Goal: Communication & Community: Answer question/provide support

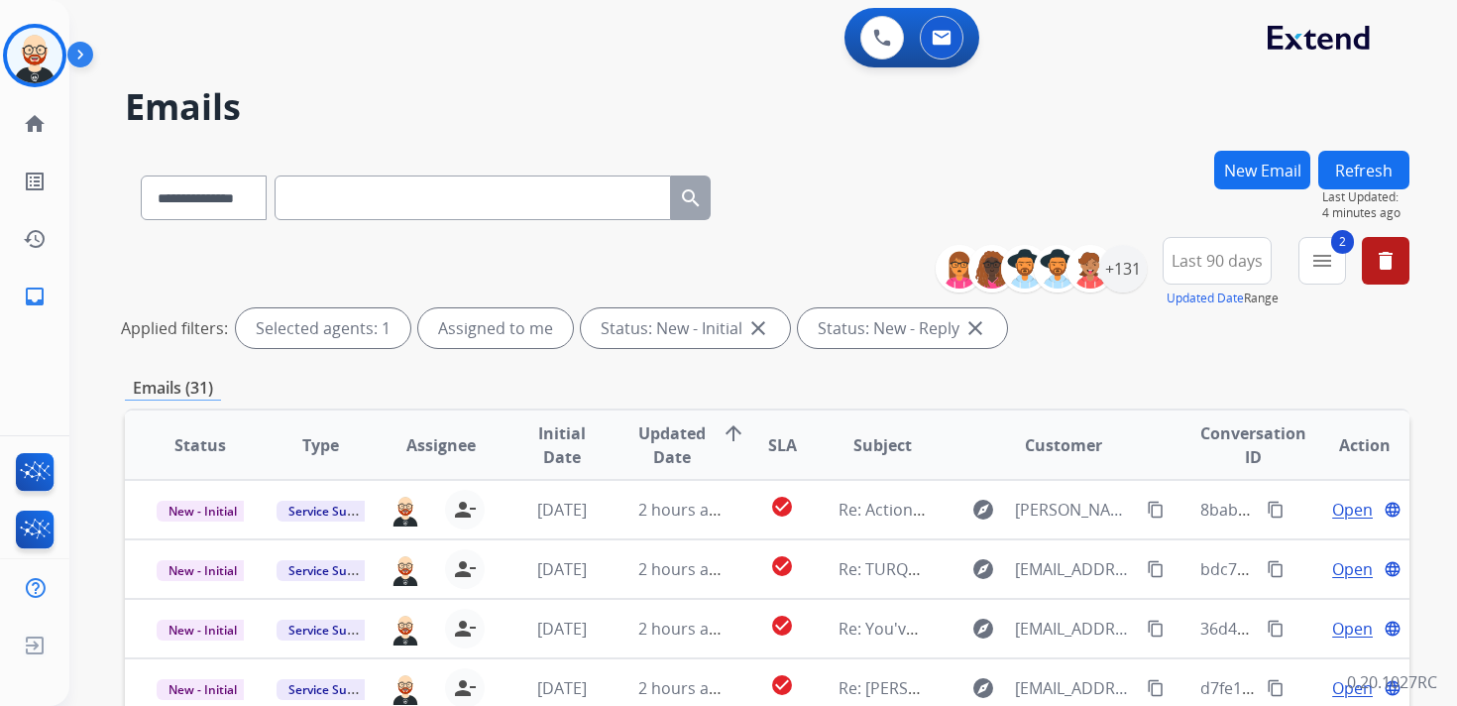
select select "**********"
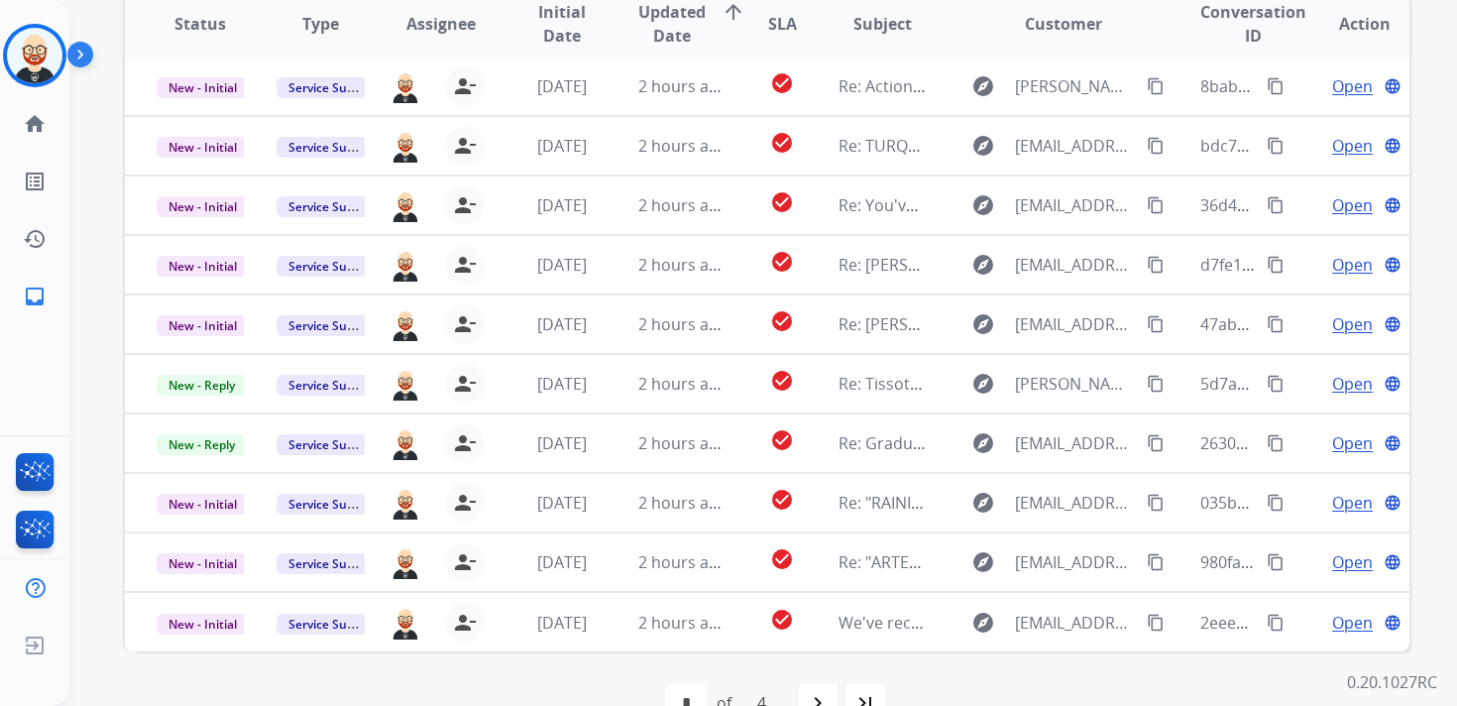
scroll to position [406, 0]
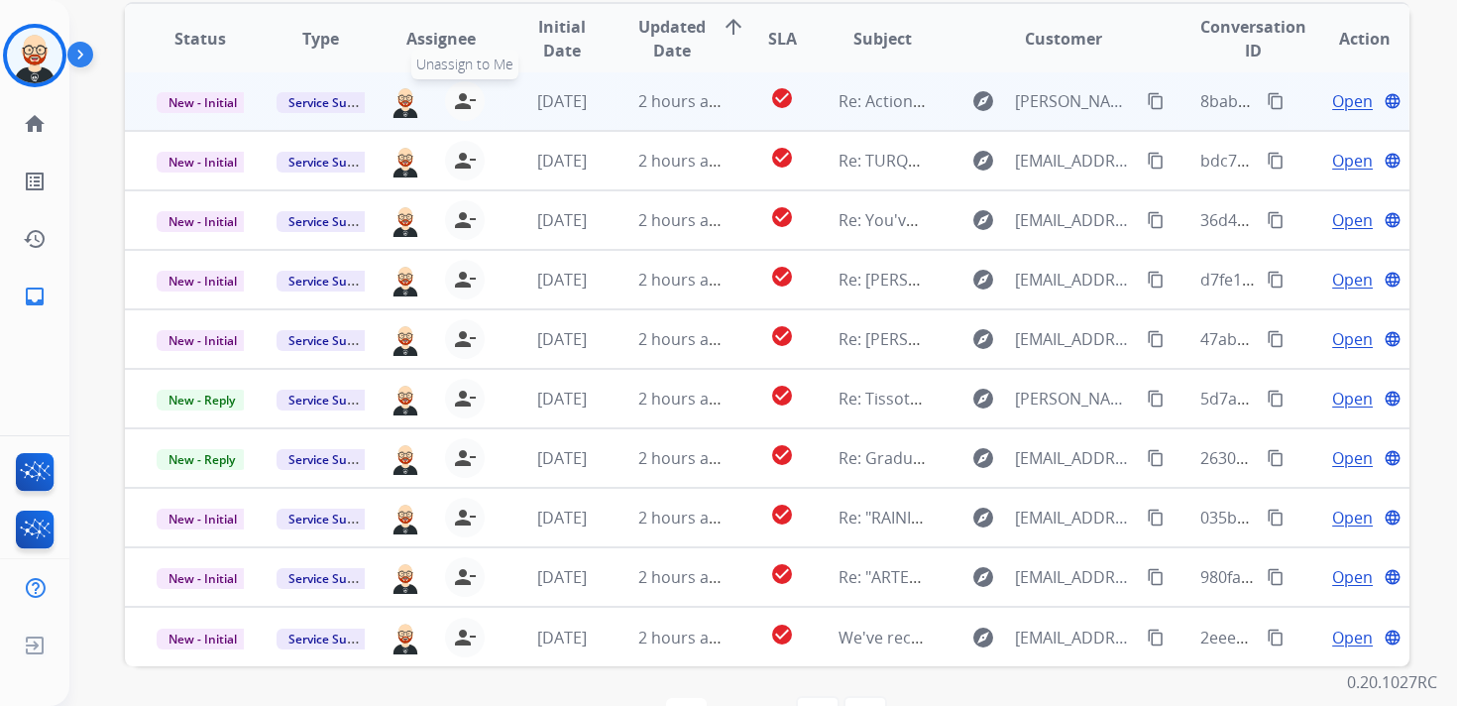
click at [461, 96] on mat-icon "person_remove" at bounding box center [465, 101] width 24 height 24
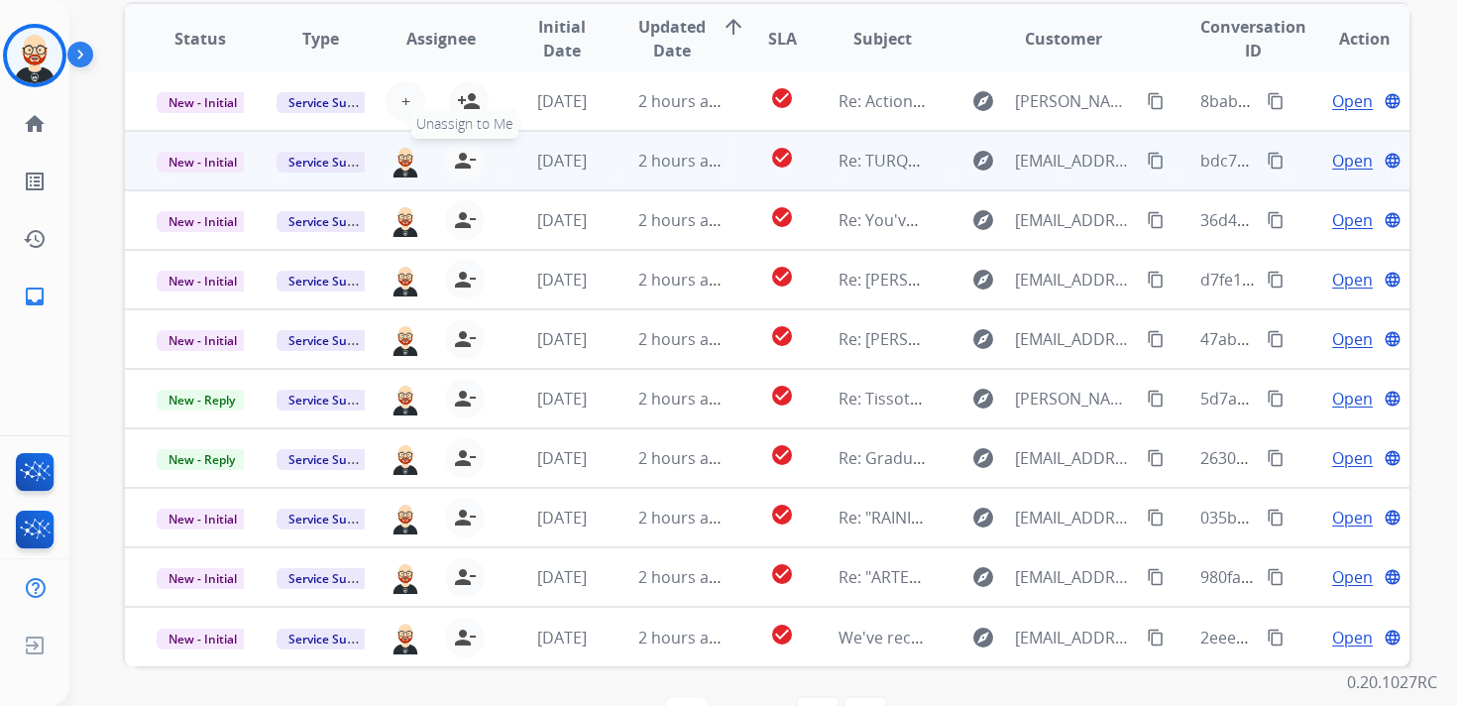
click at [460, 161] on mat-icon "person_remove" at bounding box center [465, 161] width 24 height 24
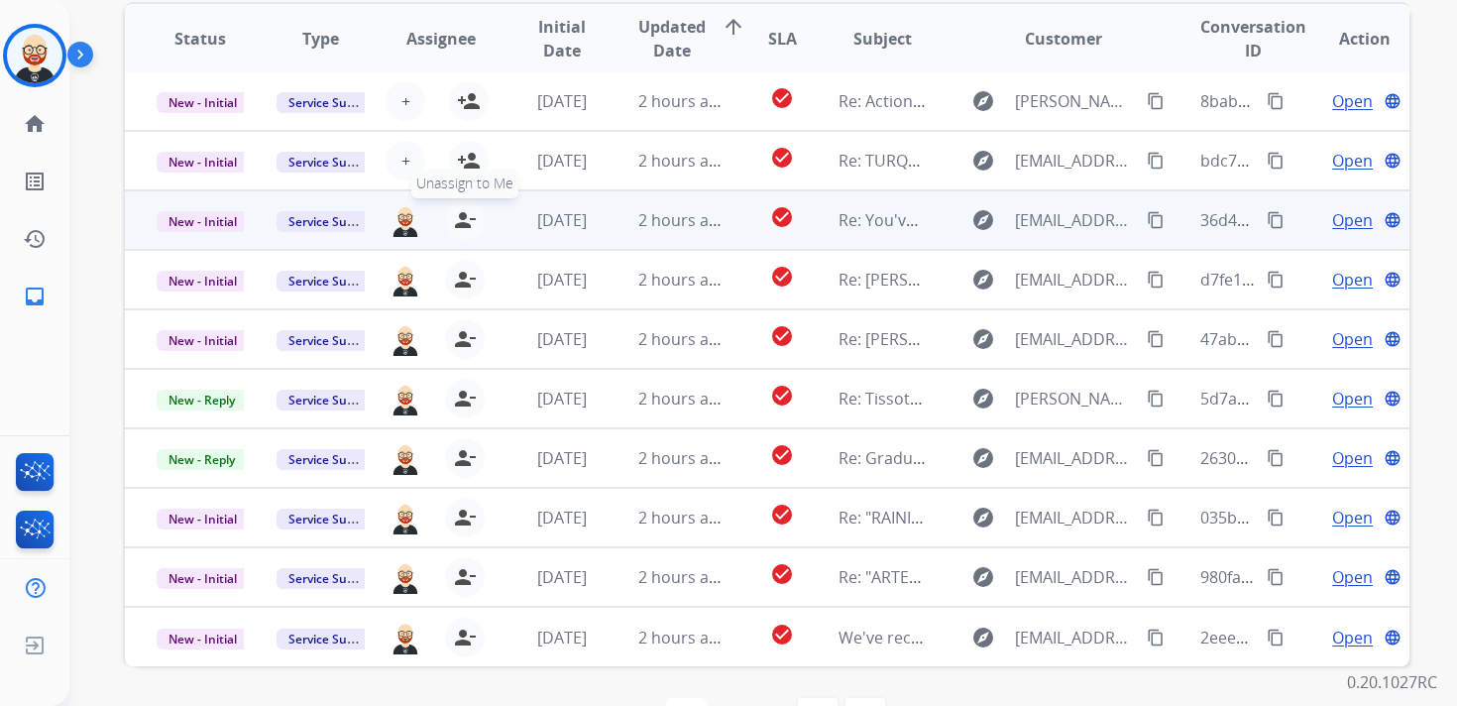
click at [463, 217] on mat-icon "person_remove" at bounding box center [465, 220] width 24 height 24
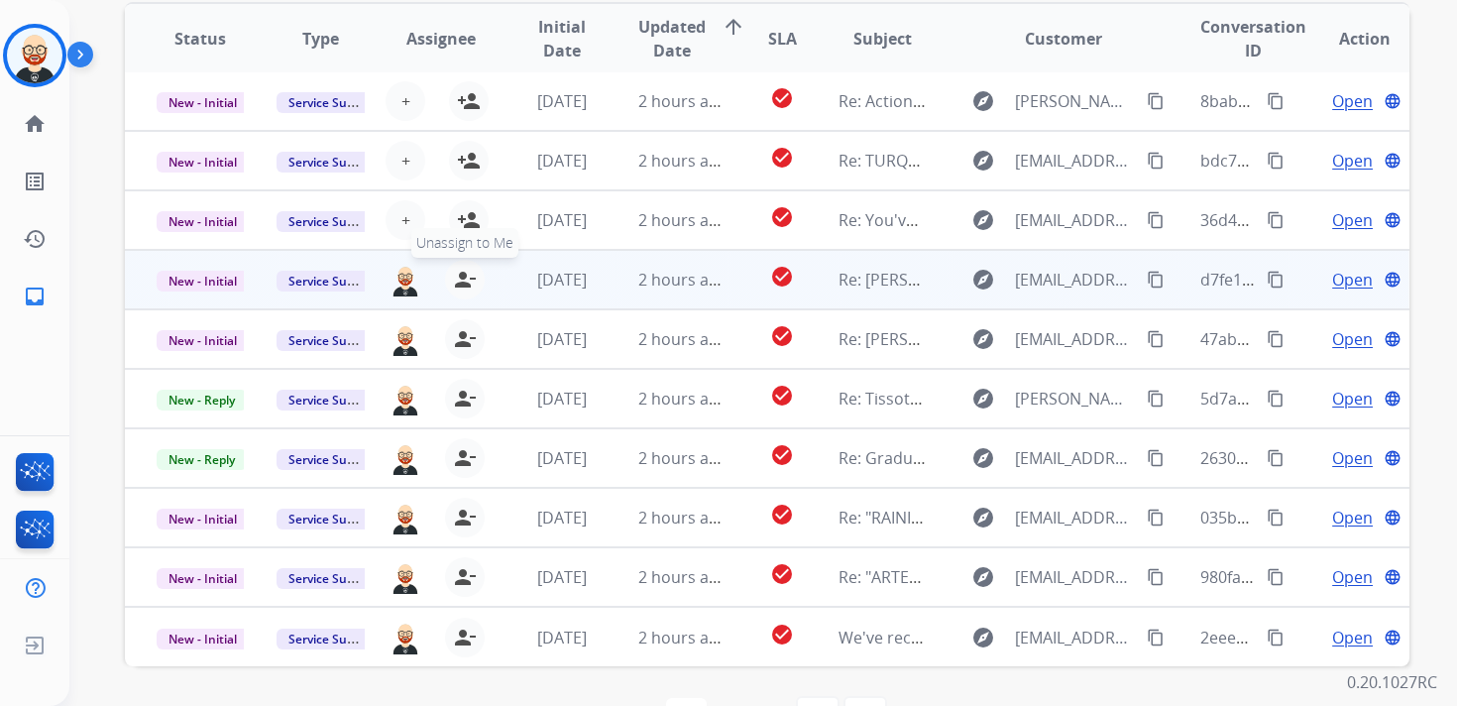
click at [456, 272] on mat-icon "person_remove" at bounding box center [465, 280] width 24 height 24
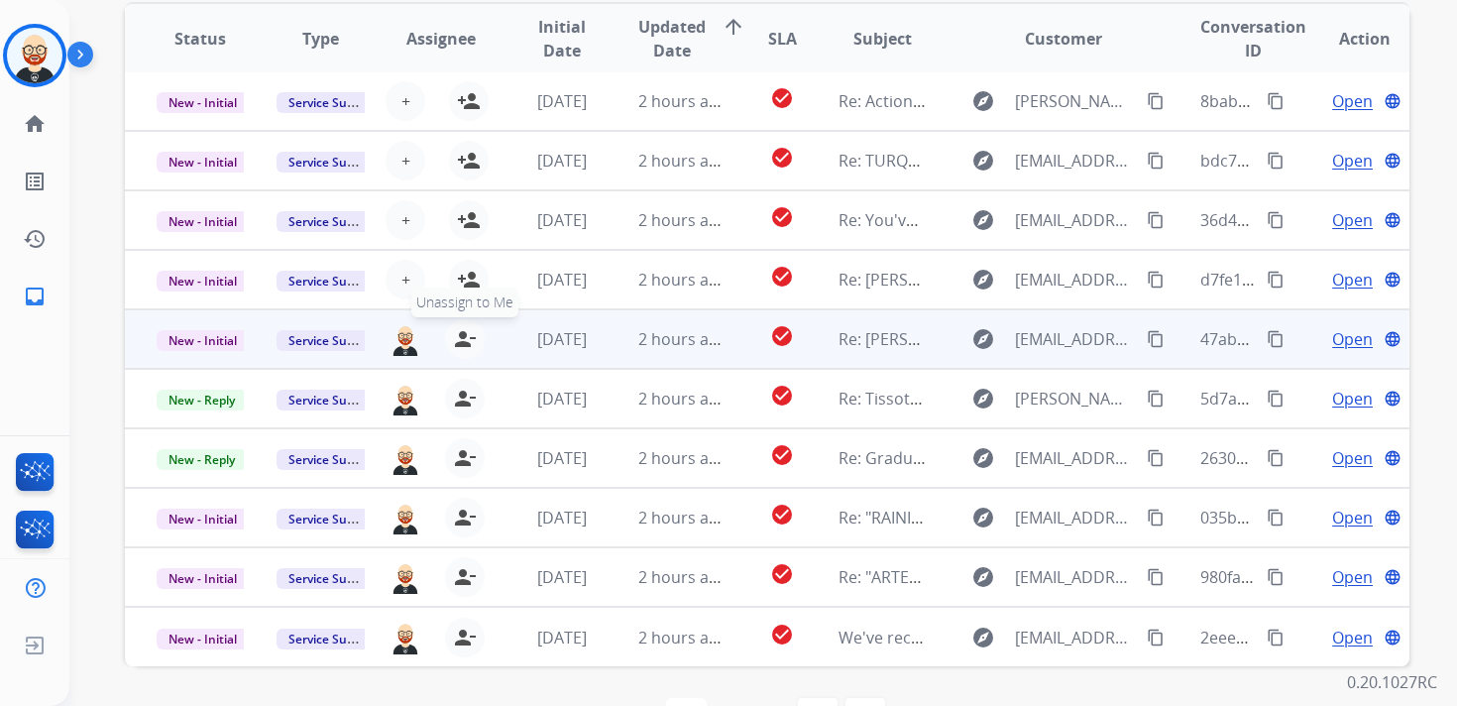
click at [456, 330] on mat-icon "person_remove" at bounding box center [465, 339] width 24 height 24
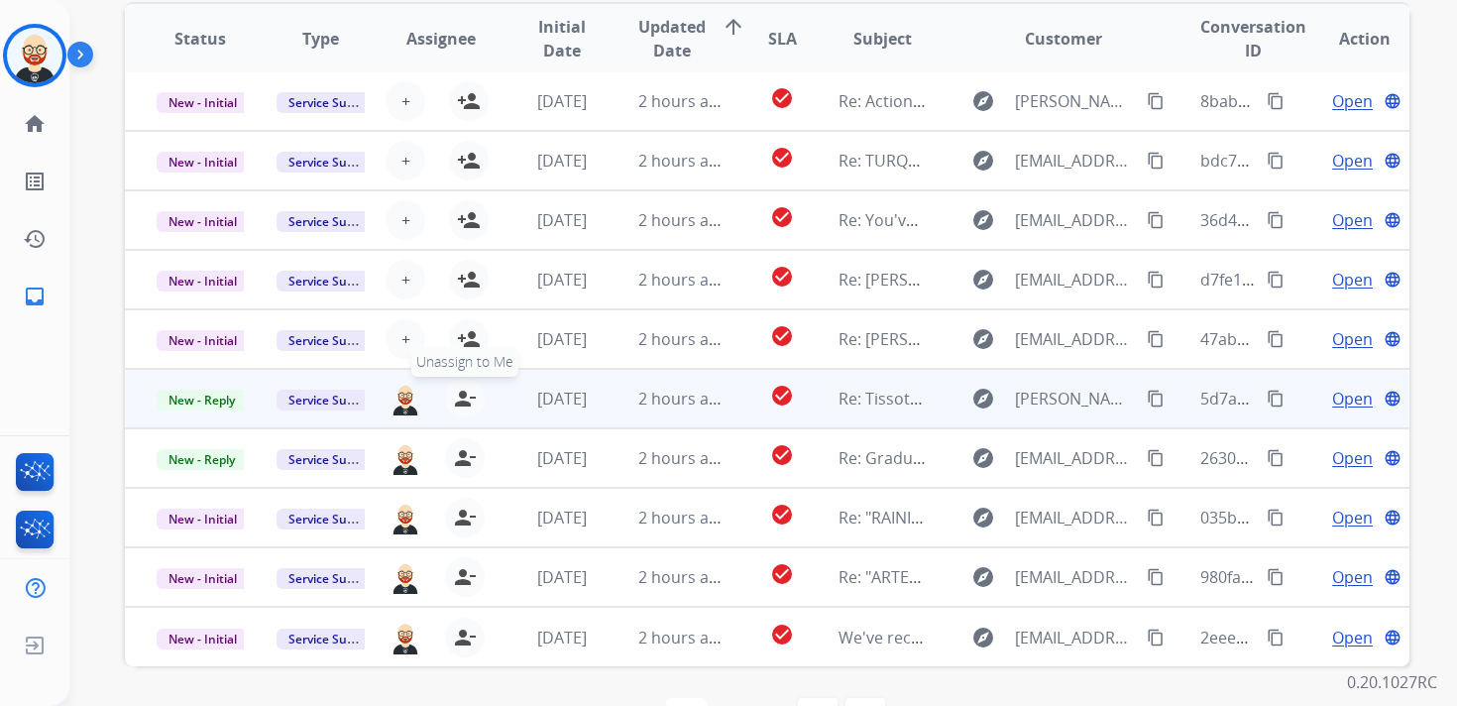
click at [459, 403] on mat-icon "person_remove" at bounding box center [465, 399] width 24 height 24
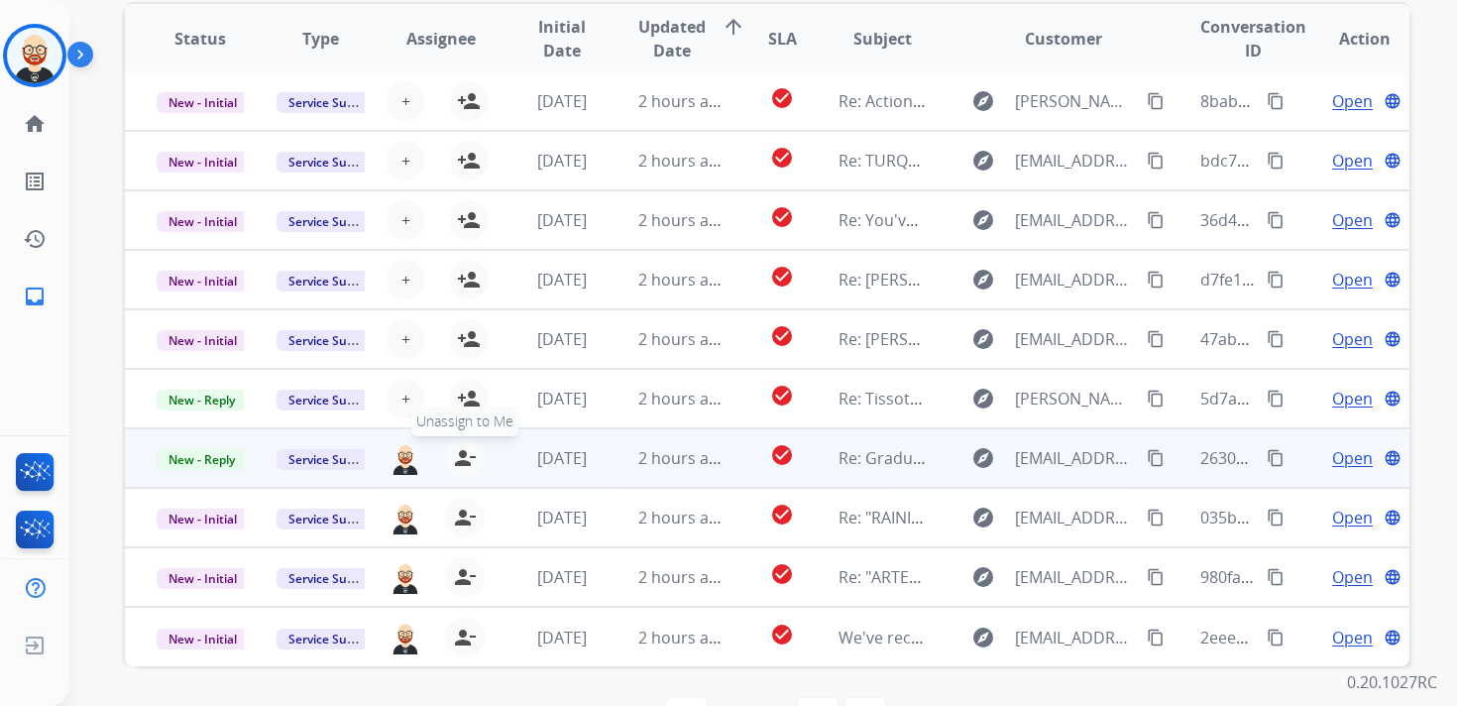
click at [459, 459] on mat-icon "person_remove" at bounding box center [465, 458] width 24 height 24
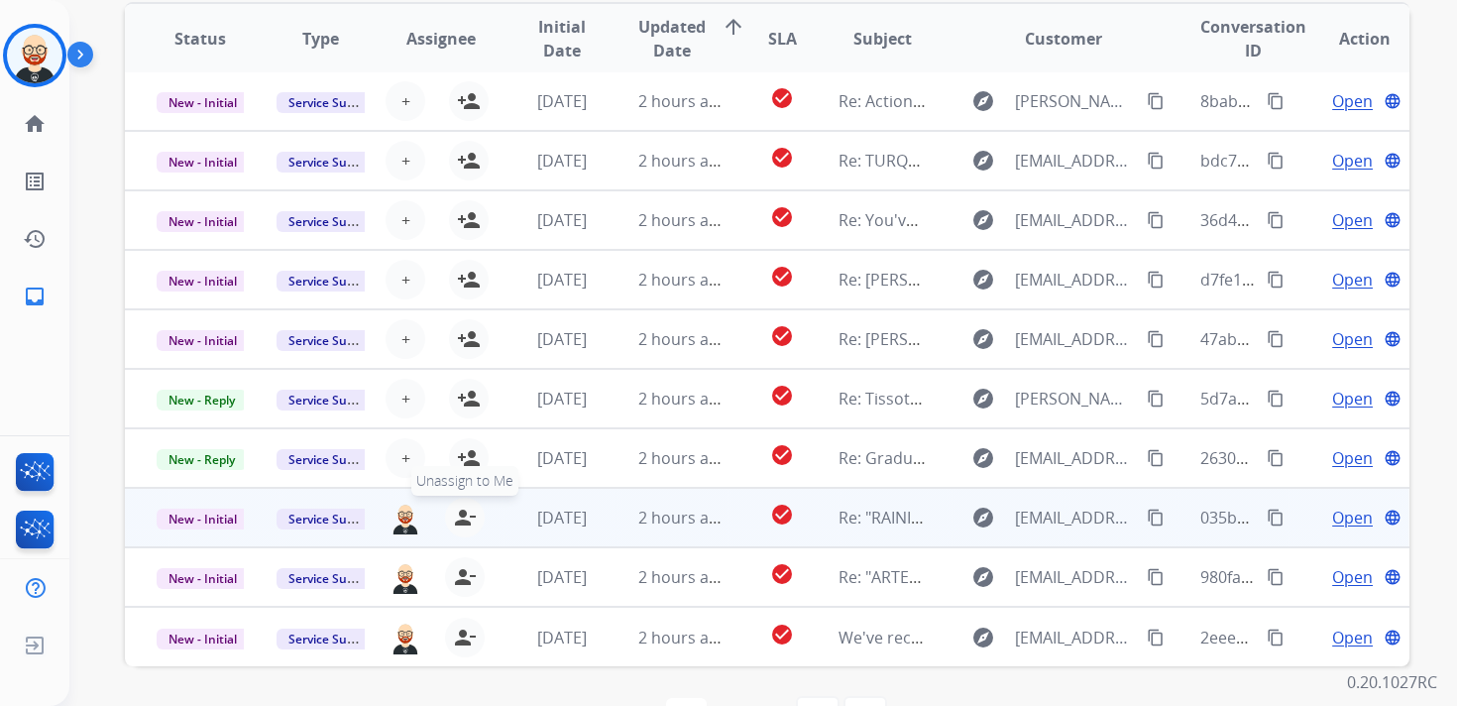
click at [460, 508] on mat-icon "person_remove" at bounding box center [465, 518] width 24 height 24
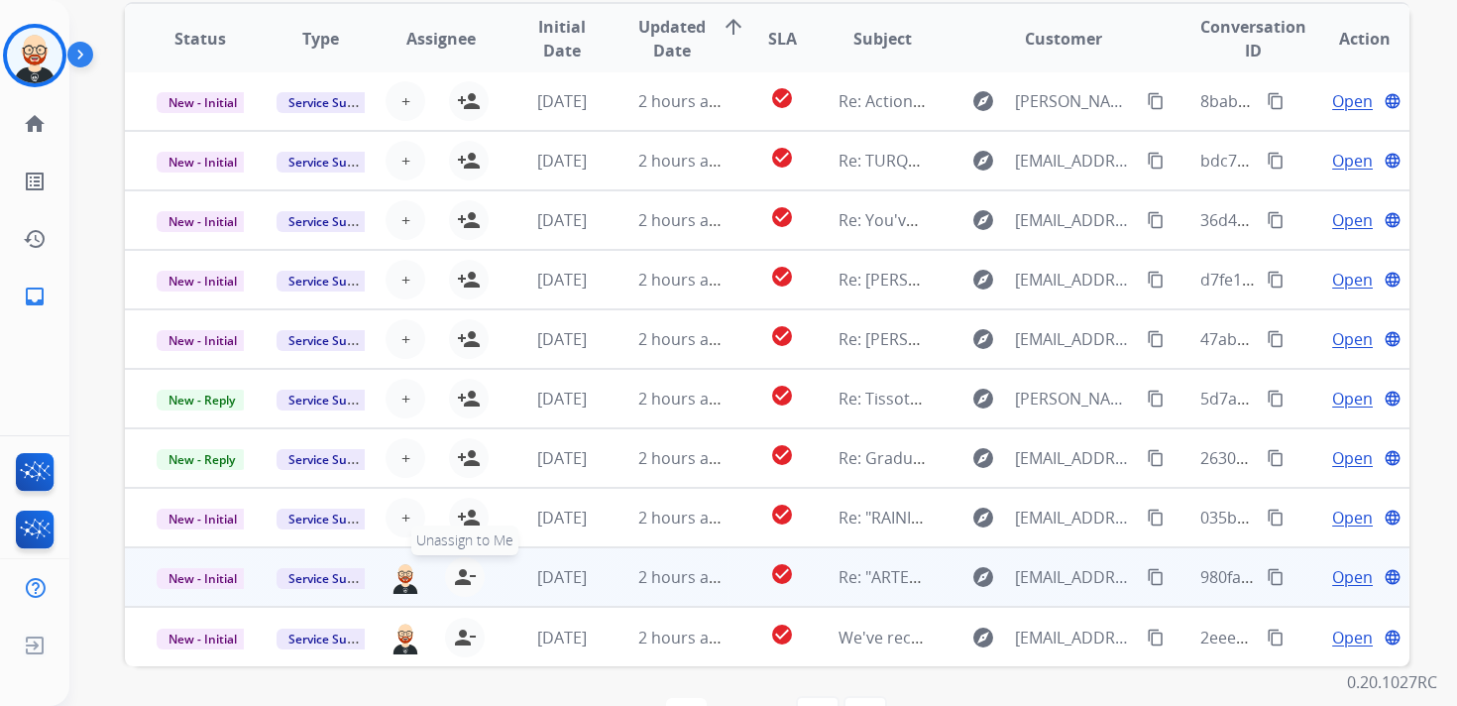
click at [459, 580] on mat-icon "person_remove" at bounding box center [465, 577] width 24 height 24
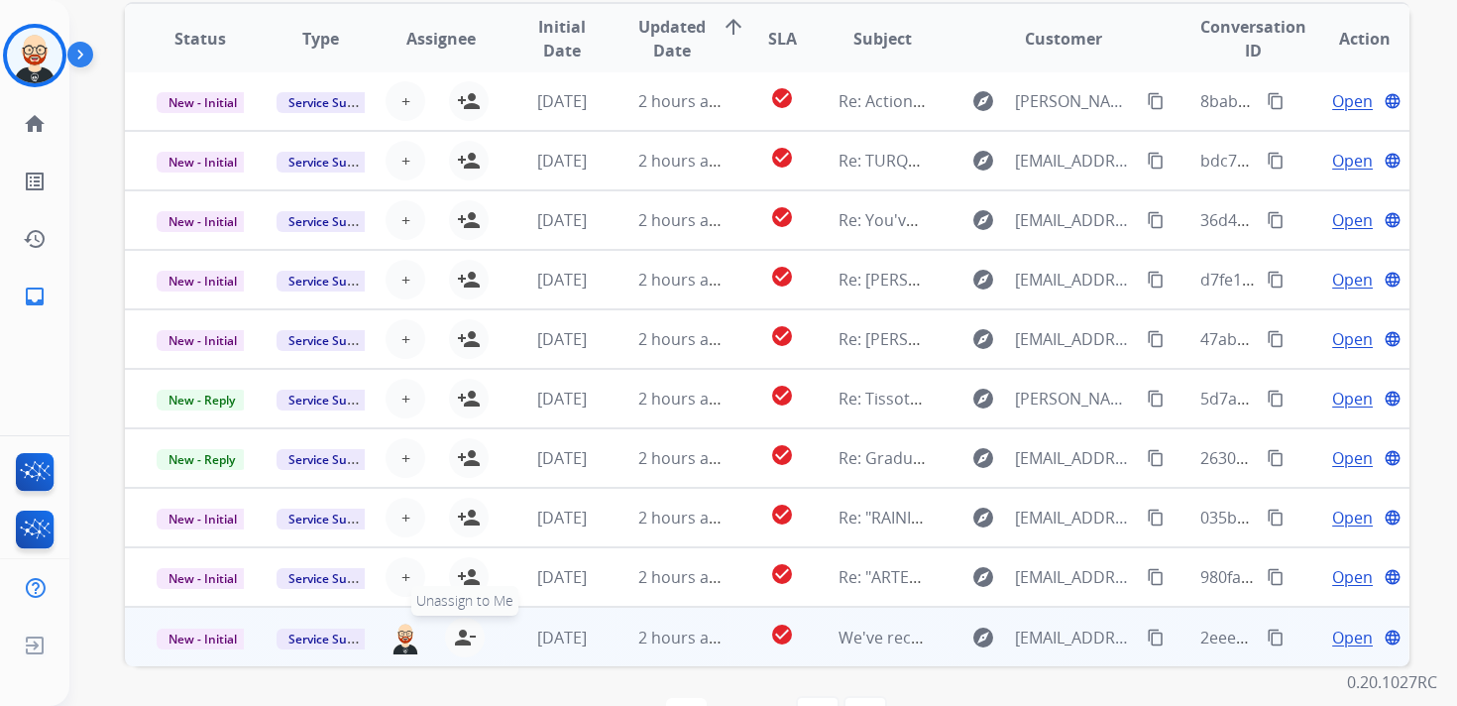
click at [459, 631] on mat-icon "person_remove" at bounding box center [465, 638] width 24 height 24
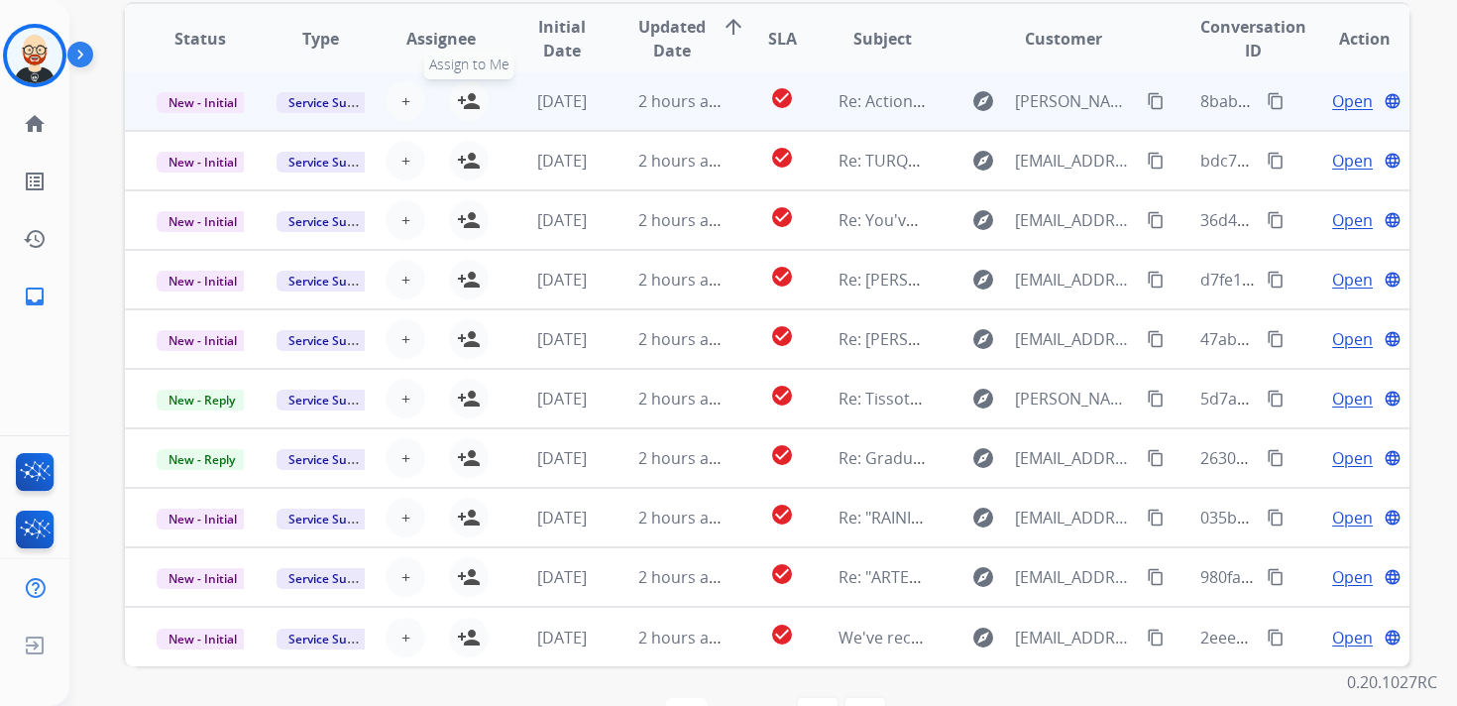
click at [463, 102] on mat-icon "person_add" at bounding box center [469, 101] width 24 height 24
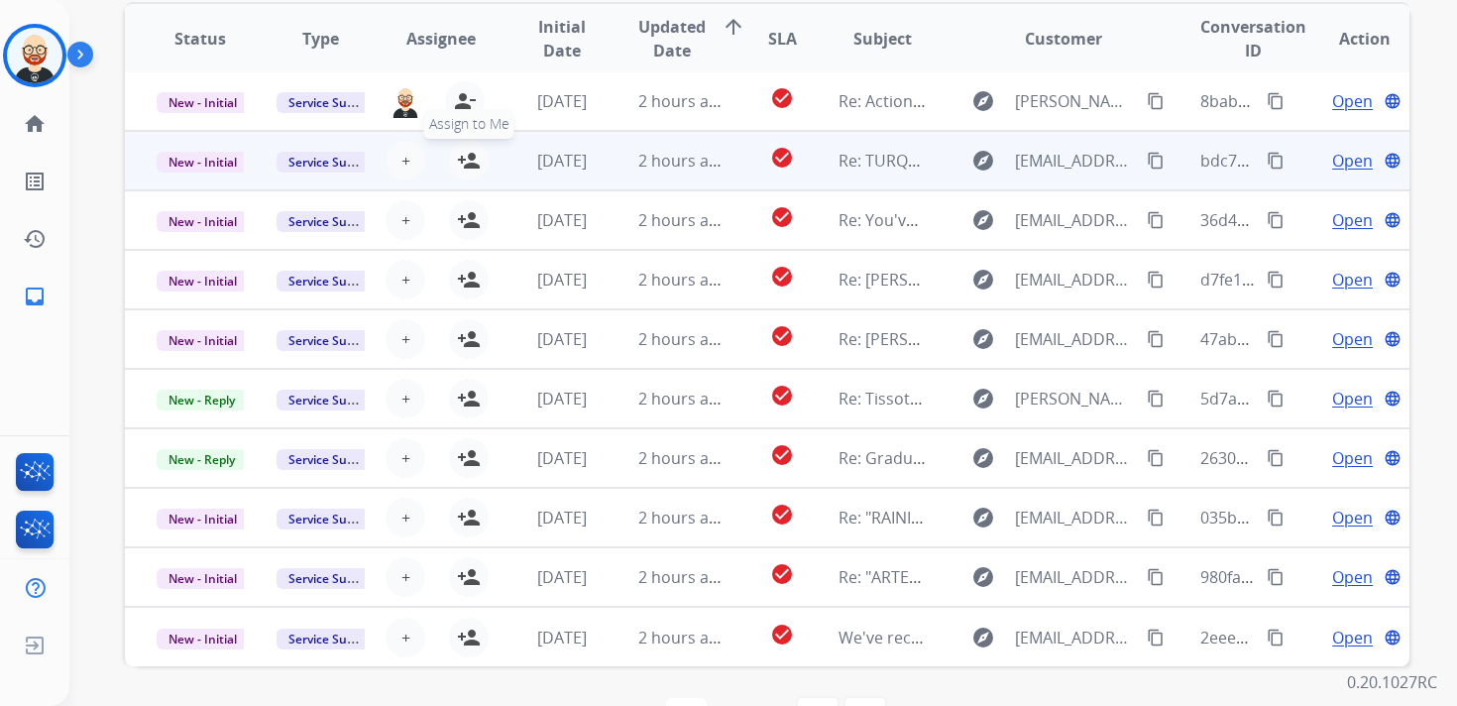
click at [467, 154] on mat-icon "person_add" at bounding box center [469, 161] width 24 height 24
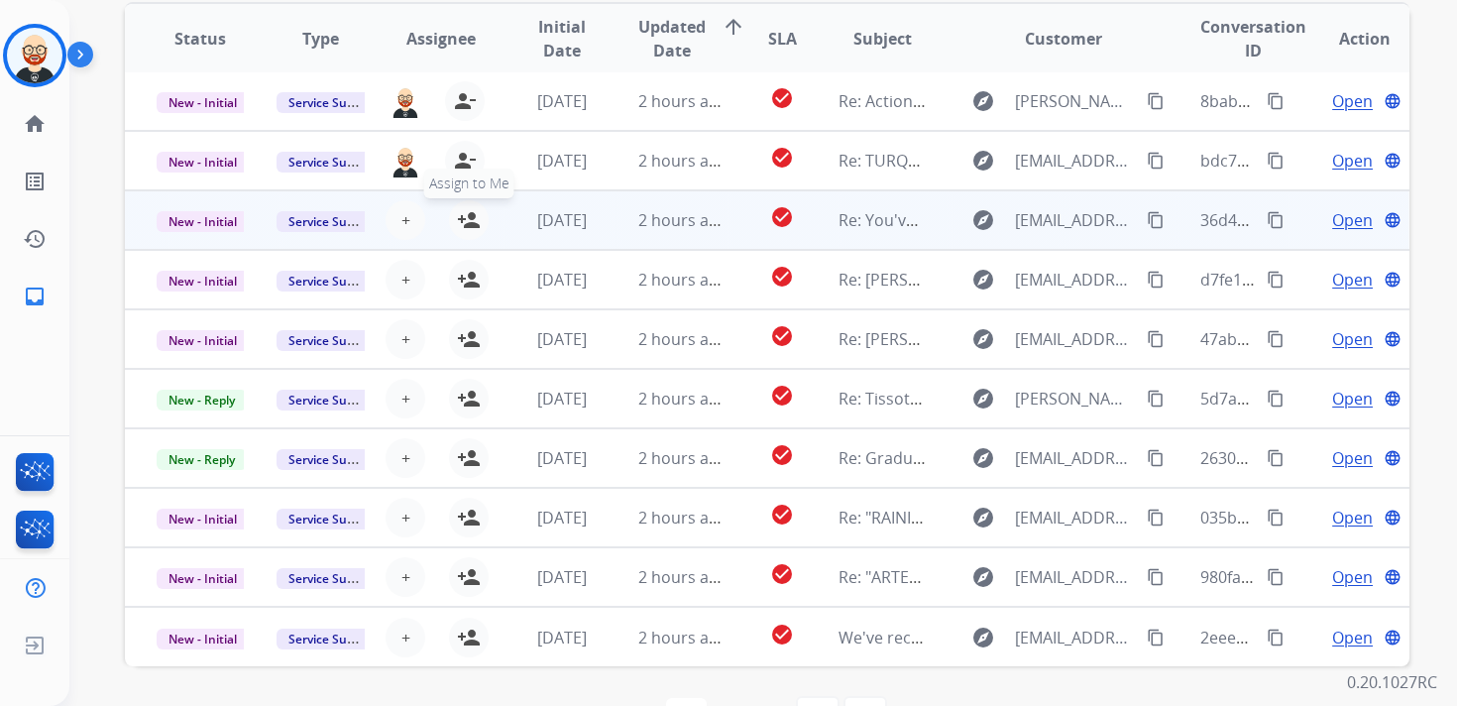
click at [466, 212] on mat-icon "person_add" at bounding box center [469, 220] width 24 height 24
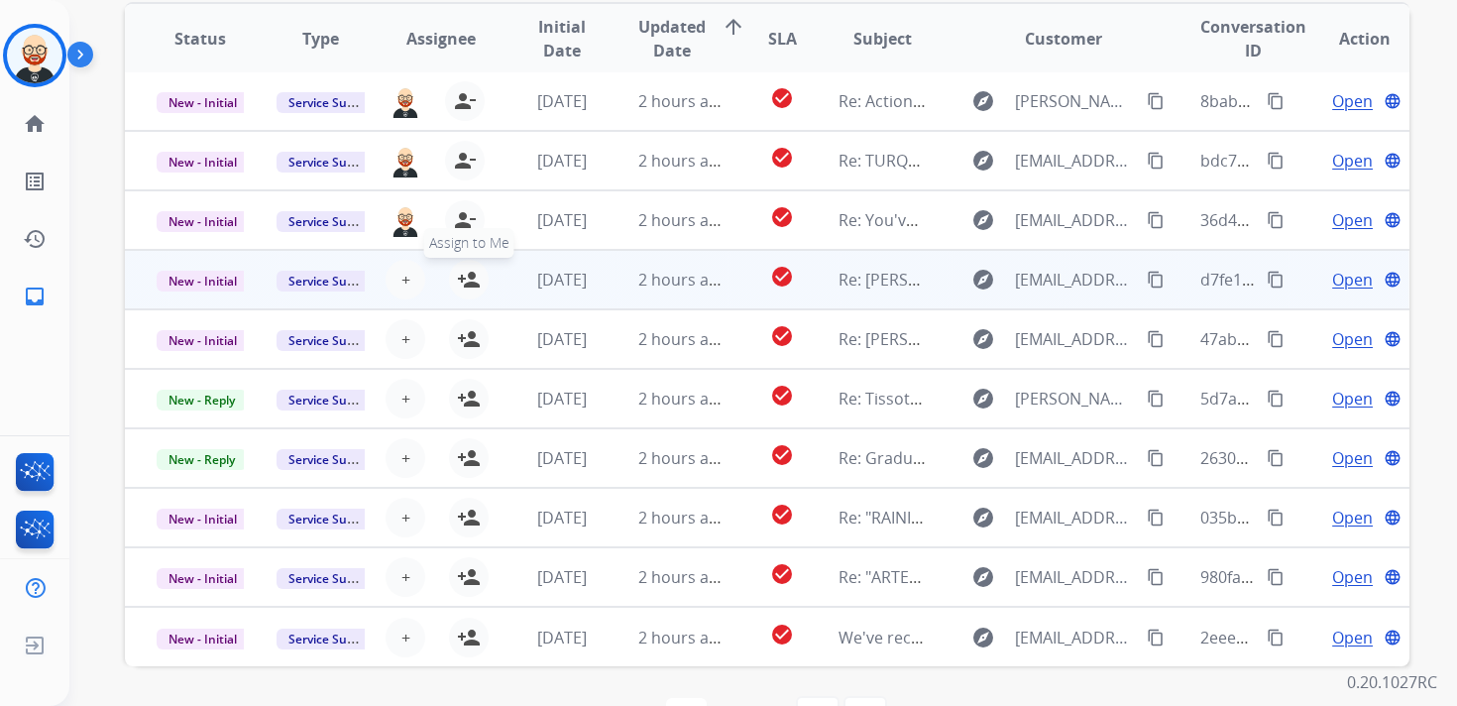
click at [471, 279] on mat-icon "person_add" at bounding box center [469, 280] width 24 height 24
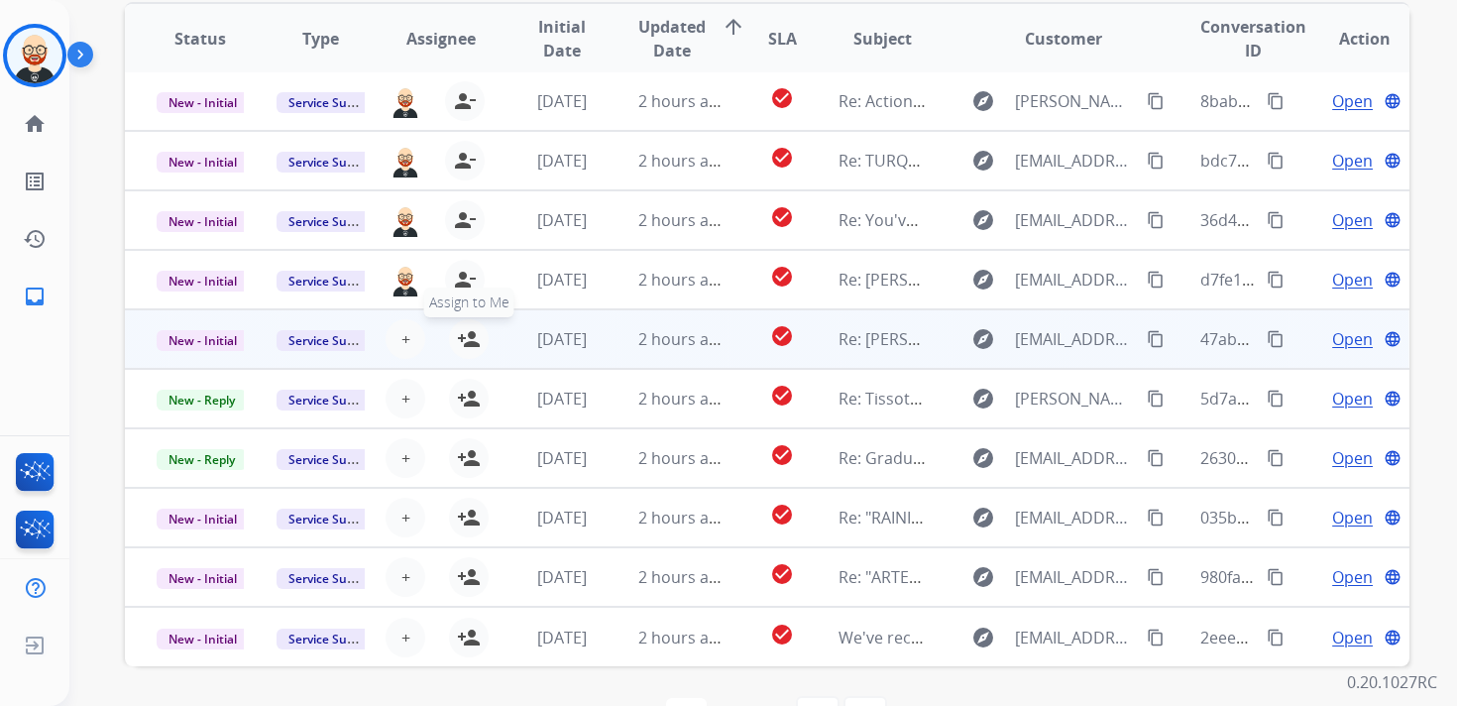
click at [471, 350] on mat-icon "person_add" at bounding box center [469, 339] width 24 height 24
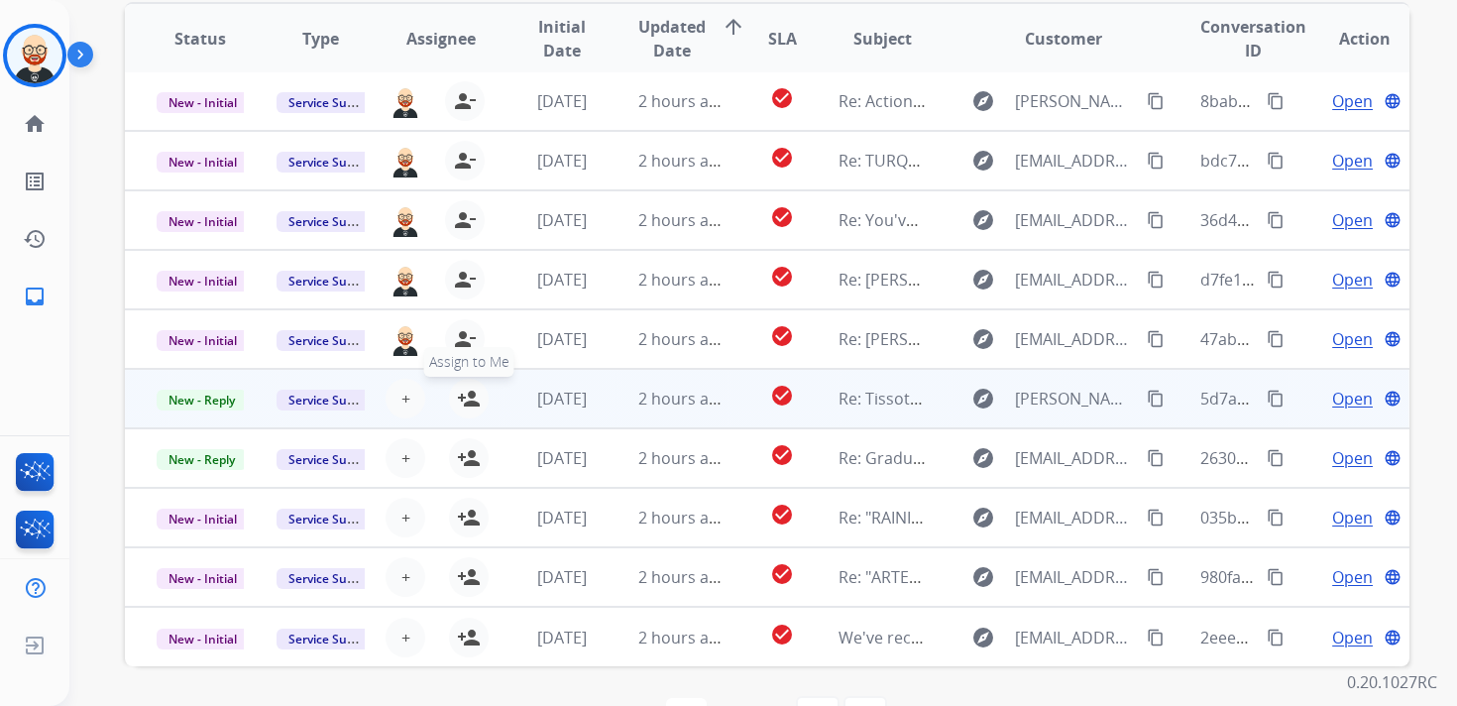
click at [468, 390] on mat-icon "person_add" at bounding box center [469, 399] width 24 height 24
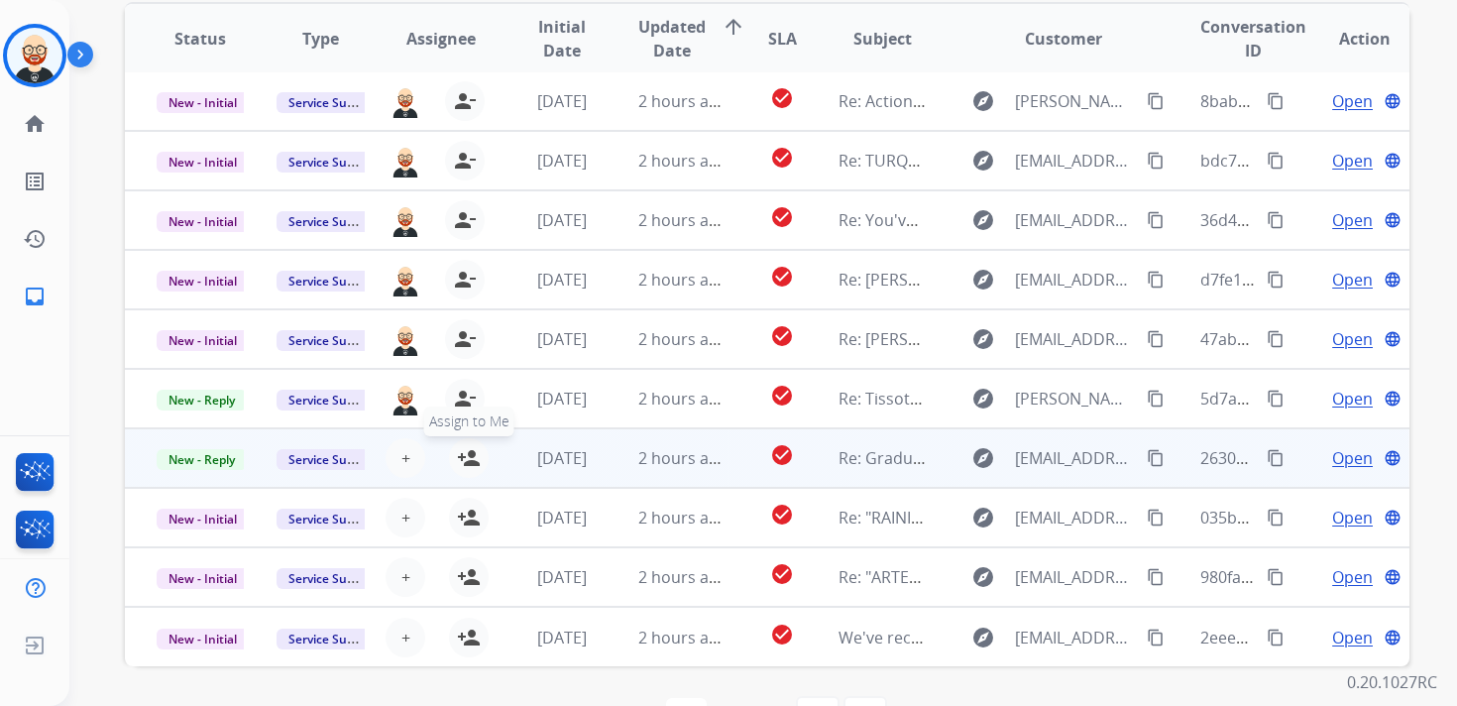
click at [467, 459] on mat-icon "person_add" at bounding box center [469, 458] width 24 height 24
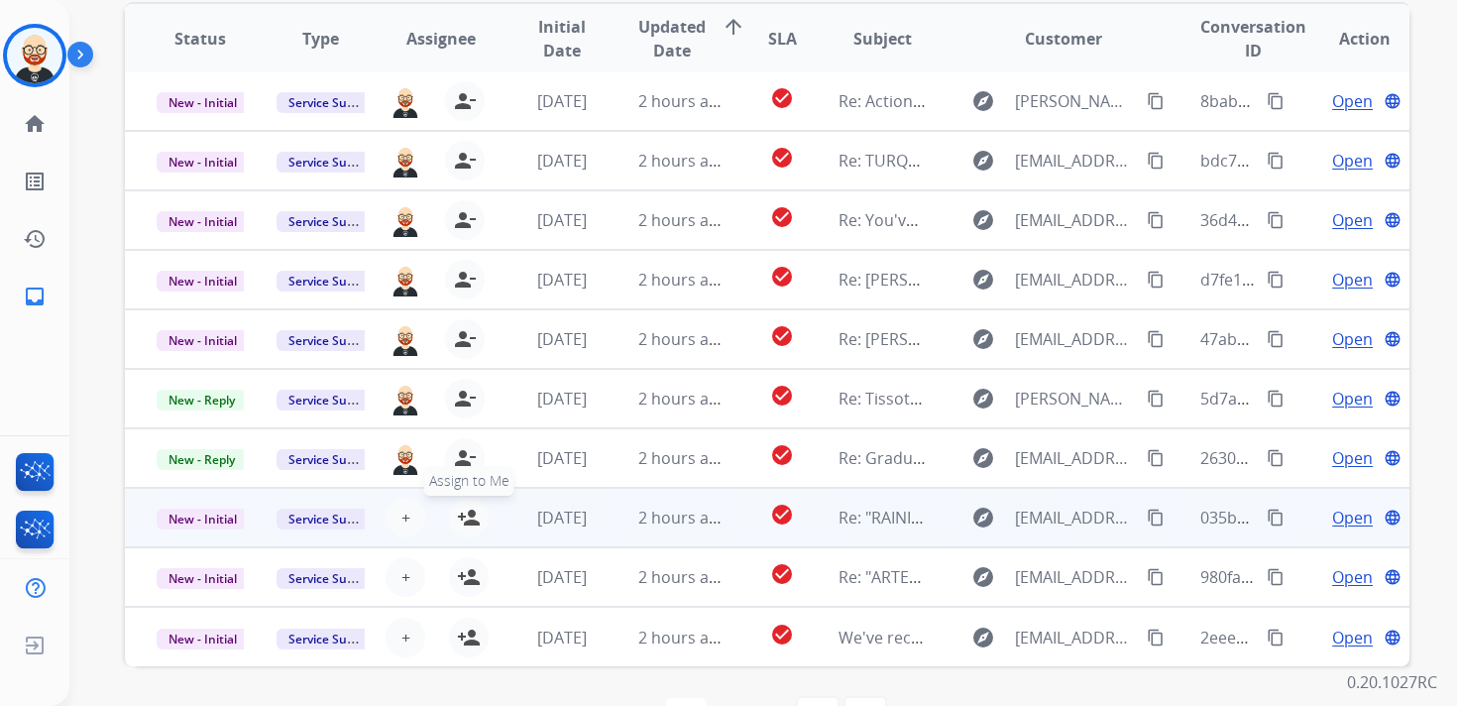
click at [467, 515] on mat-icon "person_add" at bounding box center [469, 518] width 24 height 24
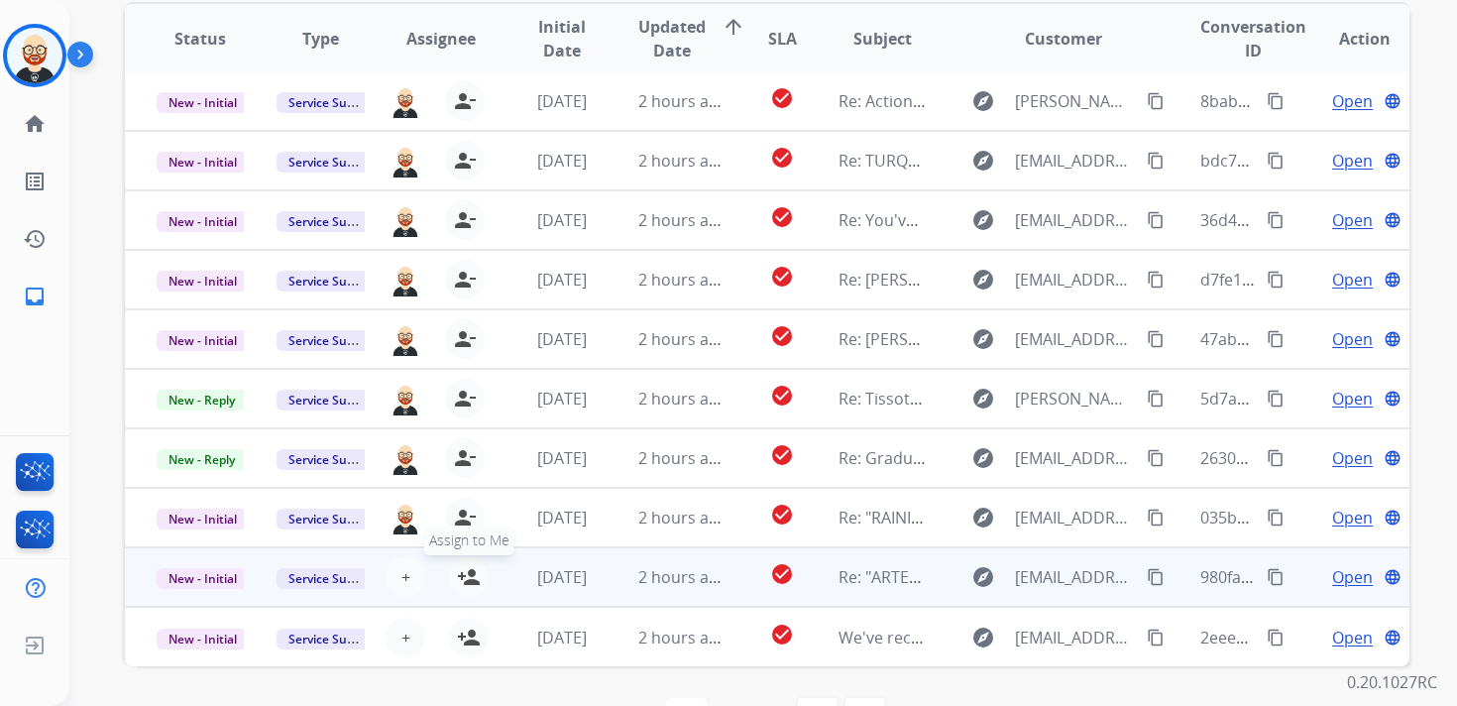
click at [468, 573] on mat-icon "person_add" at bounding box center [469, 577] width 24 height 24
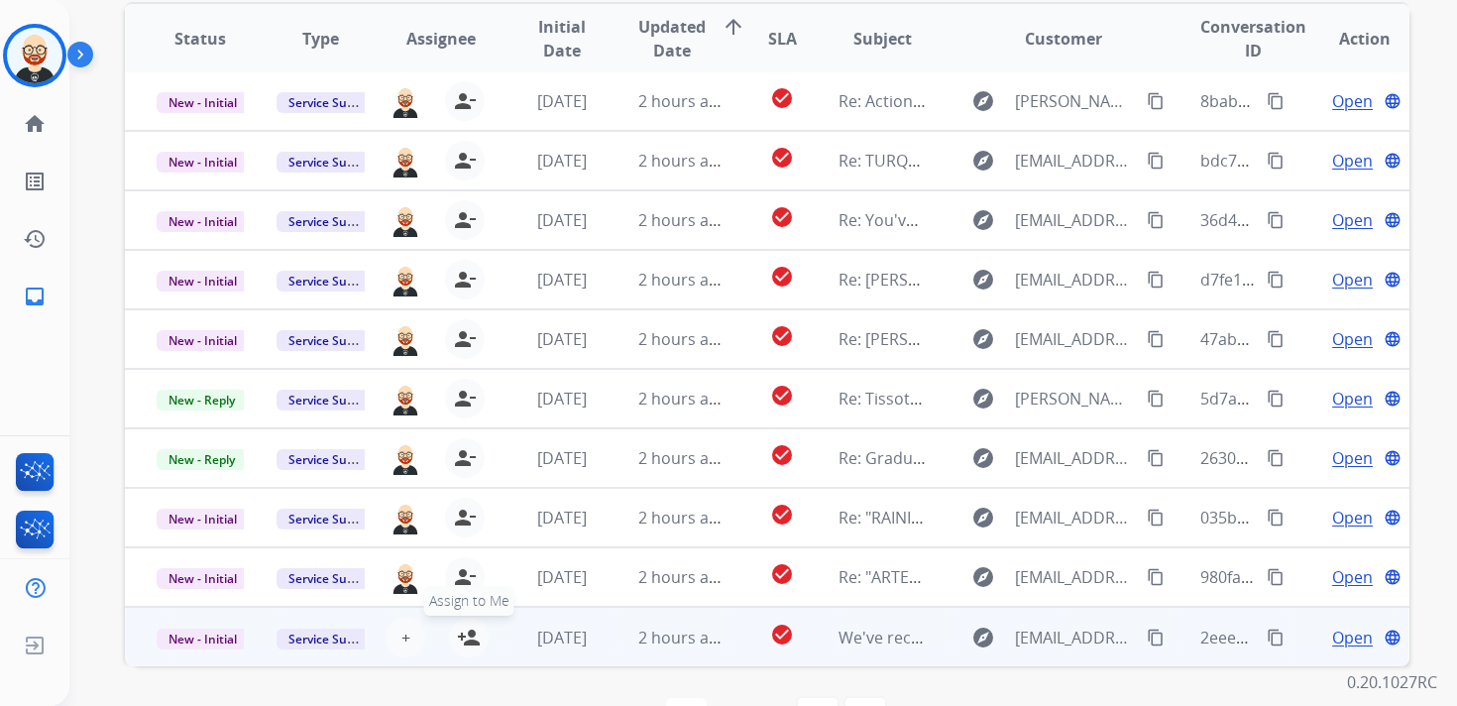
click at [468, 624] on button "person_add Assign to Me" at bounding box center [469, 638] width 40 height 40
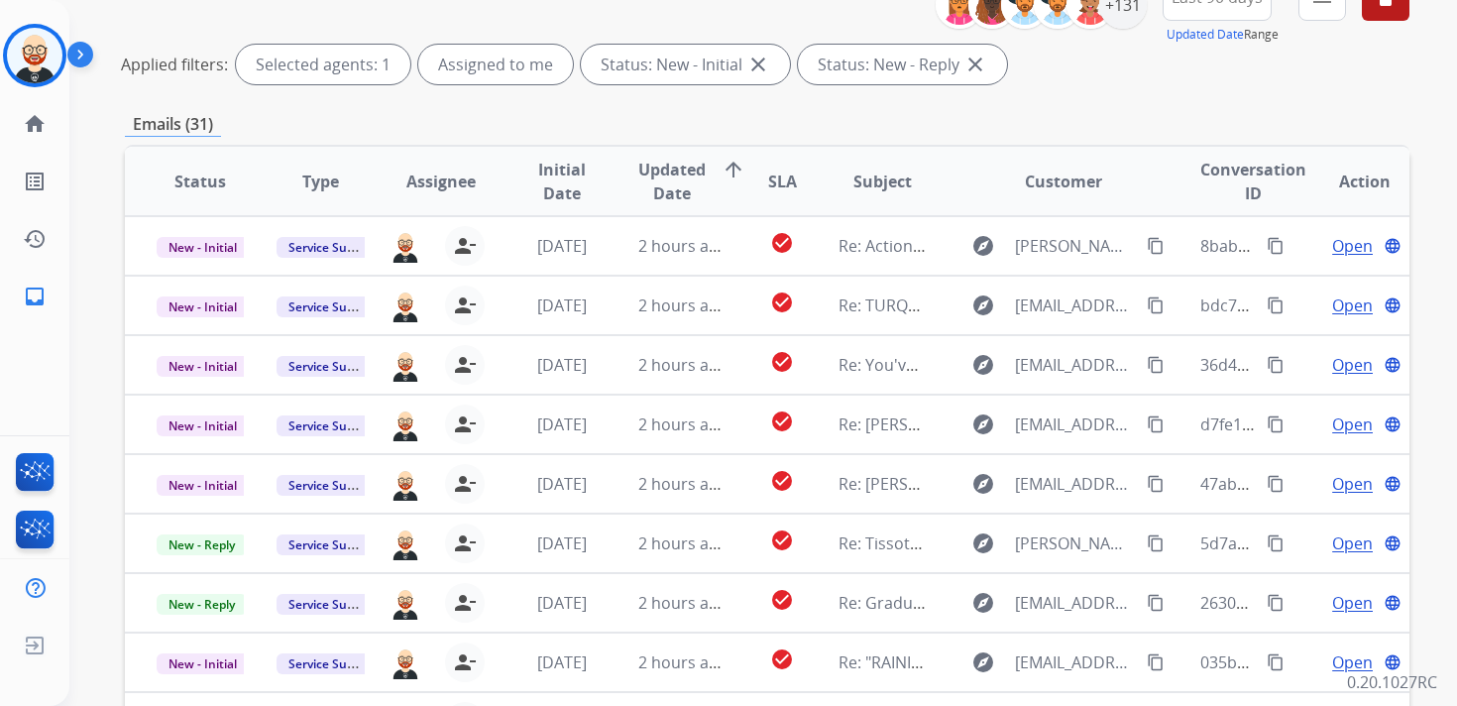
scroll to position [0, 0]
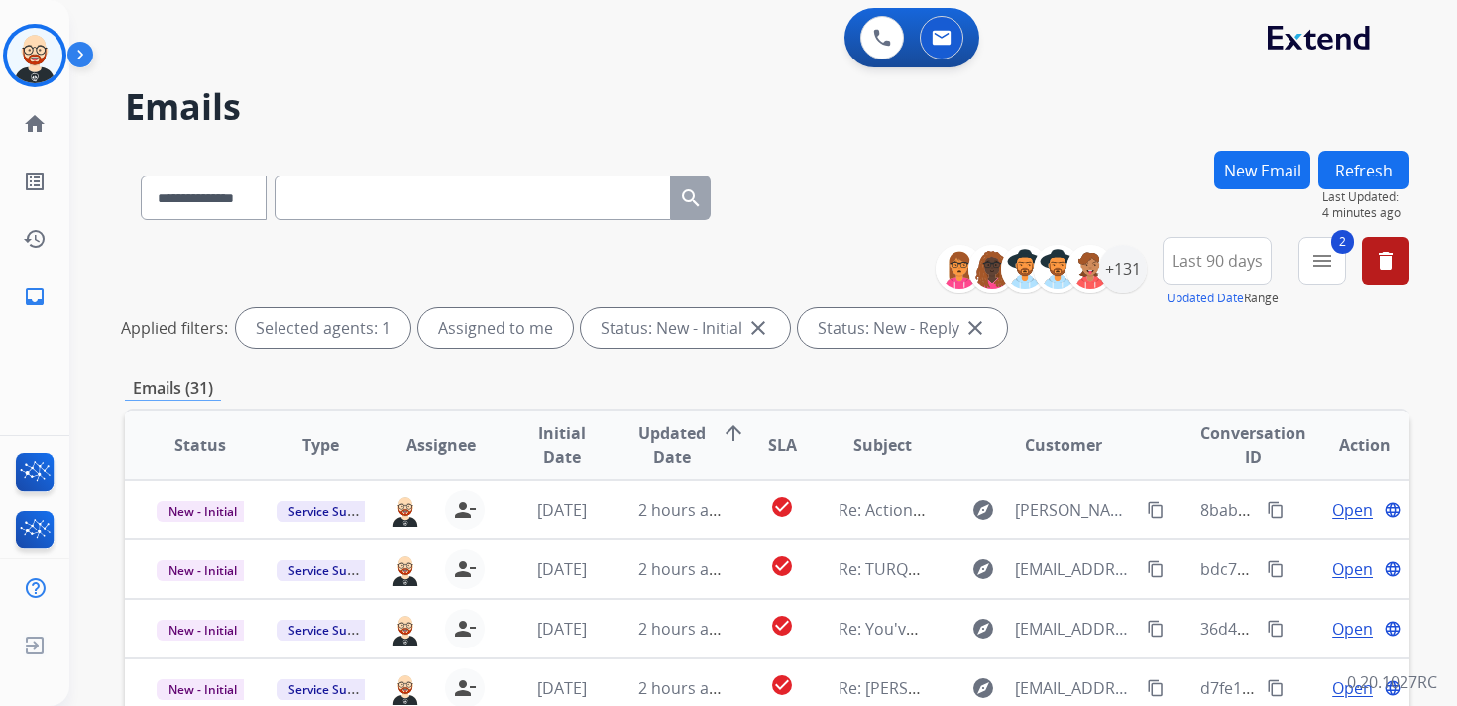
click at [1361, 173] on button "Refresh" at bounding box center [1363, 170] width 91 height 39
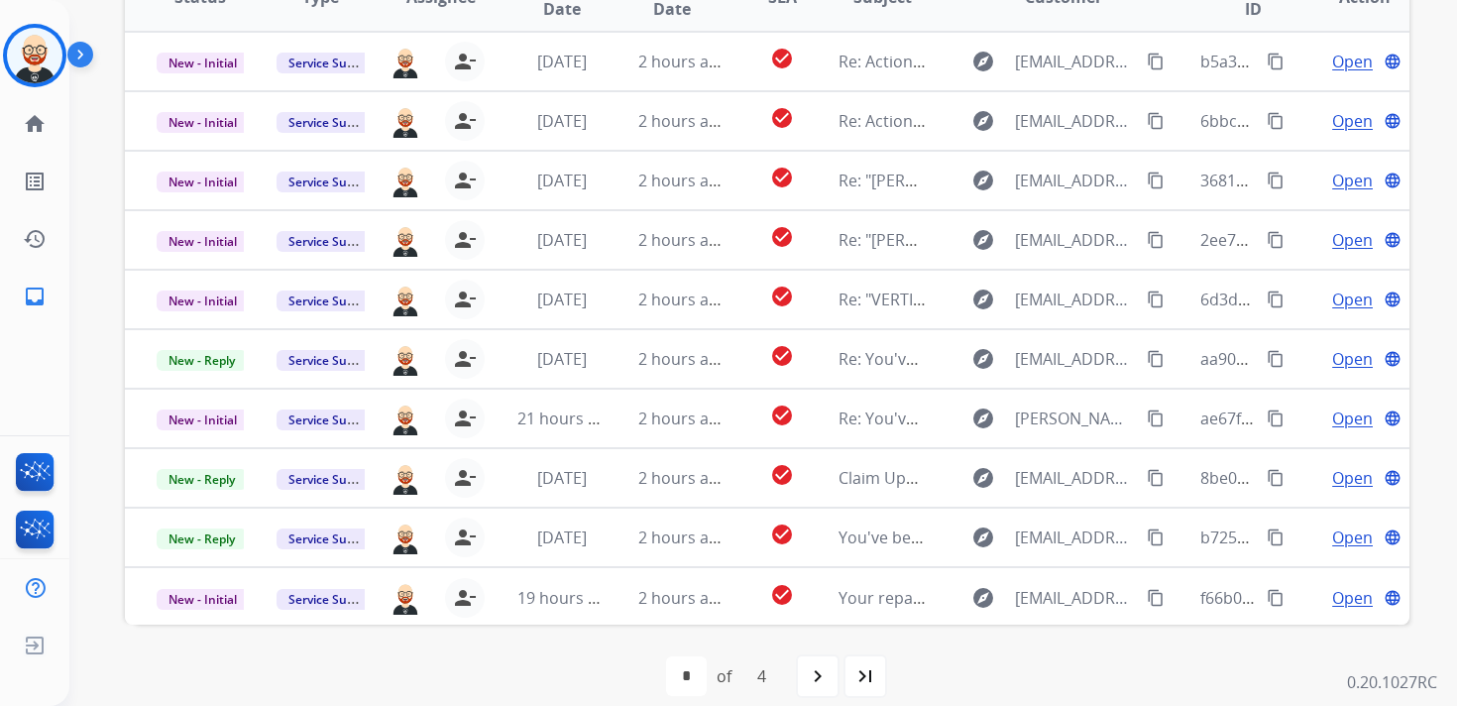
scroll to position [450, 0]
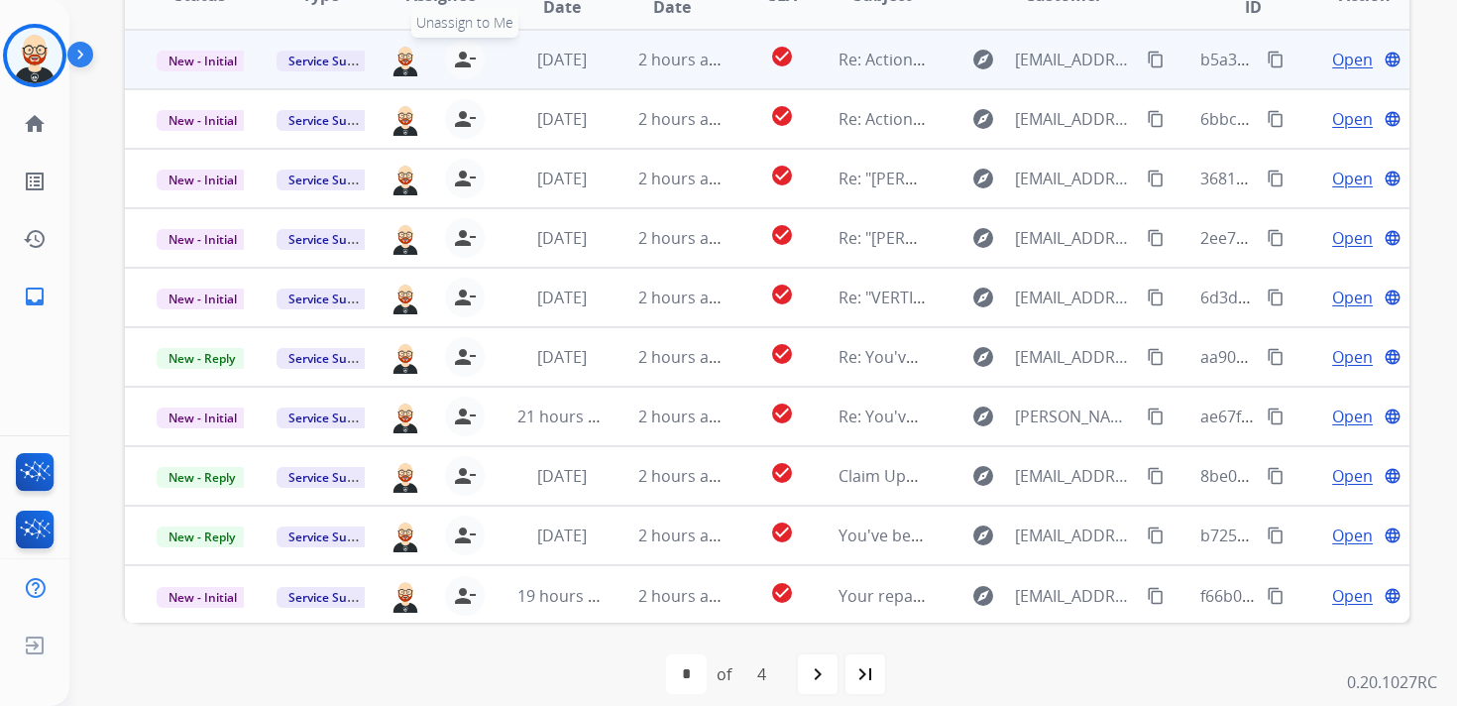
click at [466, 60] on mat-icon "person_remove" at bounding box center [465, 60] width 24 height 24
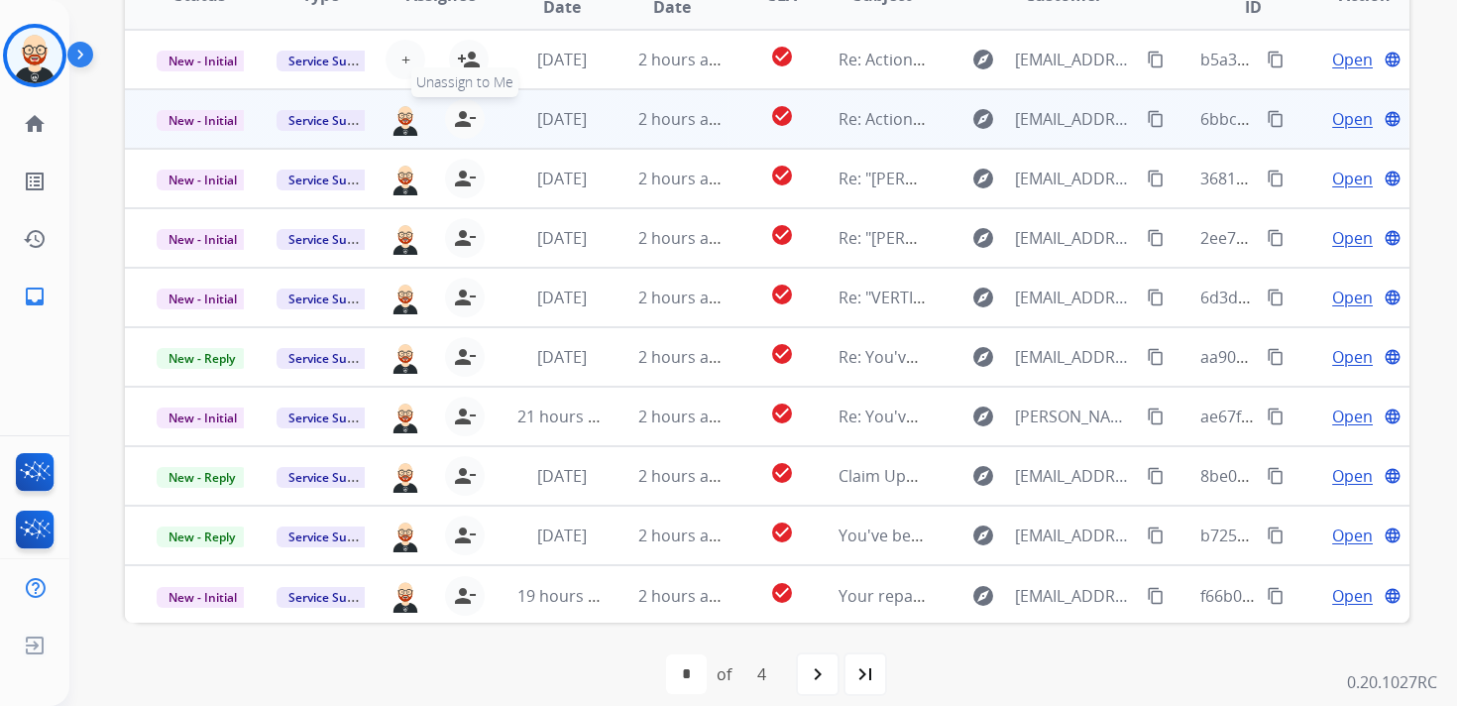
click at [459, 110] on mat-icon "person_remove" at bounding box center [465, 119] width 24 height 24
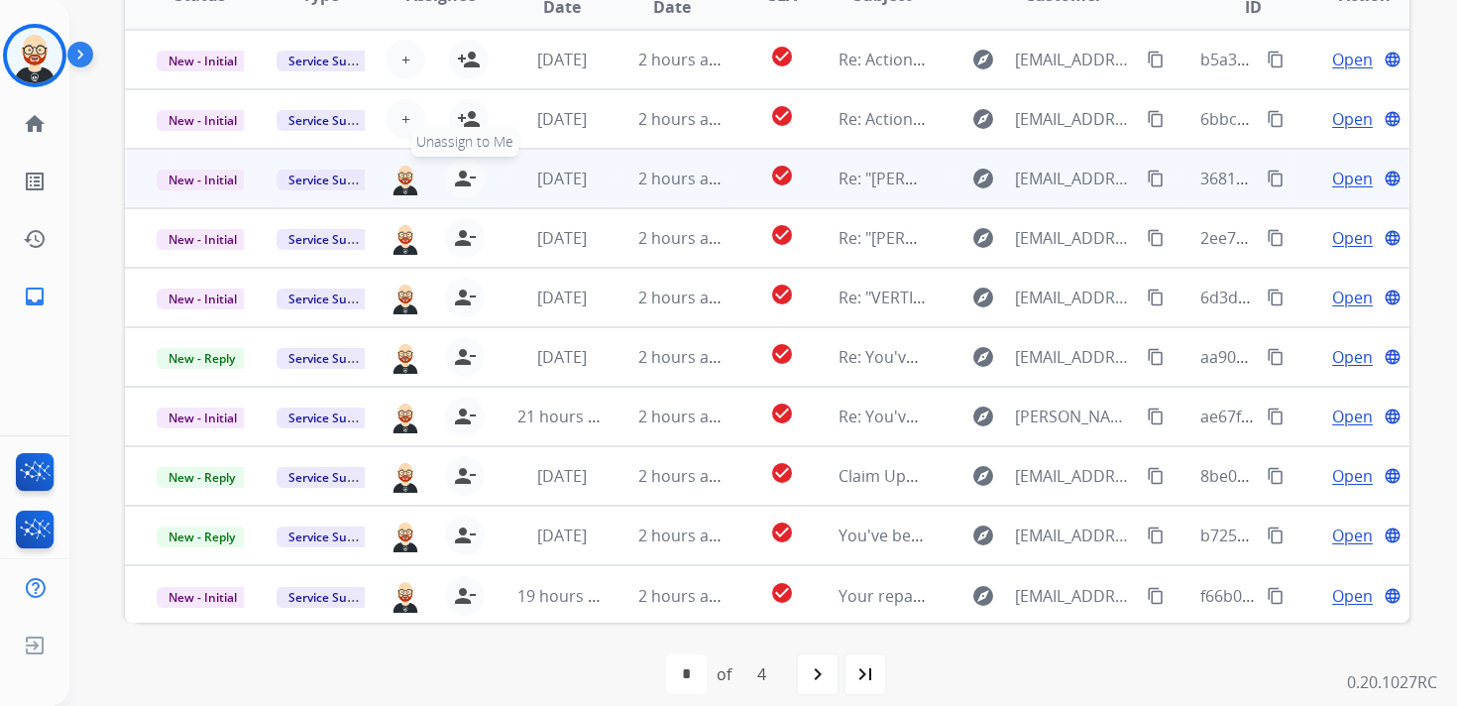
click at [457, 177] on mat-icon "person_remove" at bounding box center [465, 179] width 24 height 24
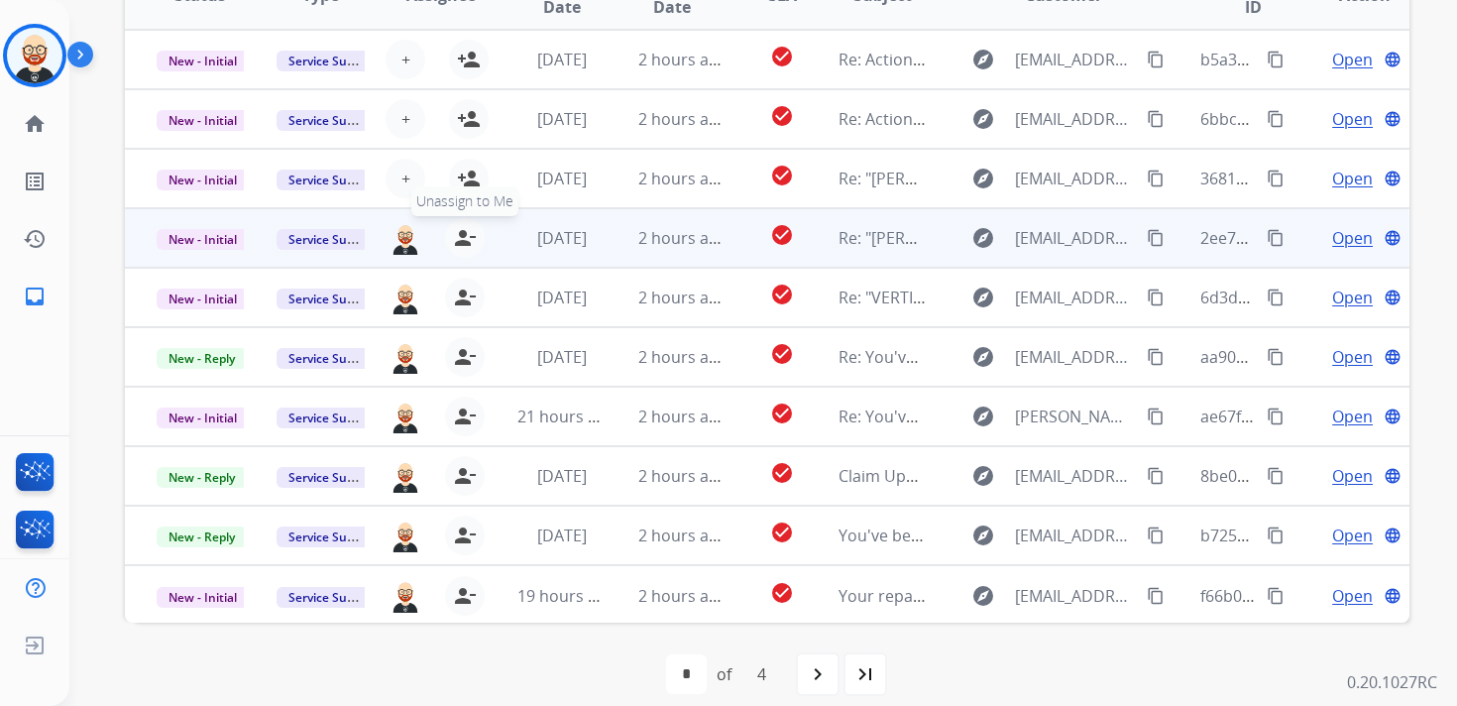
click at [462, 239] on mat-icon "person_remove" at bounding box center [465, 238] width 24 height 24
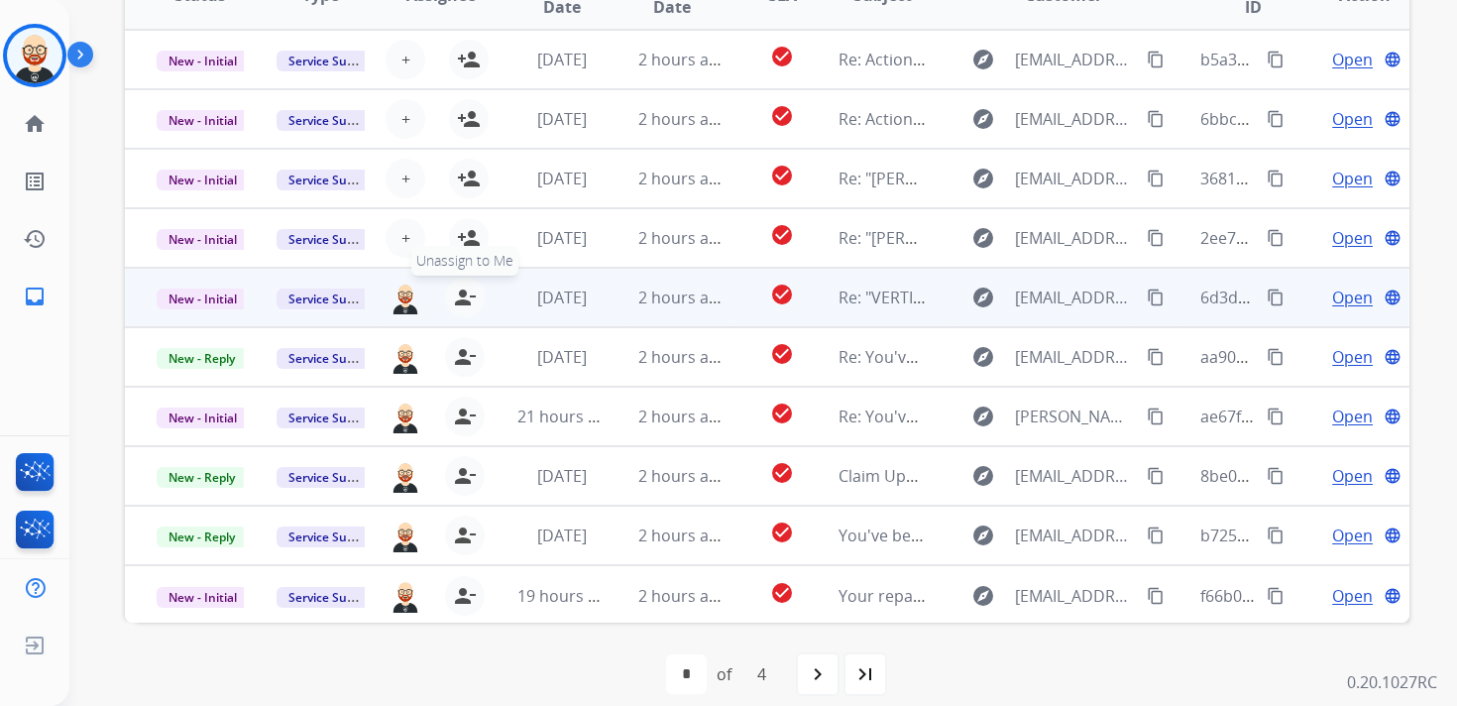
click at [462, 292] on mat-icon "person_remove" at bounding box center [465, 298] width 24 height 24
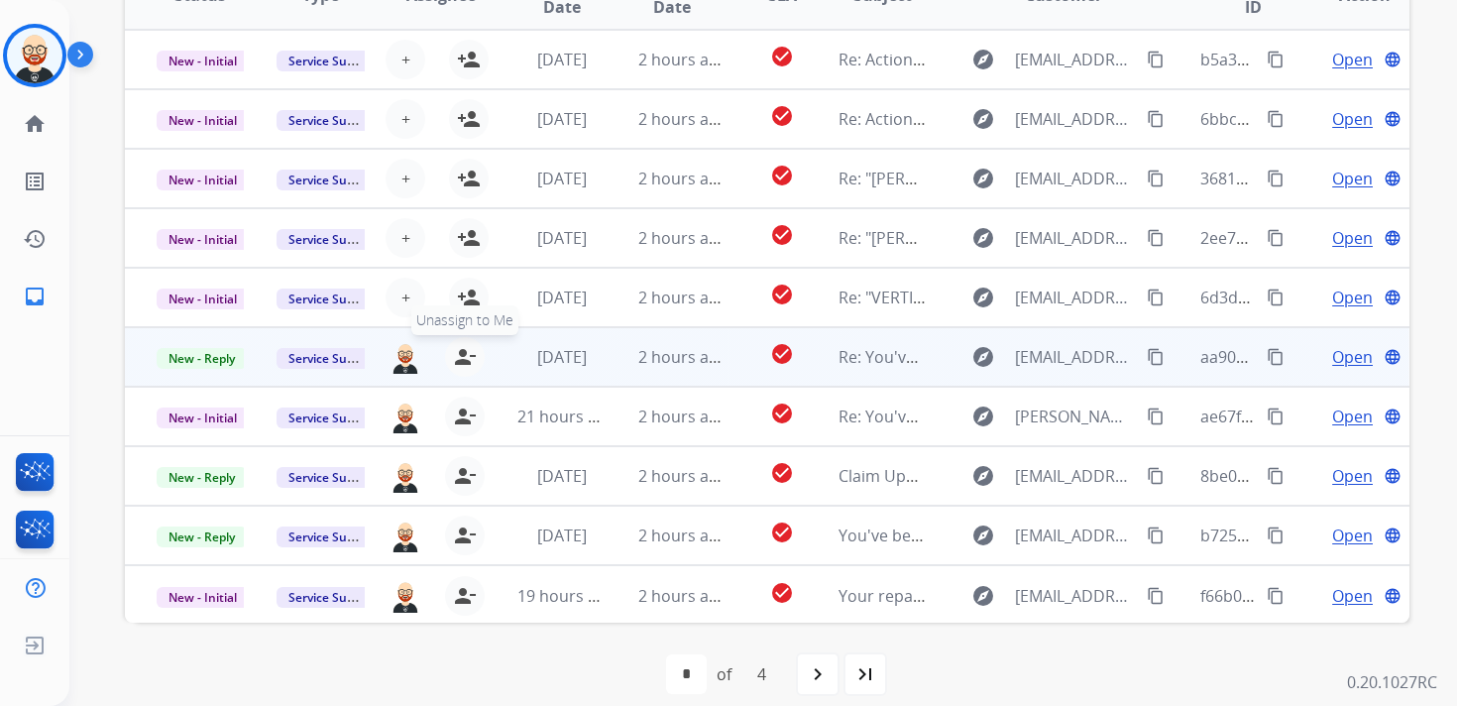
click at [458, 345] on mat-icon "person_remove" at bounding box center [465, 357] width 24 height 24
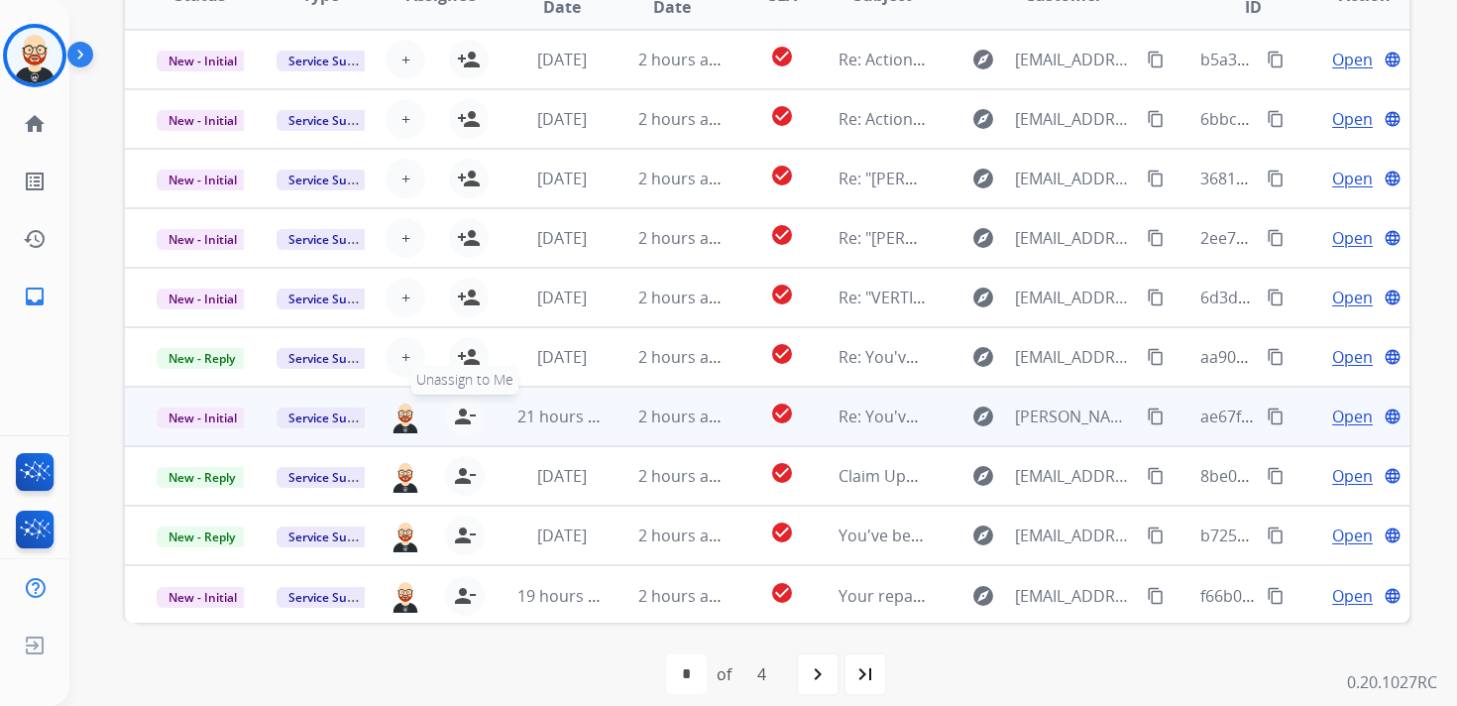
click at [457, 421] on mat-icon "person_remove" at bounding box center [465, 416] width 24 height 24
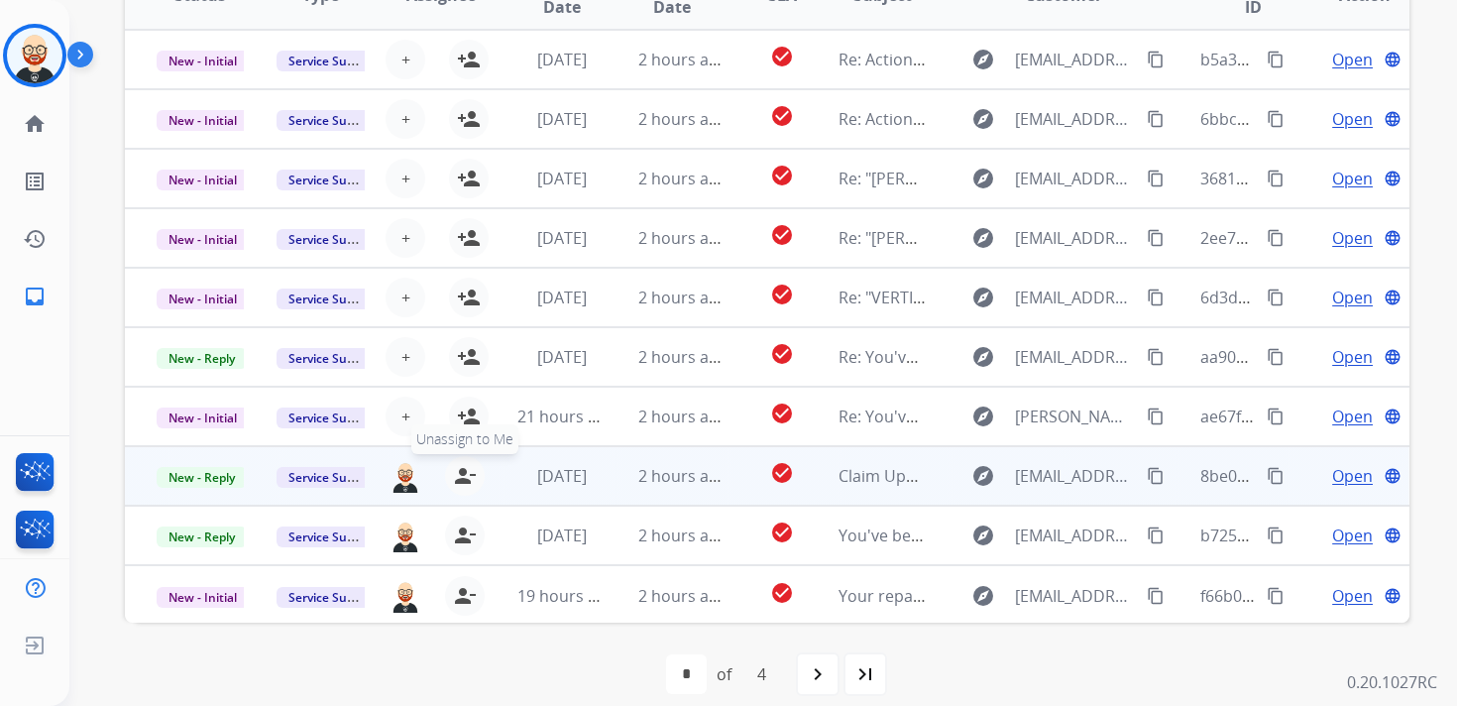
click at [463, 486] on mat-icon "person_remove" at bounding box center [465, 476] width 24 height 24
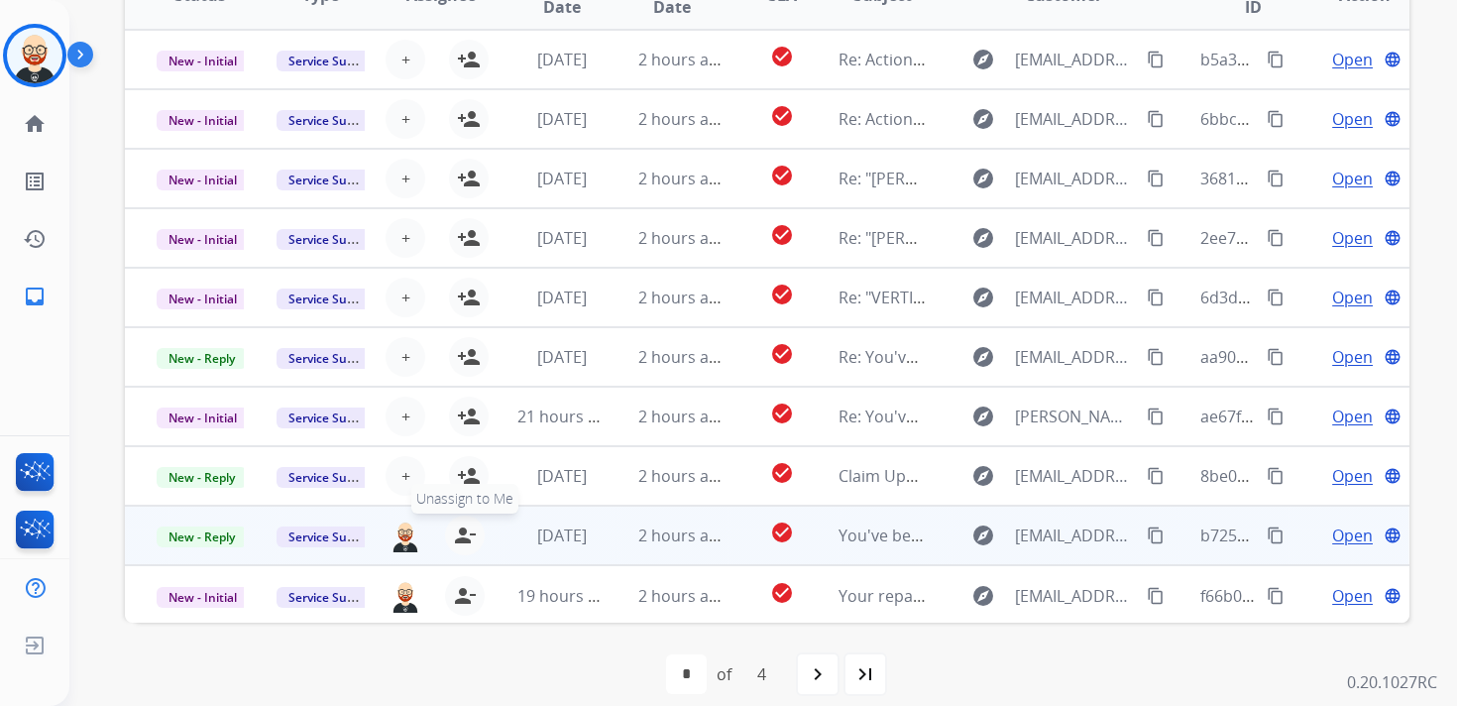
click at [463, 540] on mat-icon "person_remove" at bounding box center [465, 535] width 24 height 24
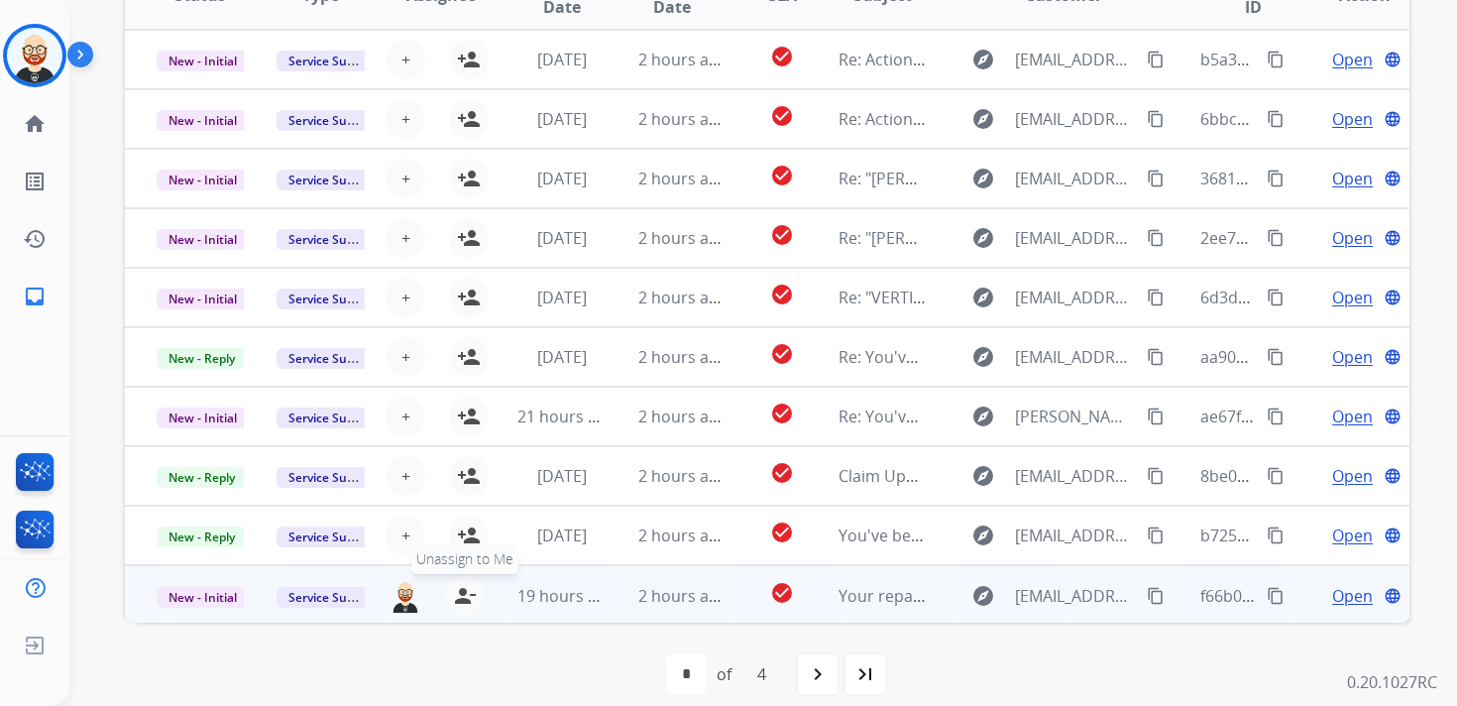
click at [460, 594] on mat-icon "person_remove" at bounding box center [465, 596] width 24 height 24
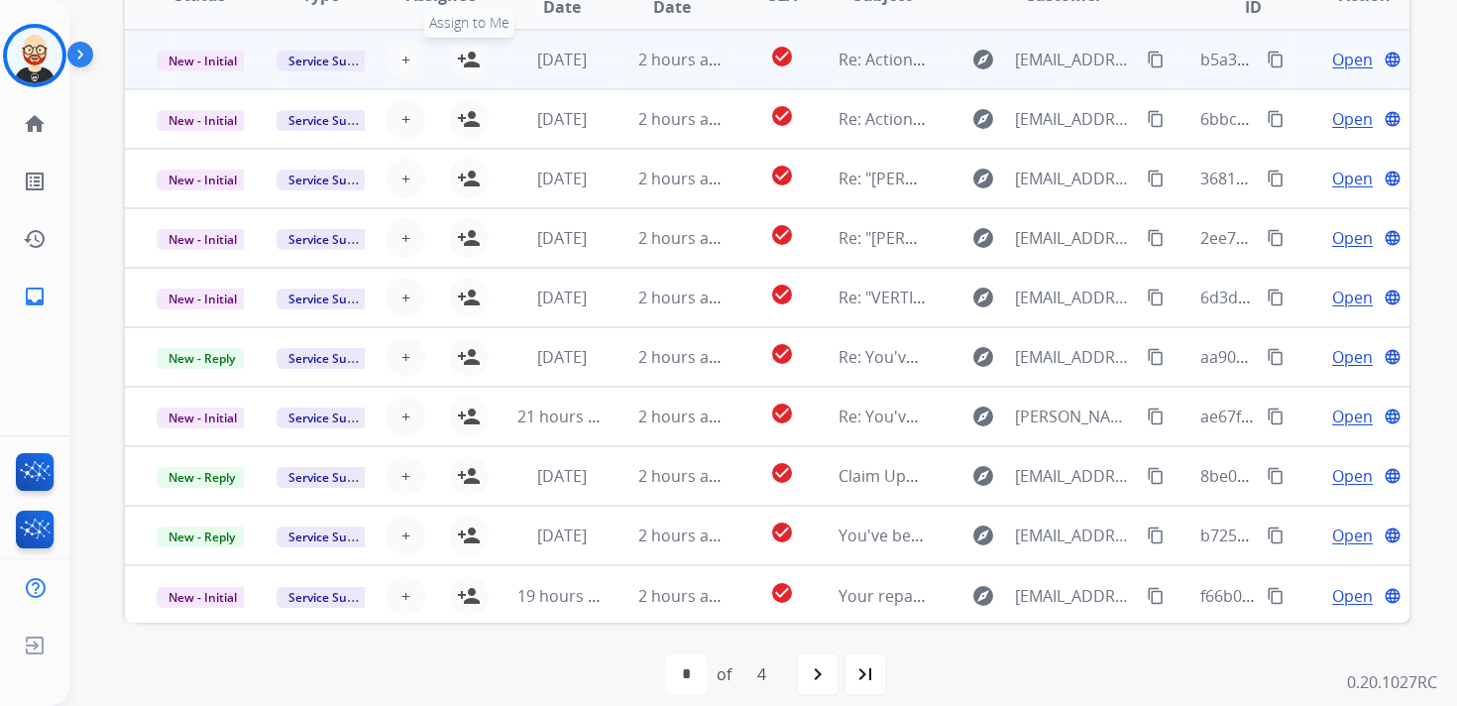
click at [476, 50] on mat-icon "person_add" at bounding box center [469, 60] width 24 height 24
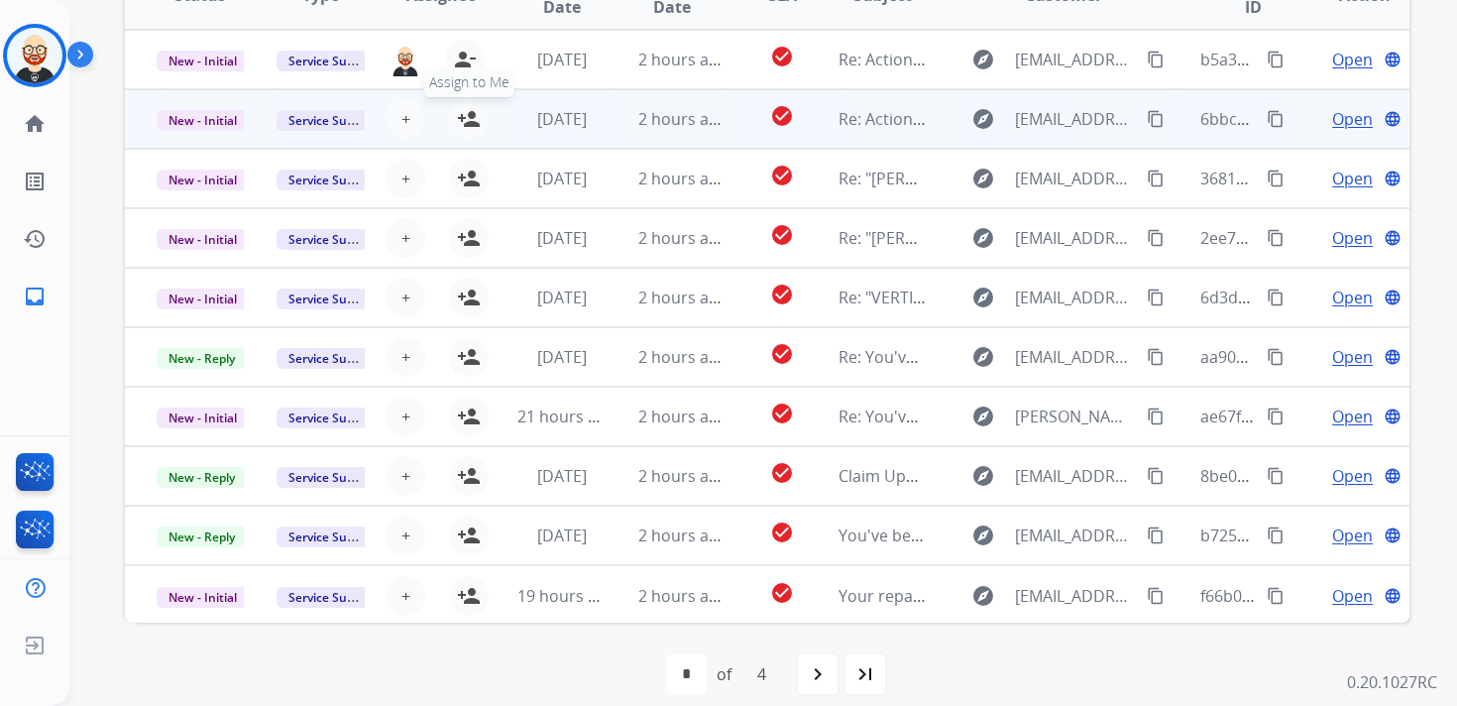
click at [473, 111] on mat-icon "person_add" at bounding box center [469, 119] width 24 height 24
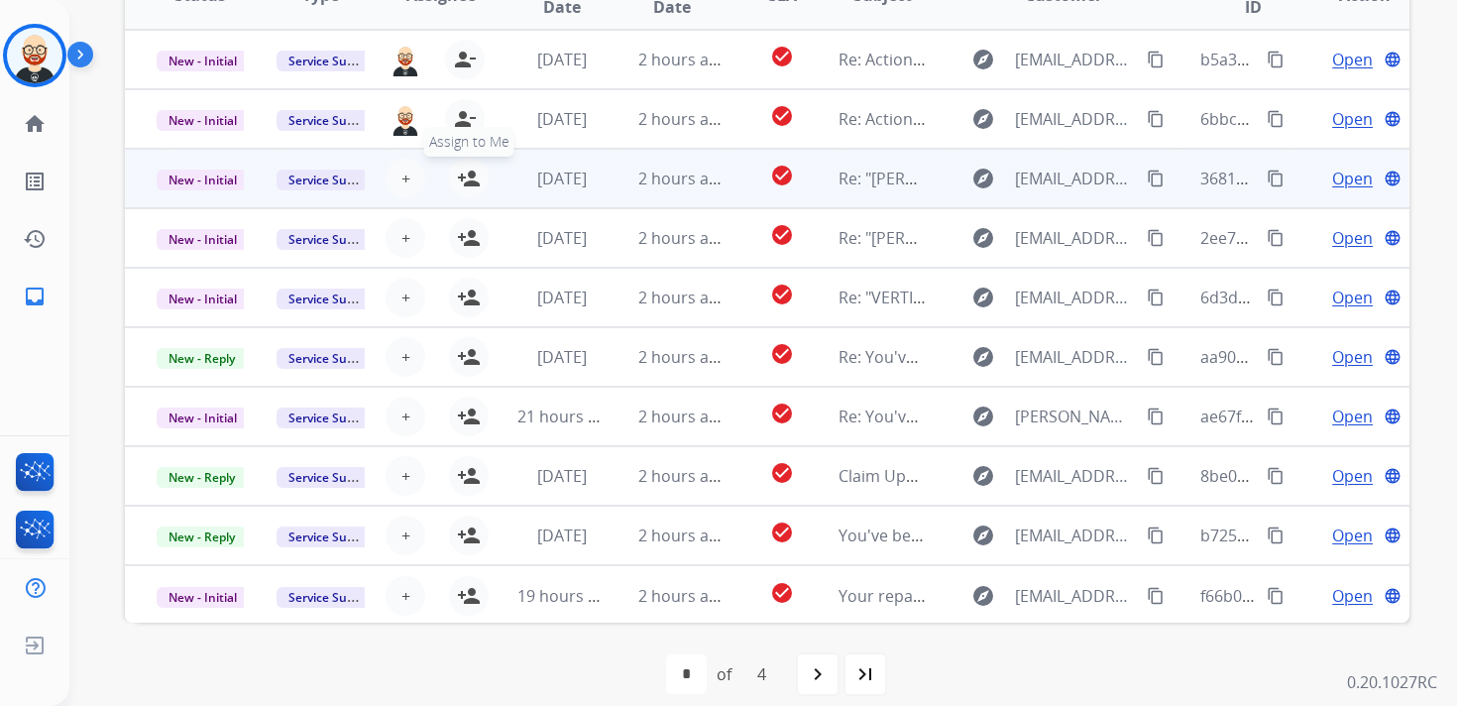
click at [469, 168] on mat-icon "person_add" at bounding box center [469, 179] width 24 height 24
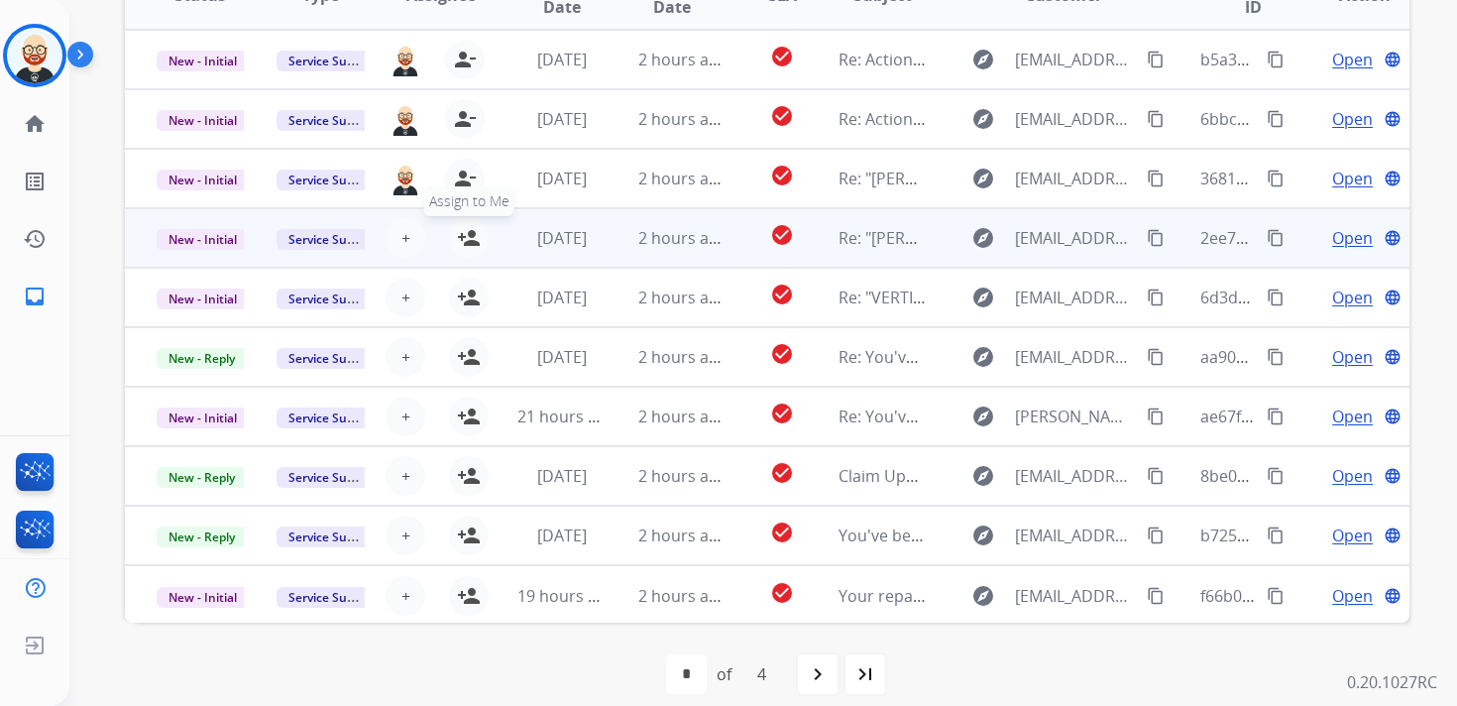
click at [464, 241] on mat-icon "person_add" at bounding box center [469, 238] width 24 height 24
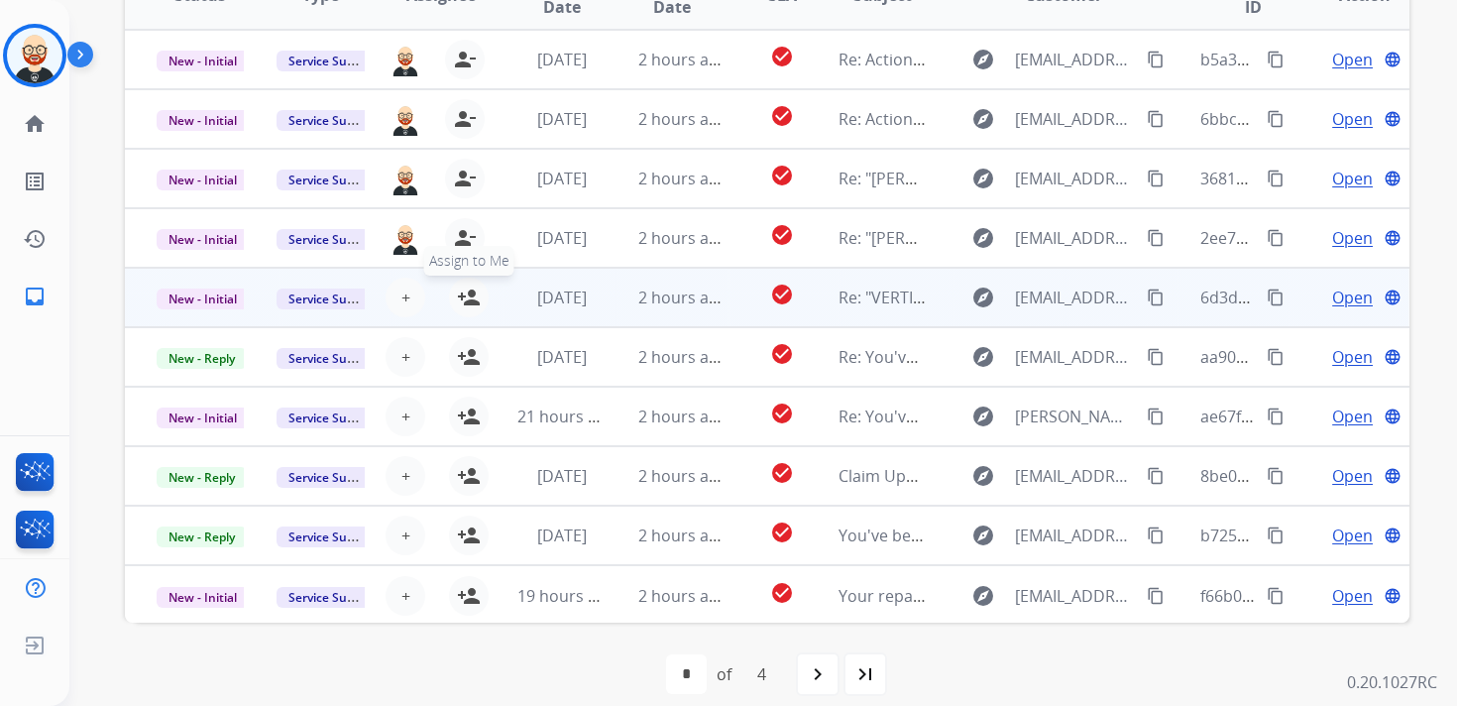
click at [468, 298] on mat-icon "person_add" at bounding box center [469, 298] width 24 height 24
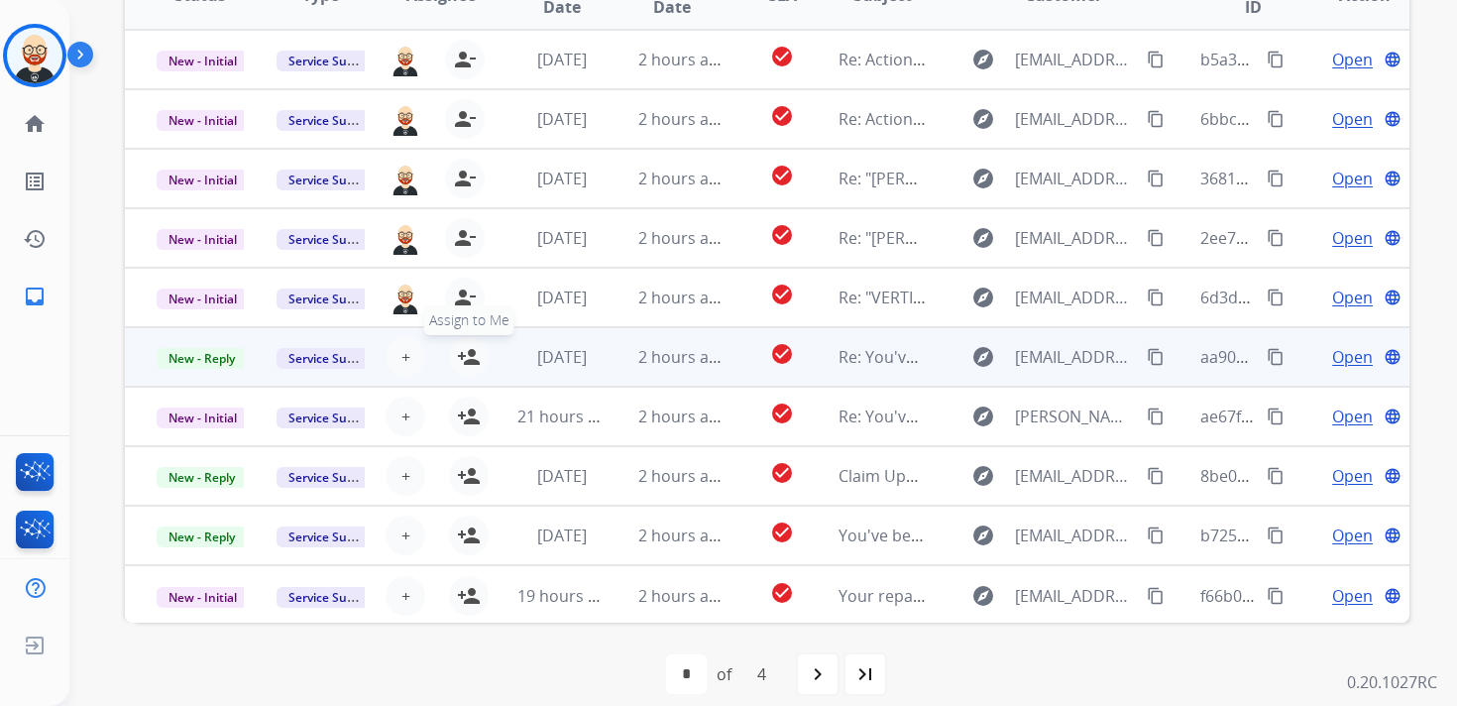
click at [468, 339] on button "person_add Assign to Me" at bounding box center [469, 357] width 40 height 40
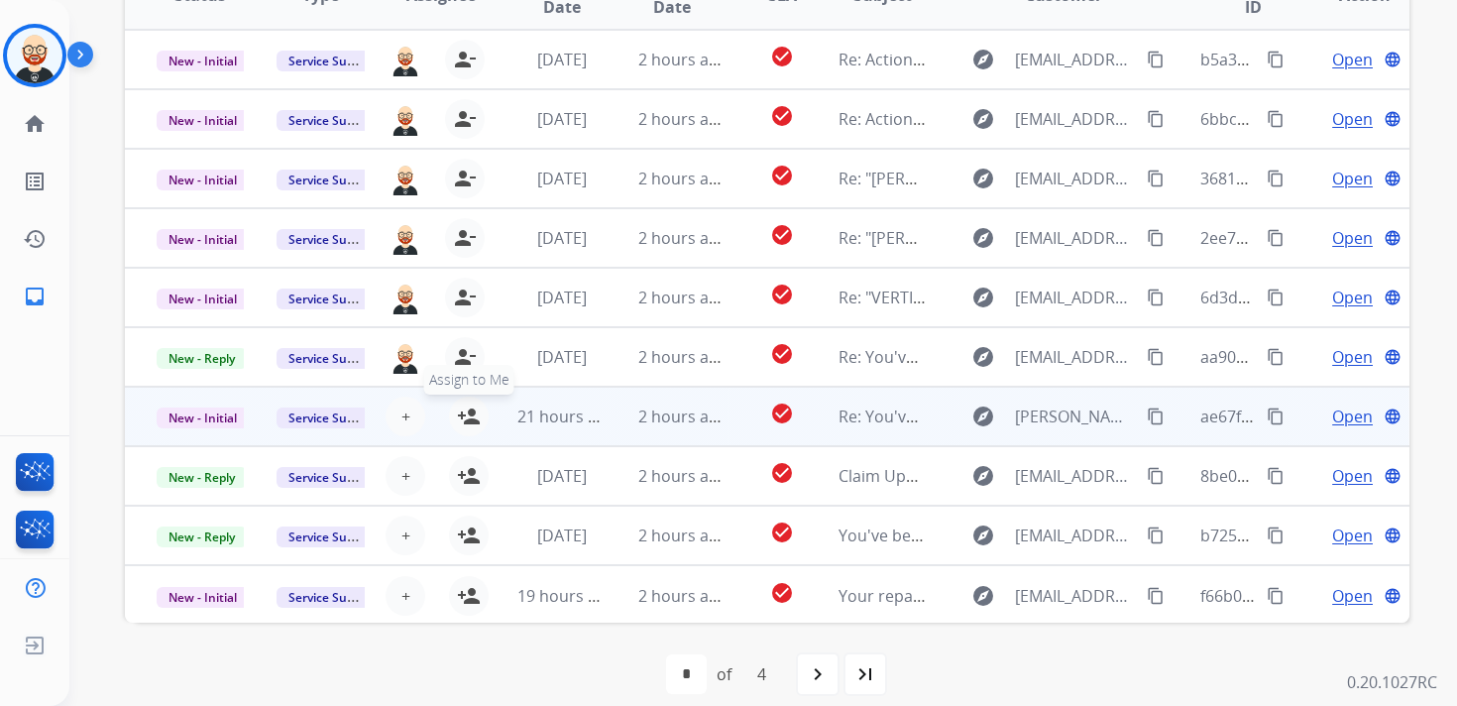
click at [465, 412] on mat-icon "person_add" at bounding box center [469, 416] width 24 height 24
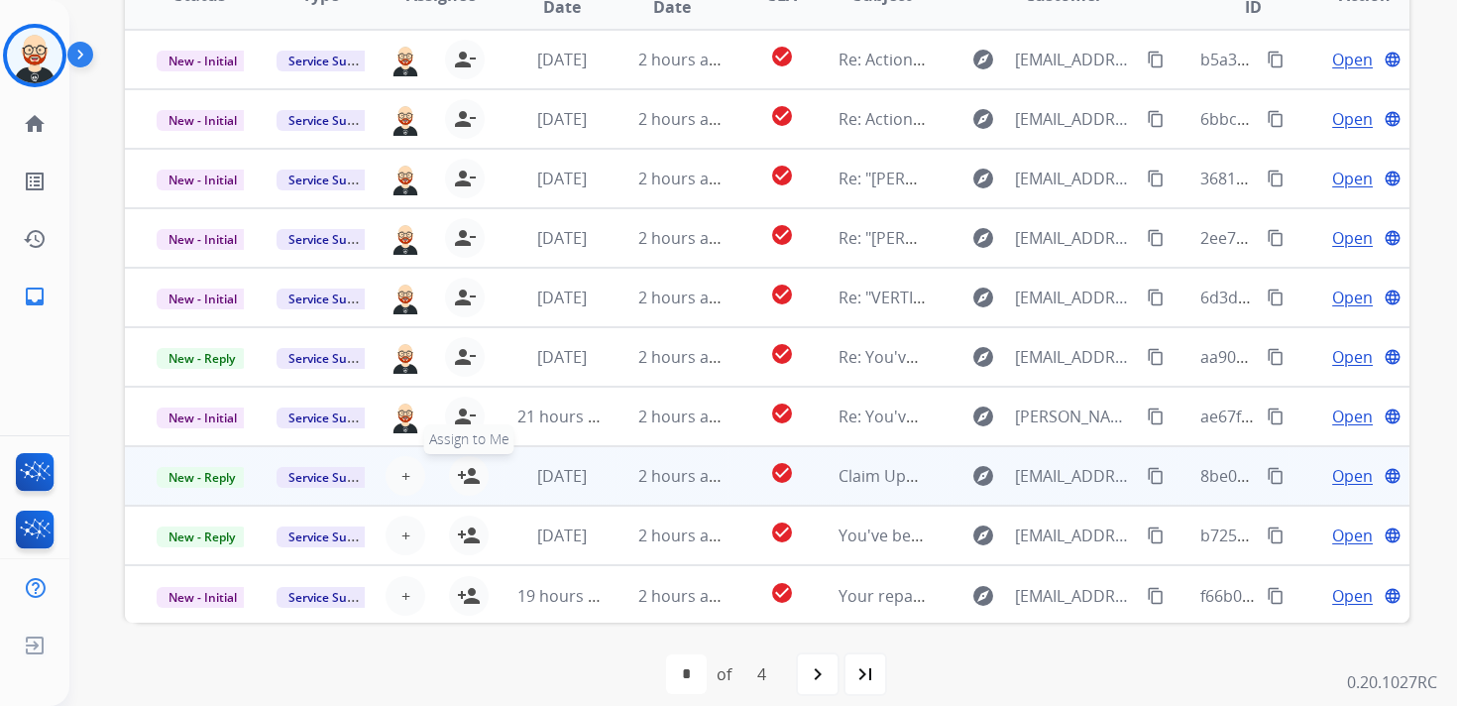
click at [467, 470] on mat-icon "person_add" at bounding box center [469, 476] width 24 height 24
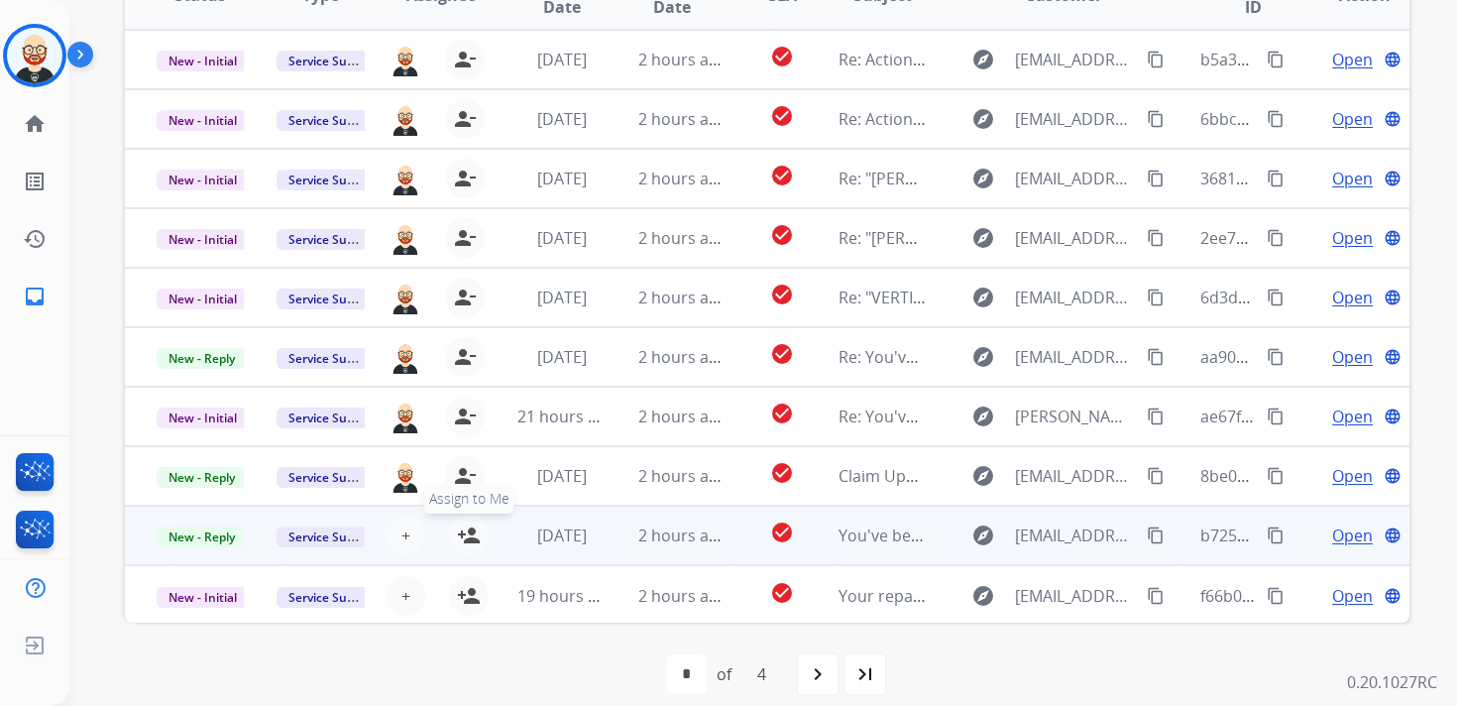
click at [467, 546] on button "person_add Assign to Me" at bounding box center [469, 535] width 40 height 40
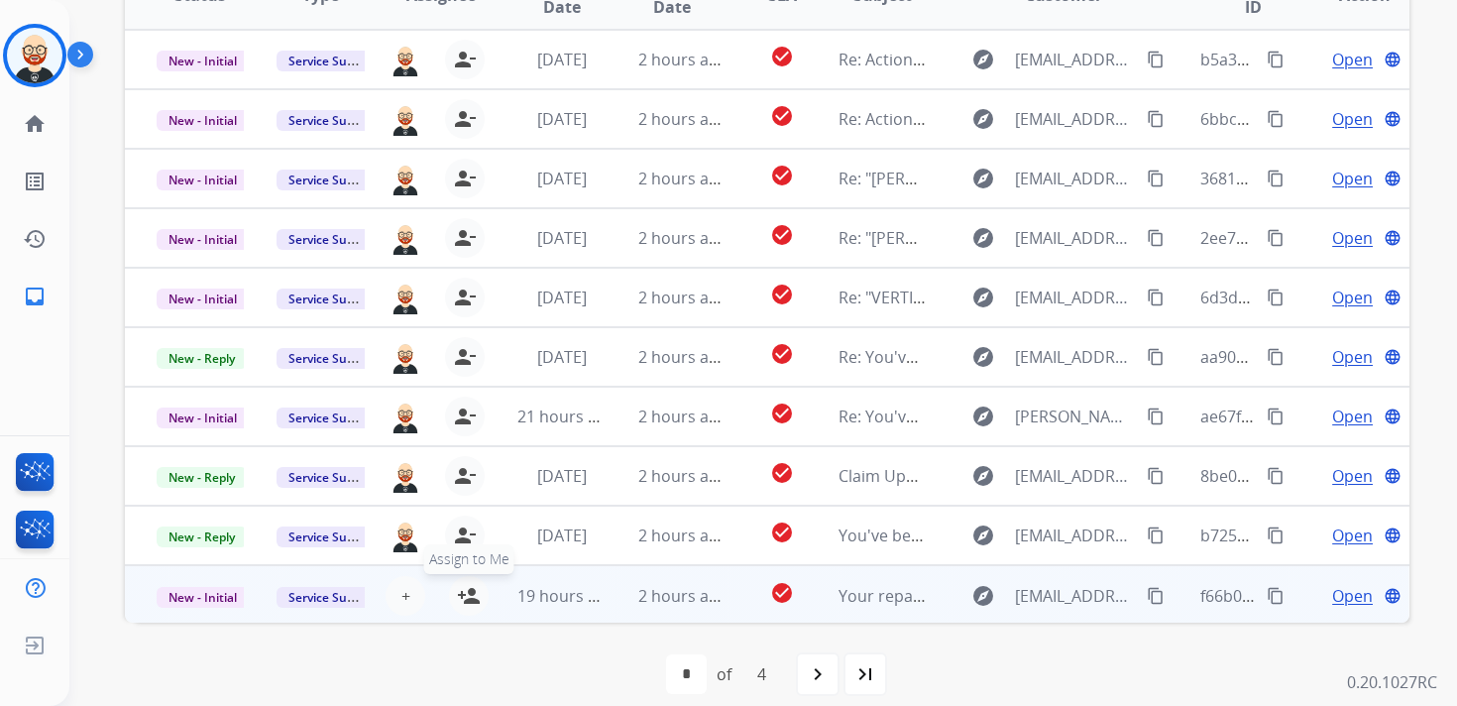
click at [468, 593] on mat-icon "person_add" at bounding box center [469, 596] width 24 height 24
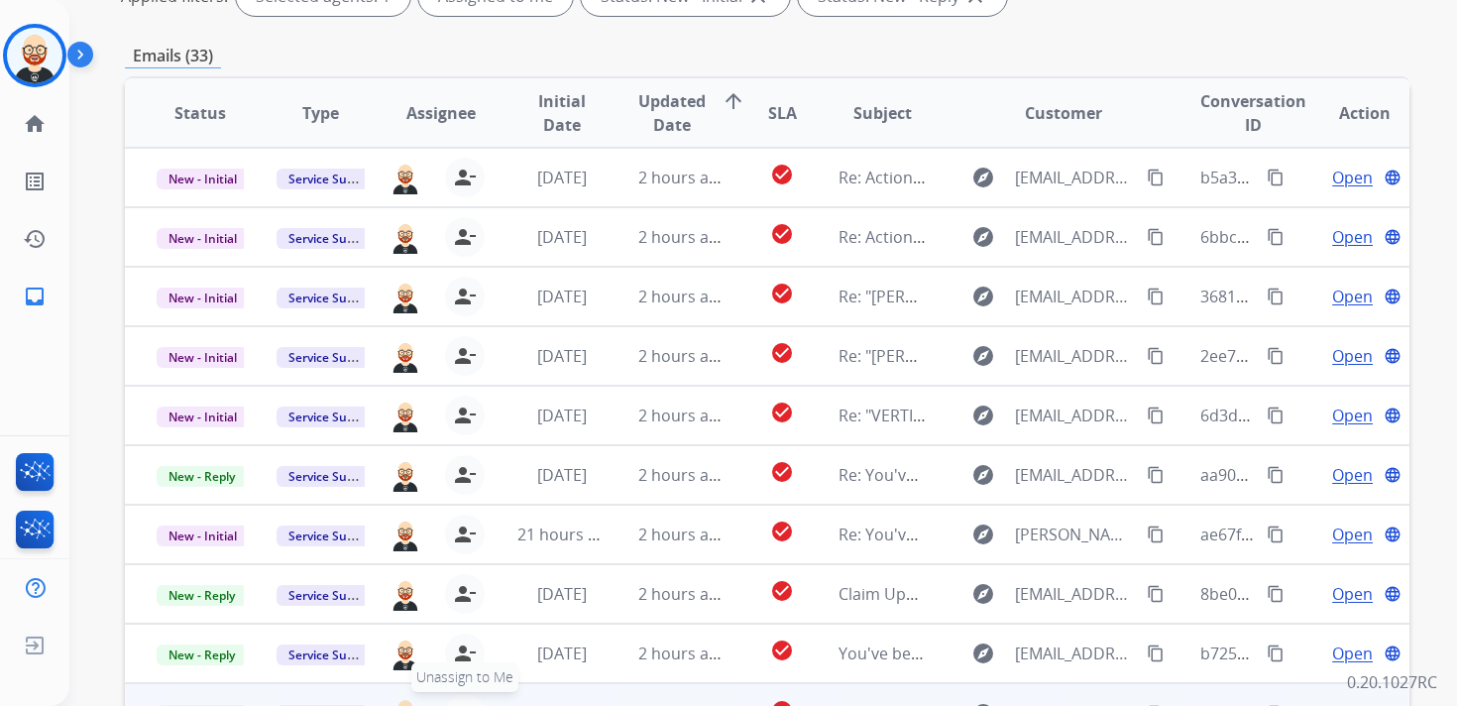
scroll to position [0, 0]
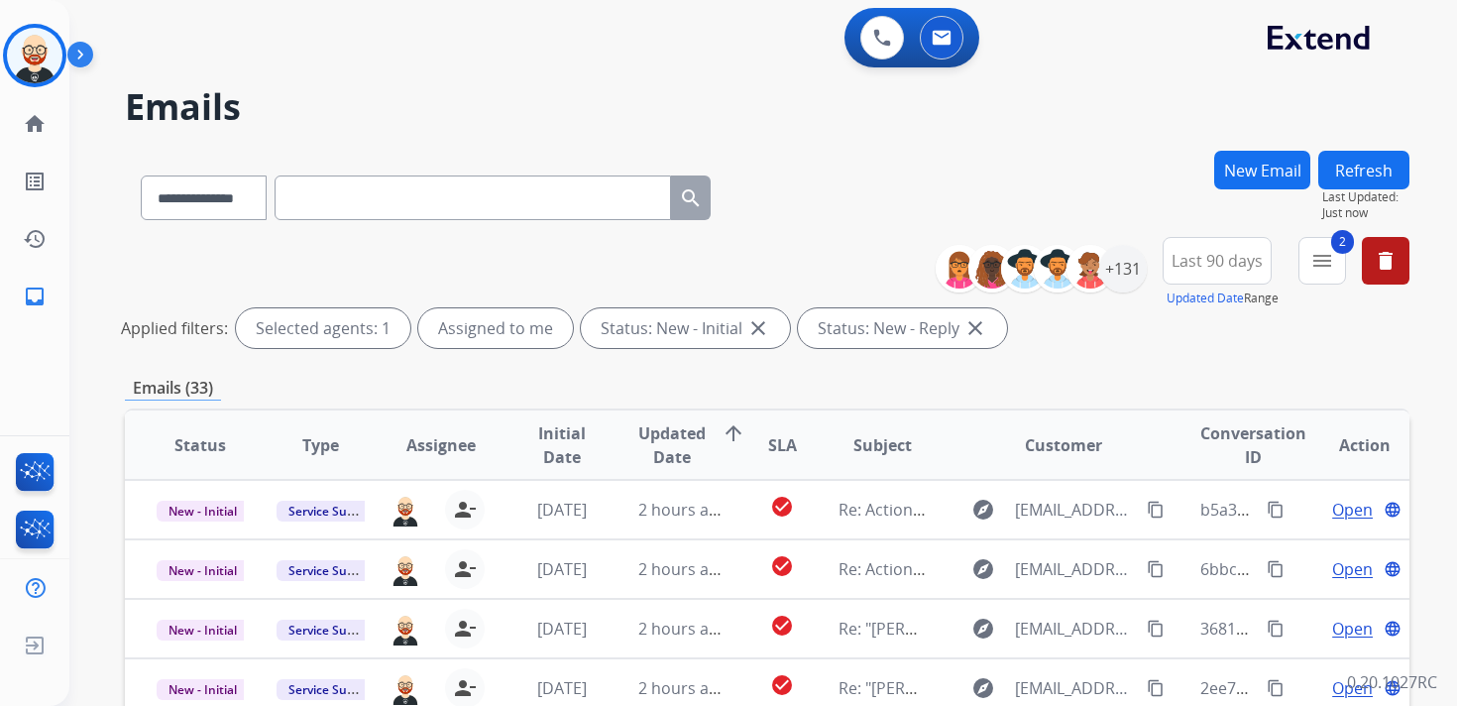
click at [1391, 163] on button "Refresh" at bounding box center [1363, 170] width 91 height 39
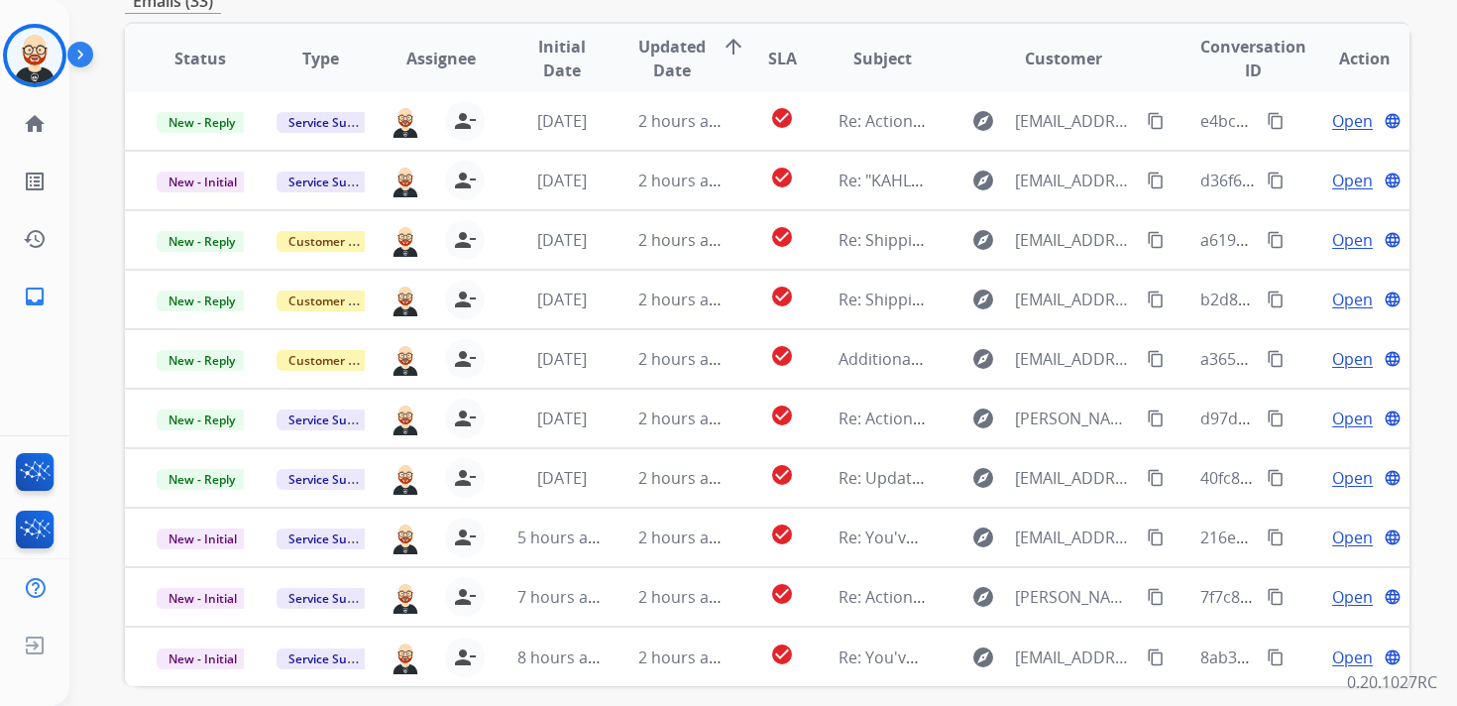
scroll to position [386, 0]
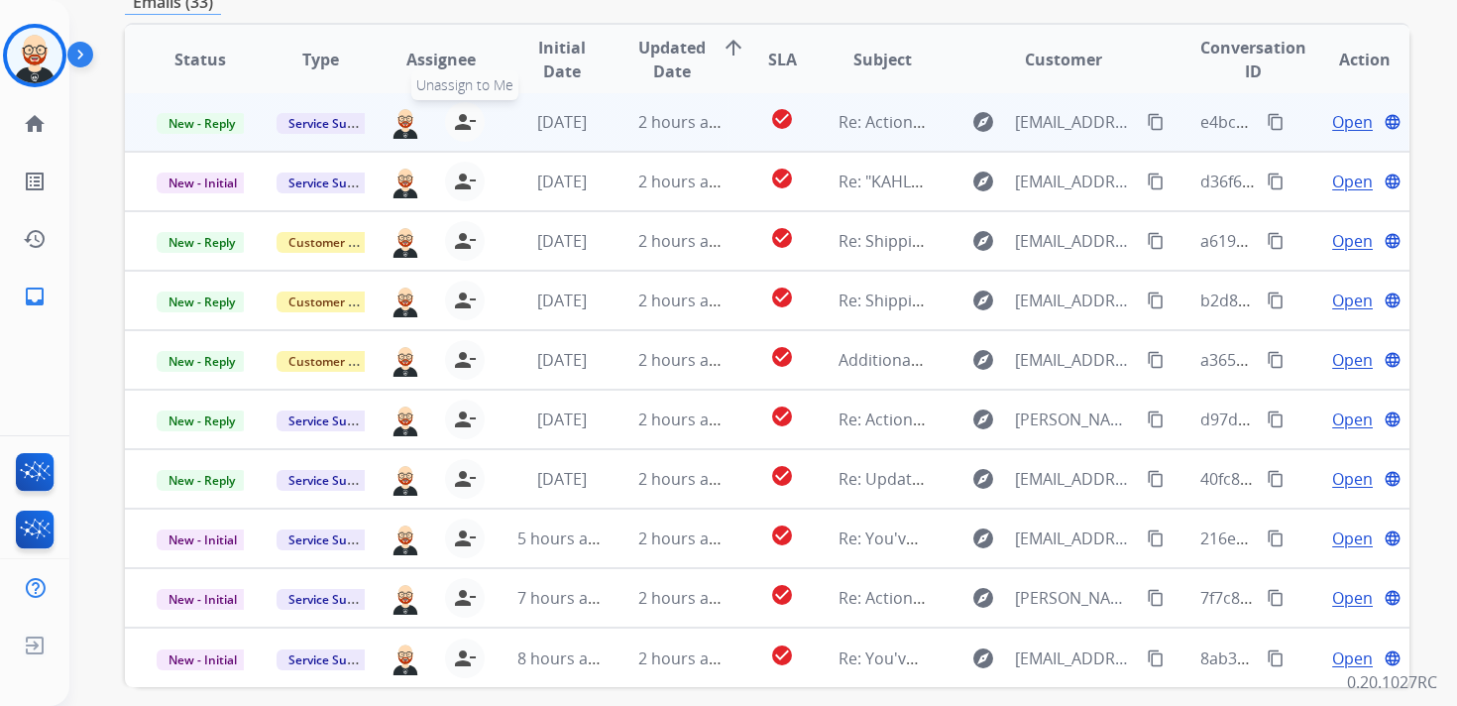
click at [456, 125] on mat-icon "person_remove" at bounding box center [465, 122] width 24 height 24
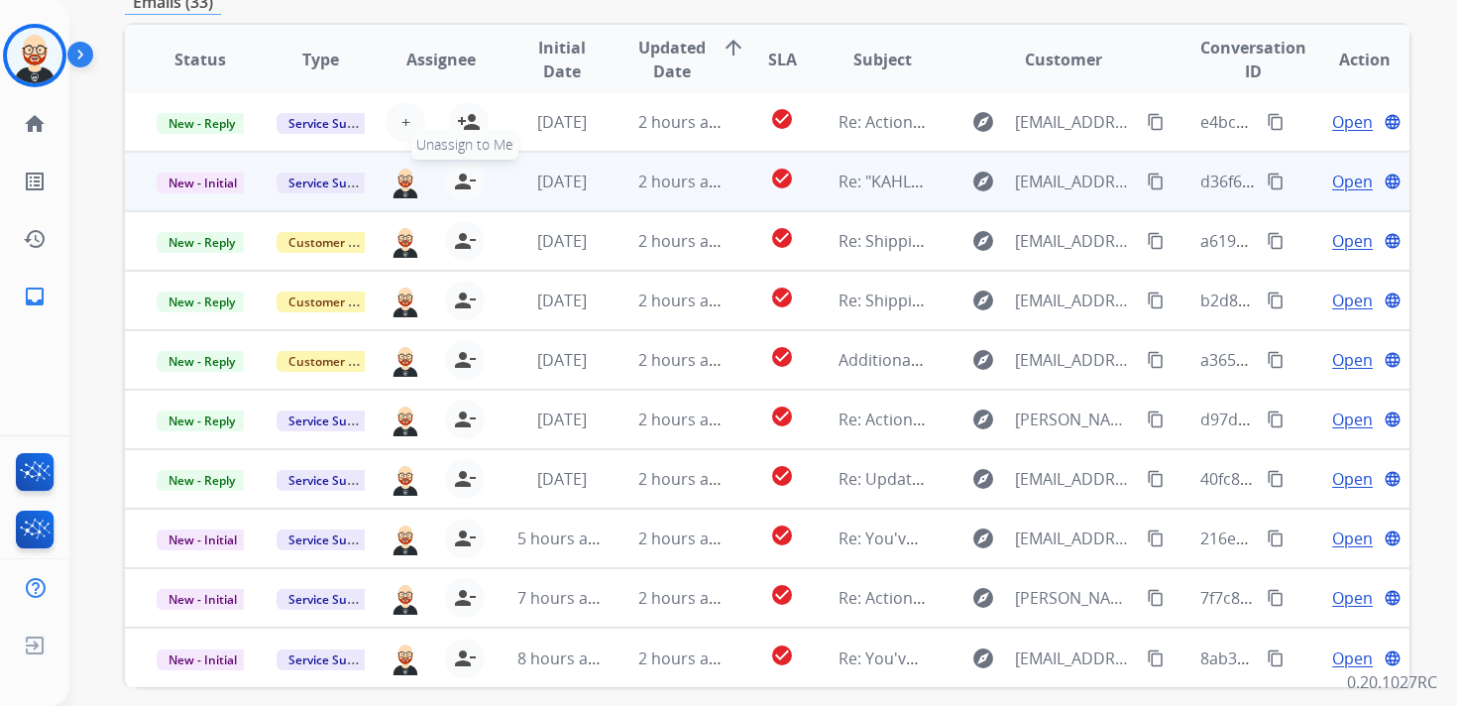
click at [456, 171] on mat-icon "person_remove" at bounding box center [465, 182] width 24 height 24
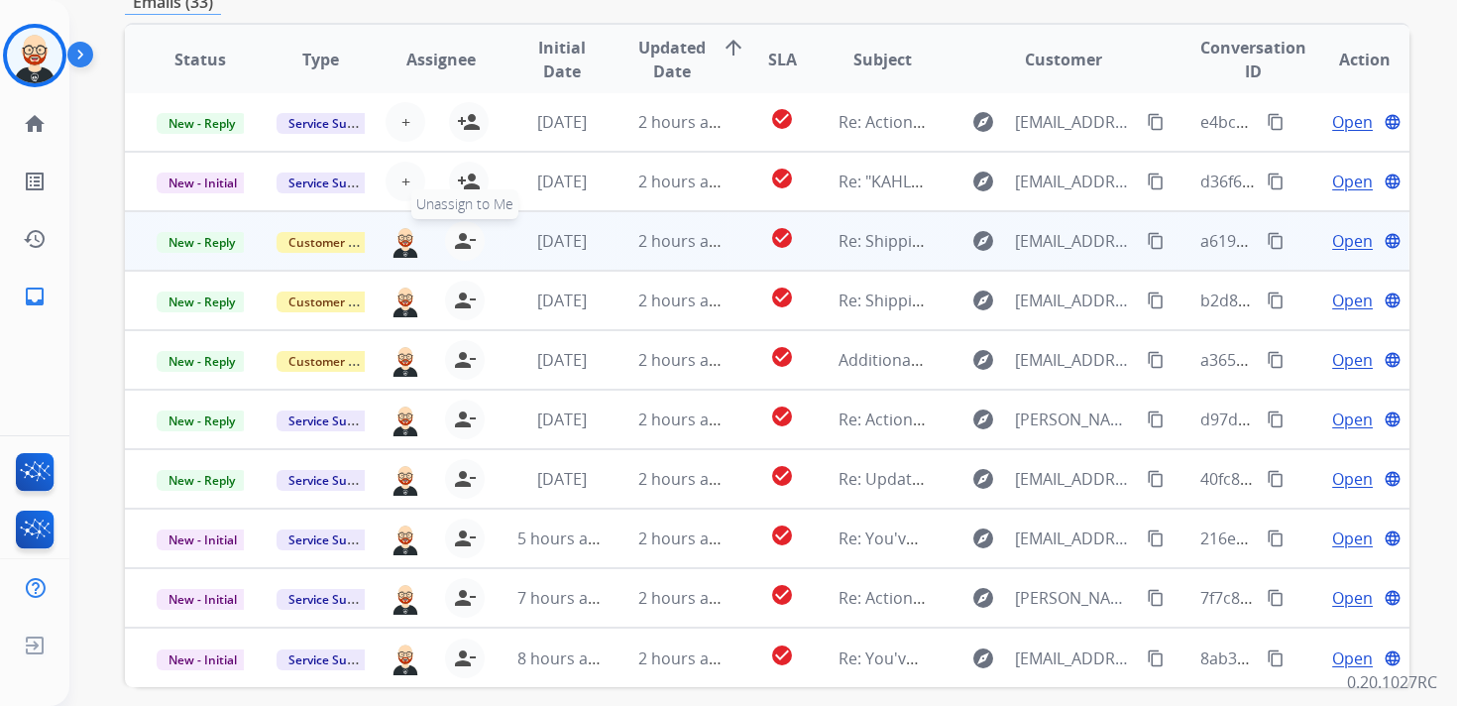
click at [459, 232] on mat-icon "person_remove" at bounding box center [465, 241] width 24 height 24
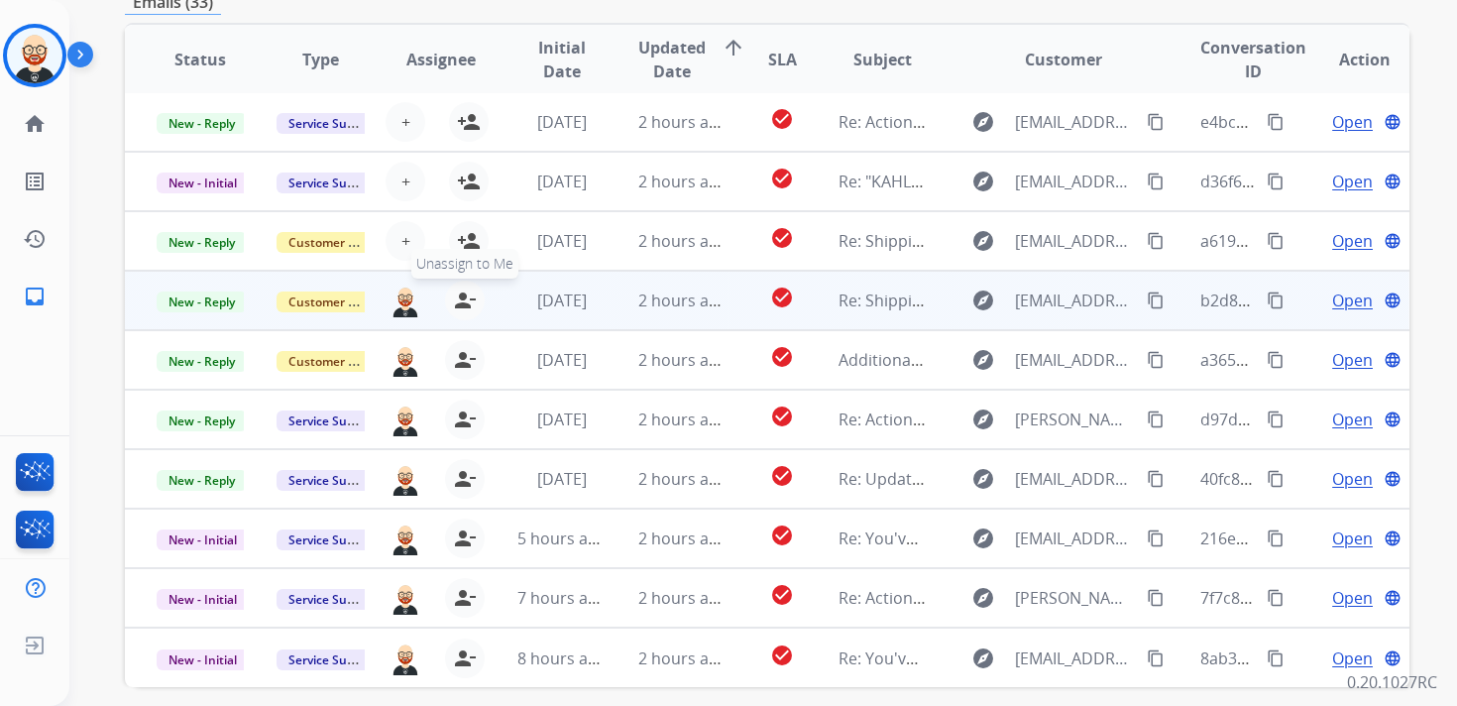
click at [459, 308] on mat-icon "person_remove" at bounding box center [465, 300] width 24 height 24
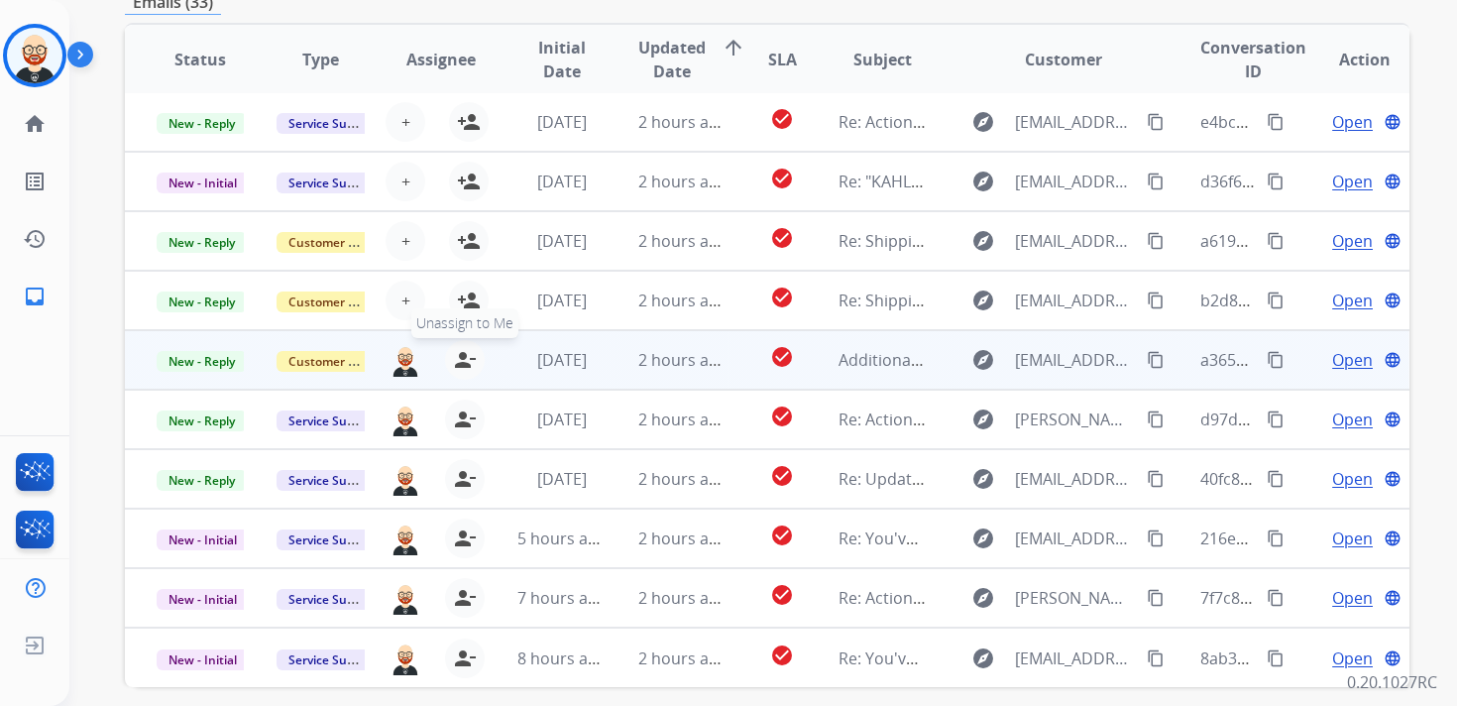
click at [459, 357] on mat-icon "person_remove" at bounding box center [465, 360] width 24 height 24
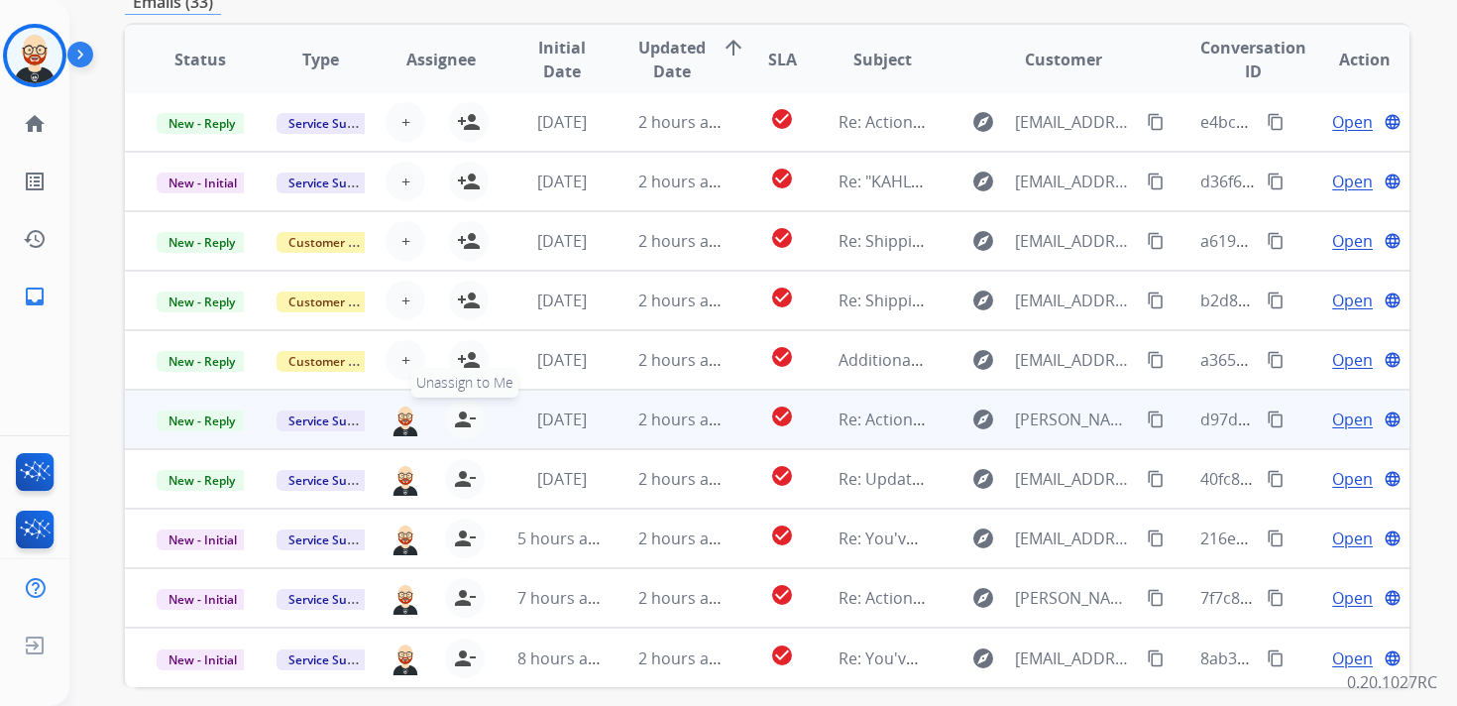
click at [459, 418] on mat-icon "person_remove" at bounding box center [465, 419] width 24 height 24
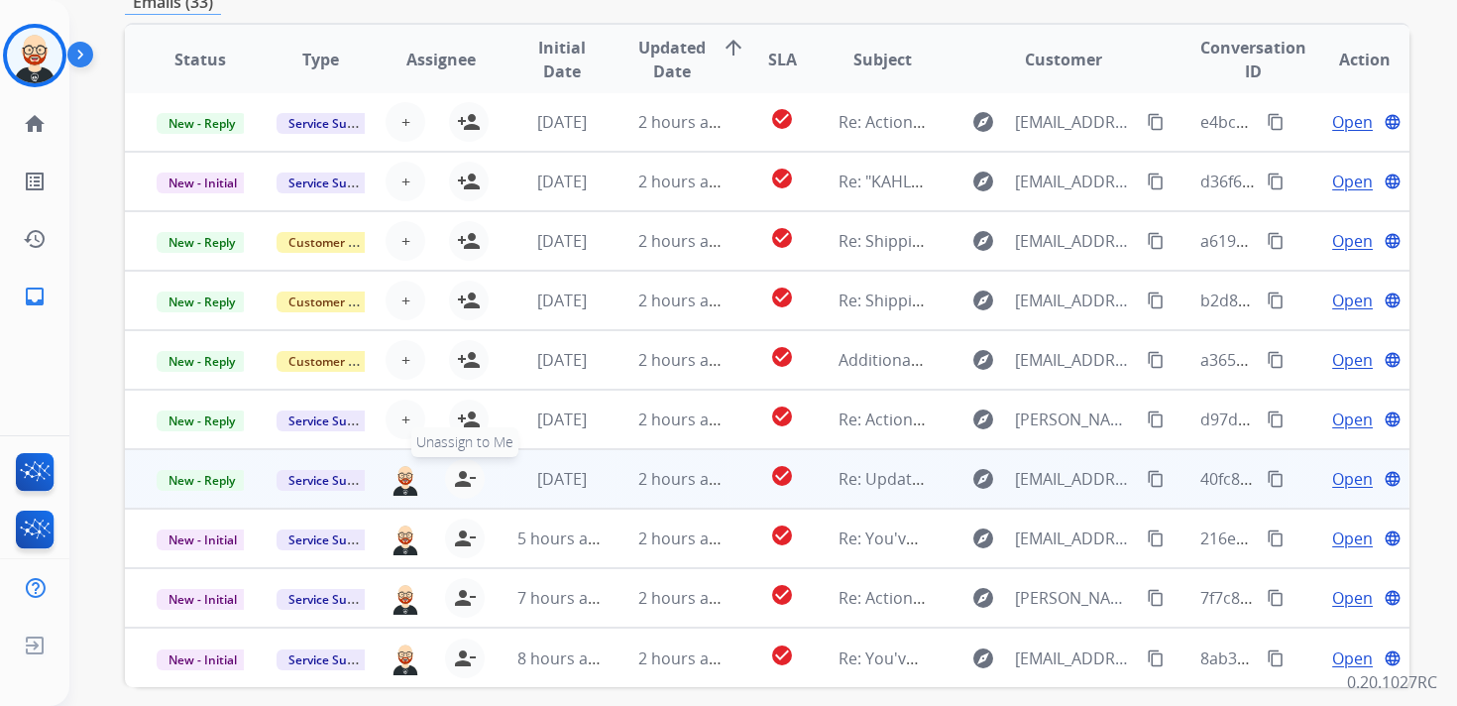
click at [459, 482] on mat-icon "person_remove" at bounding box center [465, 479] width 24 height 24
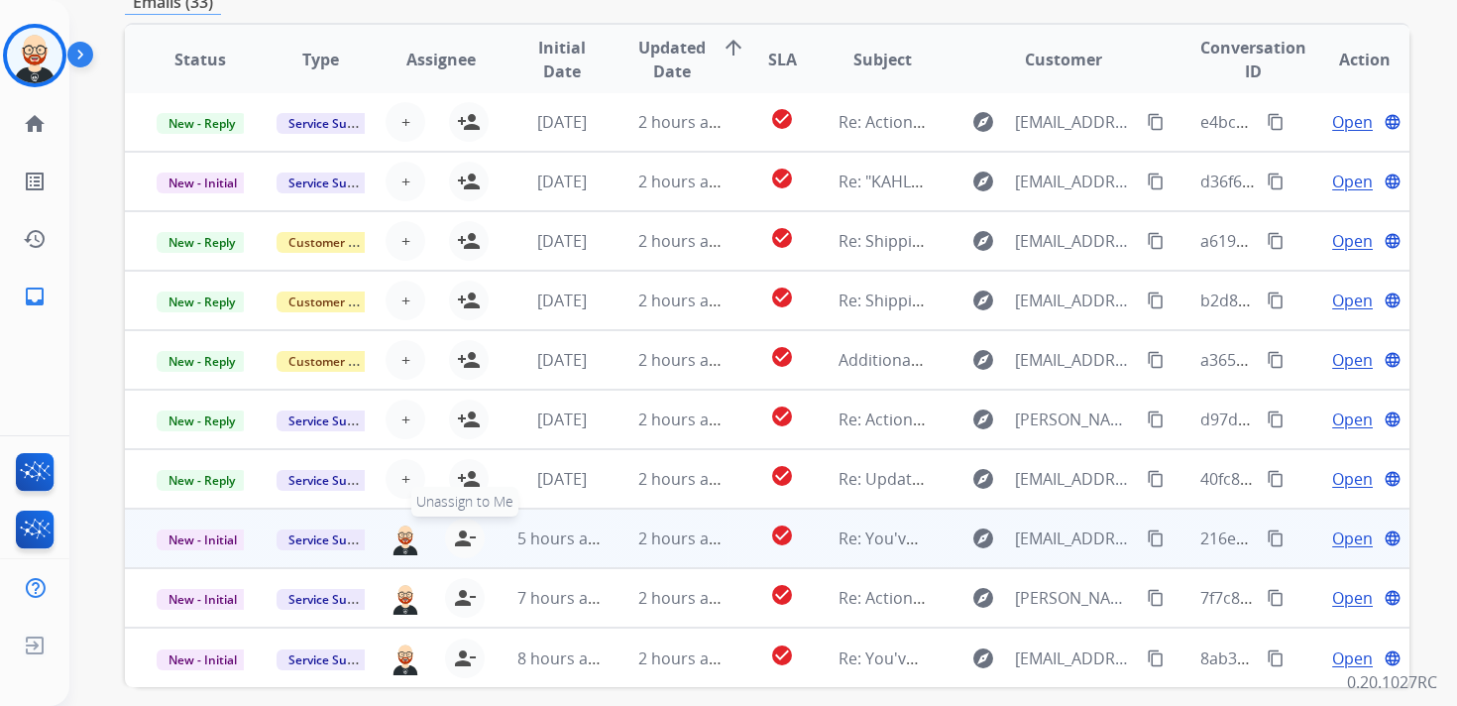
click at [462, 528] on mat-icon "person_remove" at bounding box center [465, 538] width 24 height 24
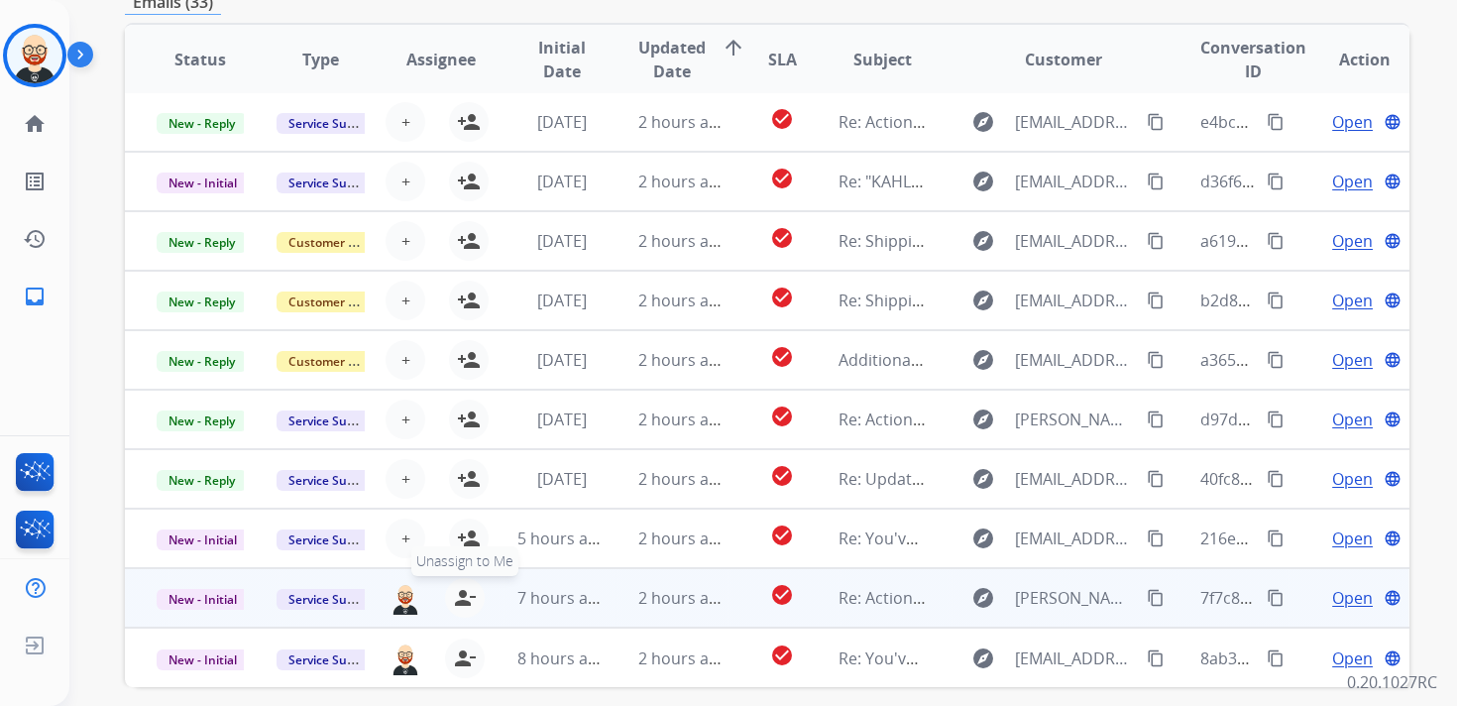
click at [462, 603] on mat-icon "person_remove" at bounding box center [465, 598] width 24 height 24
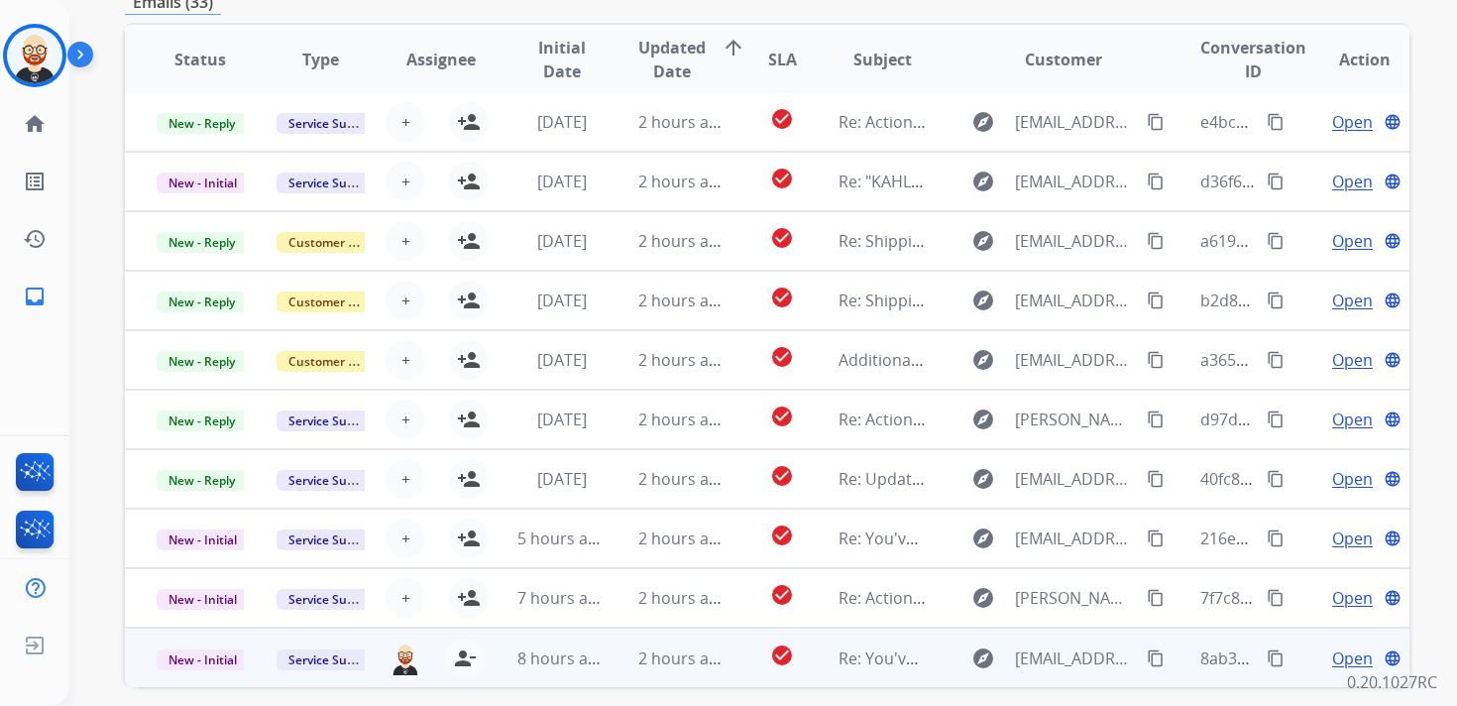
click at [455, 677] on div "[PERSON_NAME][EMAIL_ADDRESS][PERSON_NAME][DOMAIN_NAME] person_remove [PERSON_NA…" at bounding box center [425, 658] width 119 height 57
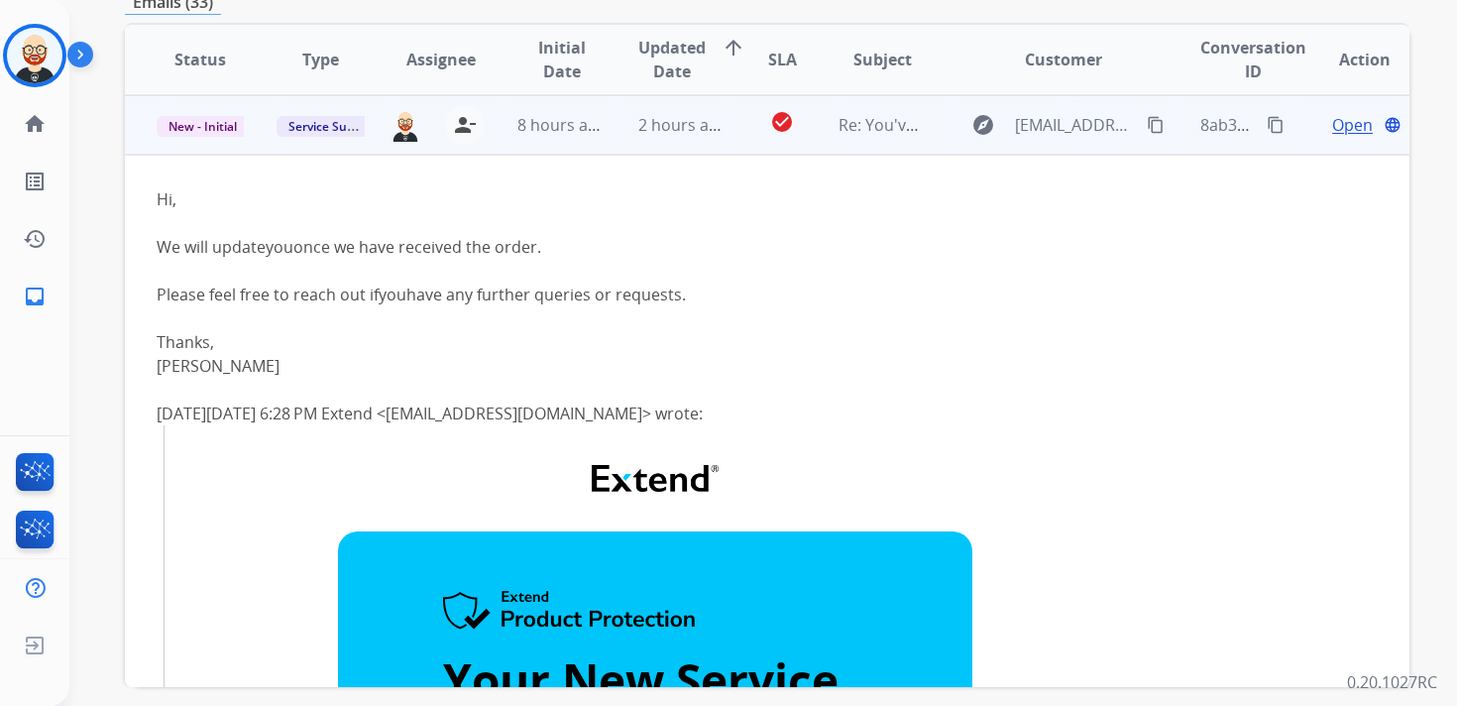
scroll to position [535, 0]
click at [467, 148] on div "[PERSON_NAME][EMAIL_ADDRESS][PERSON_NAME][DOMAIN_NAME] person_remove [PERSON_NA…" at bounding box center [425, 124] width 119 height 56
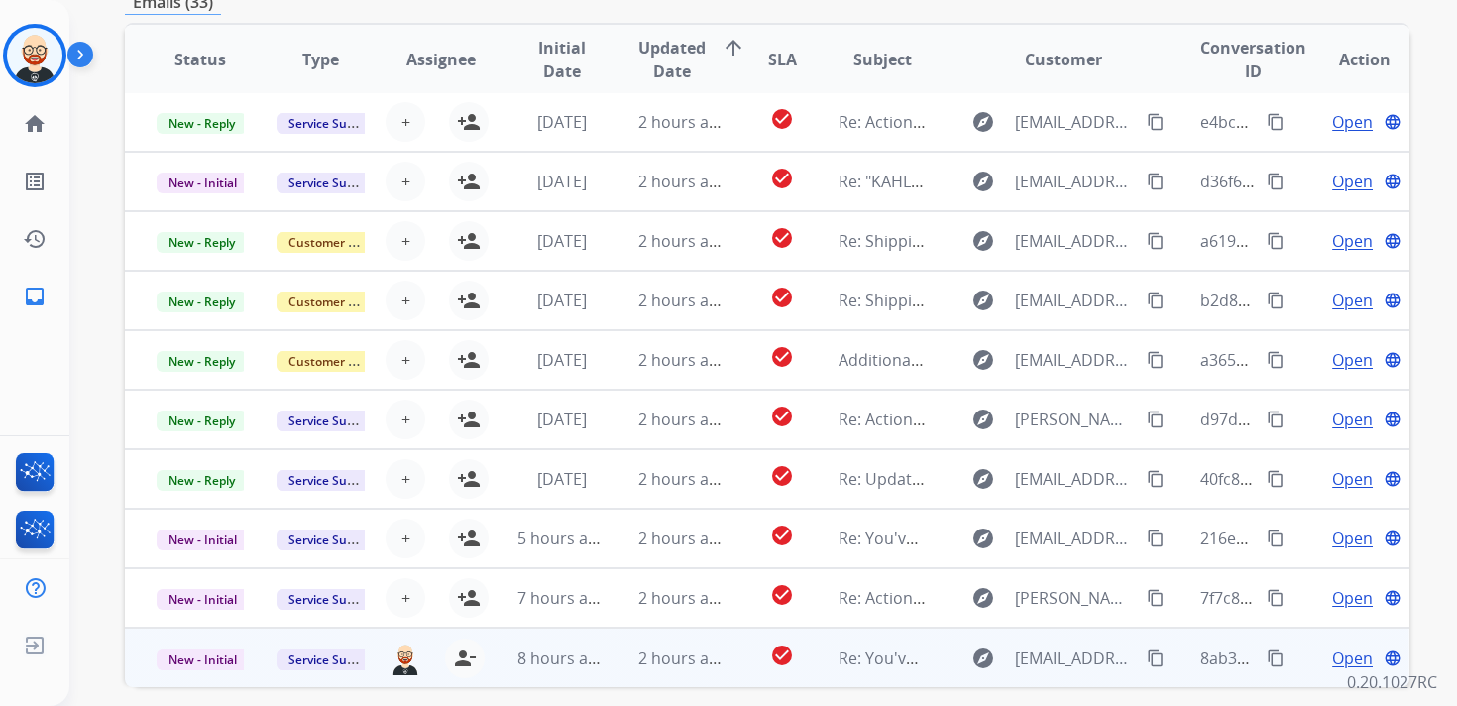
scroll to position [2, 0]
click at [461, 654] on mat-icon "person_remove" at bounding box center [465, 658] width 24 height 24
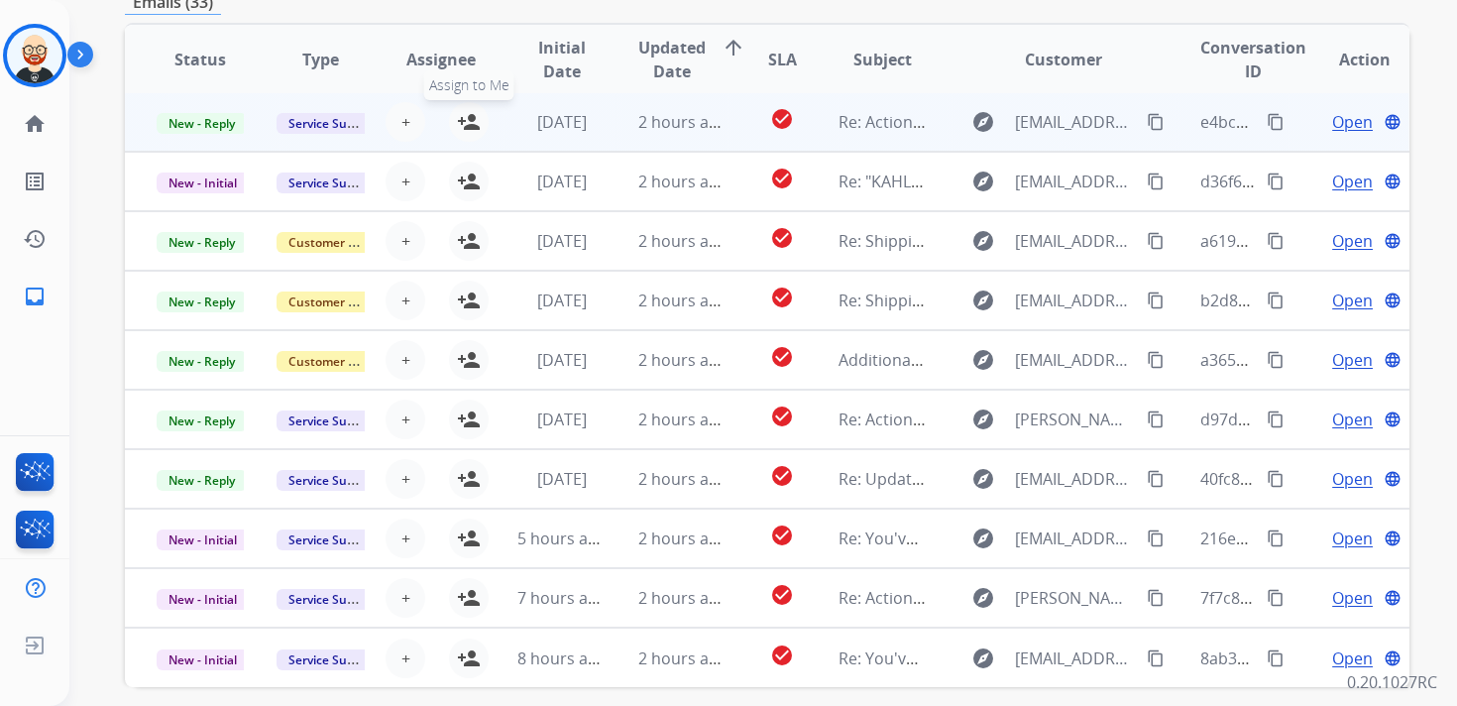
click at [475, 125] on mat-icon "person_add" at bounding box center [469, 122] width 24 height 24
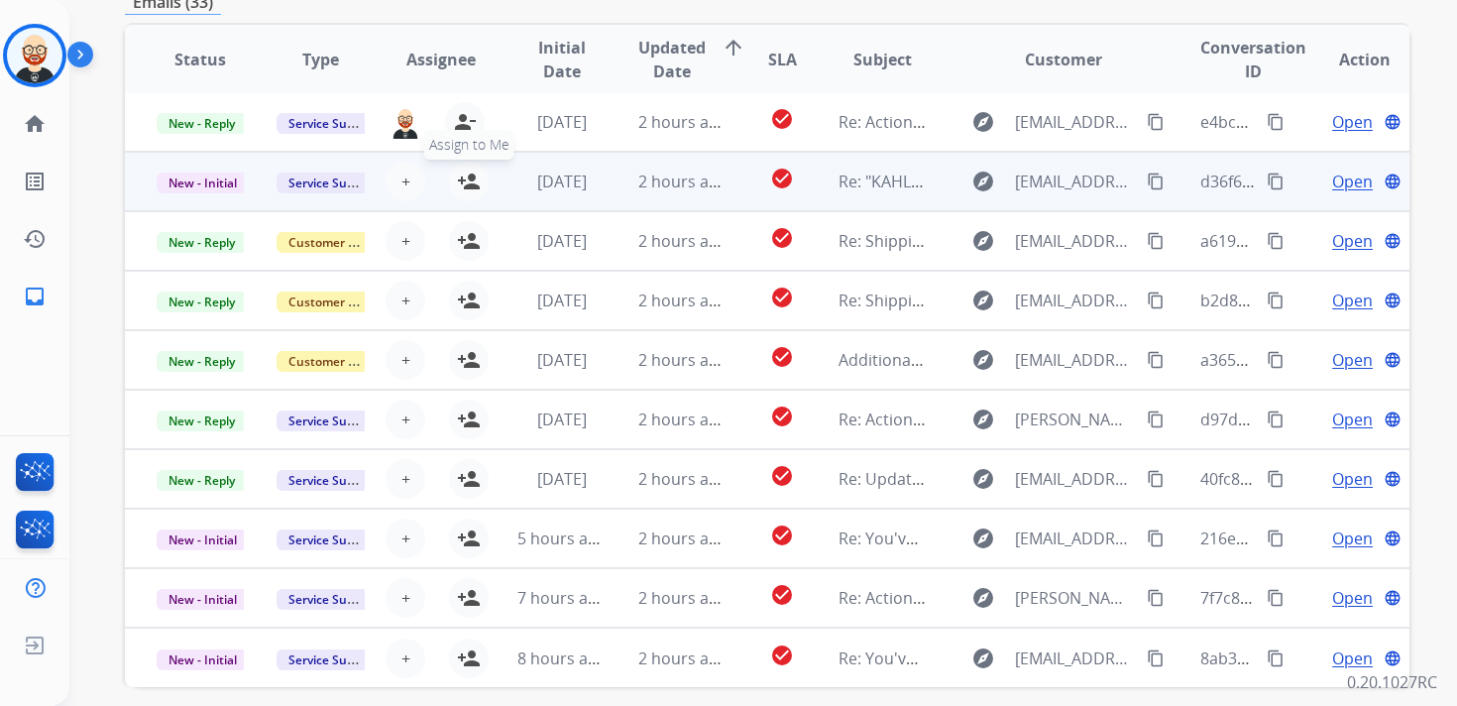
click at [475, 173] on mat-icon "person_add" at bounding box center [469, 182] width 24 height 24
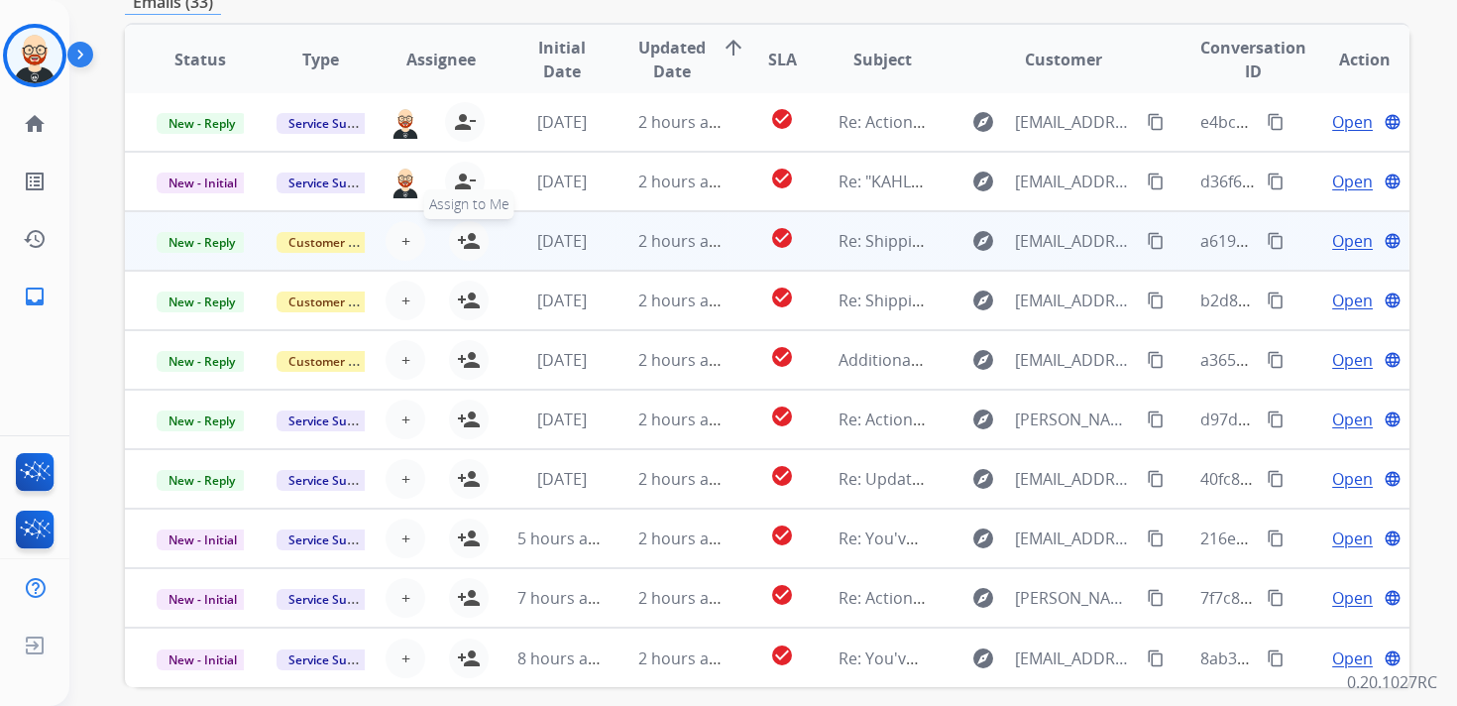
click at [472, 233] on mat-icon "person_add" at bounding box center [469, 241] width 24 height 24
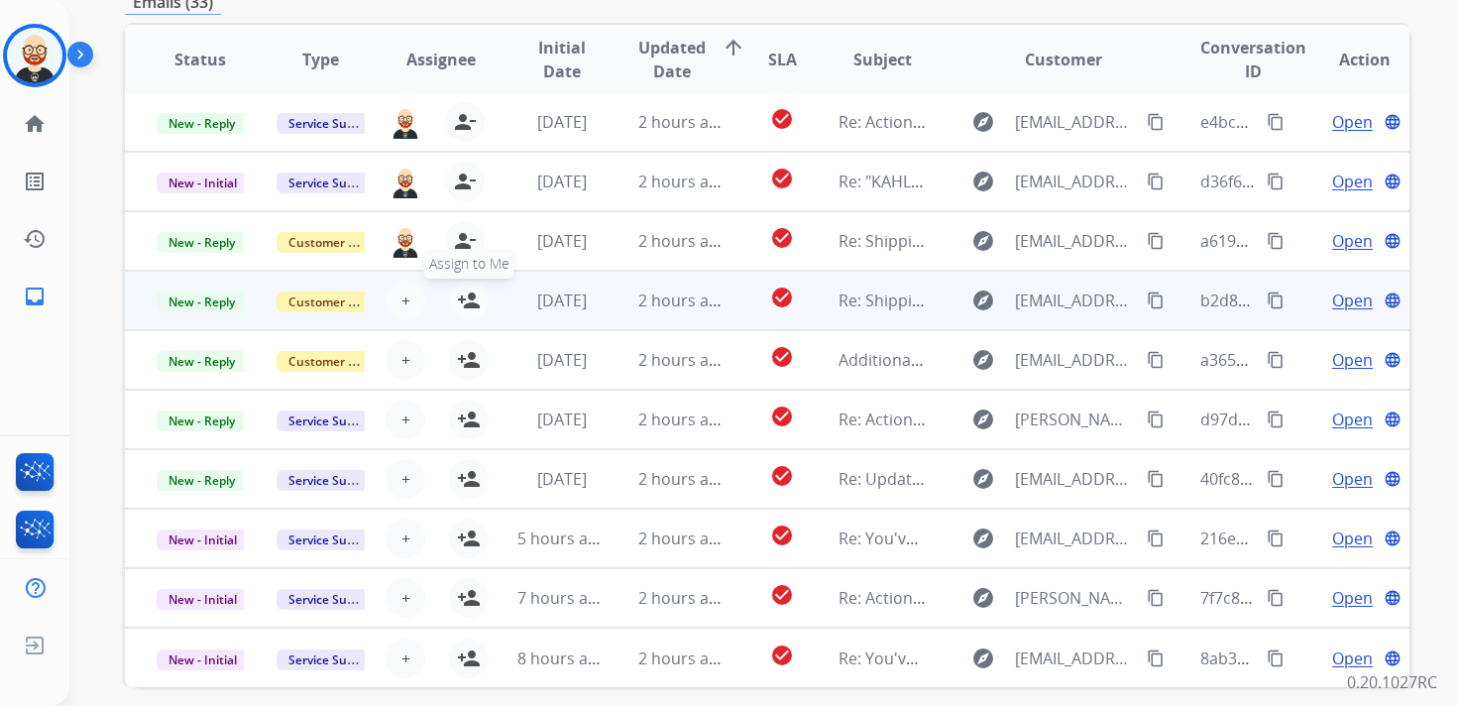
click at [465, 287] on button "person_add Assign to Me" at bounding box center [469, 301] width 40 height 40
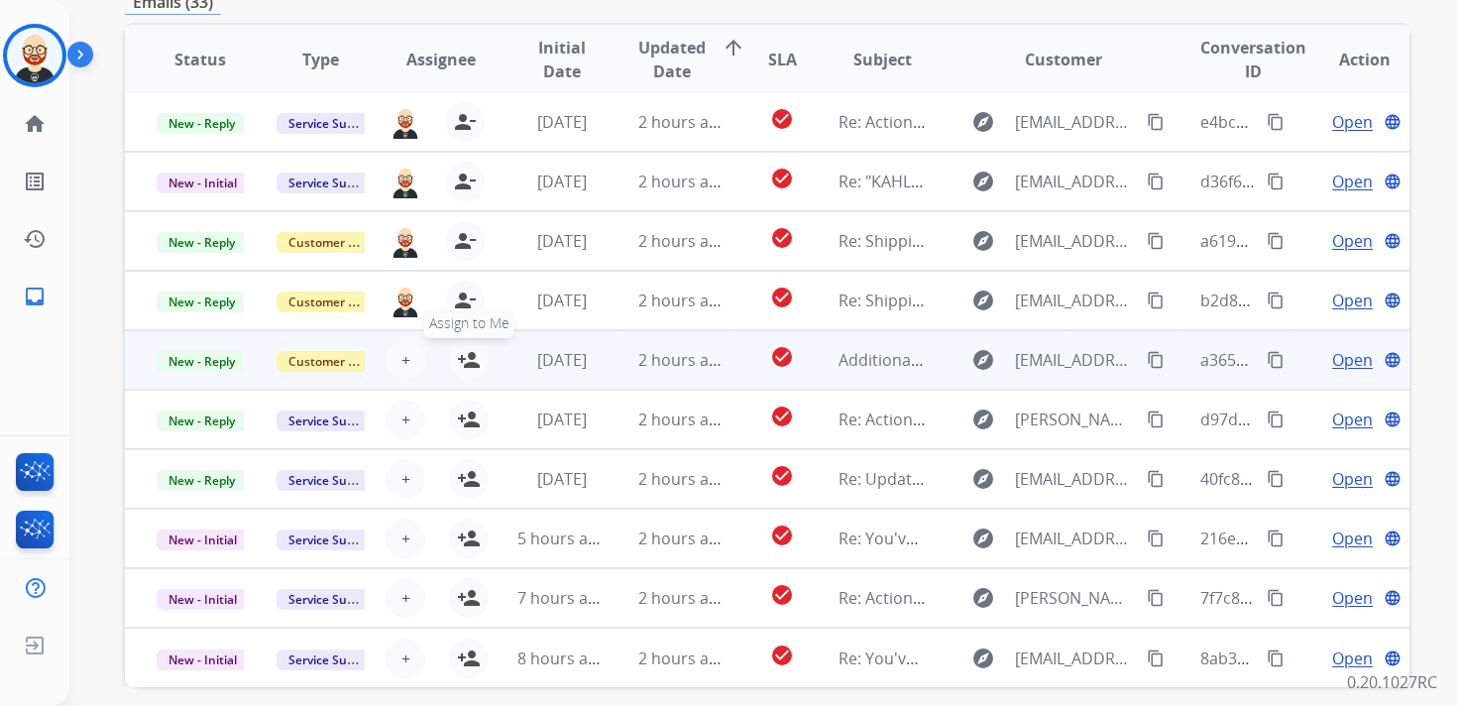
click at [465, 362] on mat-icon "person_add" at bounding box center [469, 360] width 24 height 24
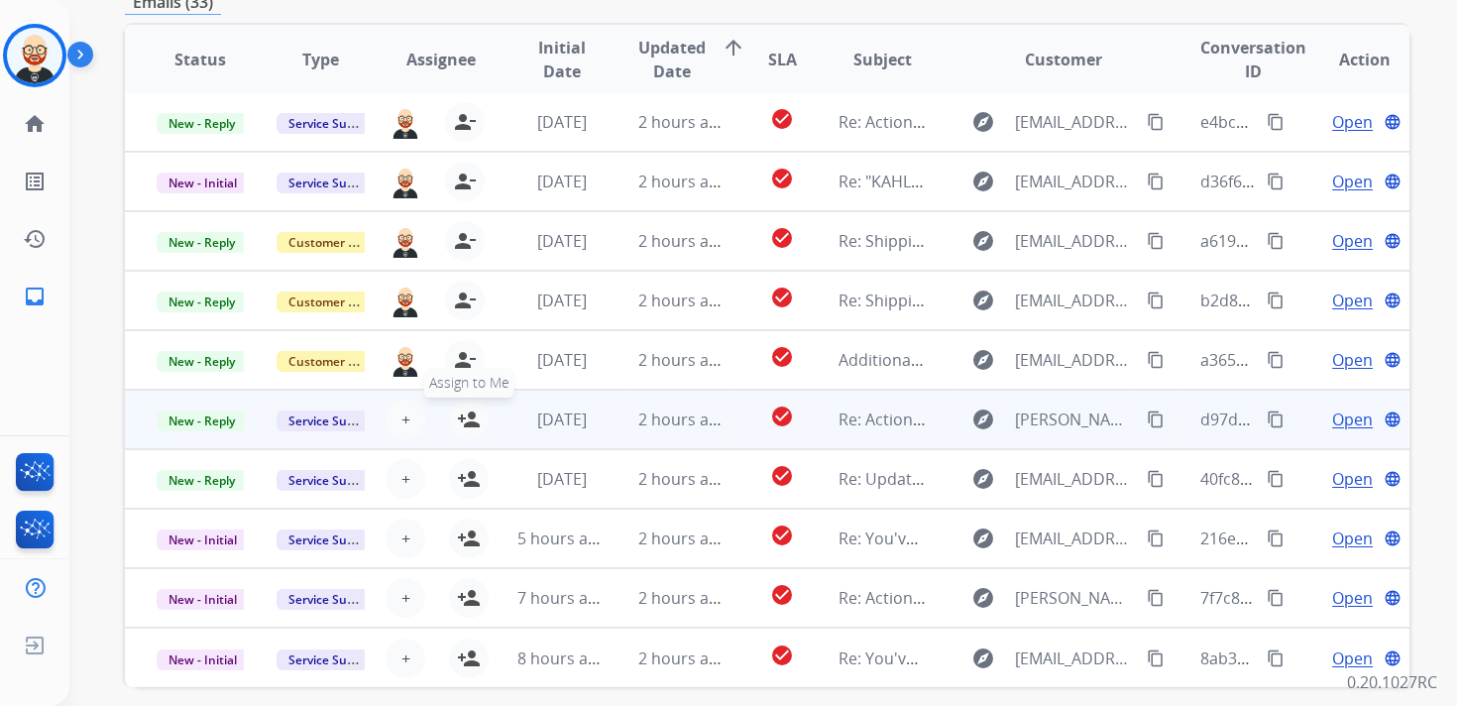
click at [469, 409] on mat-icon "person_add" at bounding box center [469, 419] width 24 height 24
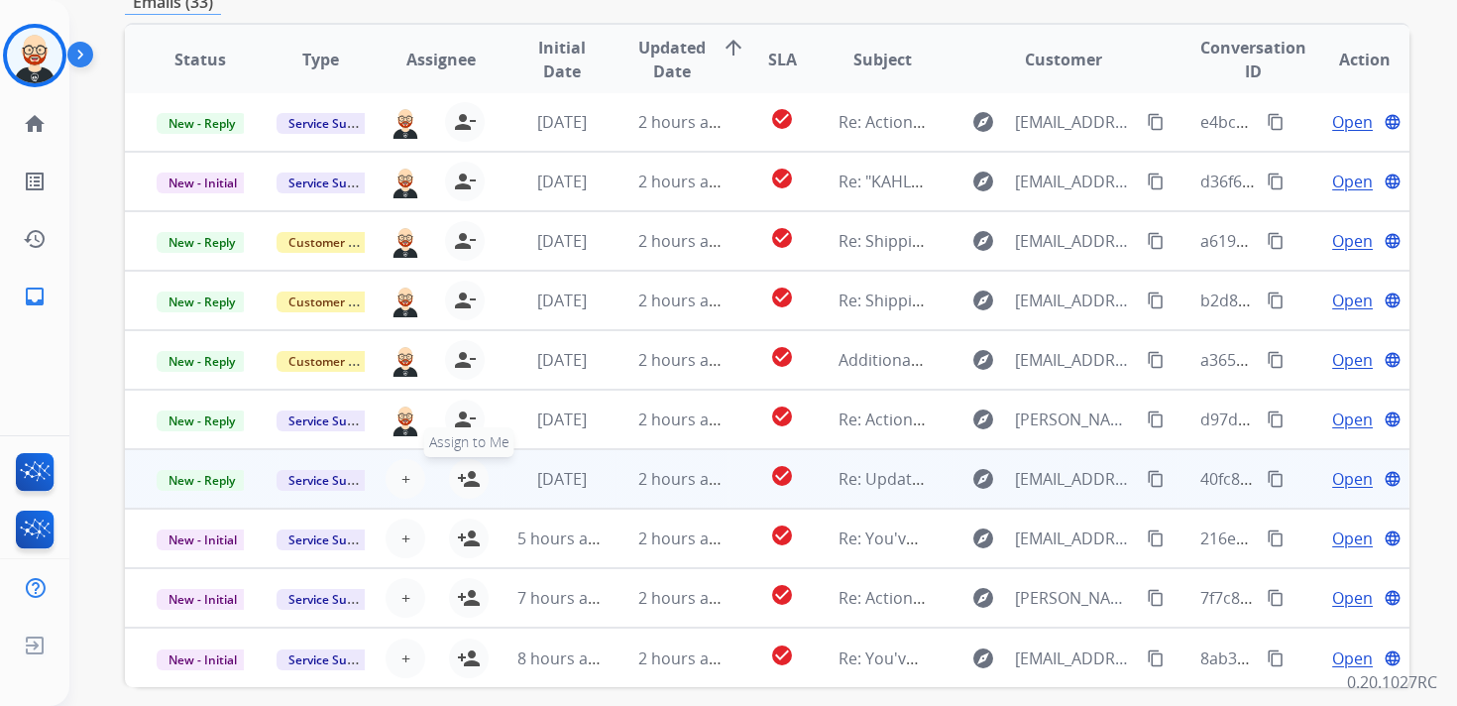
click at [466, 476] on mat-icon "person_add" at bounding box center [469, 479] width 24 height 24
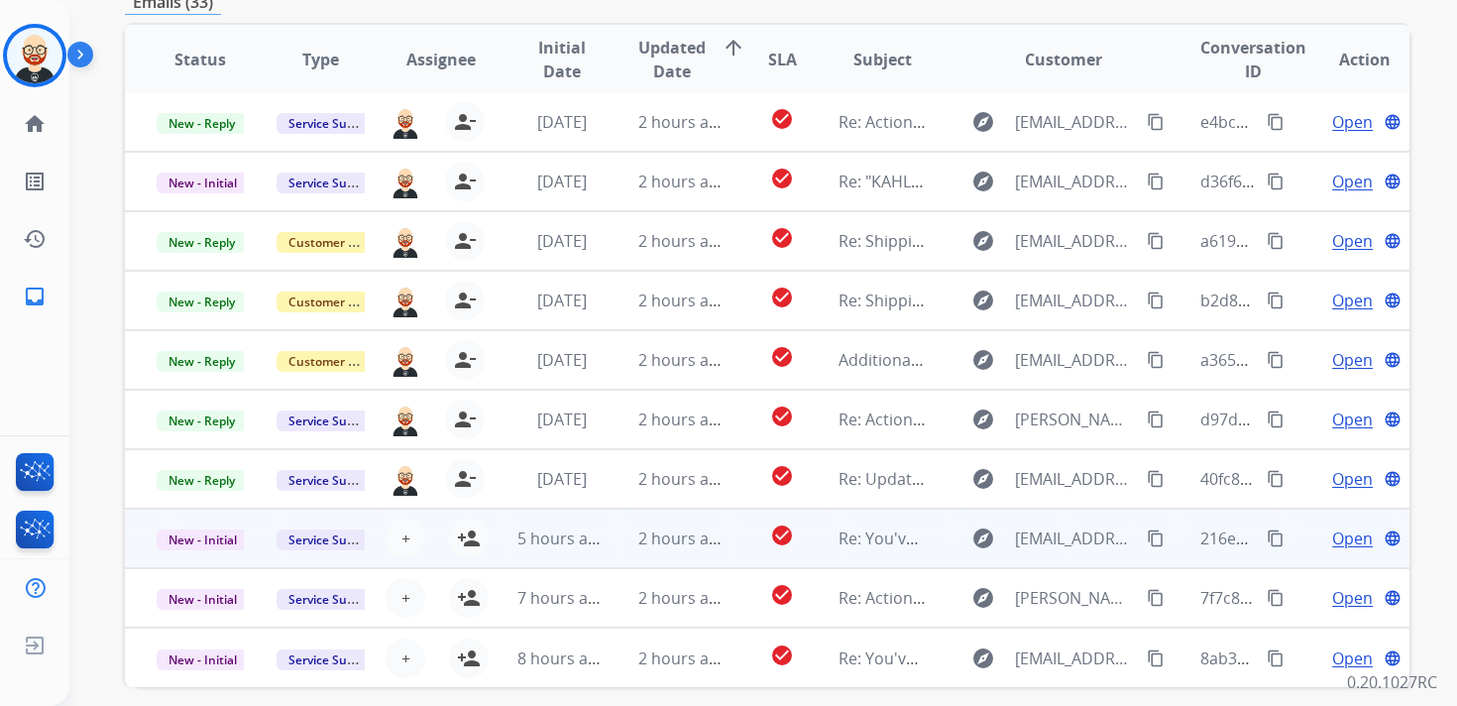
click at [465, 558] on div "+ Select agent person_add Assign to Me" at bounding box center [425, 539] width 119 height 56
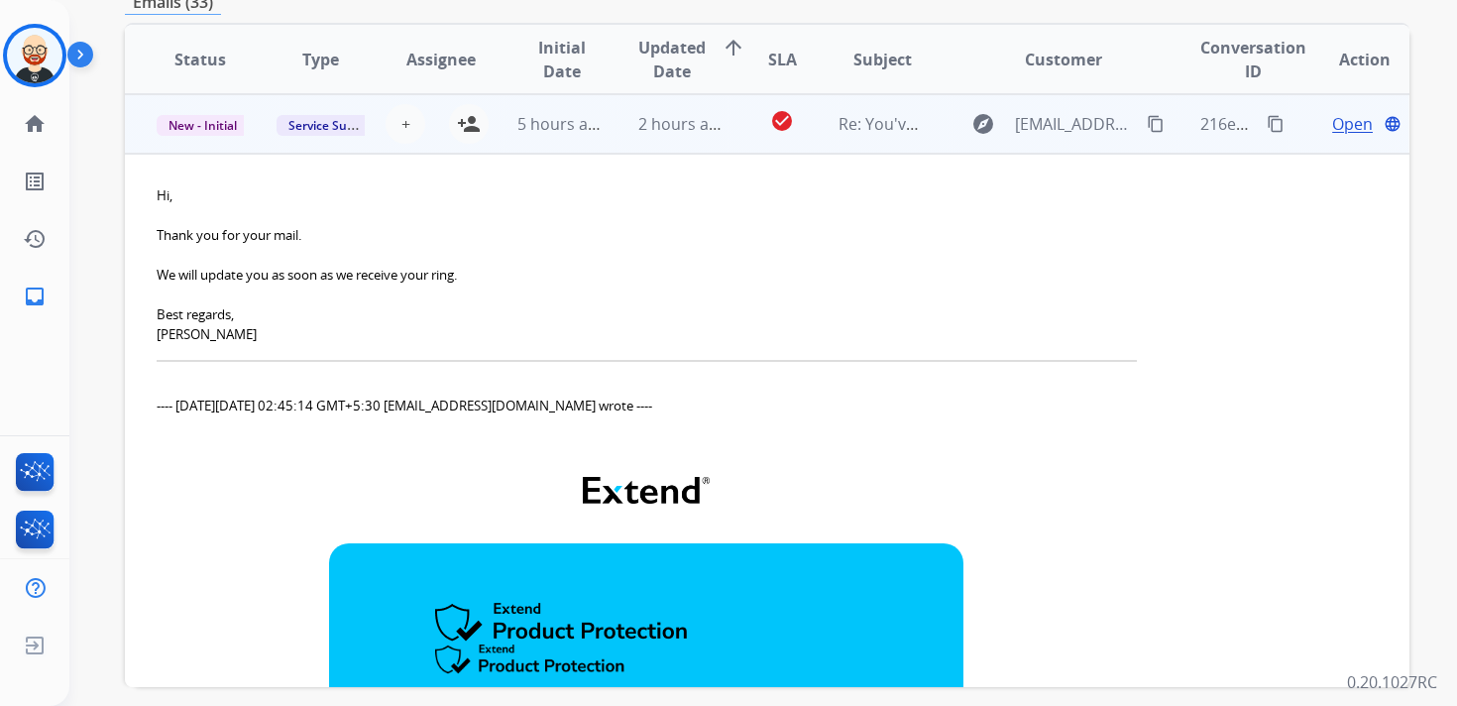
click at [513, 147] on td "5 hours ago" at bounding box center [546, 123] width 120 height 59
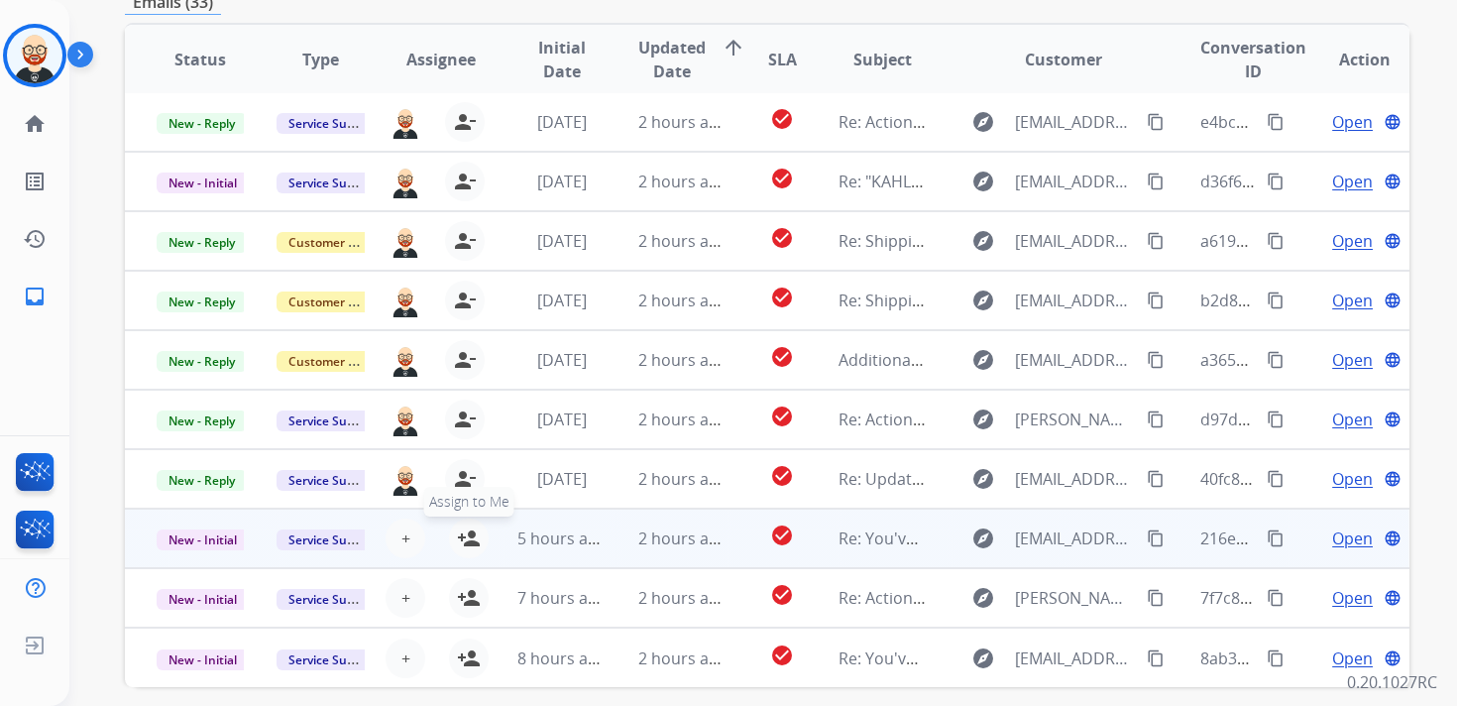
click at [472, 534] on mat-icon "person_add" at bounding box center [469, 538] width 24 height 24
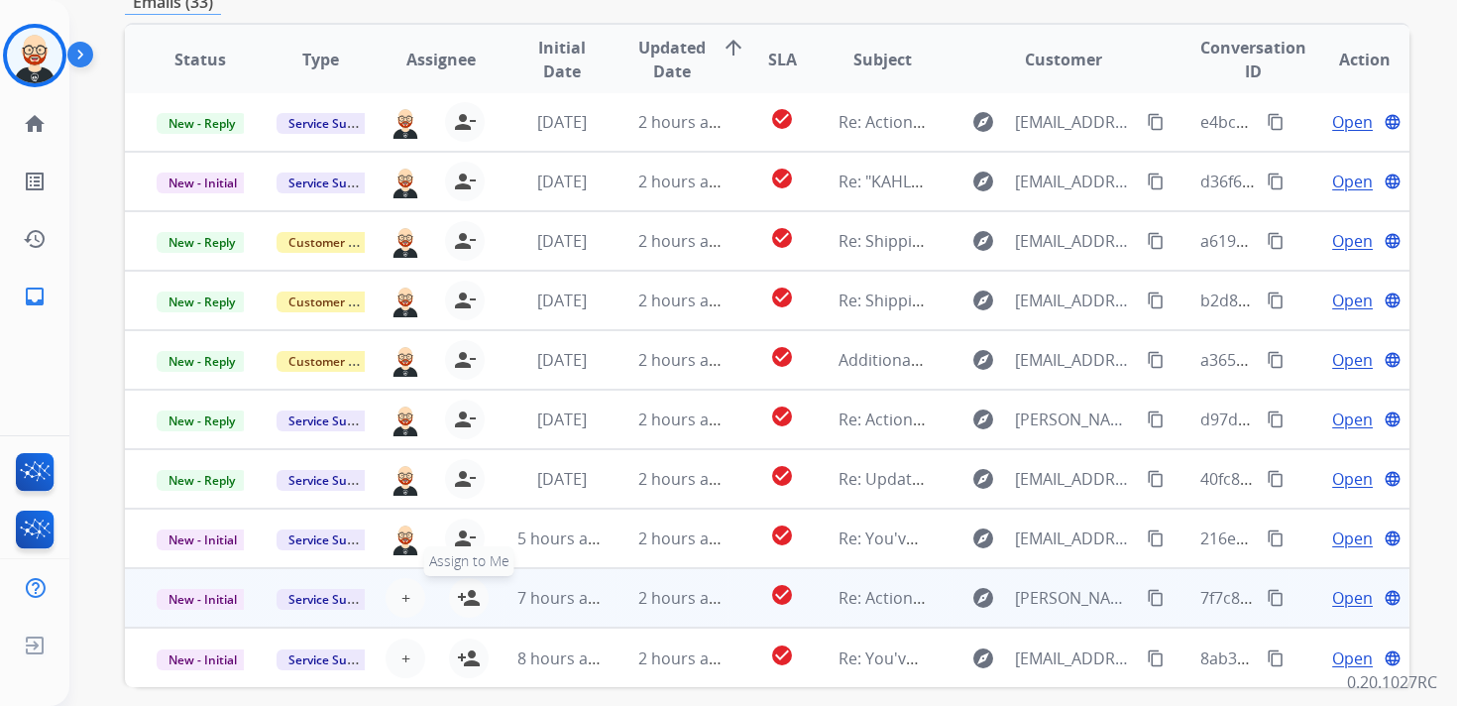
click at [468, 594] on mat-icon "person_add" at bounding box center [469, 598] width 24 height 24
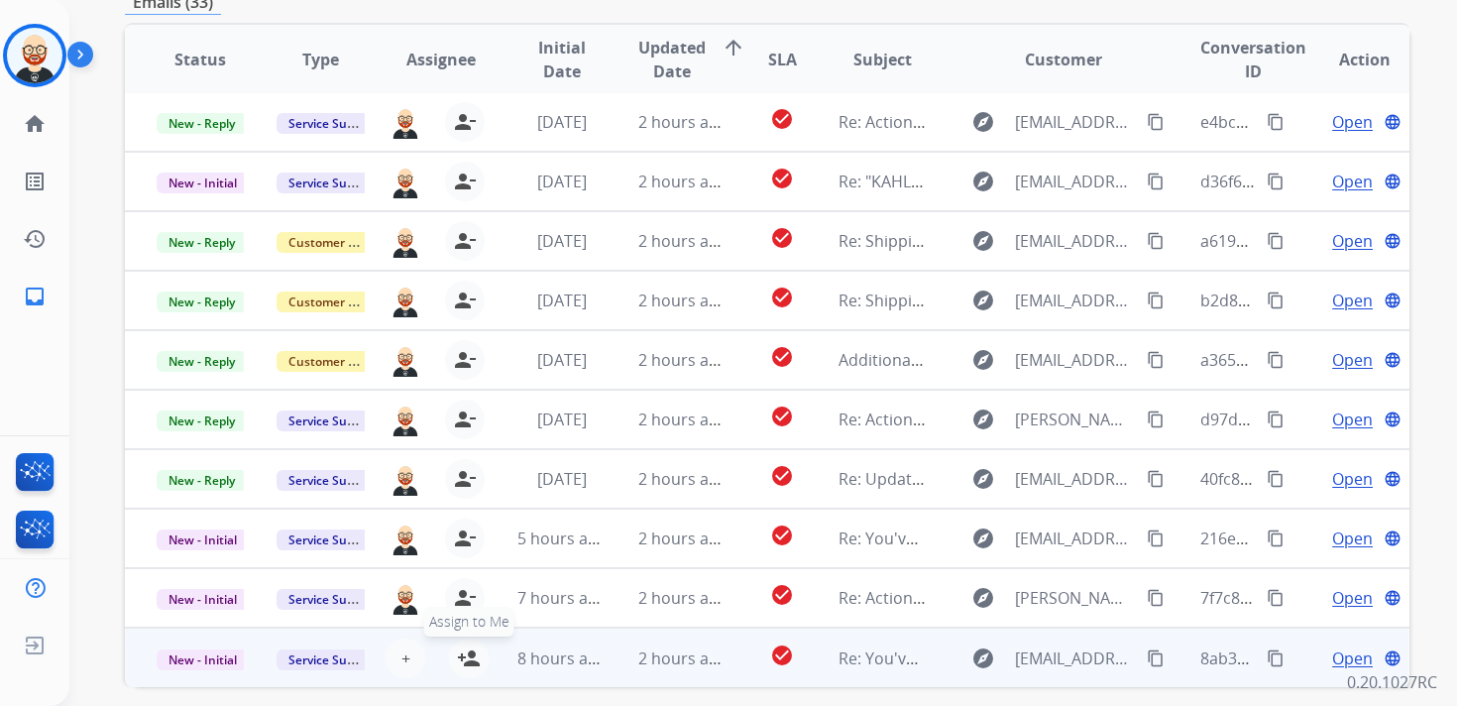
click at [471, 657] on mat-icon "person_add" at bounding box center [469, 658] width 24 height 24
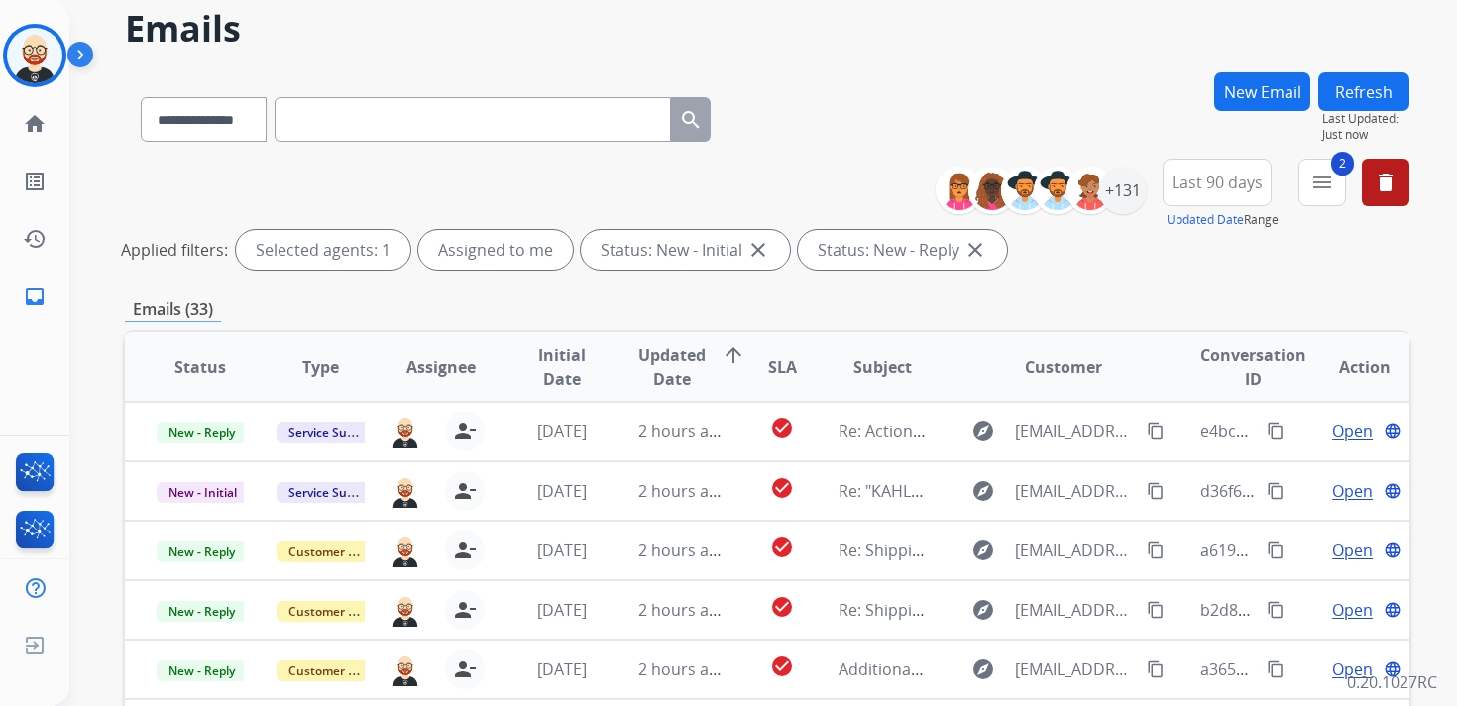
scroll to position [0, 0]
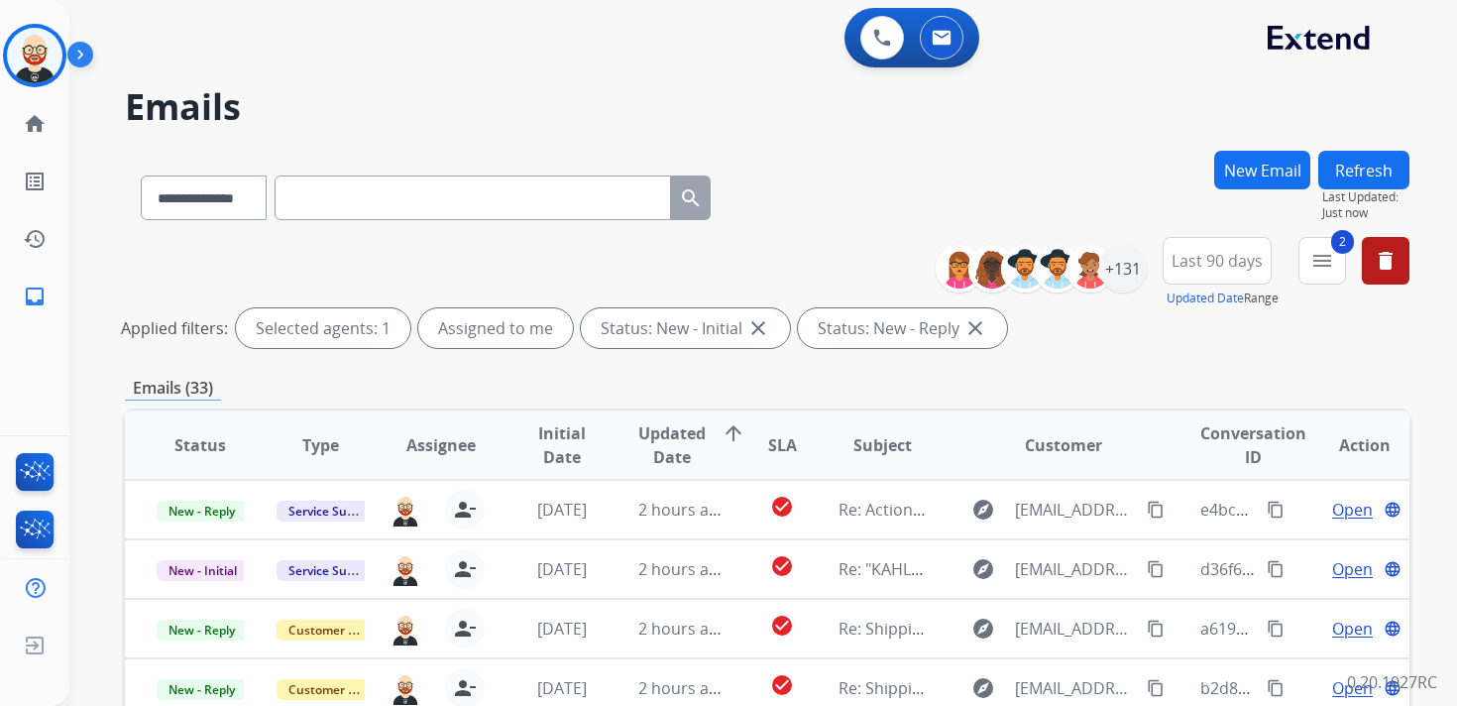
click at [1367, 171] on button "Refresh" at bounding box center [1363, 170] width 91 height 39
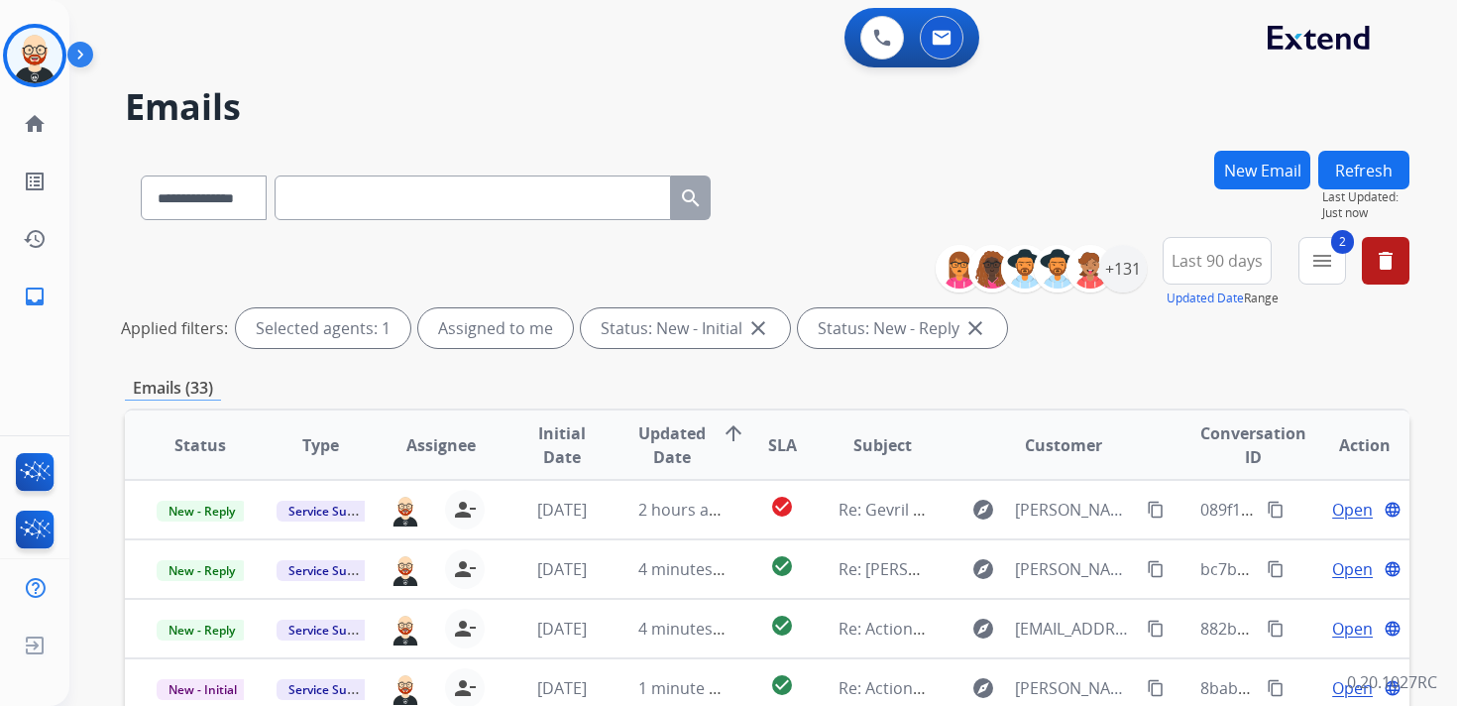
scroll to position [2, 0]
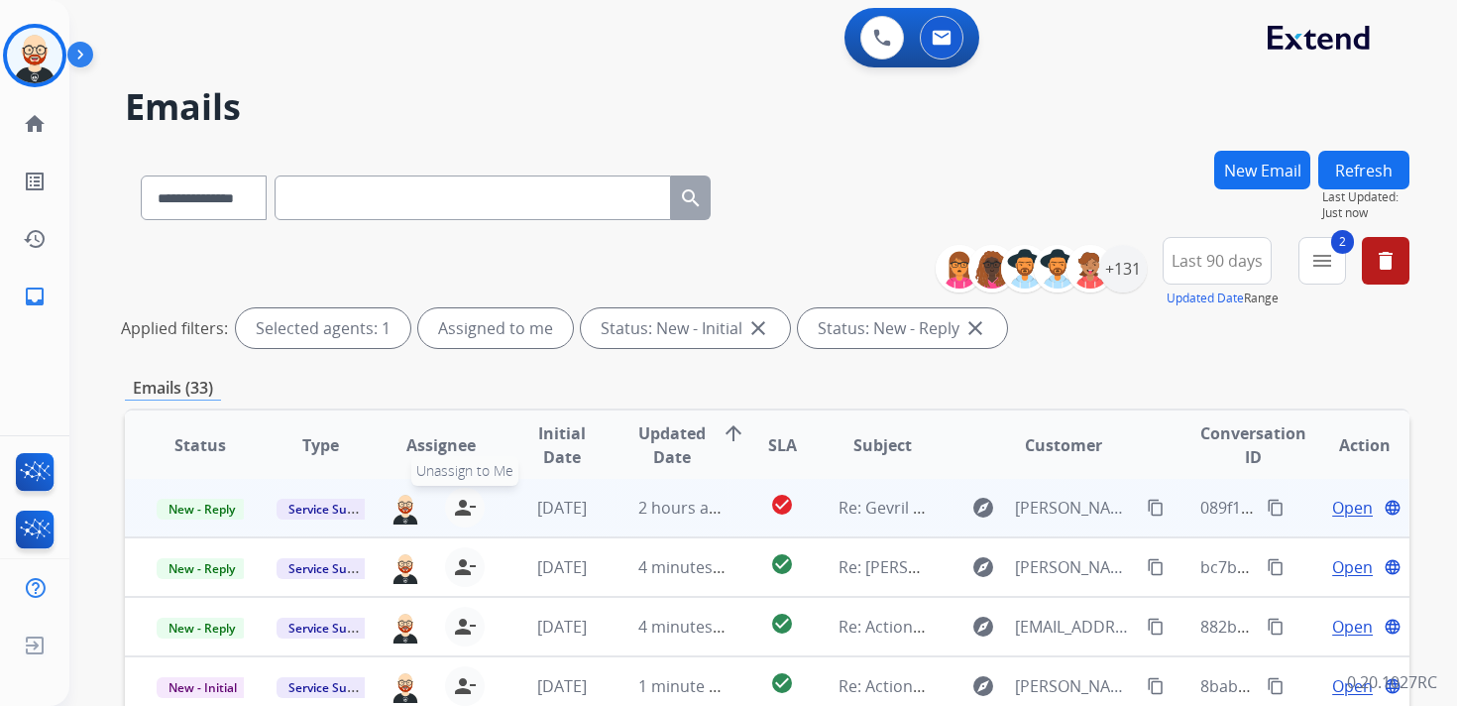
click at [460, 501] on mat-icon "person_remove" at bounding box center [465, 508] width 24 height 24
click at [466, 508] on mat-icon "person_add" at bounding box center [469, 508] width 24 height 24
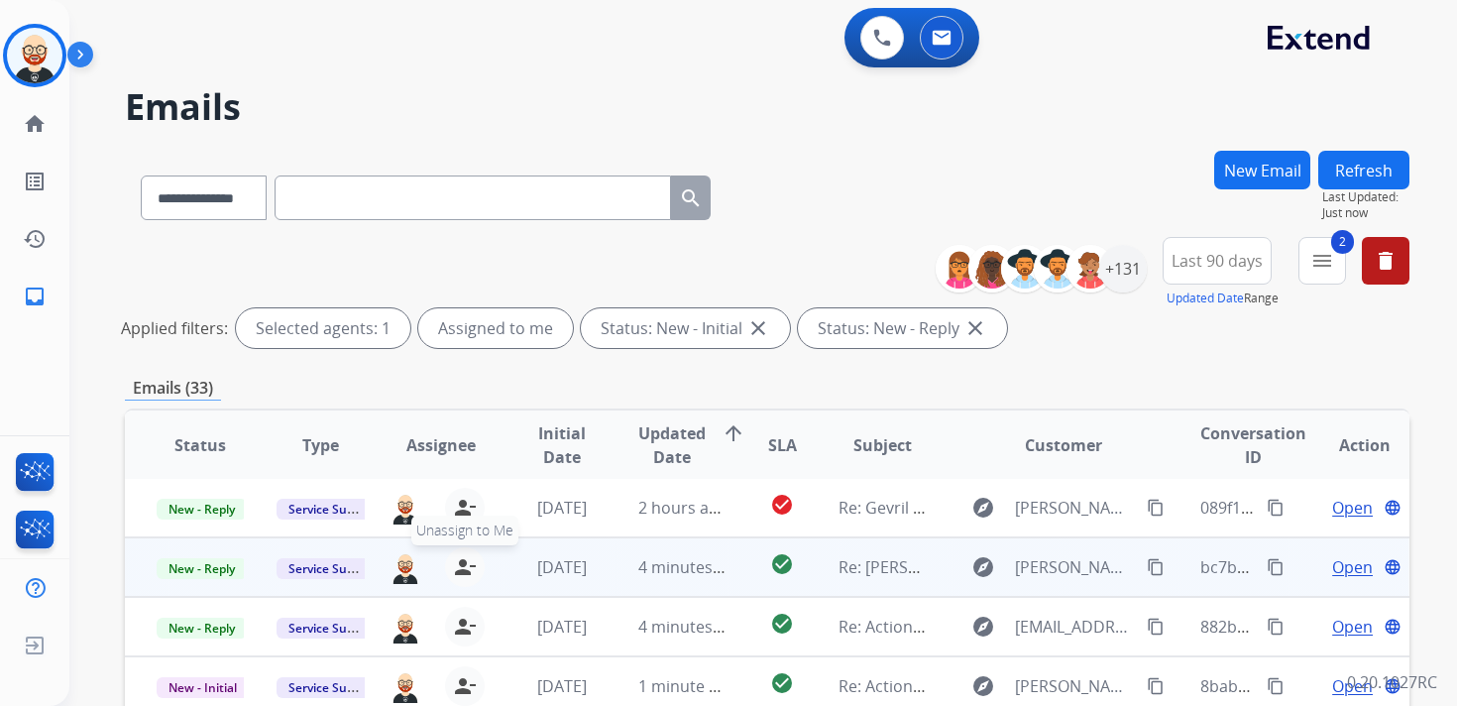
click at [468, 571] on mat-icon "person_remove" at bounding box center [465, 567] width 24 height 24
click at [468, 571] on mat-icon "person_add" at bounding box center [469, 567] width 24 height 24
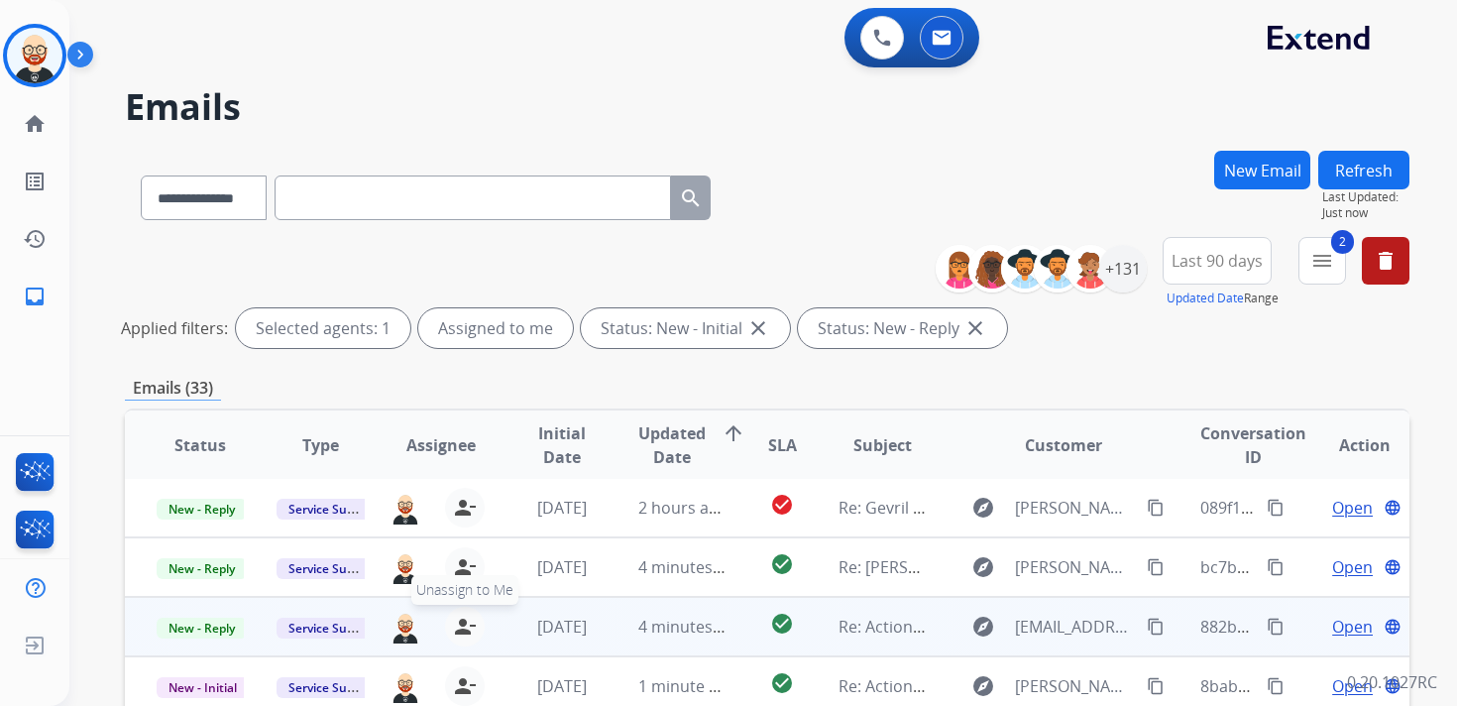
click at [466, 616] on mat-icon "person_remove" at bounding box center [465, 627] width 24 height 24
click at [466, 616] on mat-icon "person_add" at bounding box center [469, 627] width 24 height 24
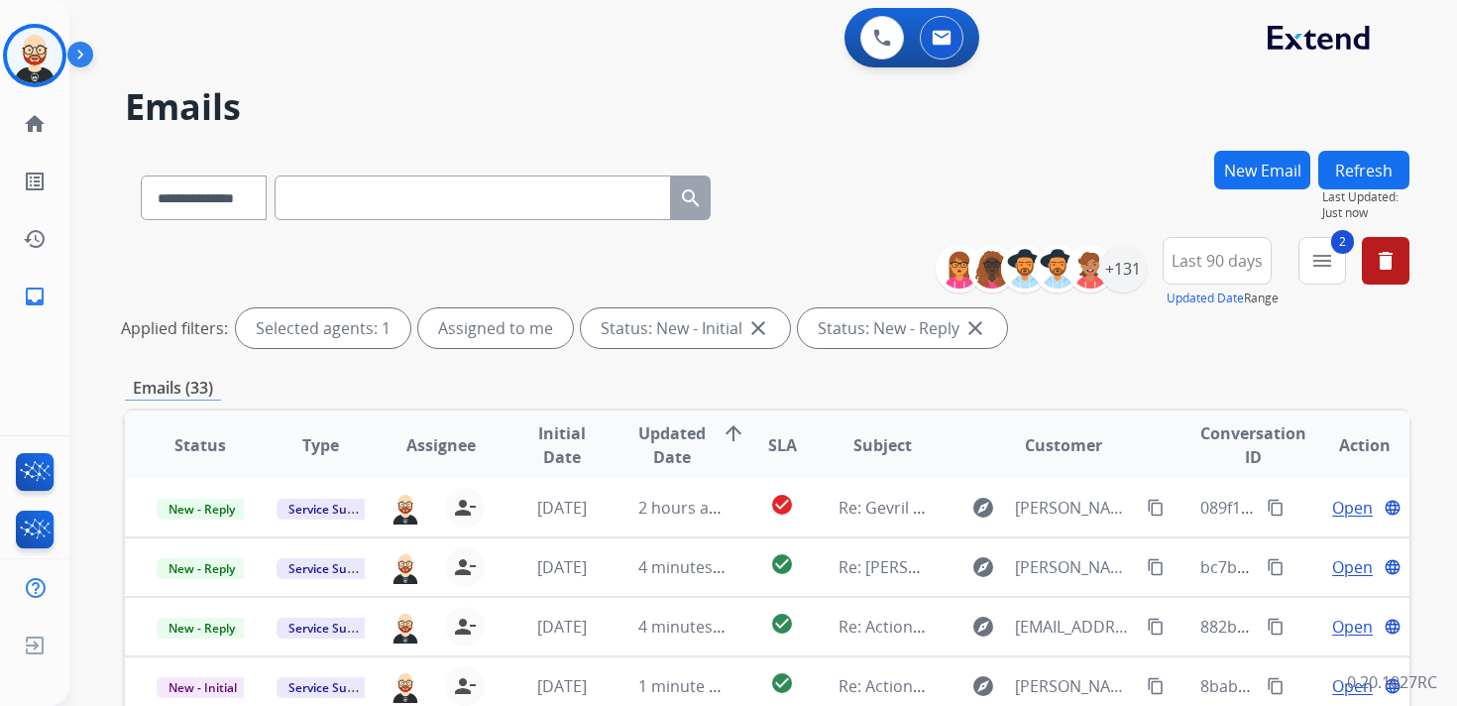
click at [1388, 177] on button "Refresh" at bounding box center [1363, 170] width 91 height 39
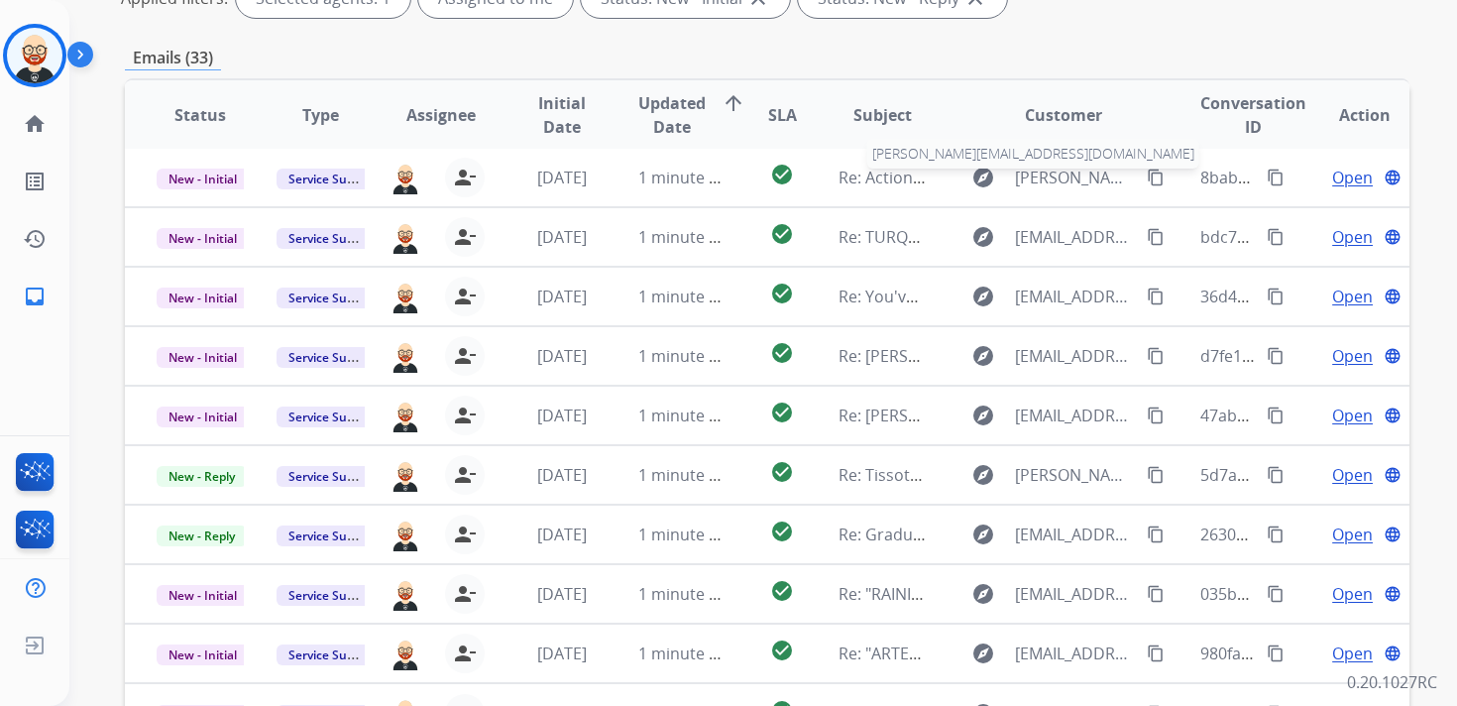
scroll to position [337, 0]
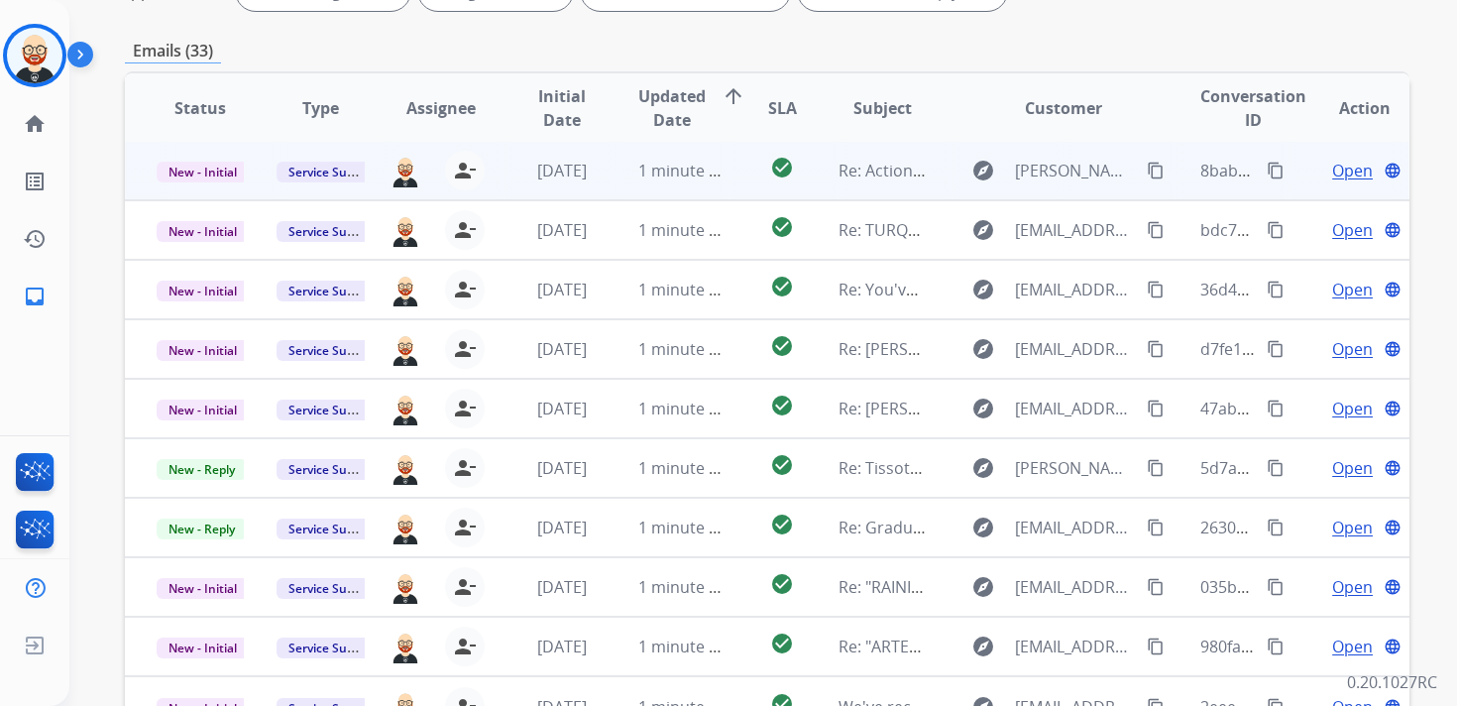
click at [1333, 170] on span "Open" at bounding box center [1352, 171] width 41 height 24
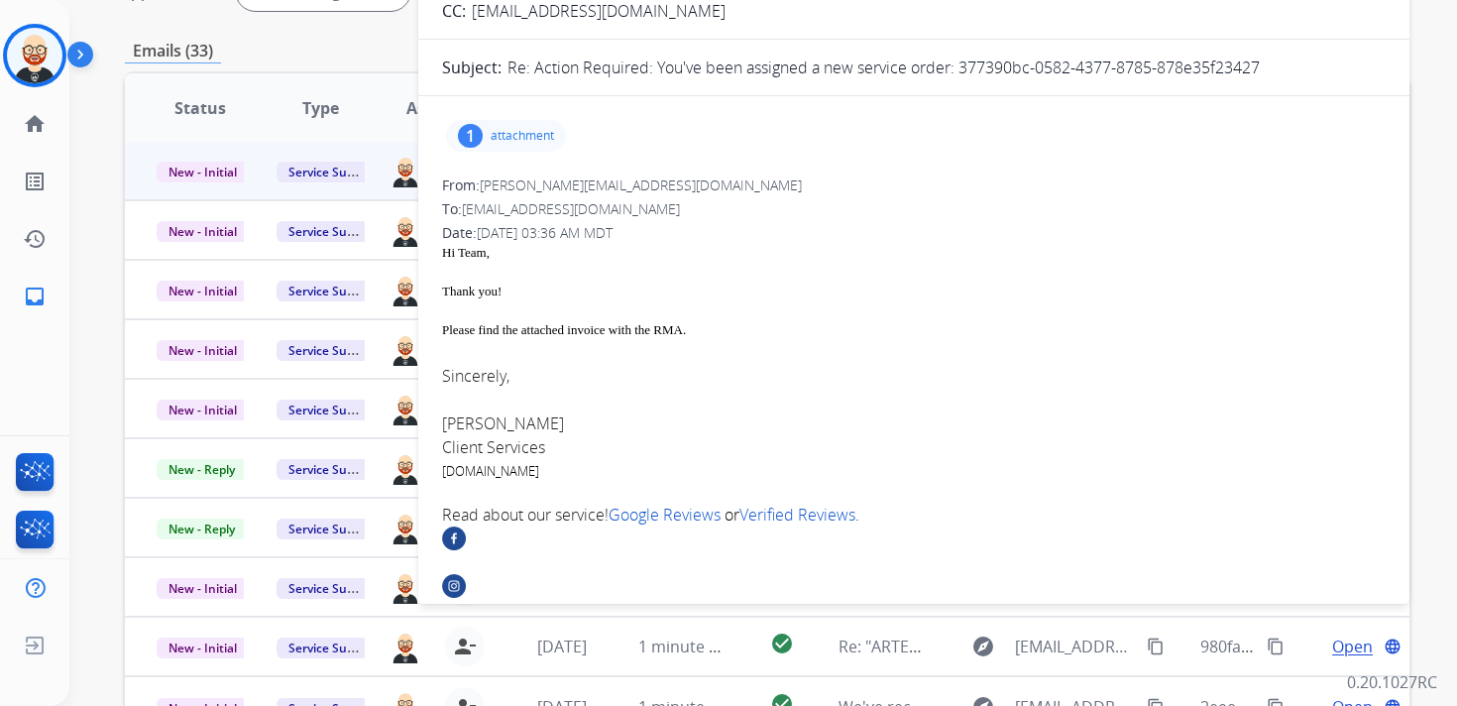
click at [508, 140] on p "attachment" at bounding box center [522, 136] width 63 height 16
click at [517, 185] on div at bounding box center [511, 186] width 99 height 69
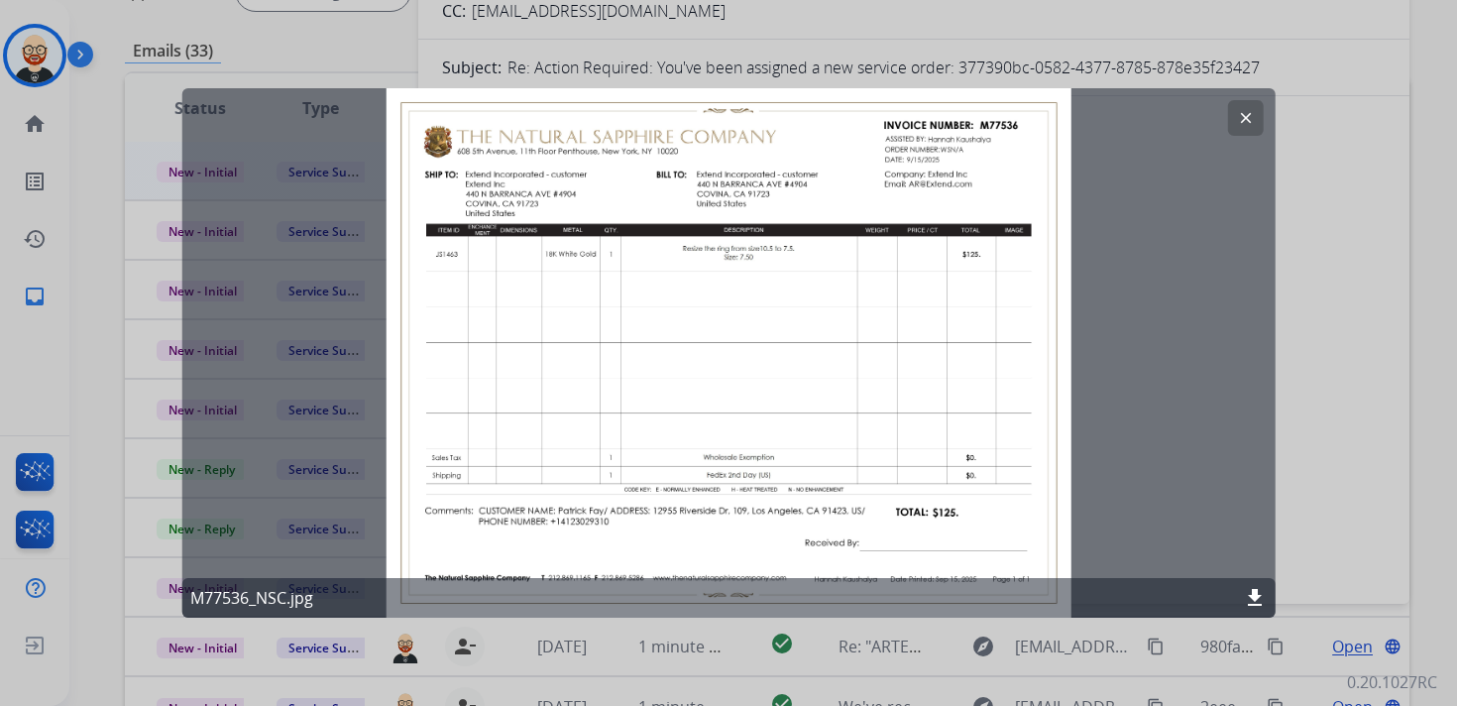
click at [1251, 121] on mat-icon "clear" at bounding box center [1245, 118] width 18 height 18
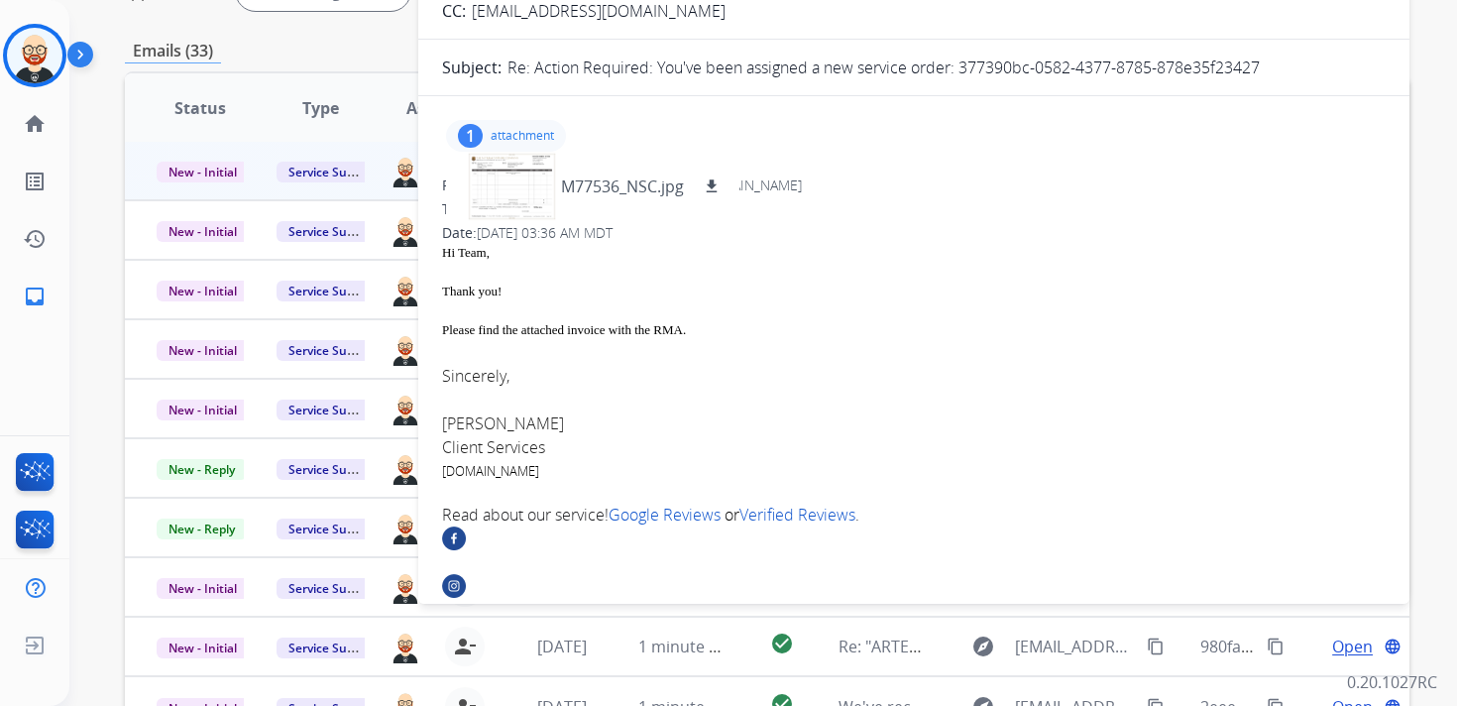
click at [989, 326] on div "Please find the attached invoice with the RMA." at bounding box center [914, 330] width 944 height 20
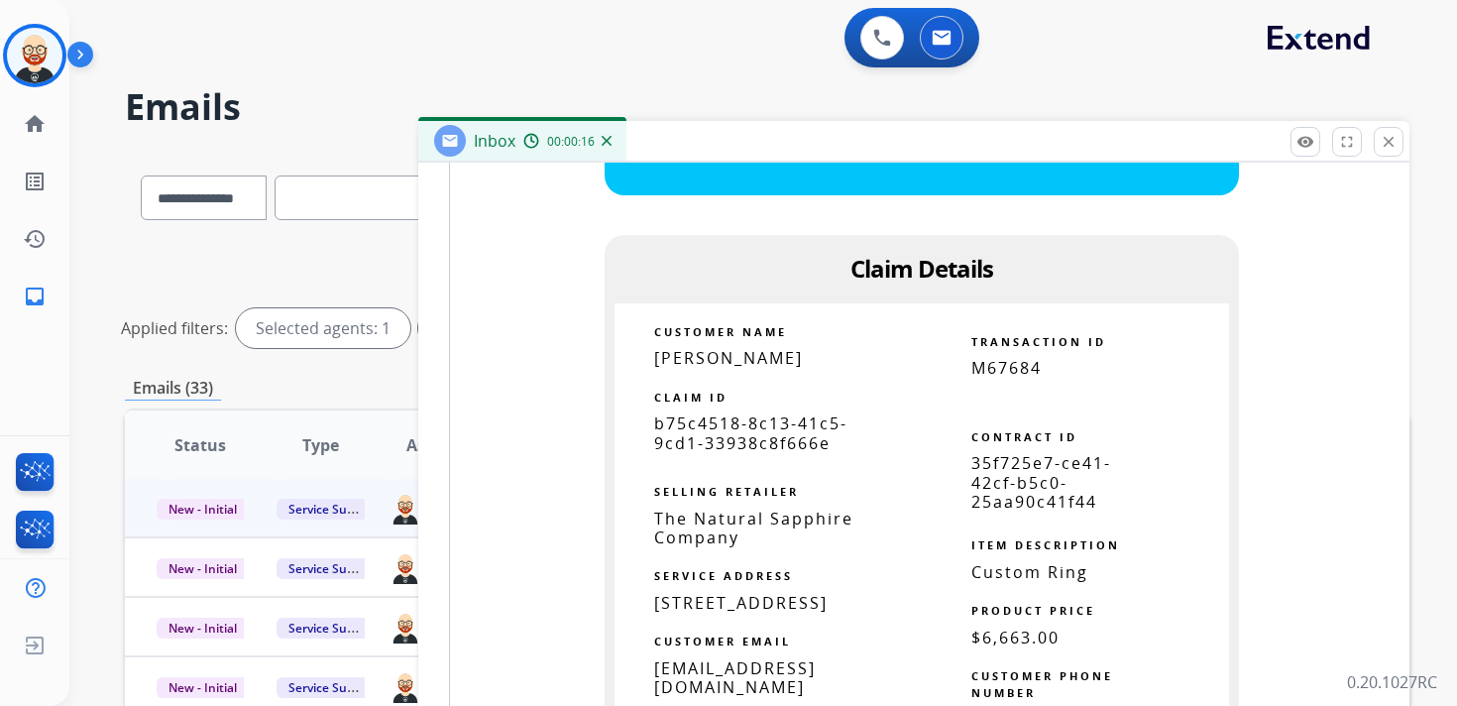
scroll to position [1535, 0]
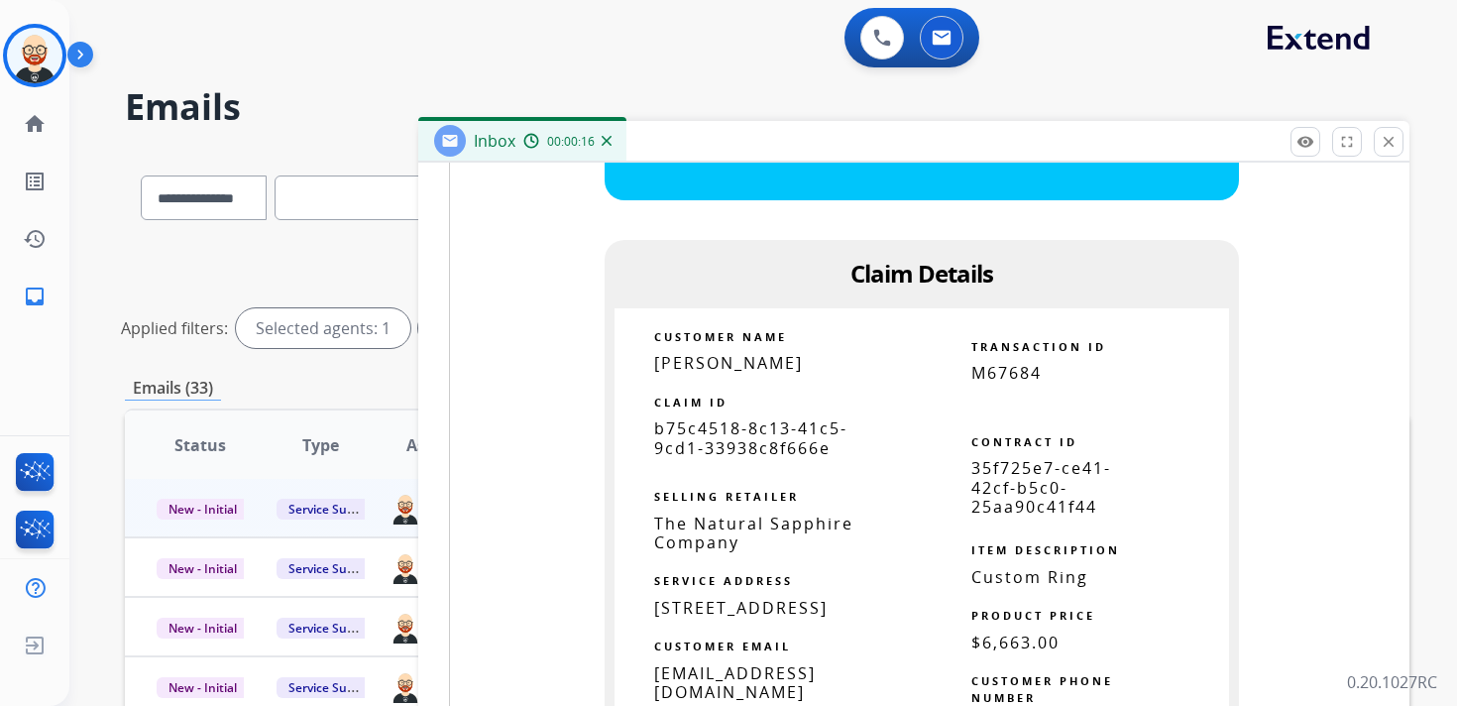
click at [772, 443] on span "b75c4518-8c13-41c5-9cd1-33938c8f666e" at bounding box center [750, 437] width 193 height 41
copy tbody
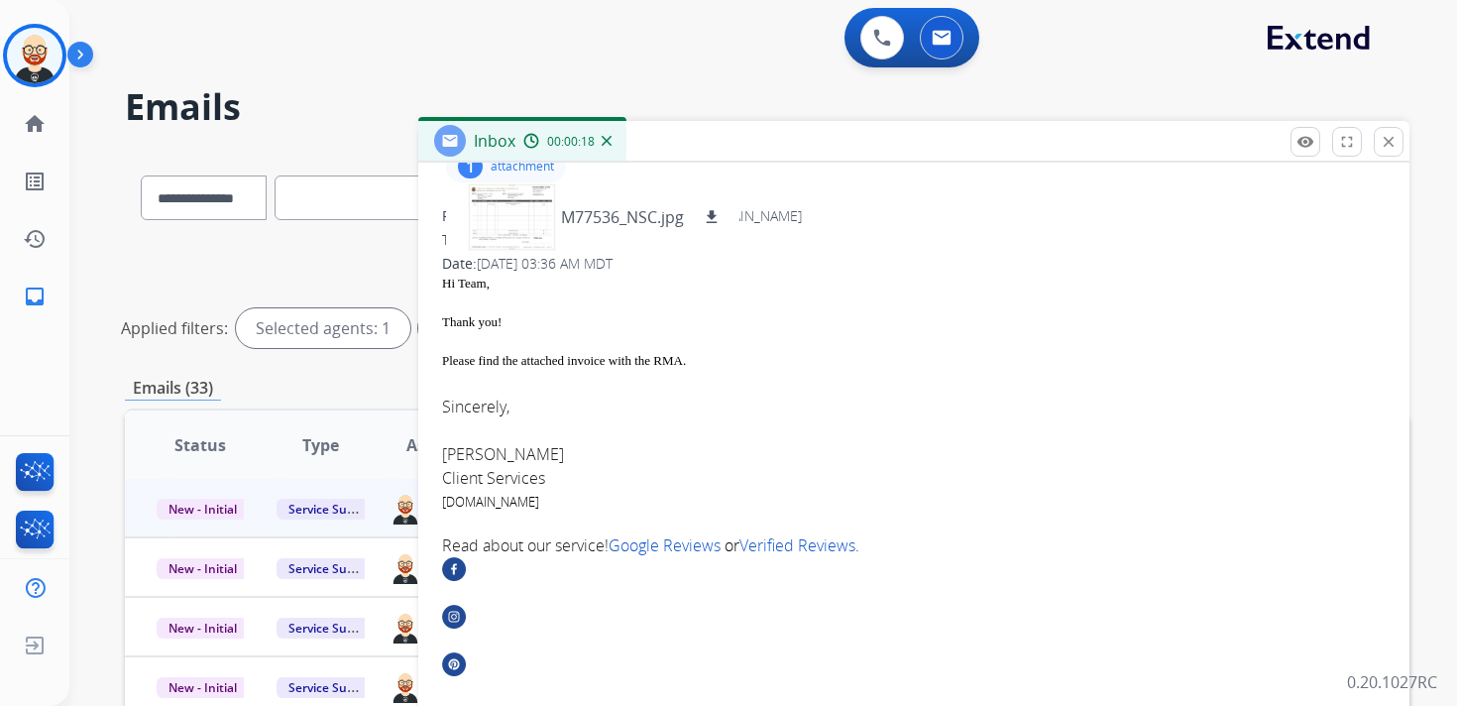
scroll to position [0, 0]
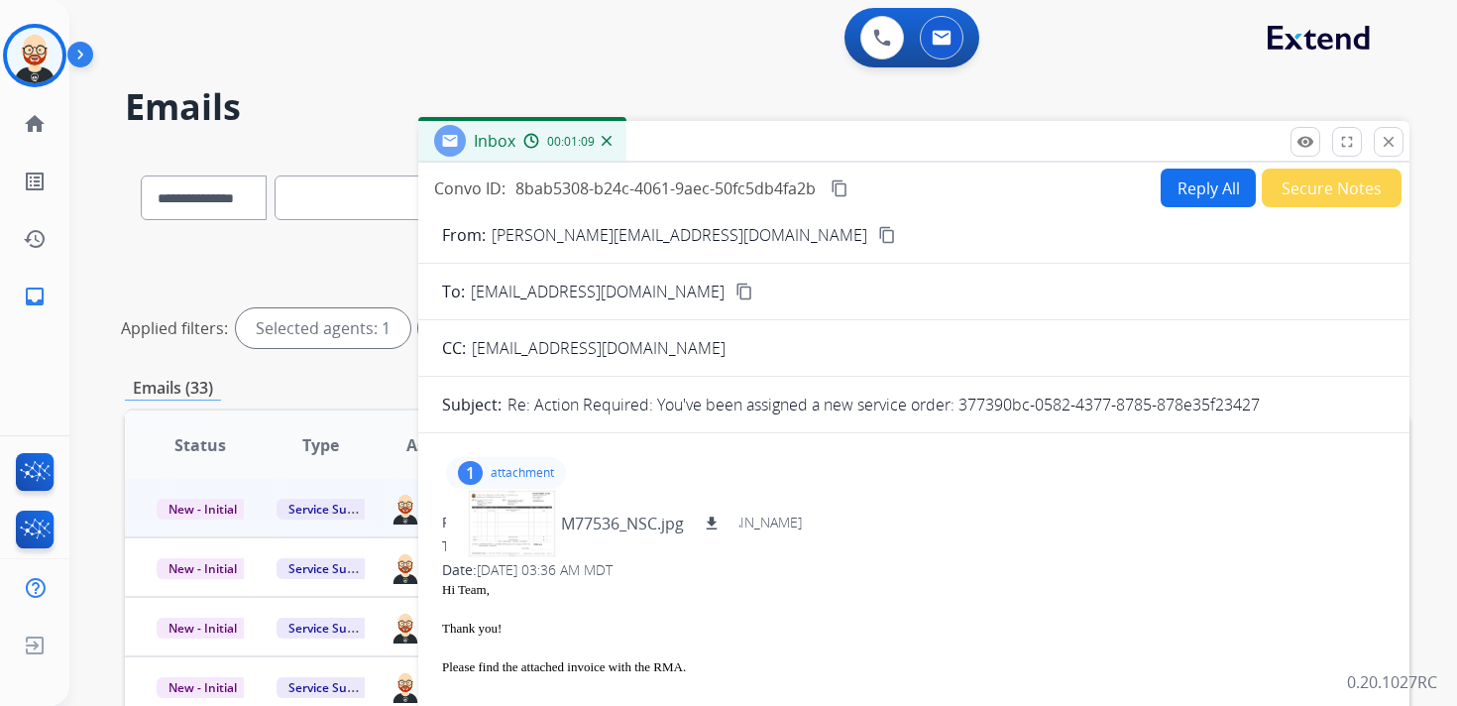
click at [845, 187] on mat-icon "content_copy" at bounding box center [840, 188] width 18 height 18
click at [1186, 176] on button "Reply All" at bounding box center [1208, 188] width 95 height 39
select select "**********"
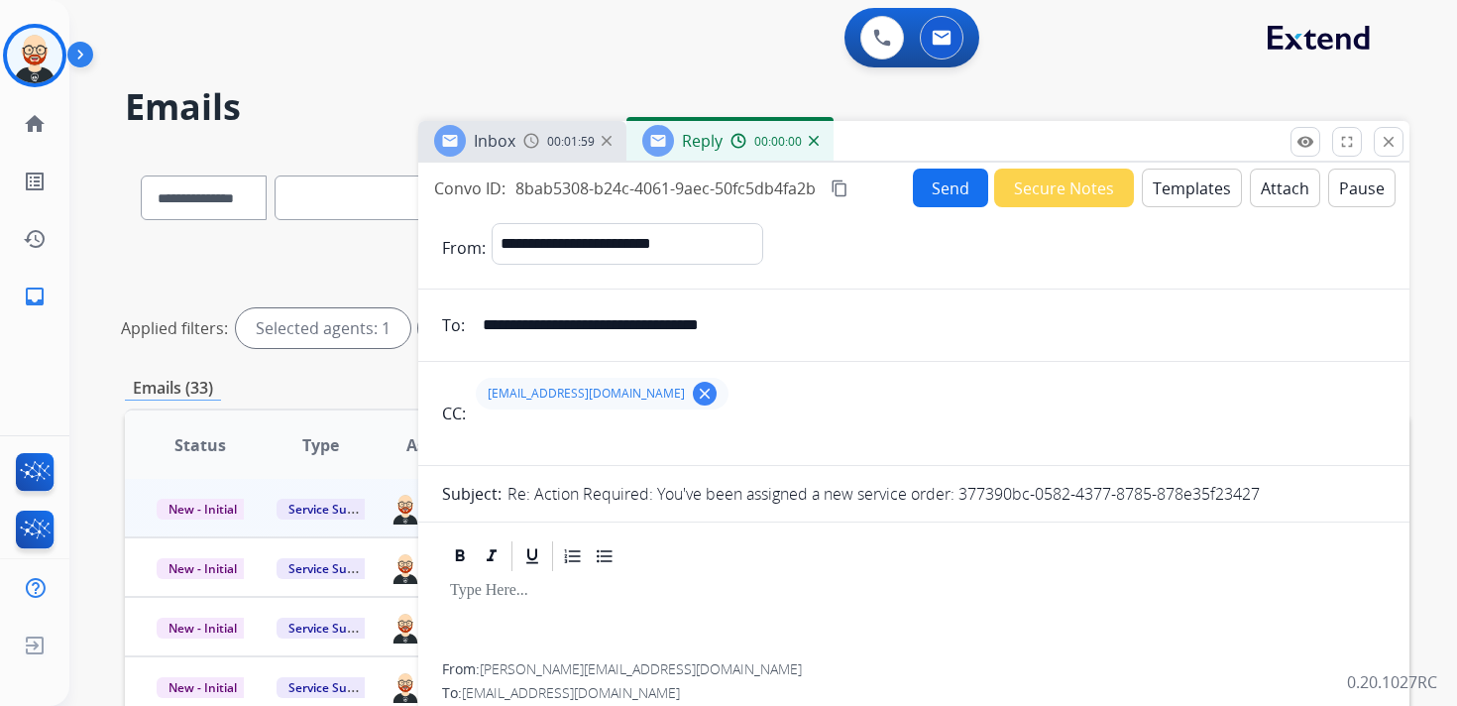
click at [592, 602] on div at bounding box center [914, 618] width 944 height 89
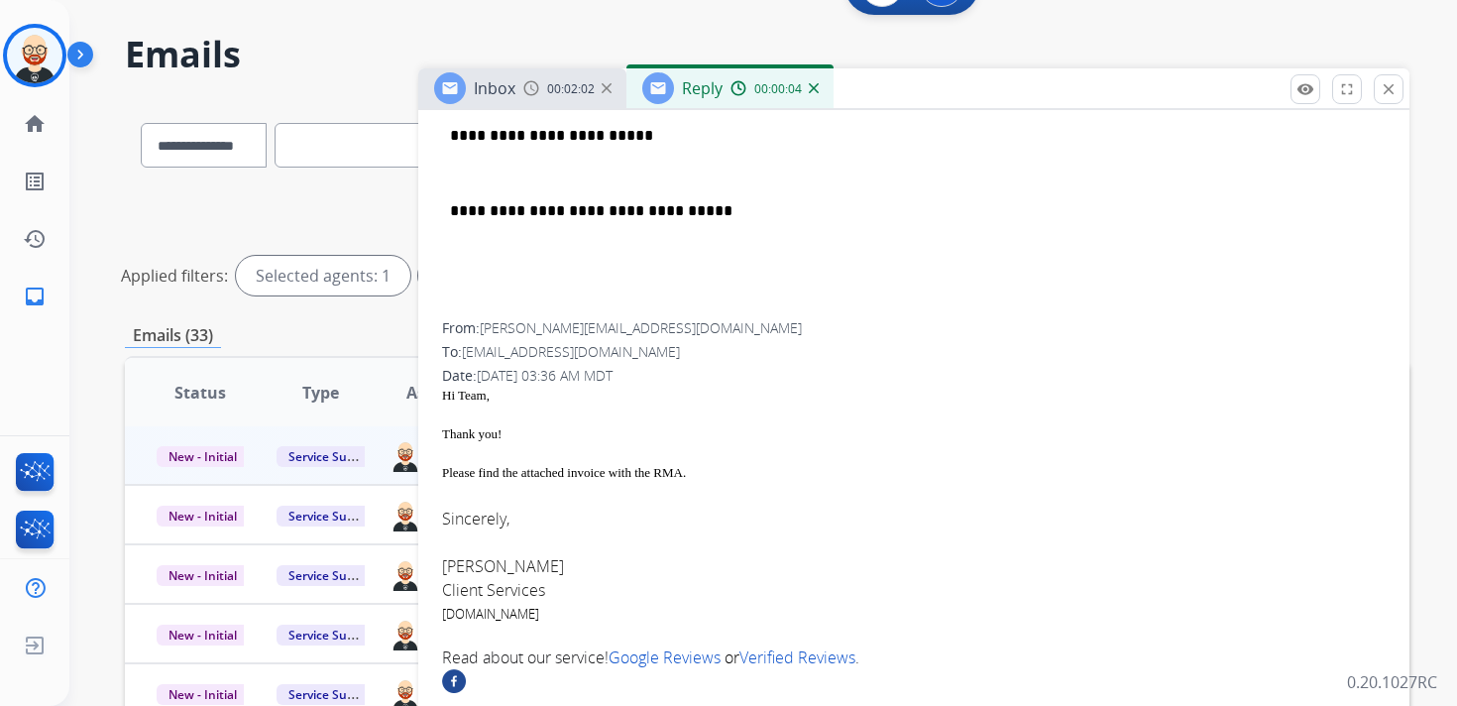
scroll to position [483, 0]
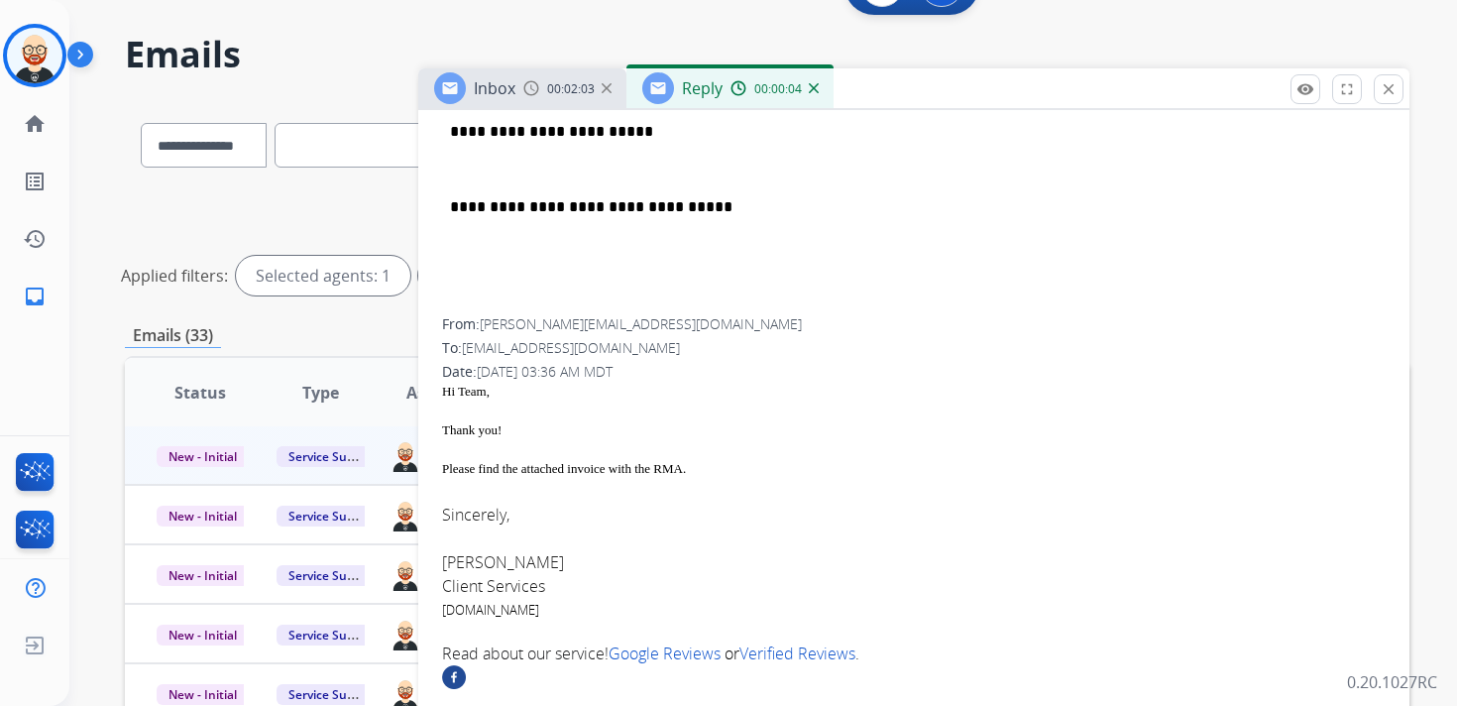
click at [479, 558] on font "[PERSON_NAME]" at bounding box center [503, 562] width 122 height 22
copy font "[PERSON_NAME]"
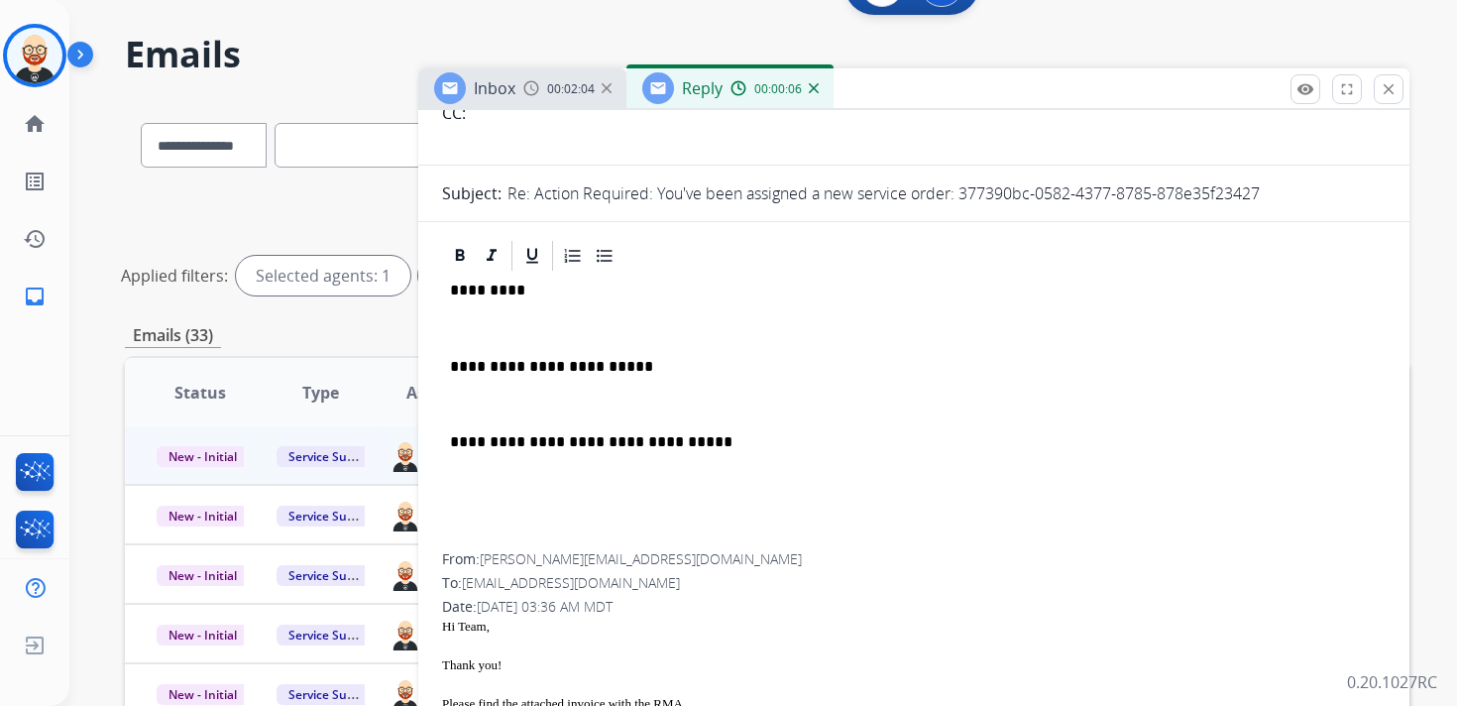
scroll to position [227, 0]
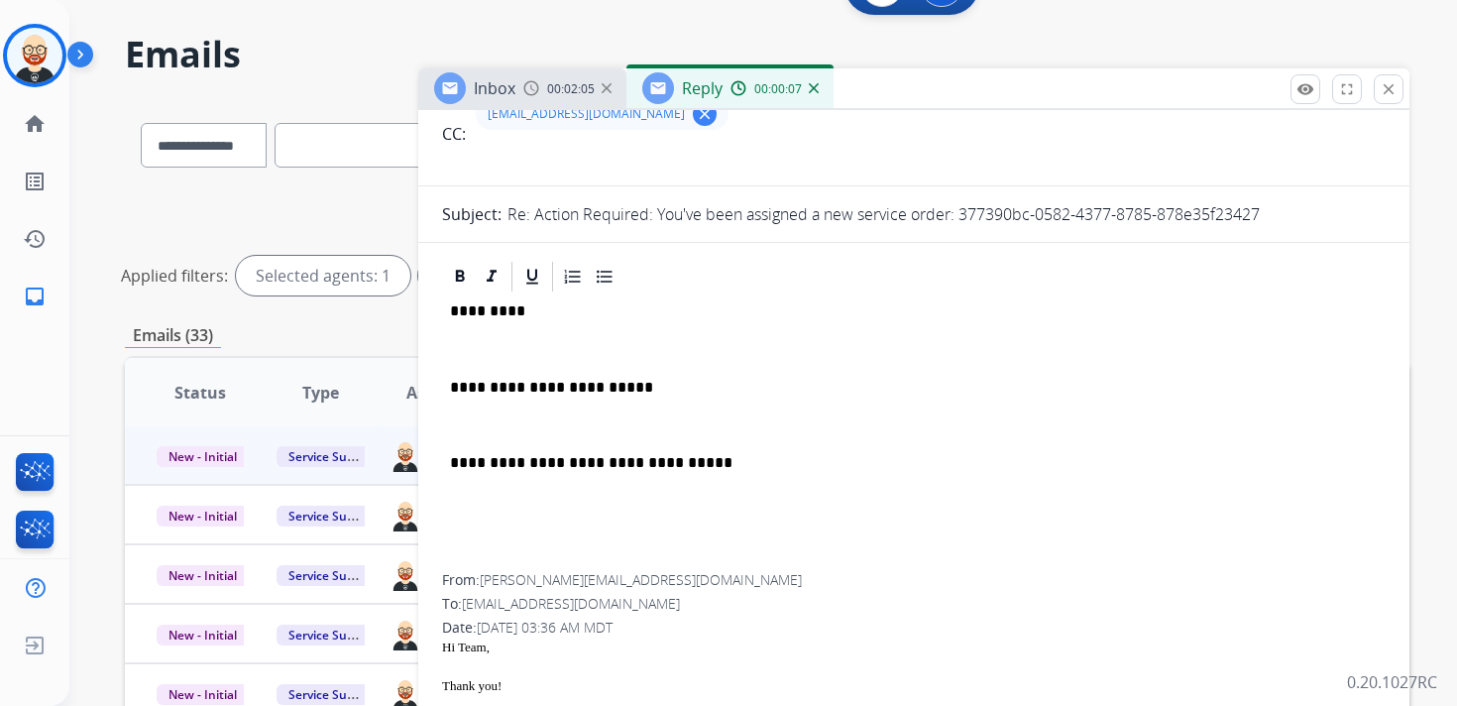
click at [499, 307] on p "*********" at bounding box center [906, 311] width 912 height 18
click at [488, 346] on p at bounding box center [914, 349] width 928 height 18
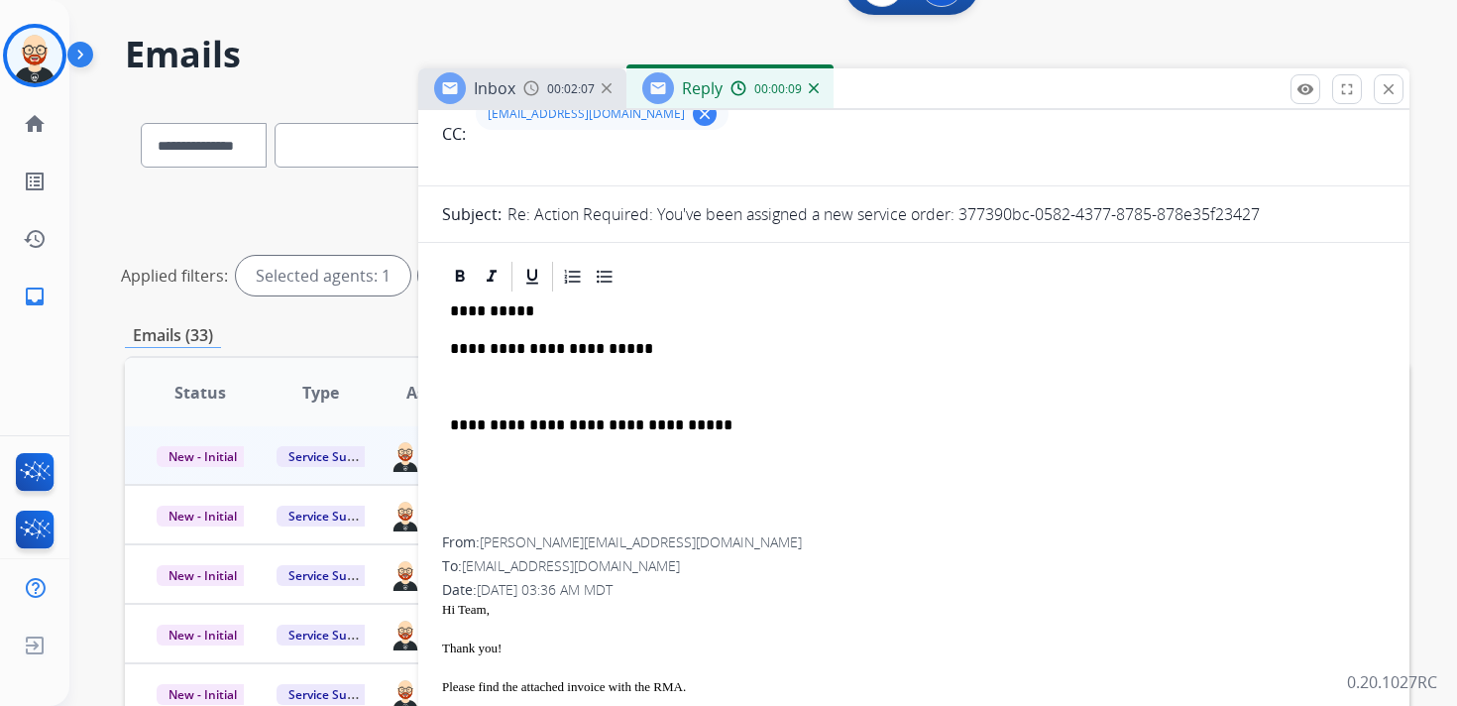
click at [491, 387] on p at bounding box center [914, 388] width 928 height 18
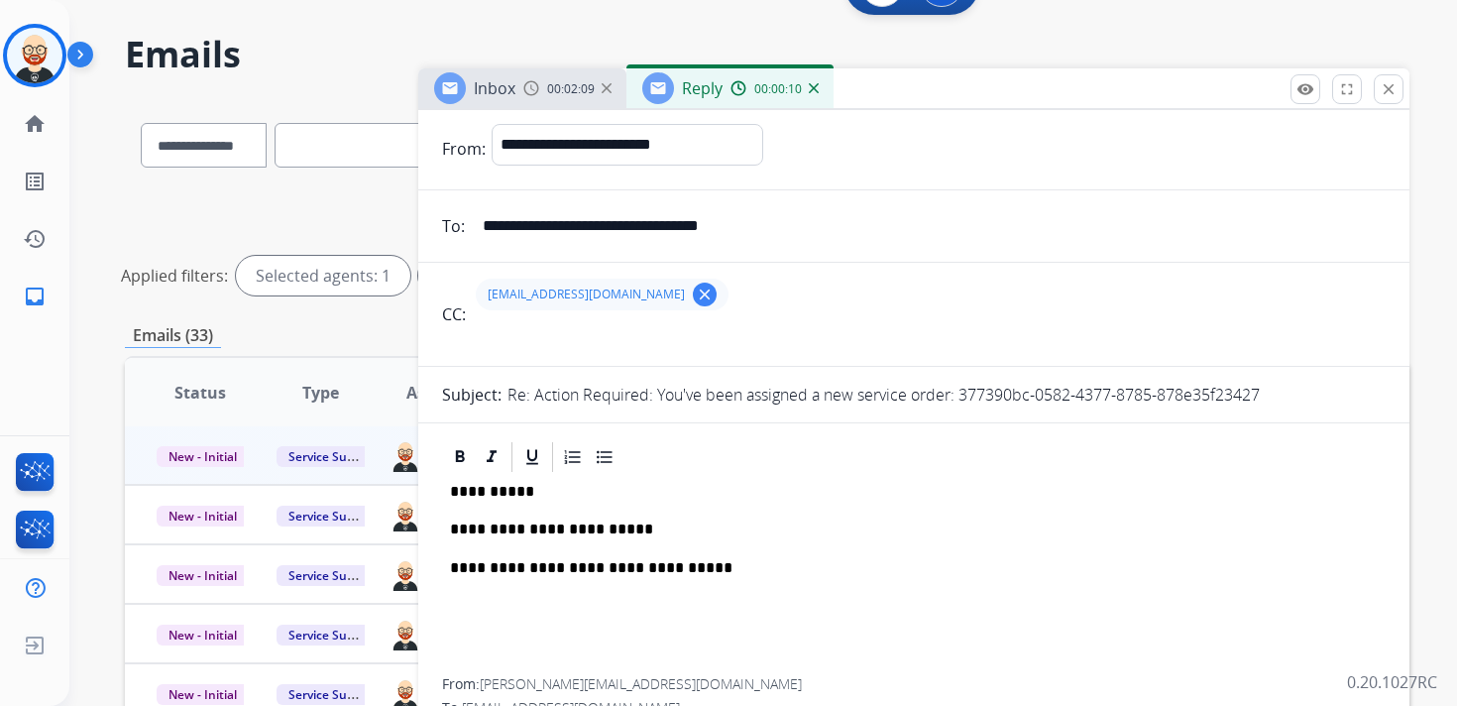
scroll to position [0, 0]
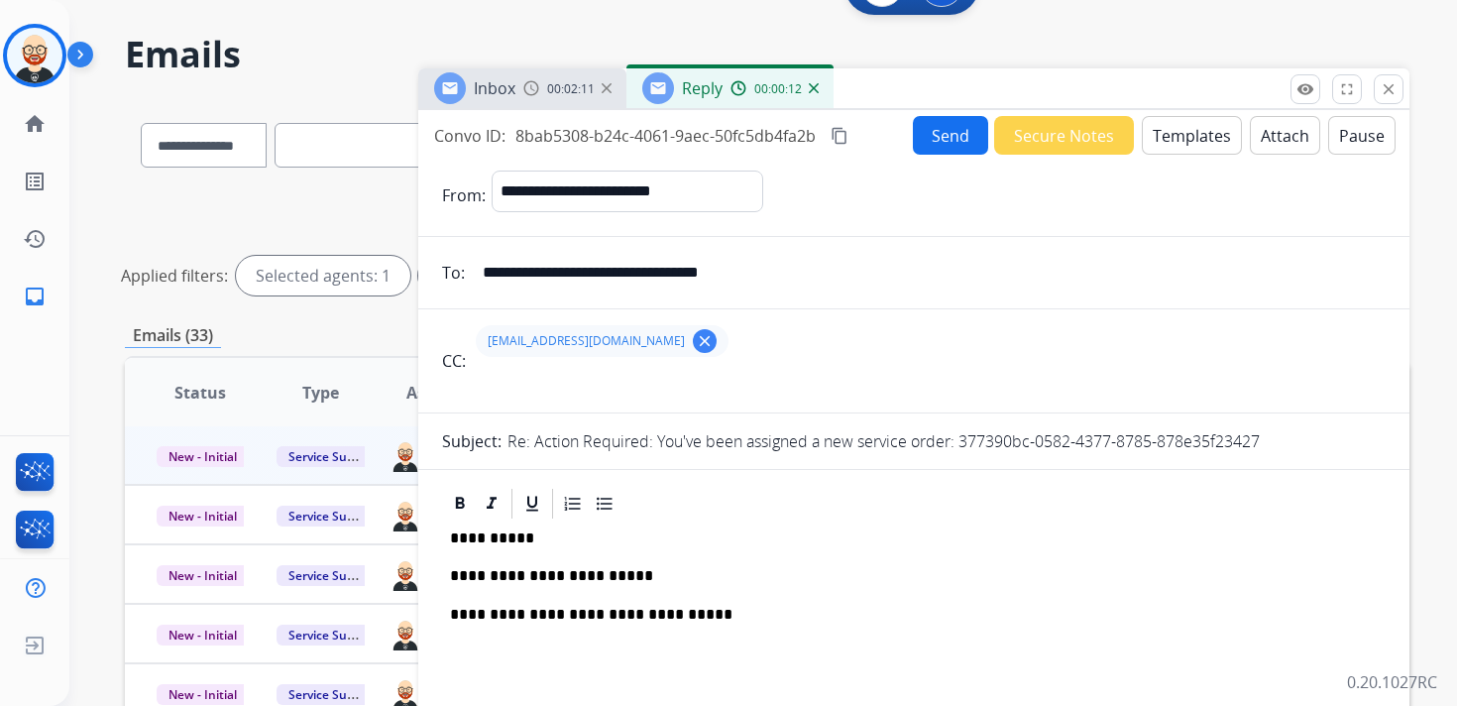
click at [930, 135] on button "Send" at bounding box center [950, 135] width 75 height 39
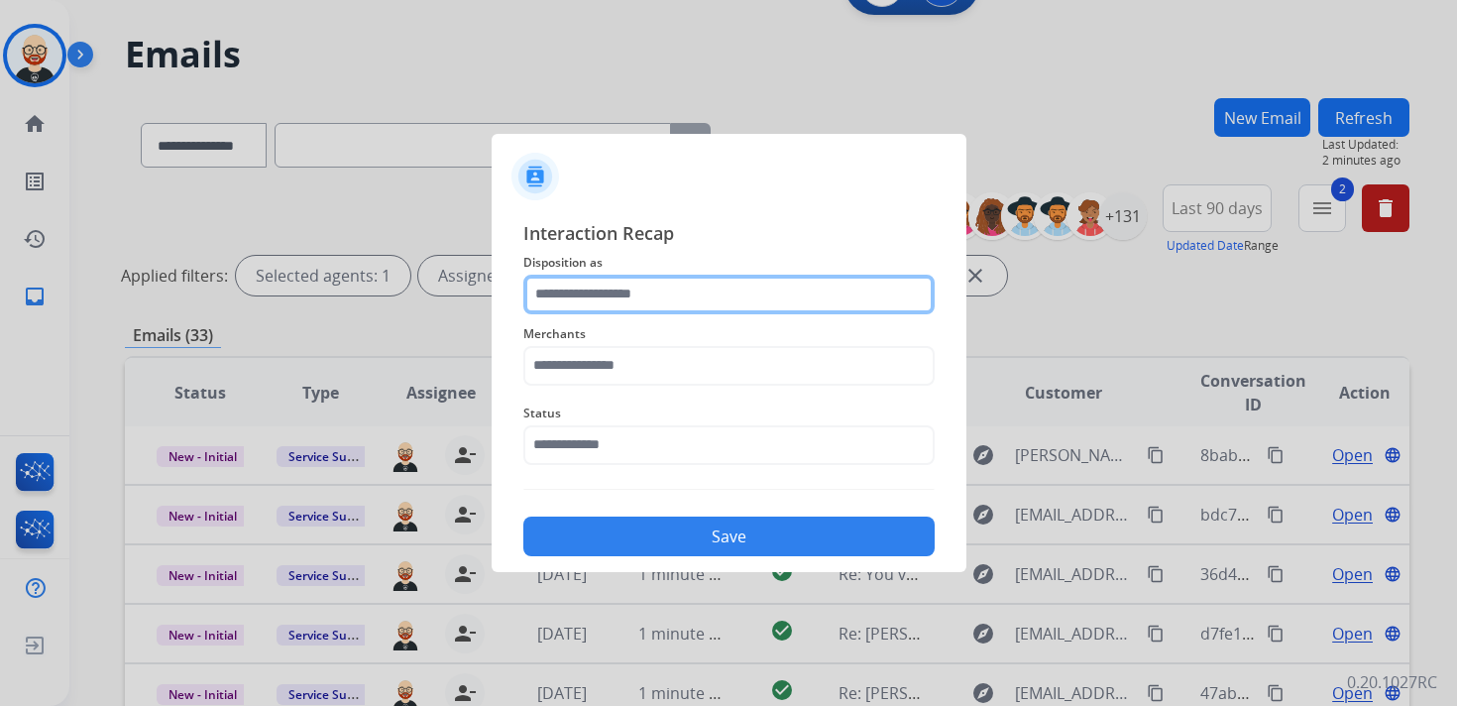
click at [650, 296] on input "text" at bounding box center [728, 295] width 411 height 40
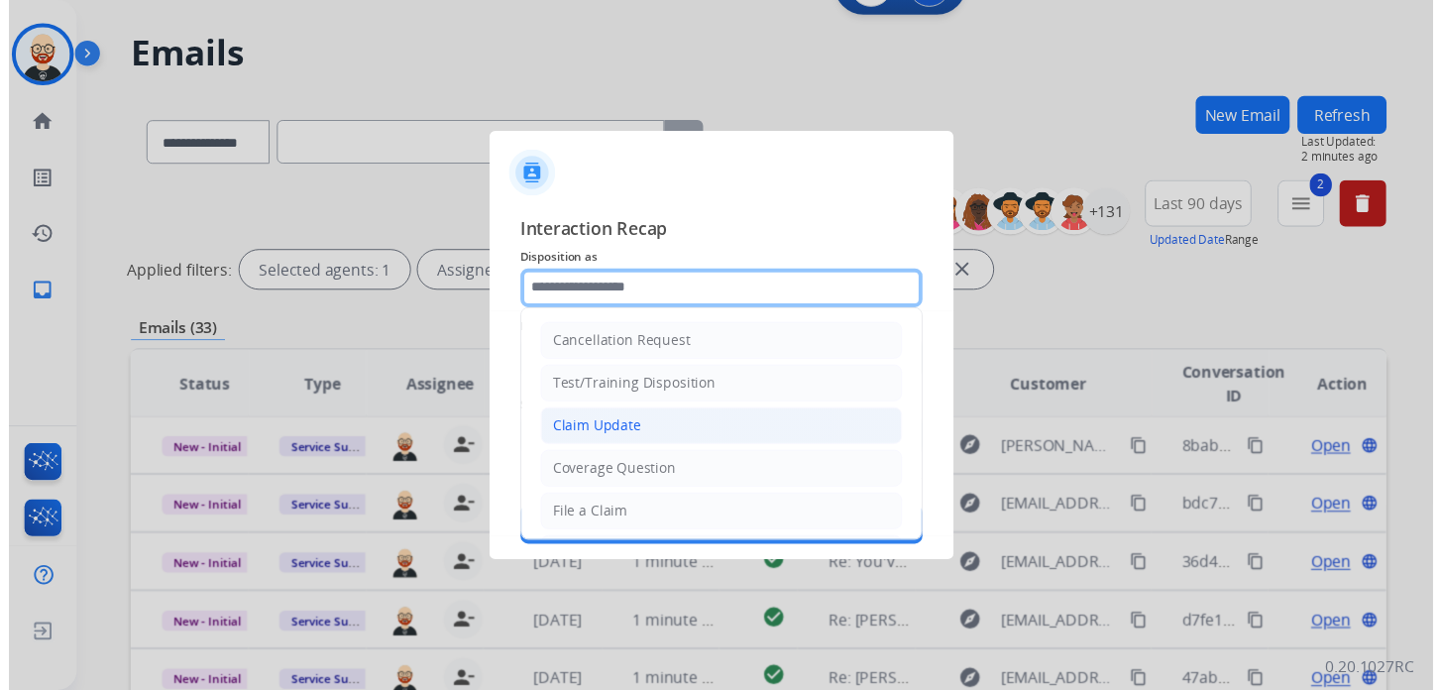
scroll to position [297, 0]
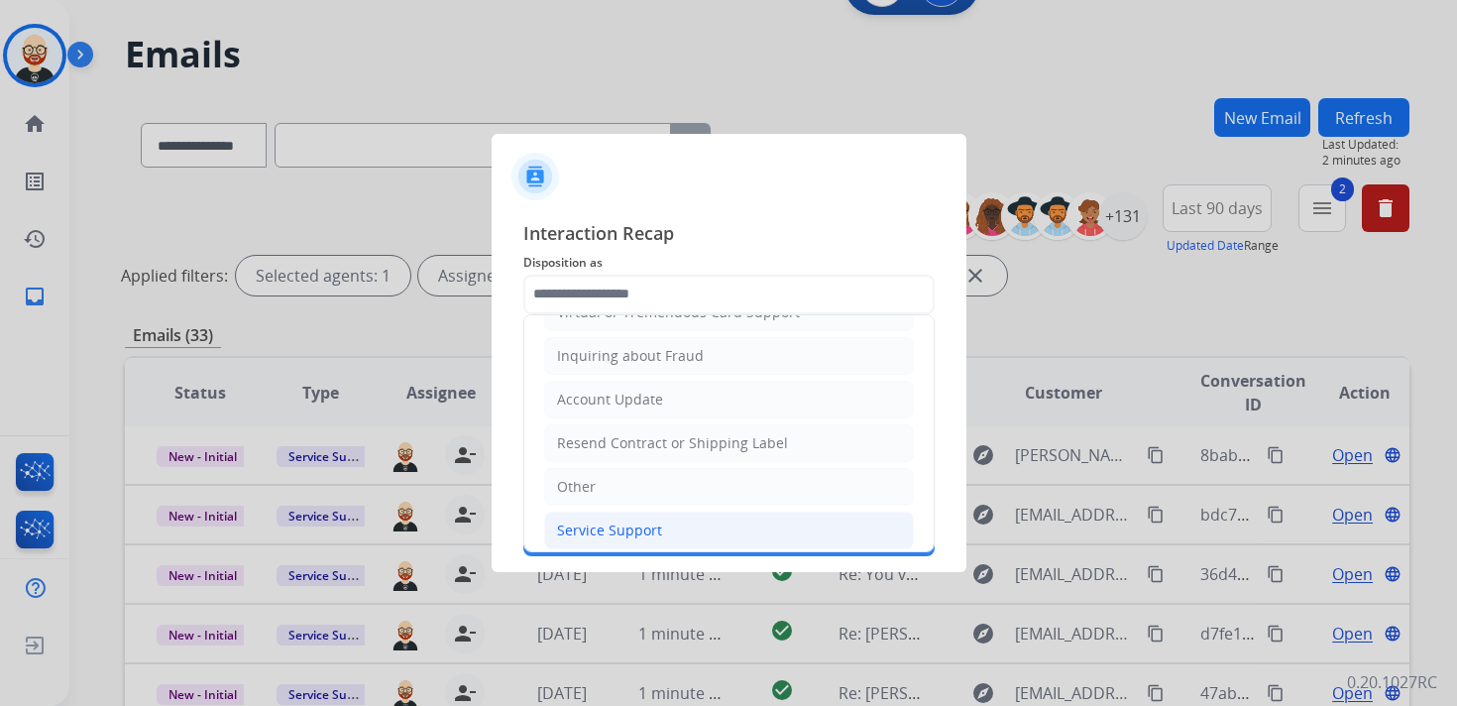
click at [628, 520] on div "Service Support" at bounding box center [609, 530] width 105 height 20
type input "**********"
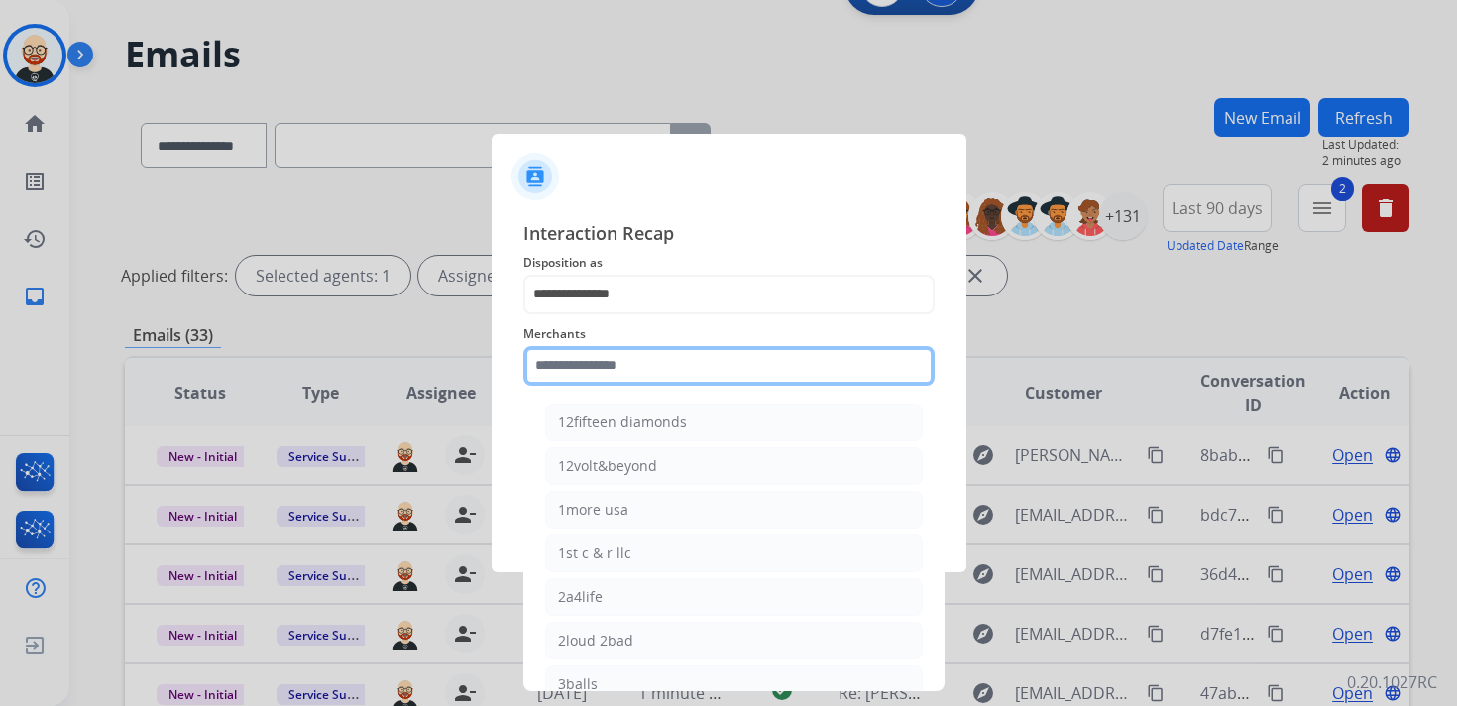
click at [617, 373] on input "text" at bounding box center [728, 366] width 411 height 40
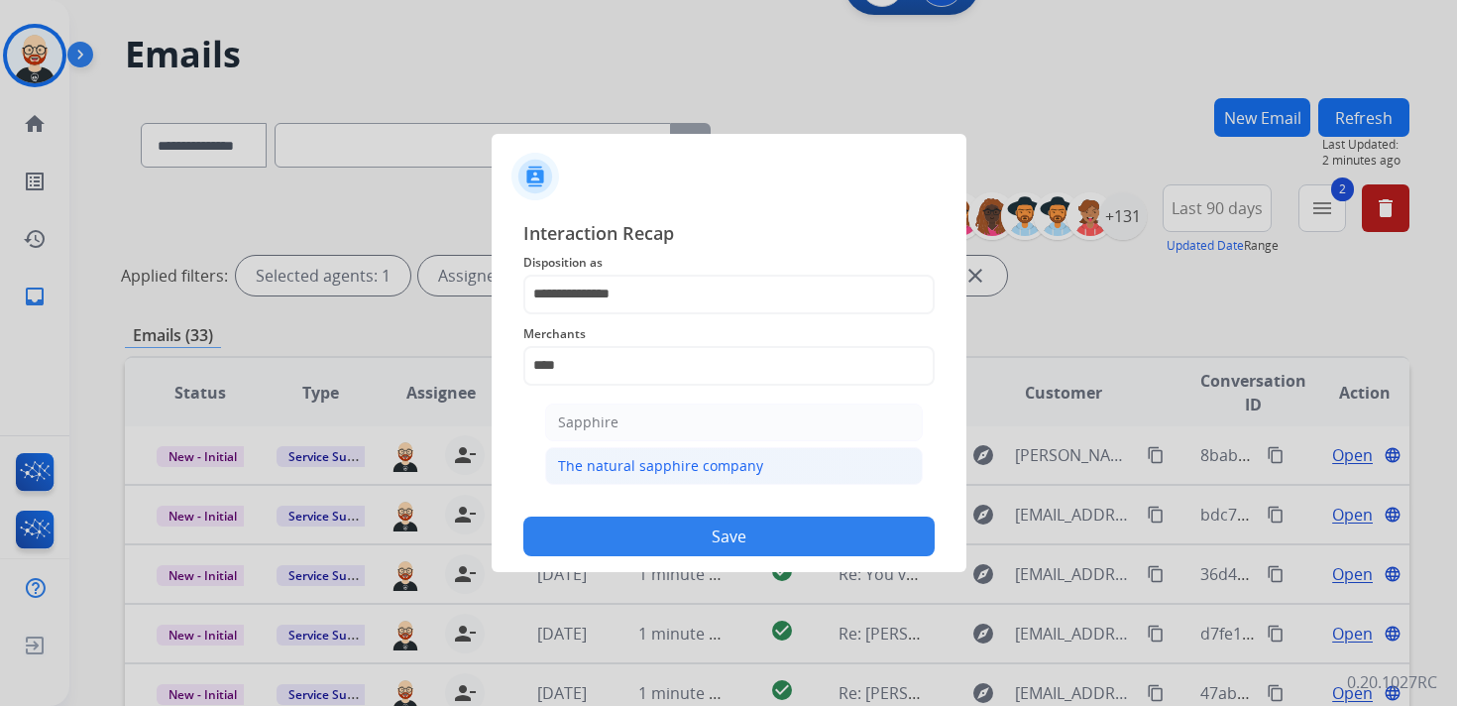
click at [620, 469] on div "The natural sapphire company" at bounding box center [660, 466] width 205 height 20
type input "**********"
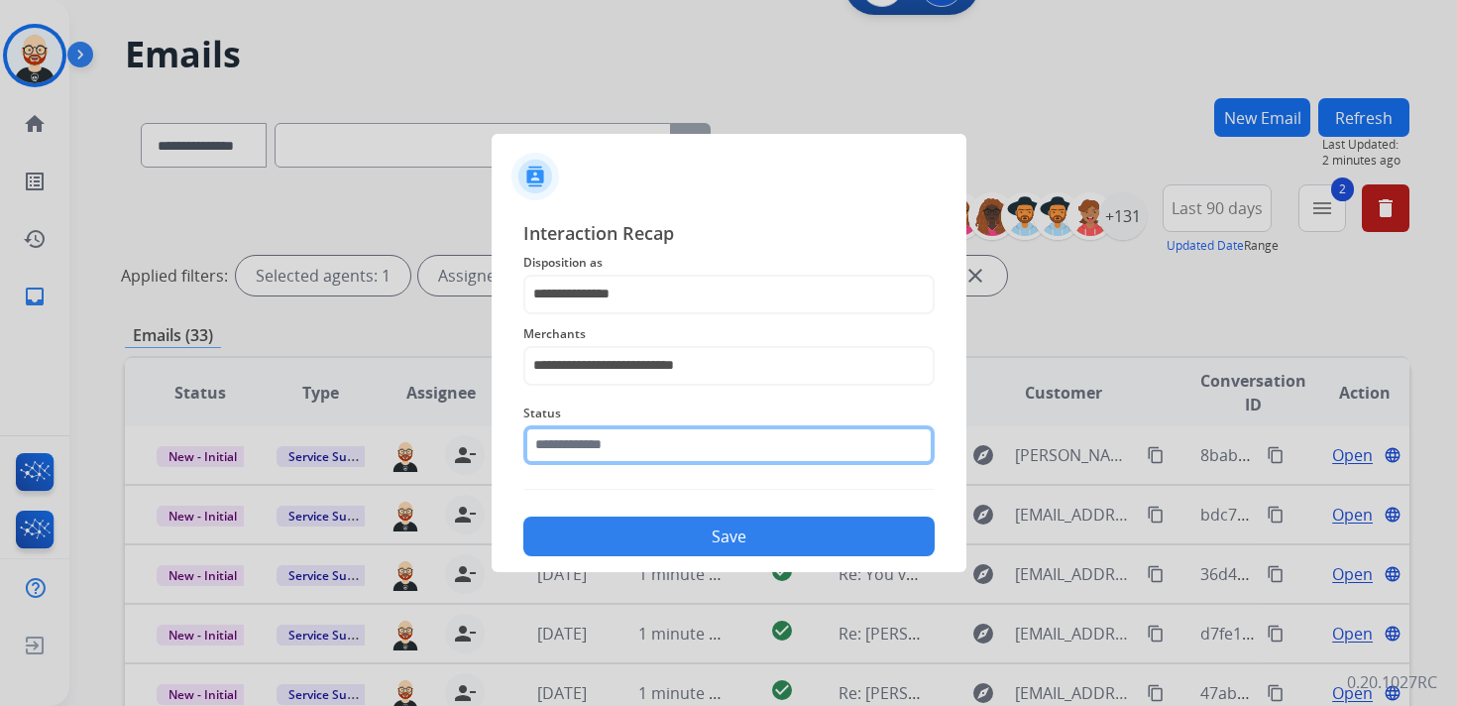
click at [597, 446] on input "text" at bounding box center [728, 445] width 411 height 40
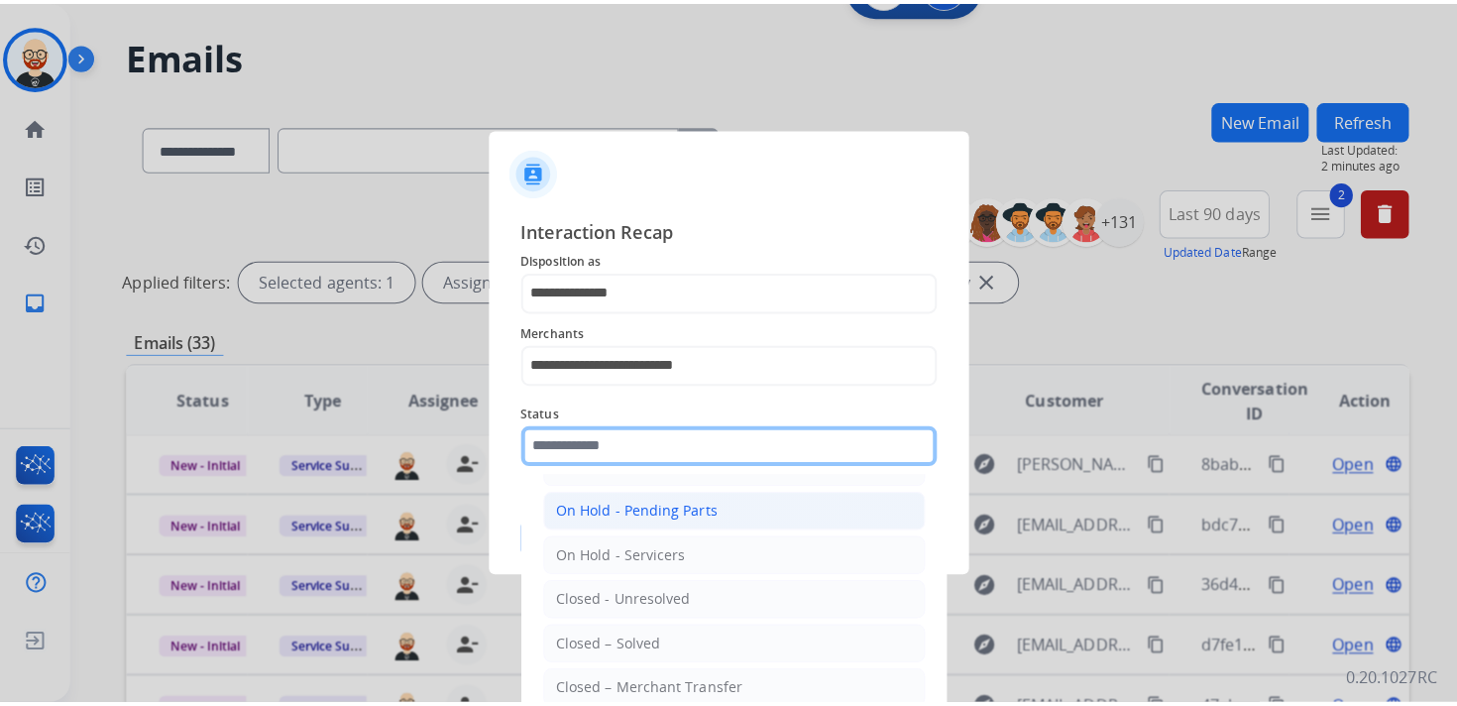
scroll to position [96, 0]
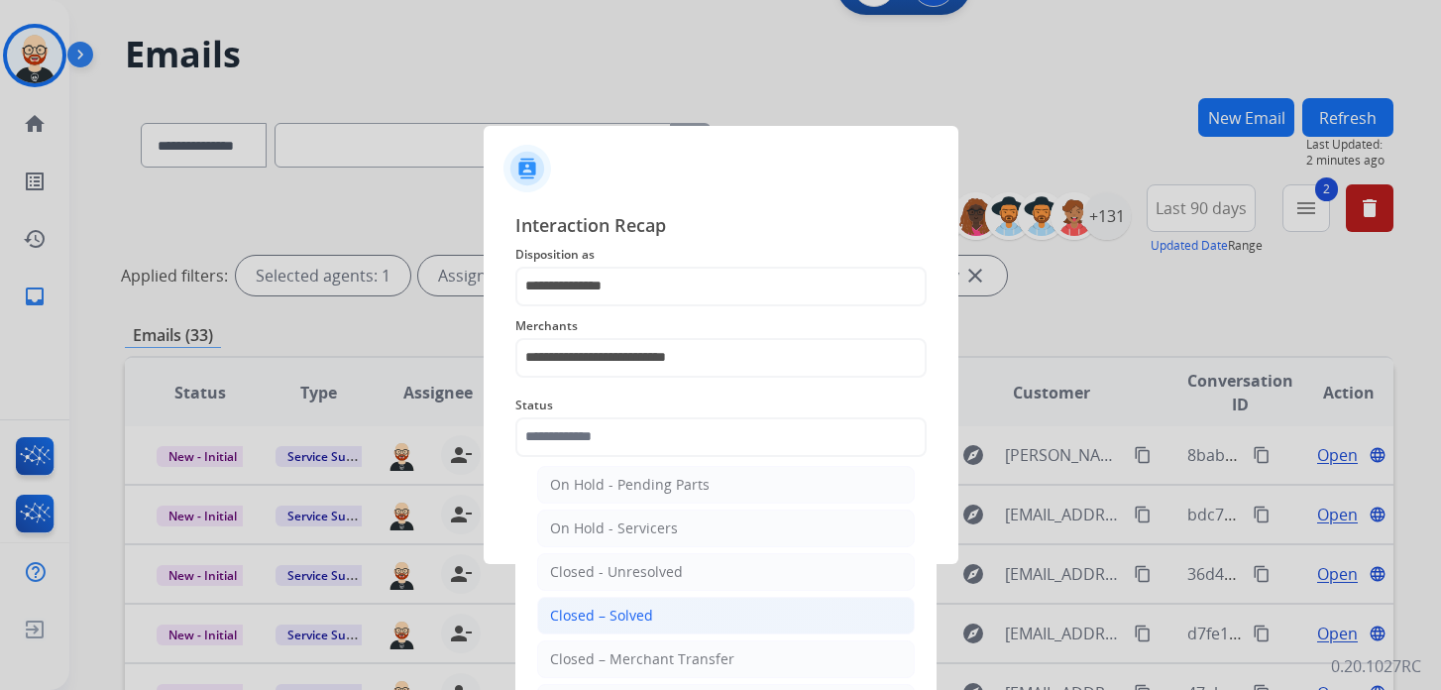
click at [613, 612] on div "Closed – Solved" at bounding box center [601, 616] width 103 height 20
type input "**********"
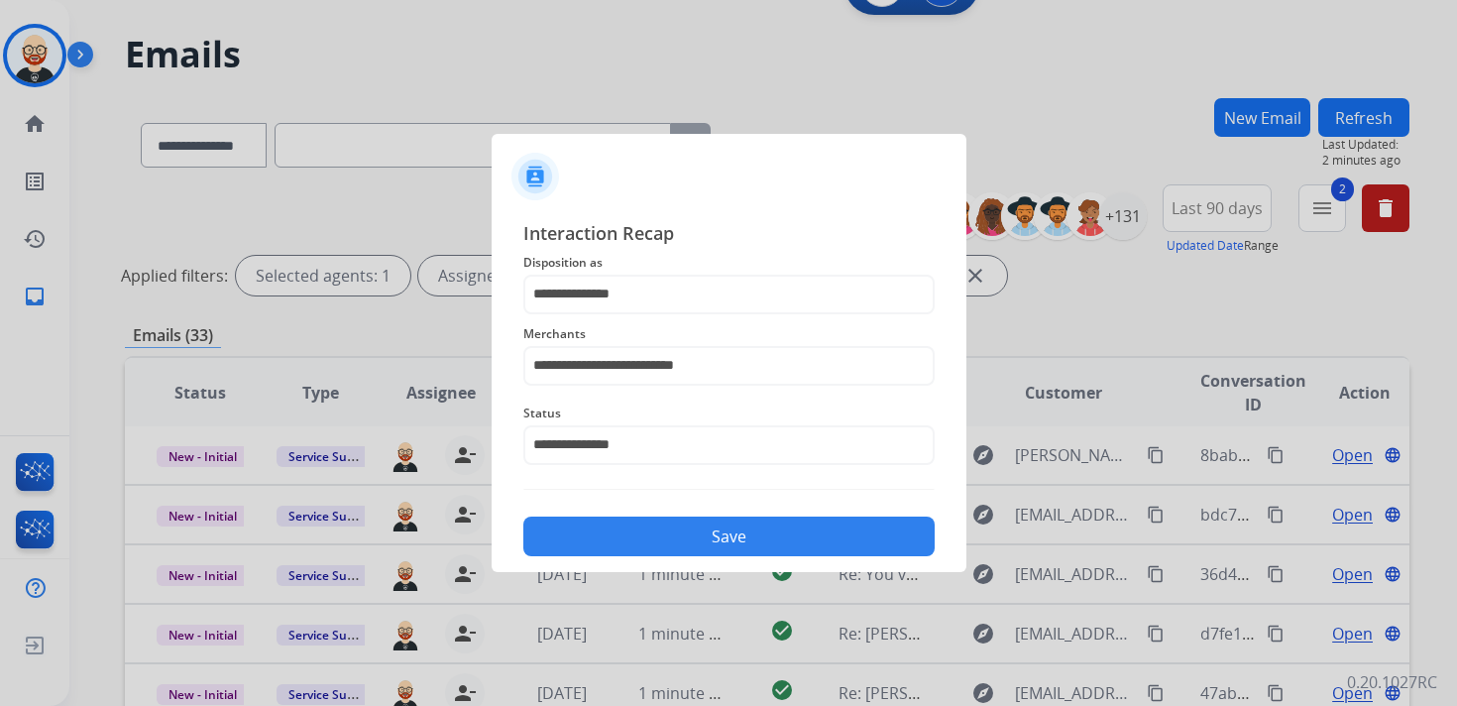
click at [597, 549] on button "Save" at bounding box center [728, 536] width 411 height 40
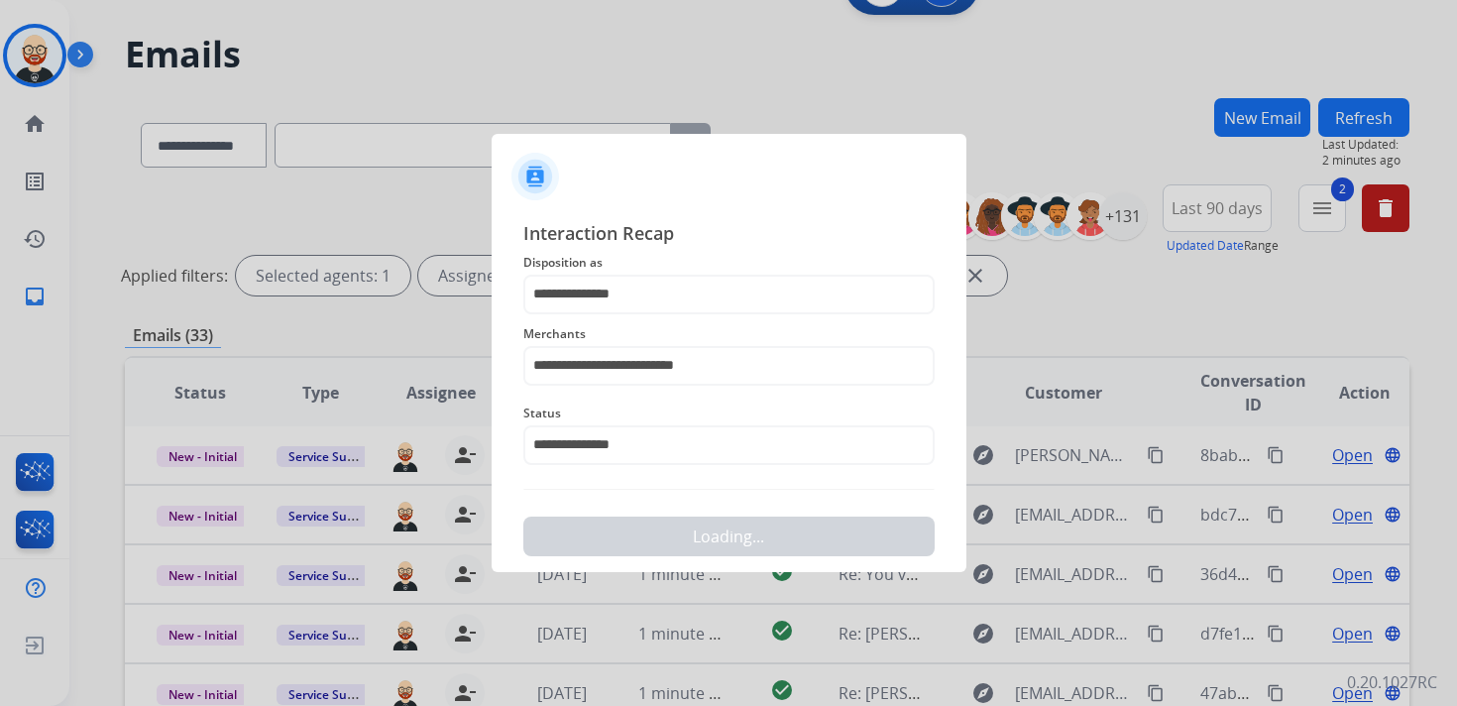
scroll to position [0, 0]
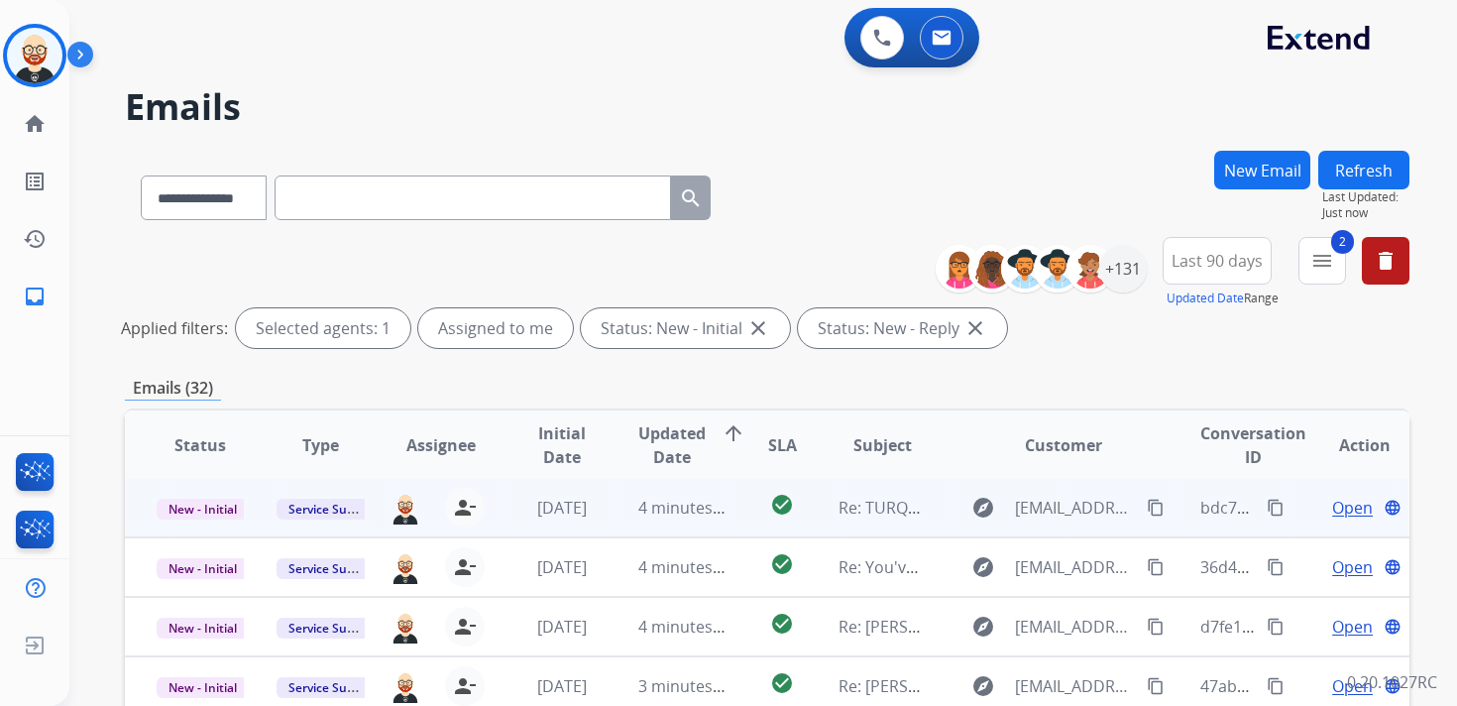
click at [1332, 515] on span "Open" at bounding box center [1352, 508] width 41 height 24
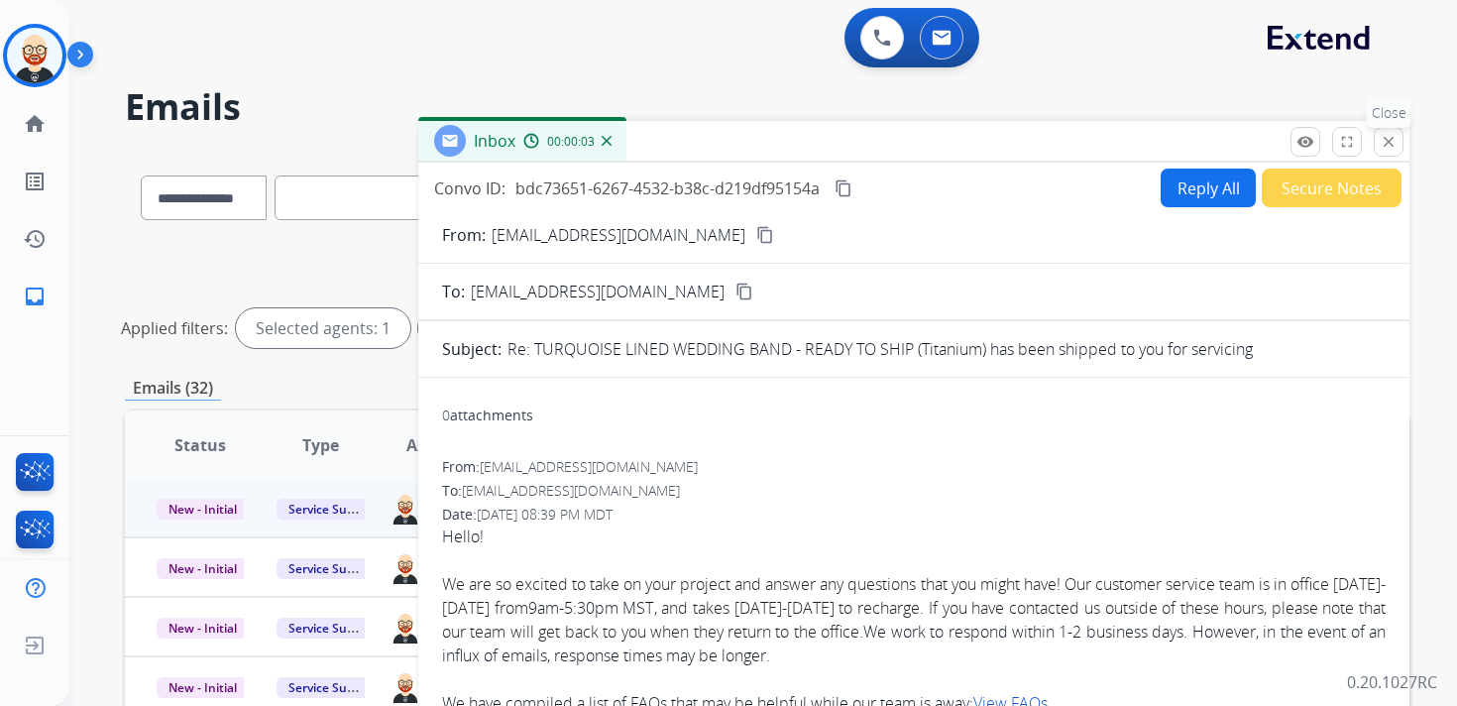
click at [1396, 140] on mat-icon "close" at bounding box center [1389, 142] width 18 height 18
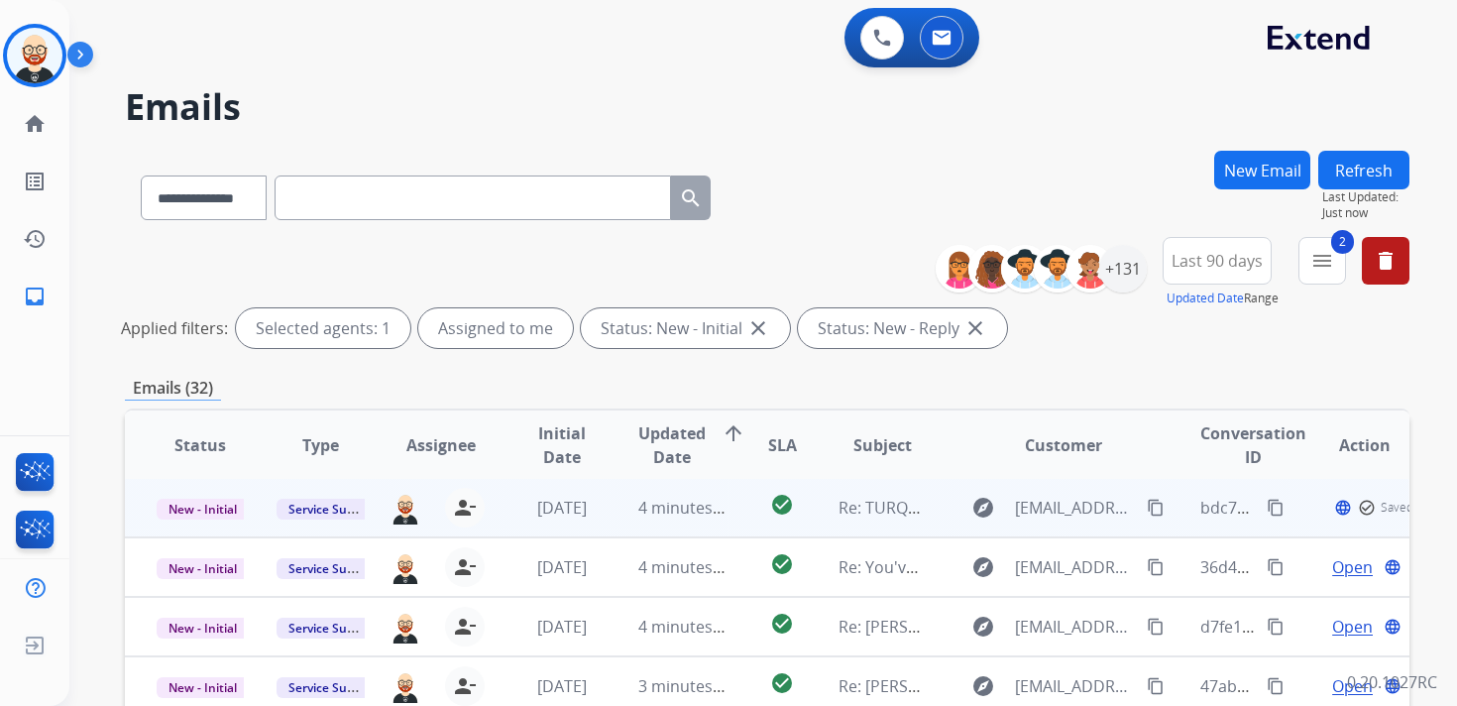
click at [220, 518] on p "New - Initial" at bounding box center [200, 508] width 87 height 24
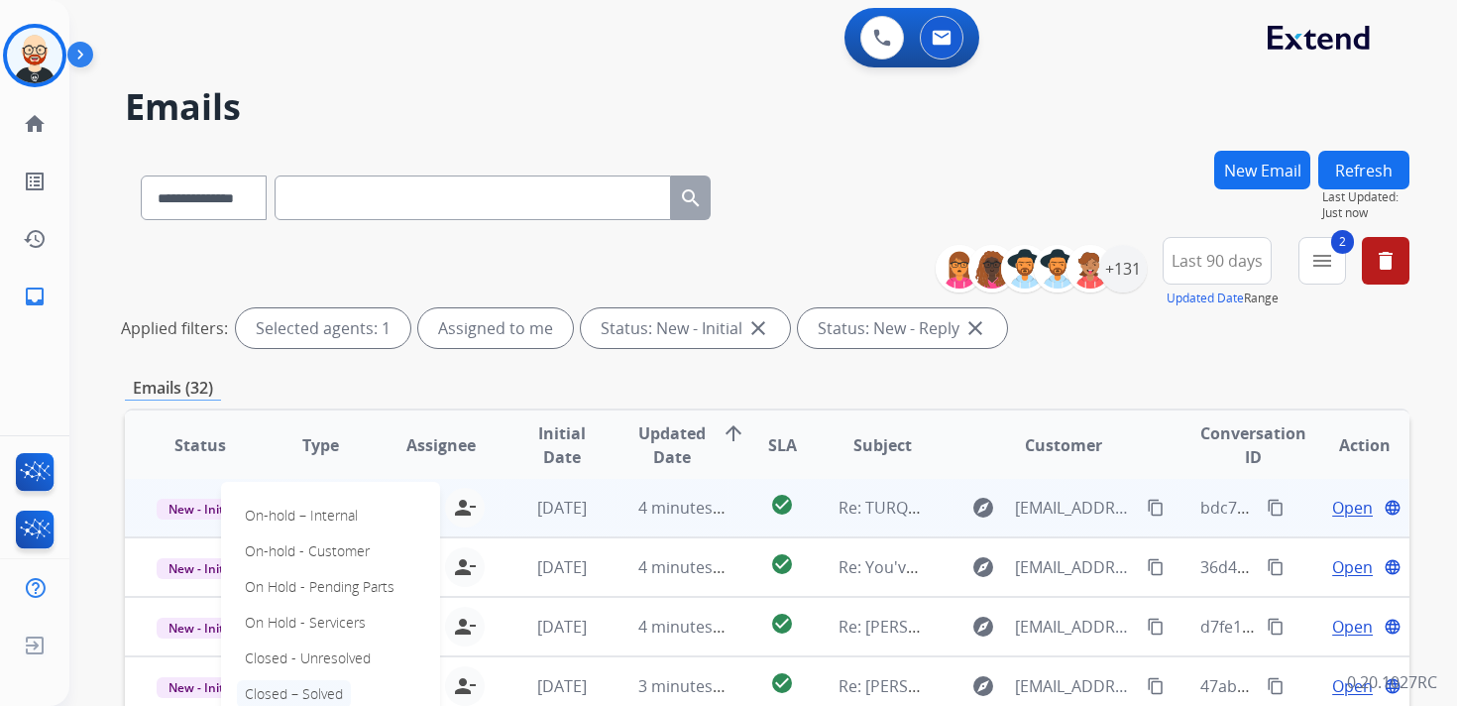
click at [298, 688] on p "Closed – Solved" at bounding box center [294, 694] width 114 height 28
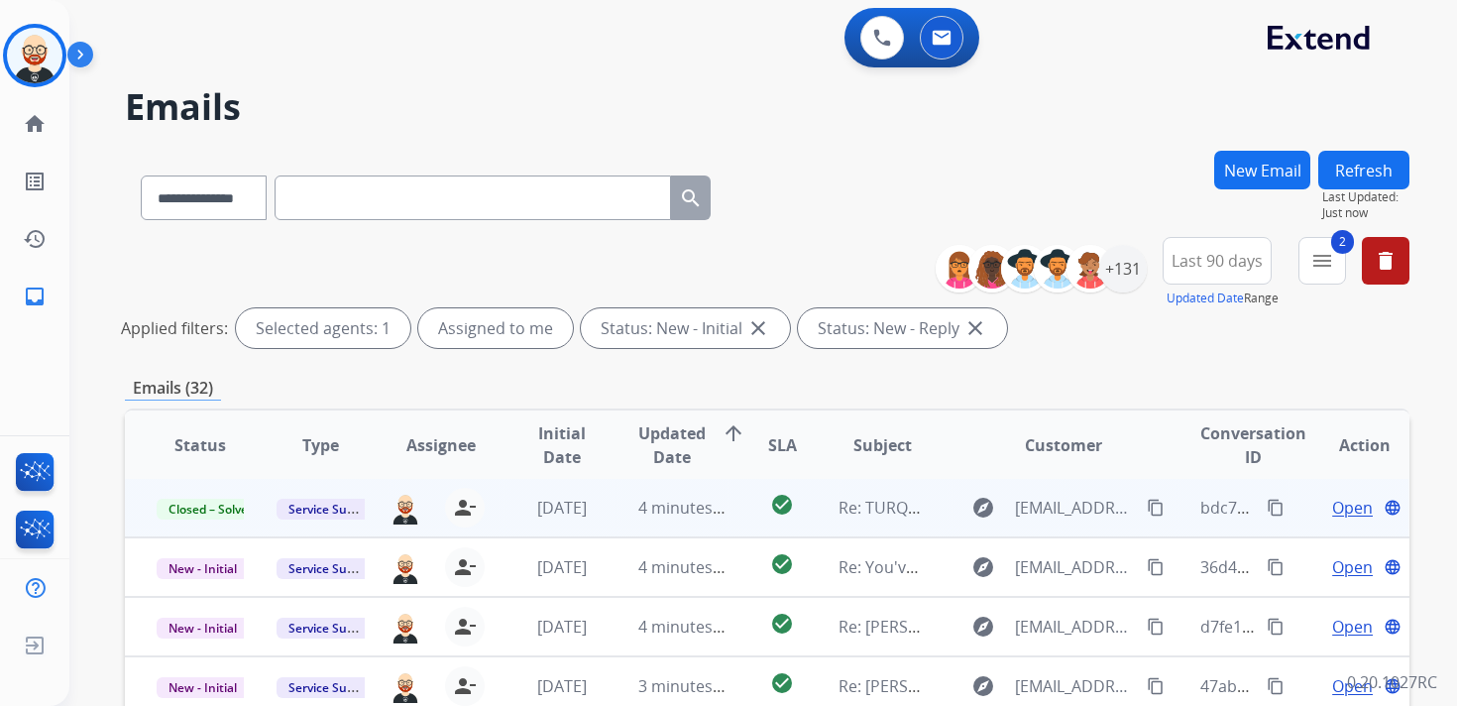
click at [1338, 171] on button "Refresh" at bounding box center [1363, 170] width 91 height 39
click at [1332, 515] on span "Open" at bounding box center [1352, 508] width 41 height 24
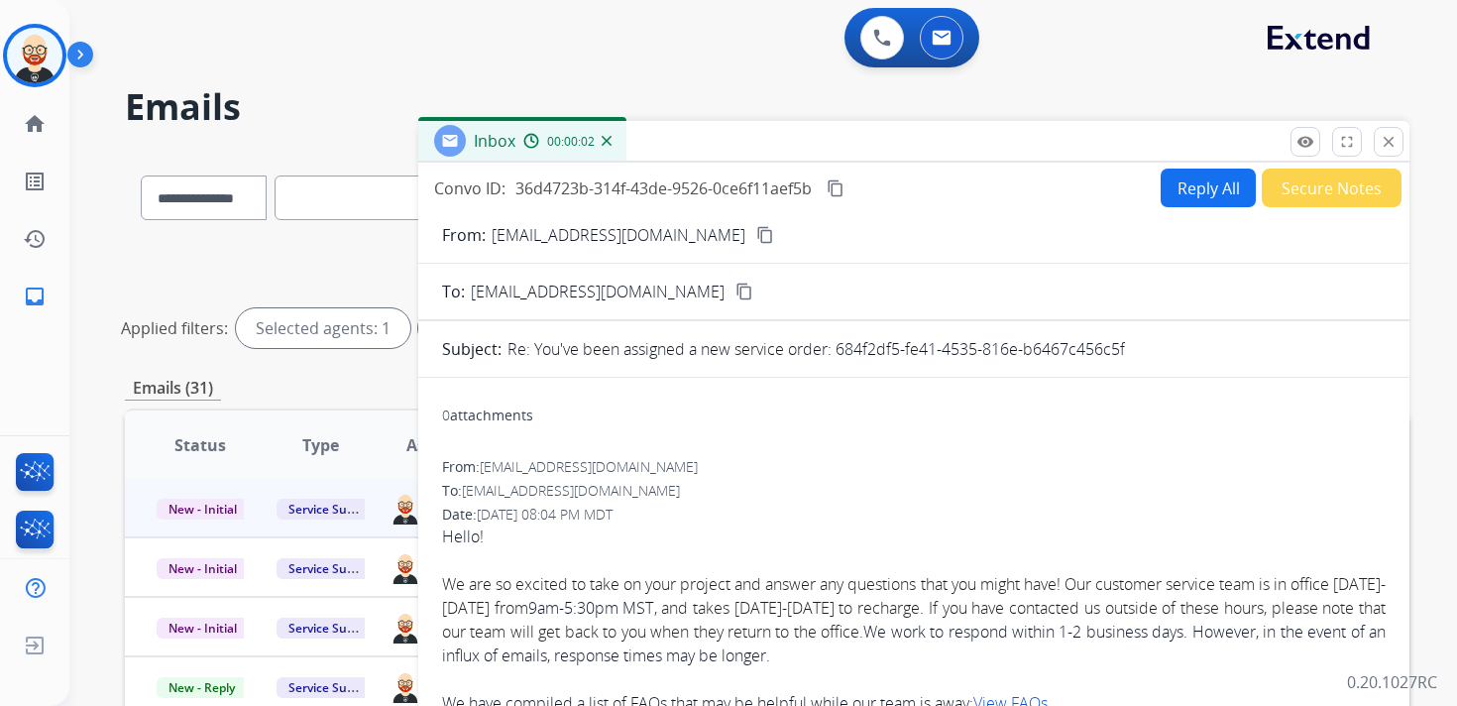
drag, startPoint x: 1140, startPoint y: 351, endPoint x: 840, endPoint y: 356, distance: 300.4
click at [840, 356] on div "Re: You've been assigned a new service order: 684f2df5-fe41-4535-816e-b6467c456…" at bounding box center [947, 349] width 878 height 24
copy p "684f2df5-fe41-4535-816e-b6467c456c5f"
click at [836, 195] on mat-icon "content_copy" at bounding box center [836, 188] width 18 height 18
click at [1394, 142] on mat-icon "close" at bounding box center [1389, 142] width 18 height 18
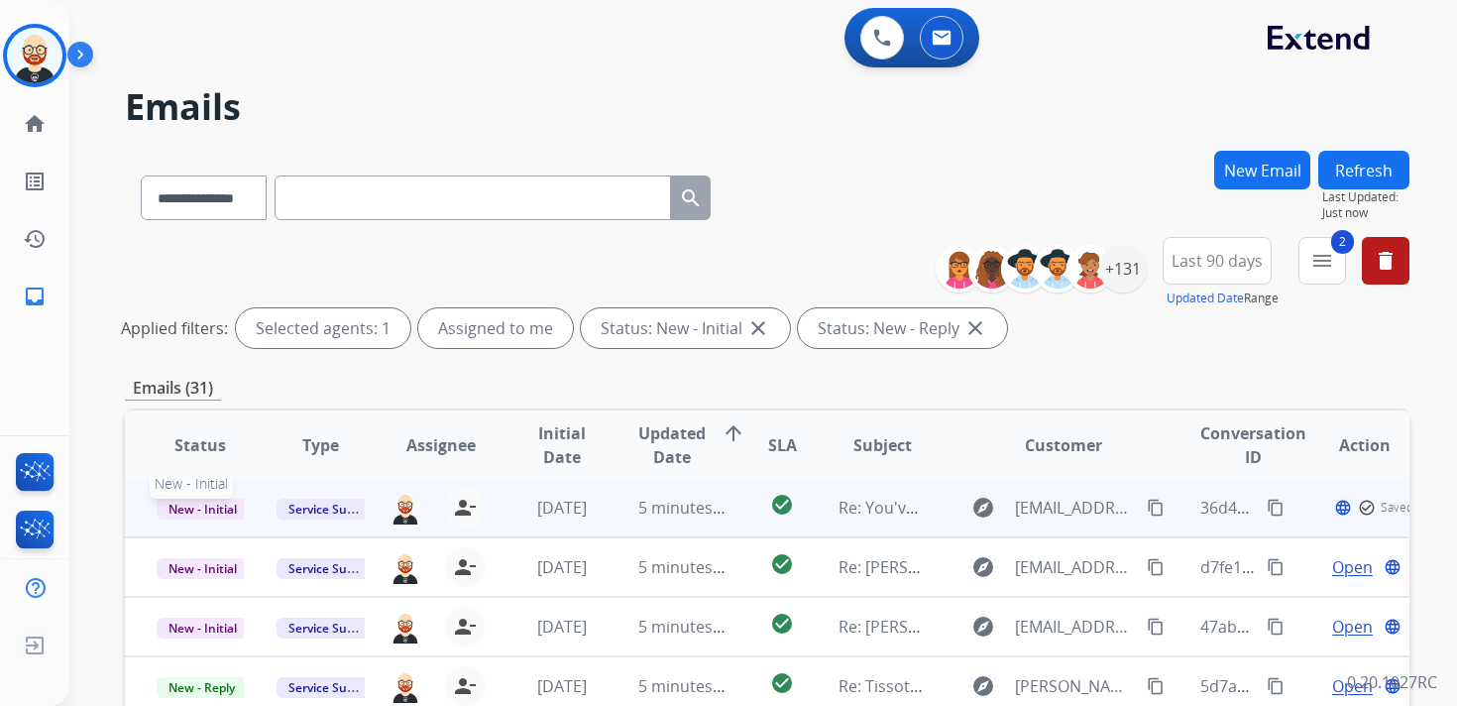
click at [228, 501] on span "New - Initial" at bounding box center [203, 509] width 92 height 21
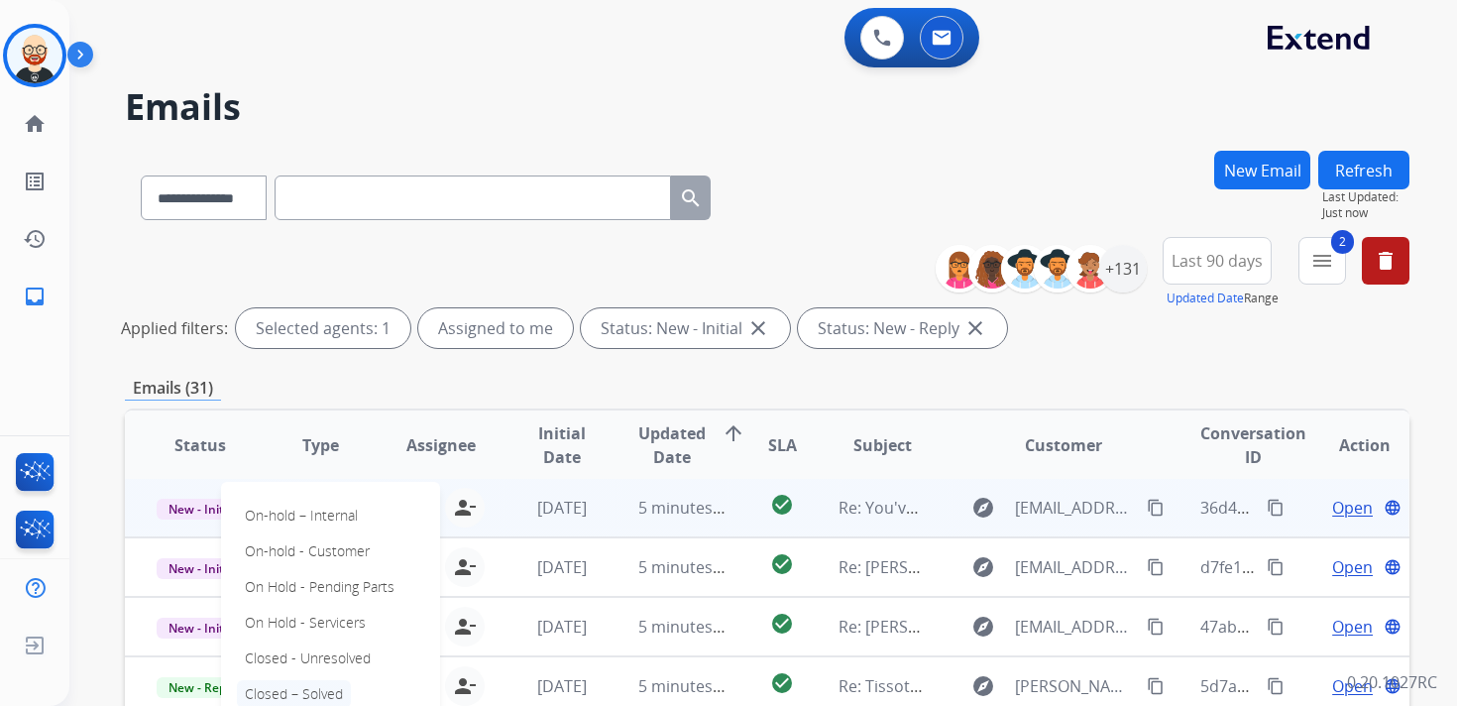
click at [321, 698] on p "Closed – Solved" at bounding box center [294, 694] width 114 height 28
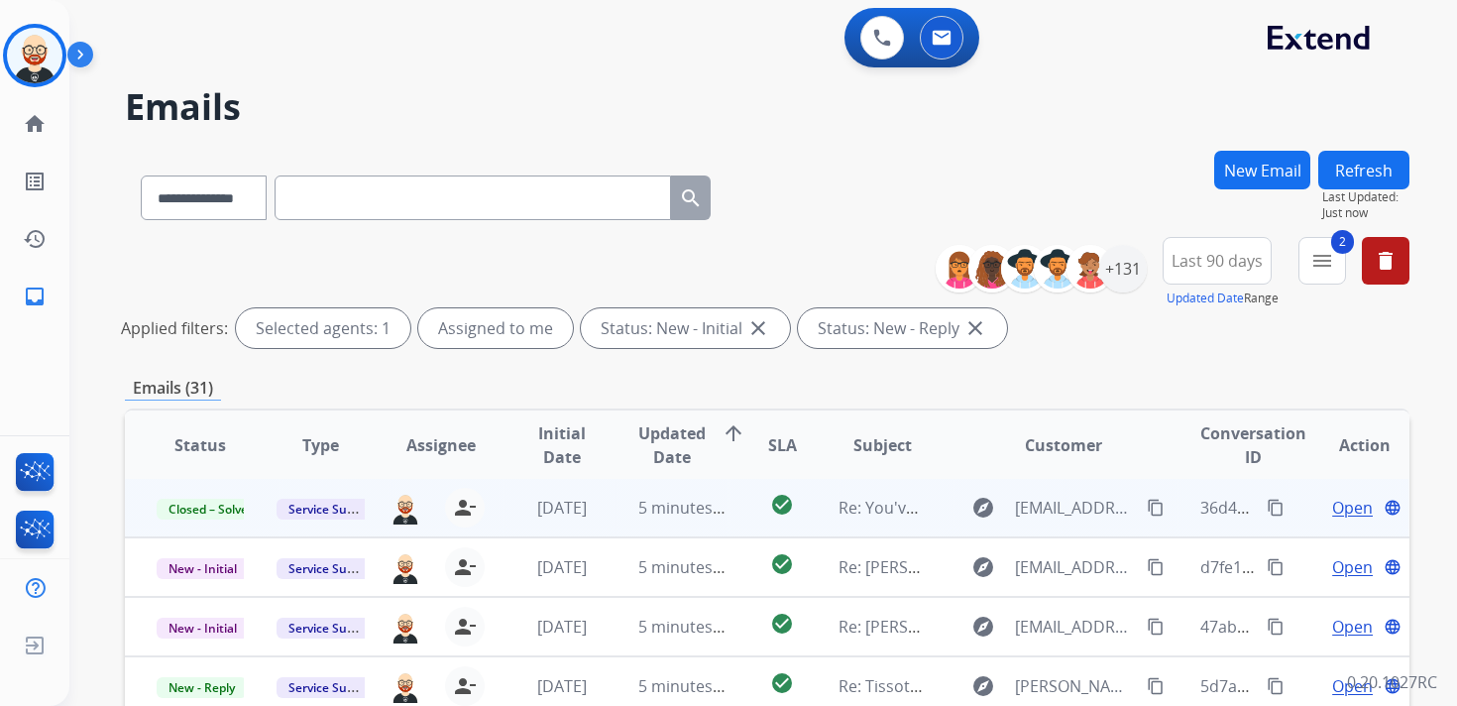
click at [1355, 178] on button "Refresh" at bounding box center [1363, 170] width 91 height 39
click at [1336, 499] on span "Open" at bounding box center [1352, 508] width 41 height 24
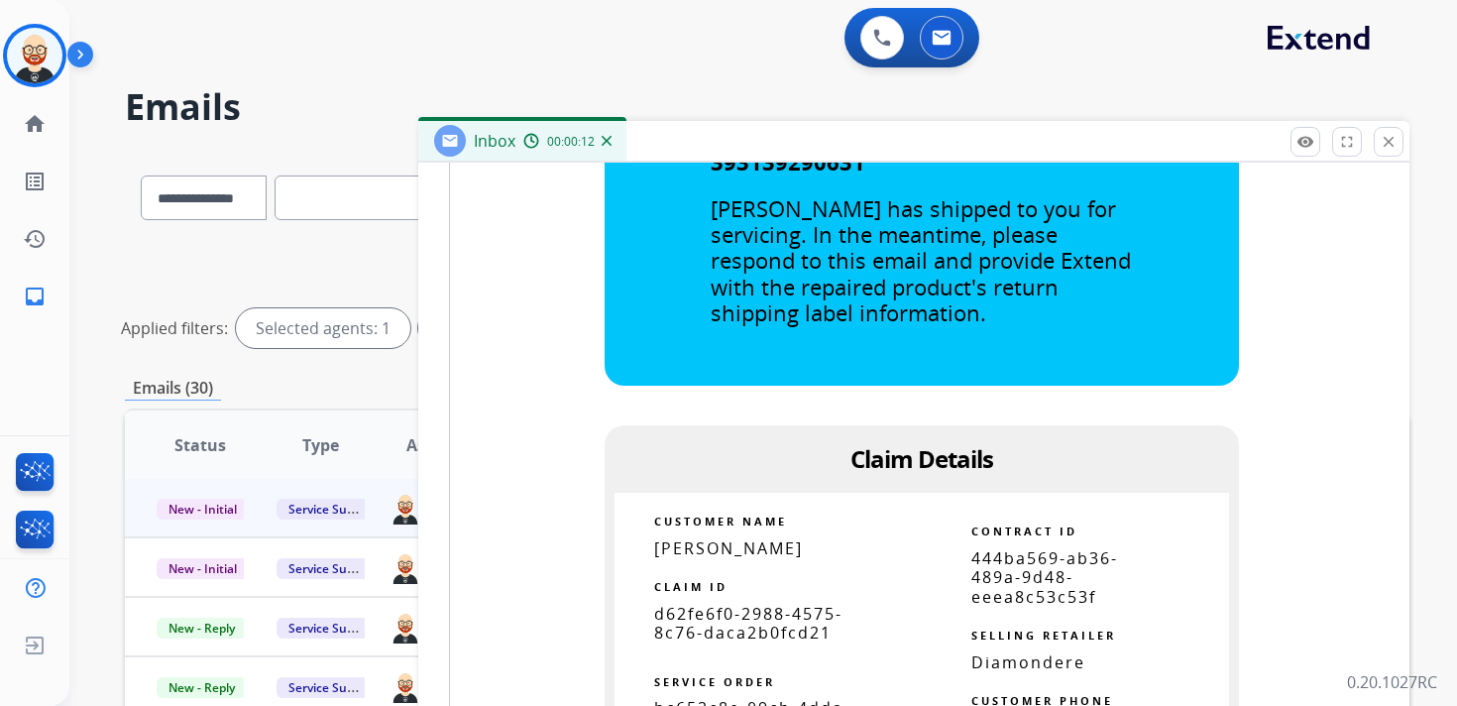
scroll to position [1119, 0]
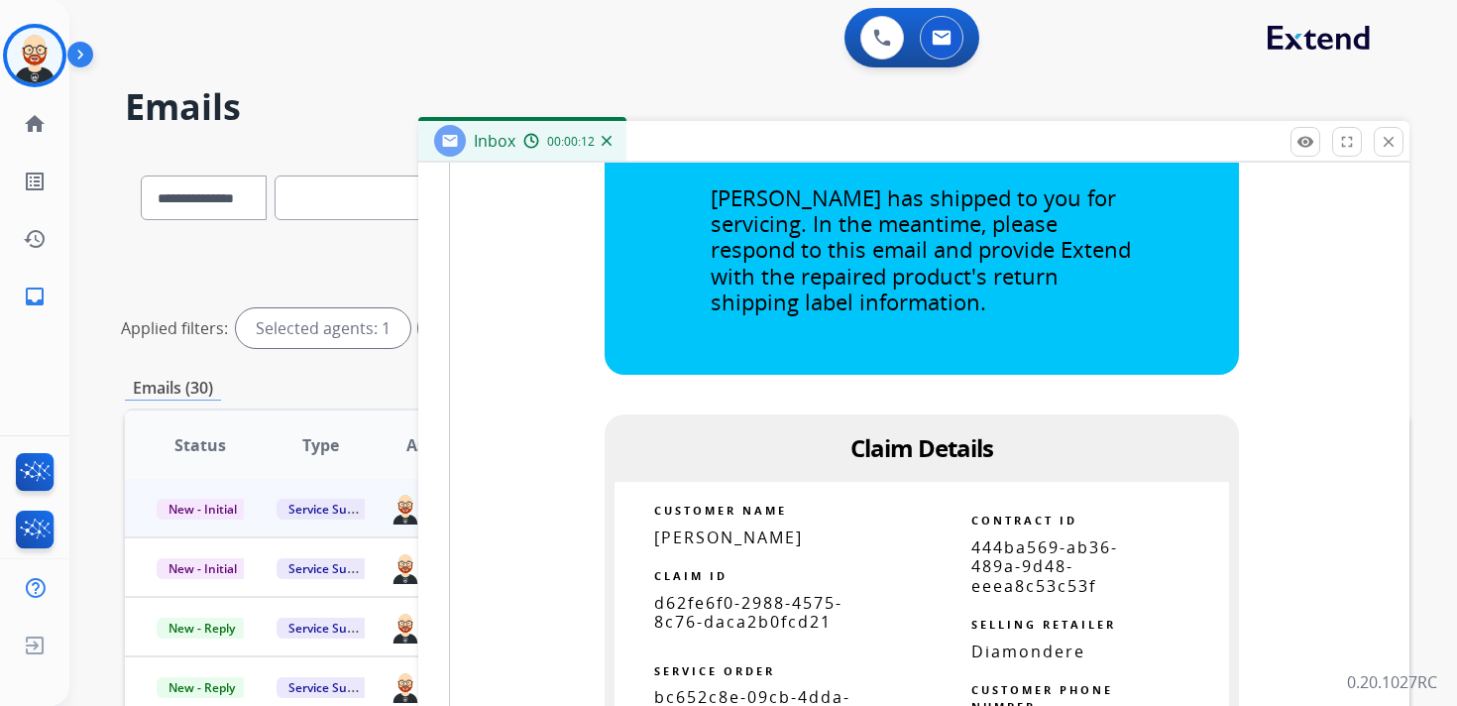
click at [721, 611] on span "d62fe6f0-2988-4575-8c76-daca2b0fcd21" at bounding box center [748, 612] width 188 height 41
copy tbody
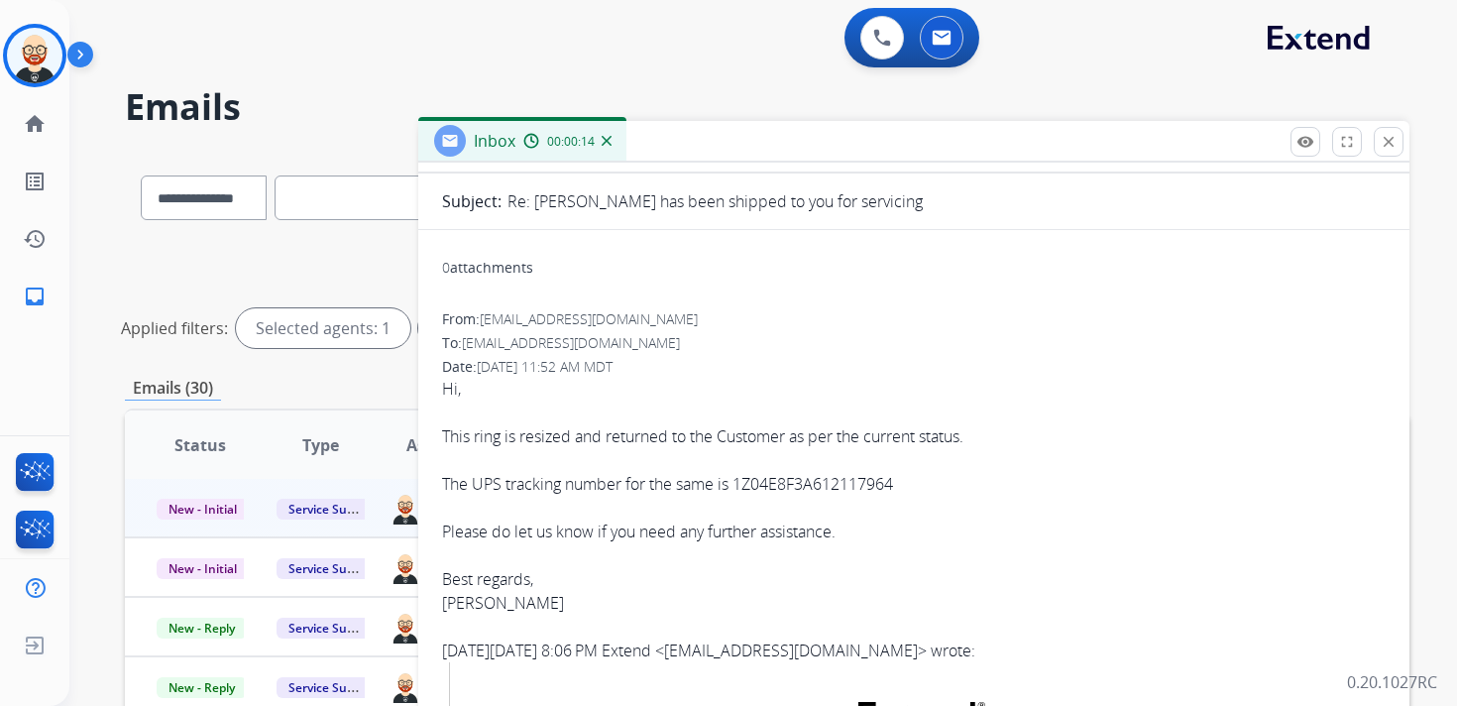
scroll to position [0, 0]
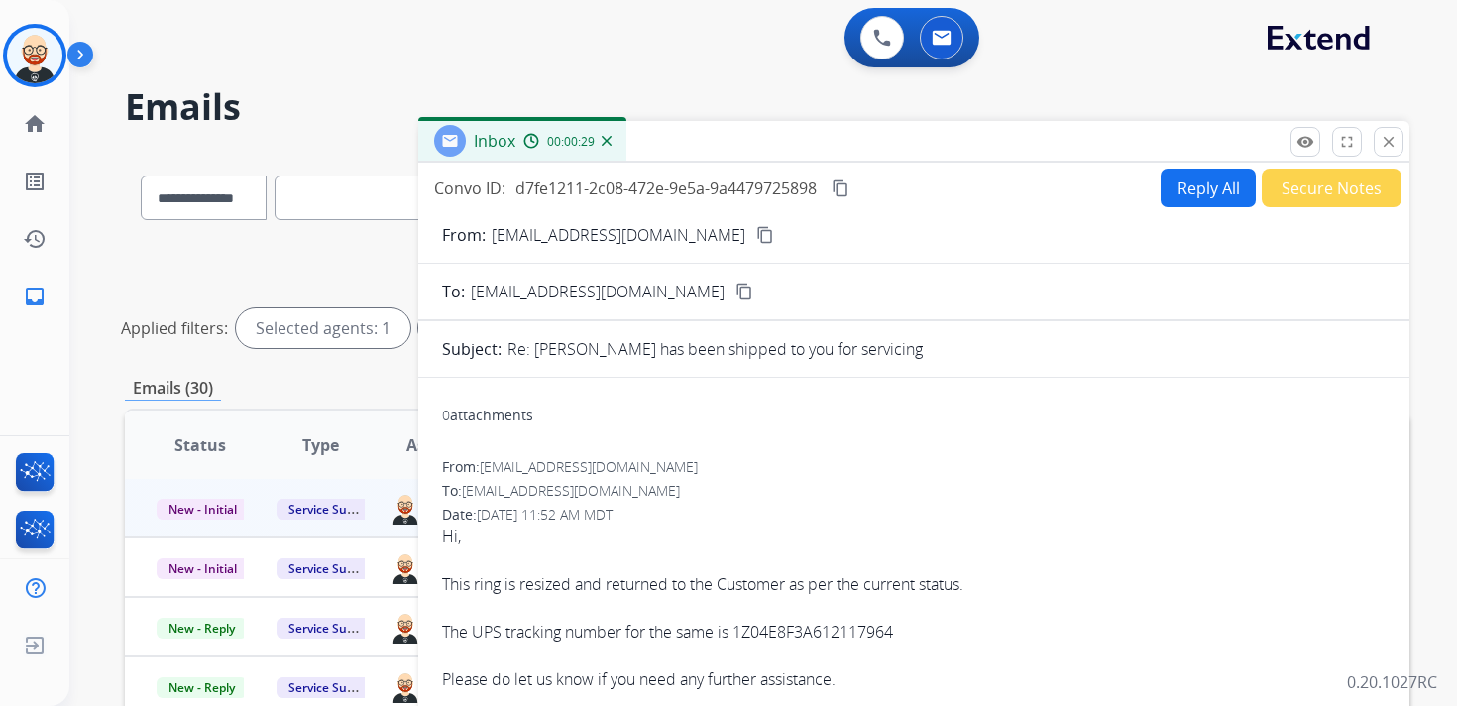
click at [842, 190] on mat-icon "content_copy" at bounding box center [841, 188] width 18 height 18
copy div "1Z04E8F3A612117964"
click at [840, 183] on mat-icon "content_copy" at bounding box center [841, 188] width 18 height 18
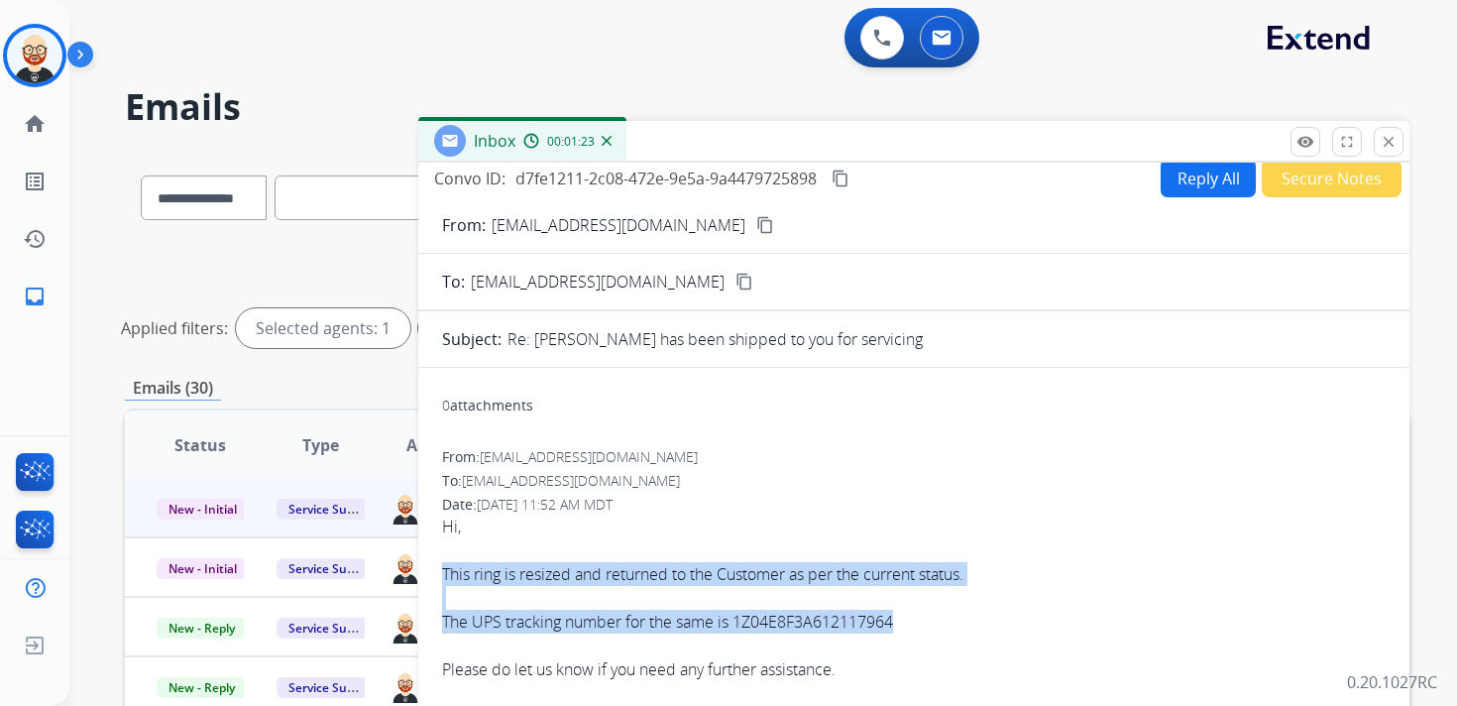
drag, startPoint x: 445, startPoint y: 567, endPoint x: 985, endPoint y: 620, distance: 542.8
copy div "This ring is resized and returned to the Customer as per the current status. Th…"
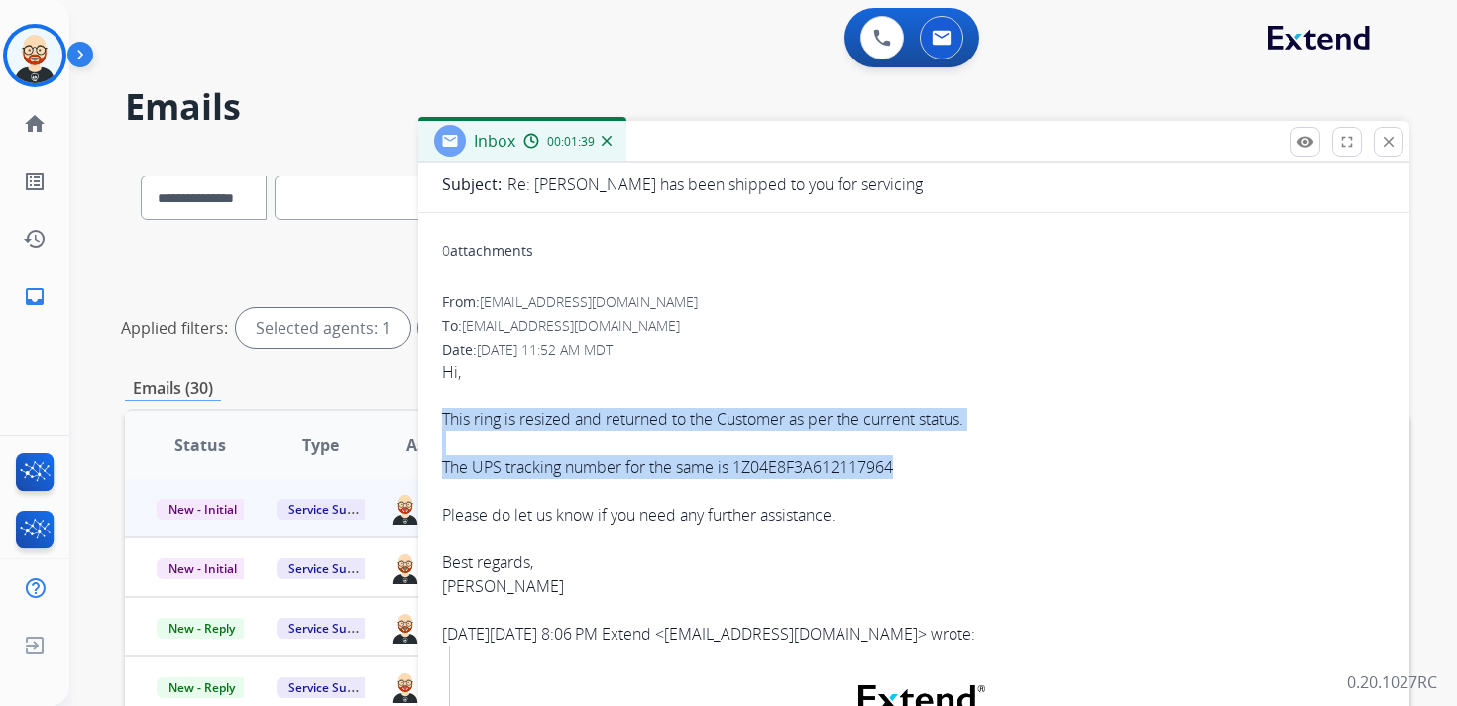
scroll to position [180, 0]
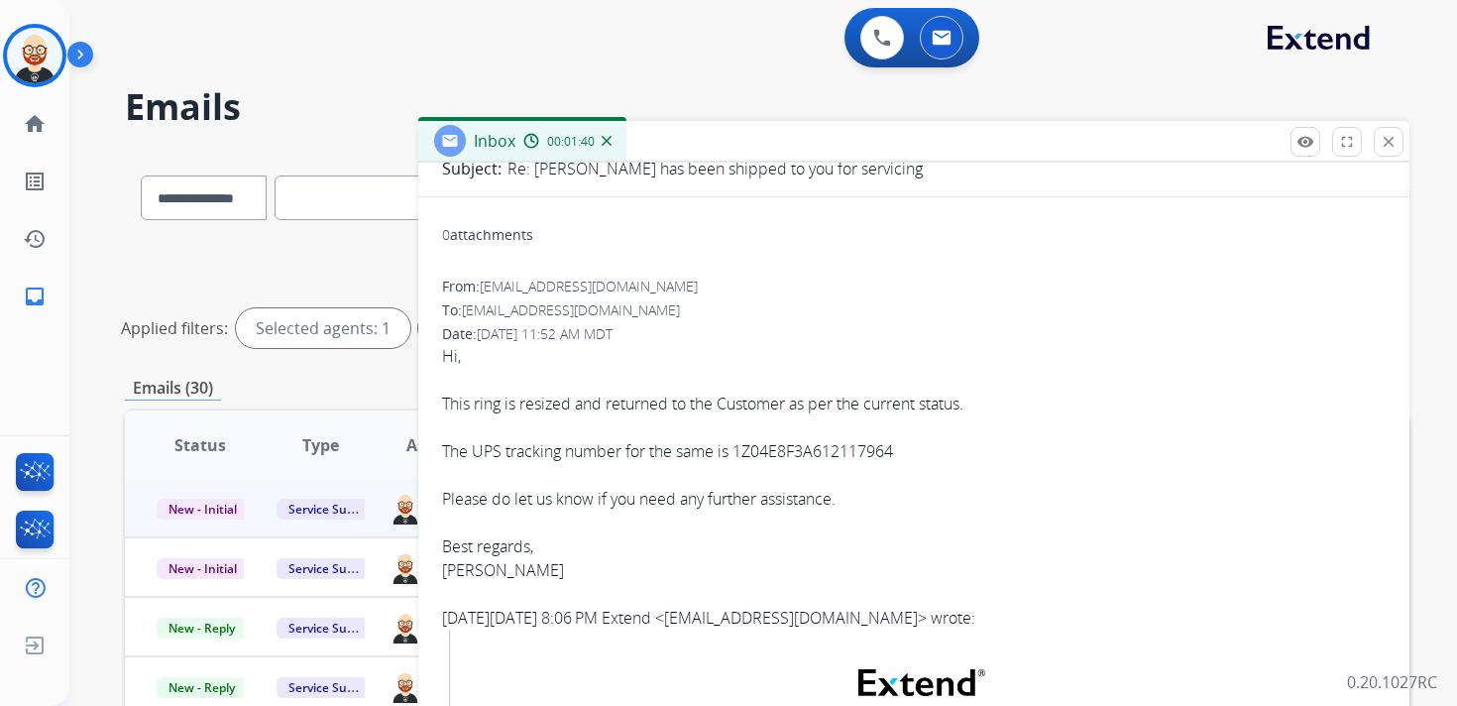
copy div "[PERSON_NAME]"
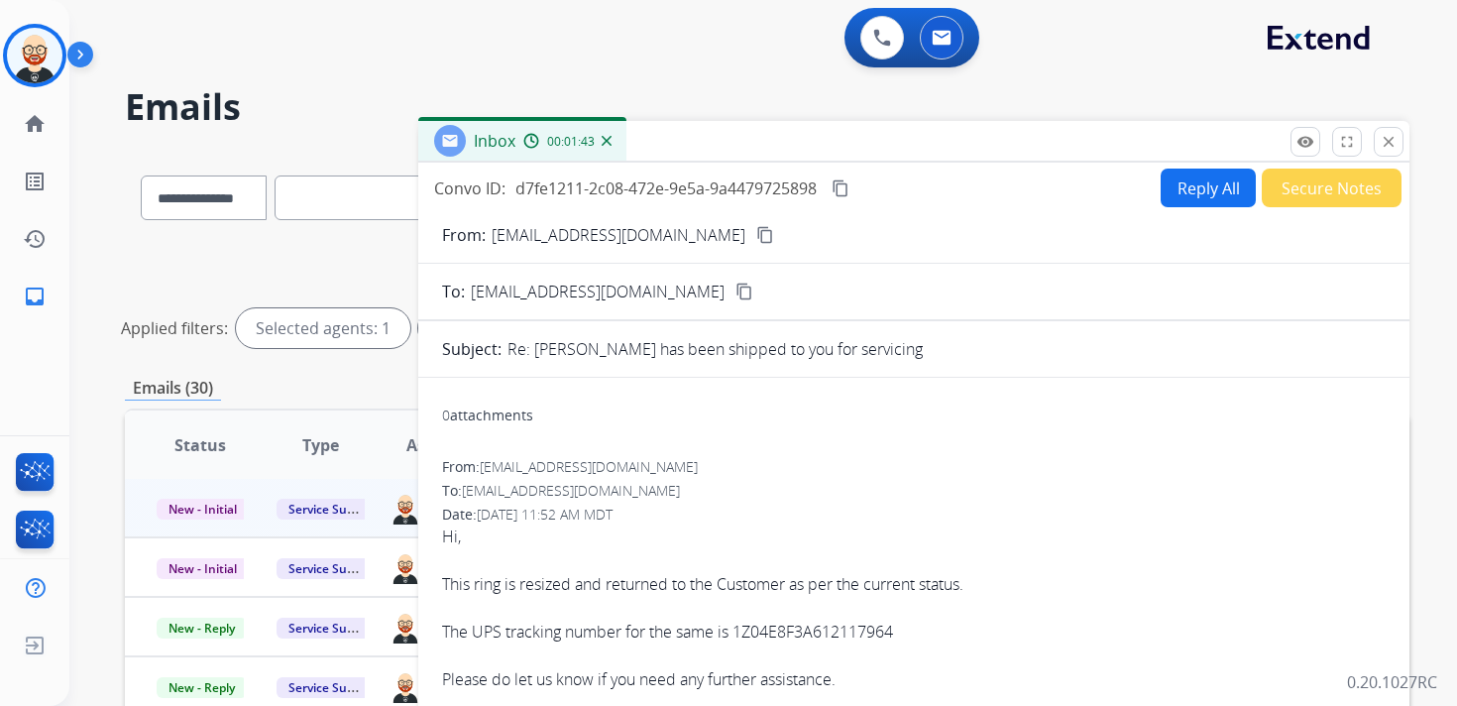
click at [1183, 194] on button "Reply All" at bounding box center [1208, 188] width 95 height 39
select select "**********"
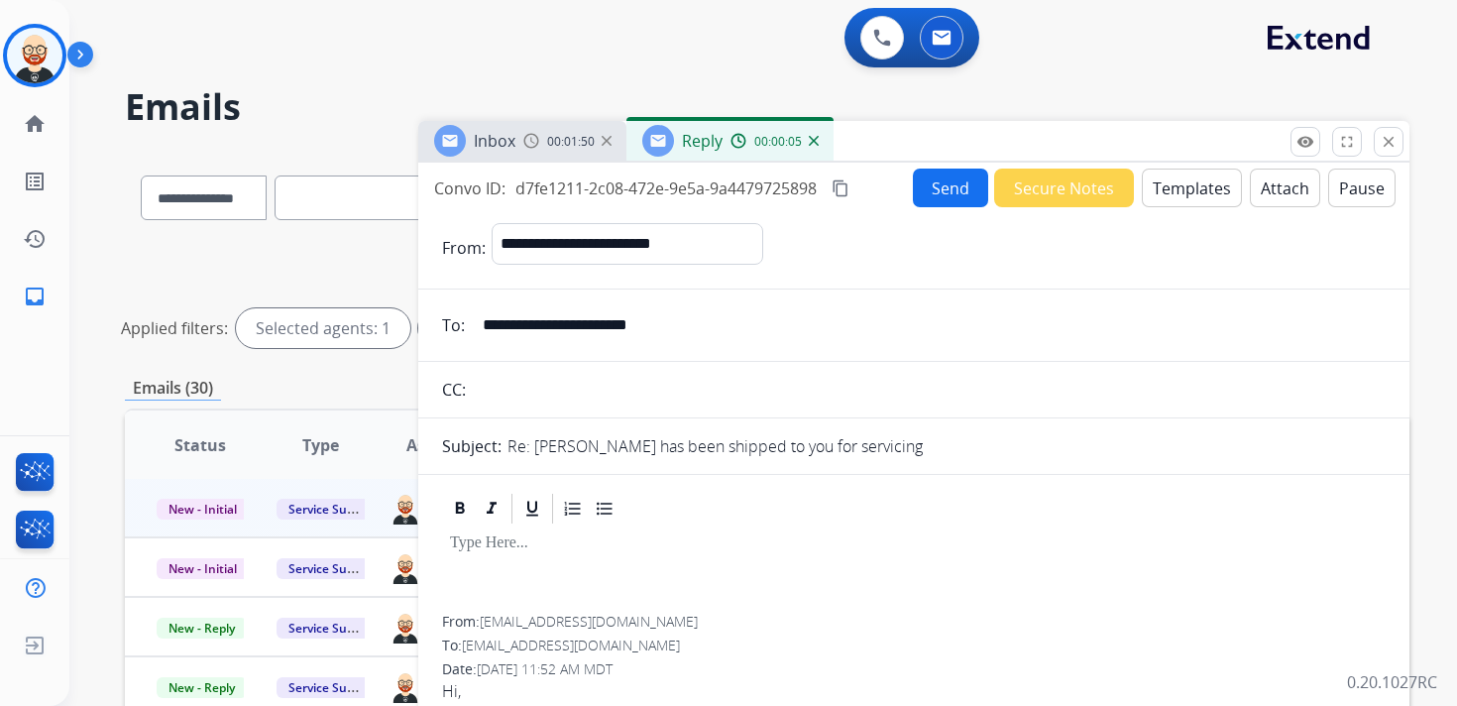
click at [495, 562] on div at bounding box center [914, 570] width 944 height 89
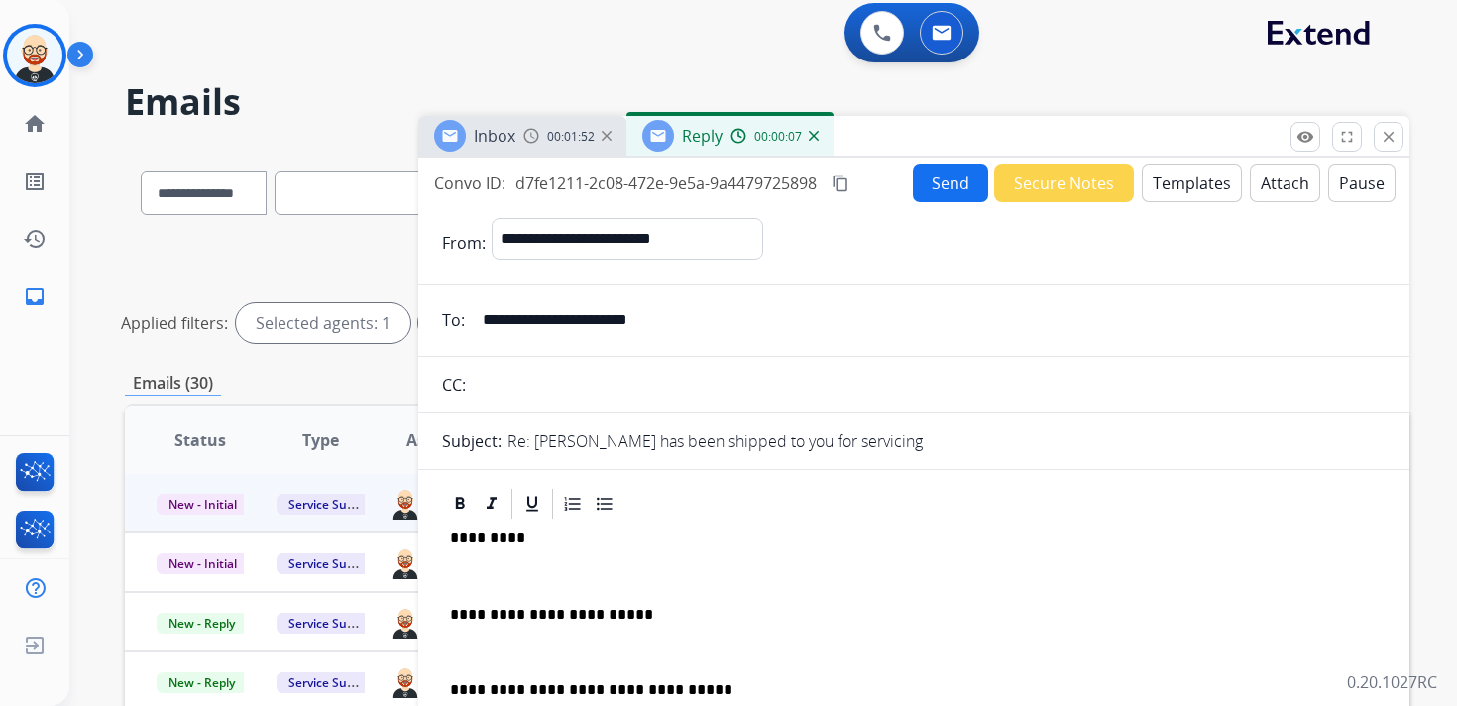
click at [492, 533] on p "*********" at bounding box center [906, 538] width 912 height 18
click at [501, 574] on p at bounding box center [914, 576] width 928 height 18
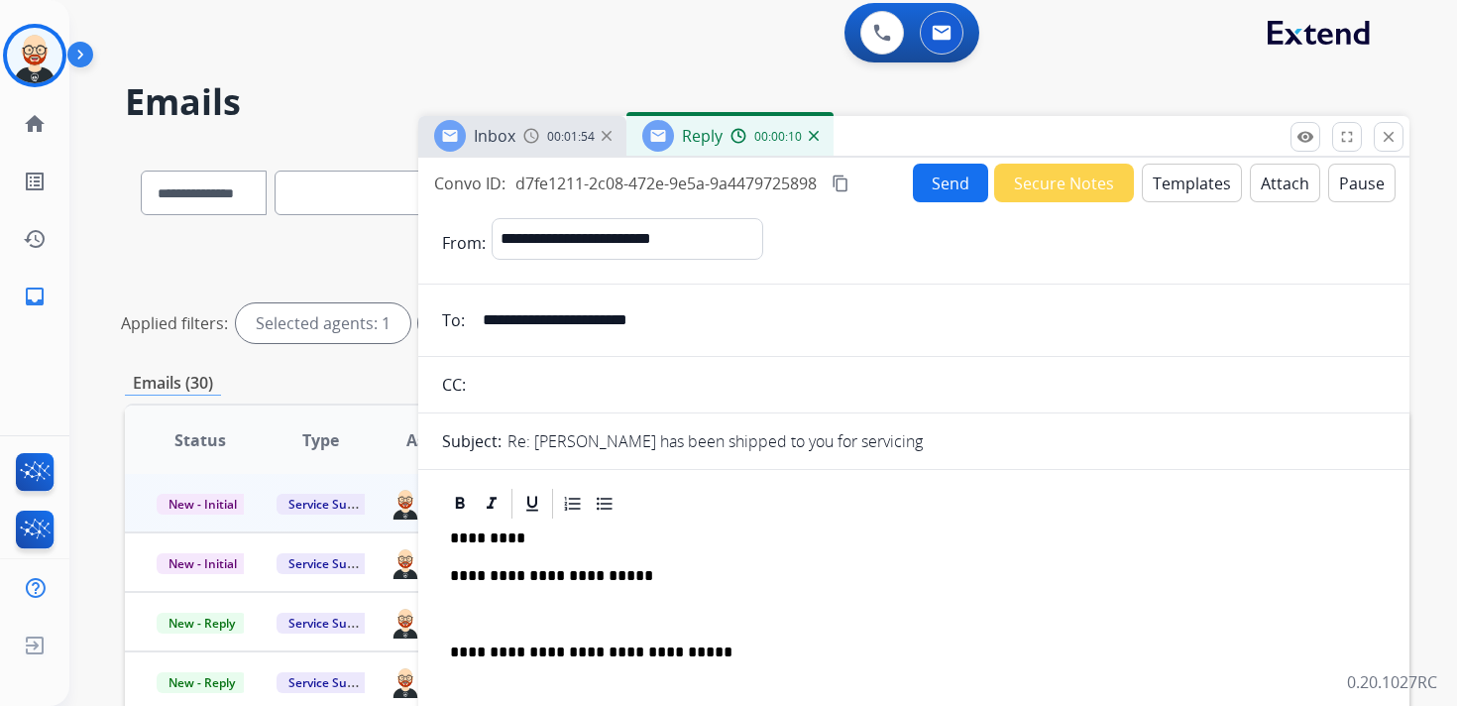
click at [495, 611] on p at bounding box center [914, 615] width 928 height 18
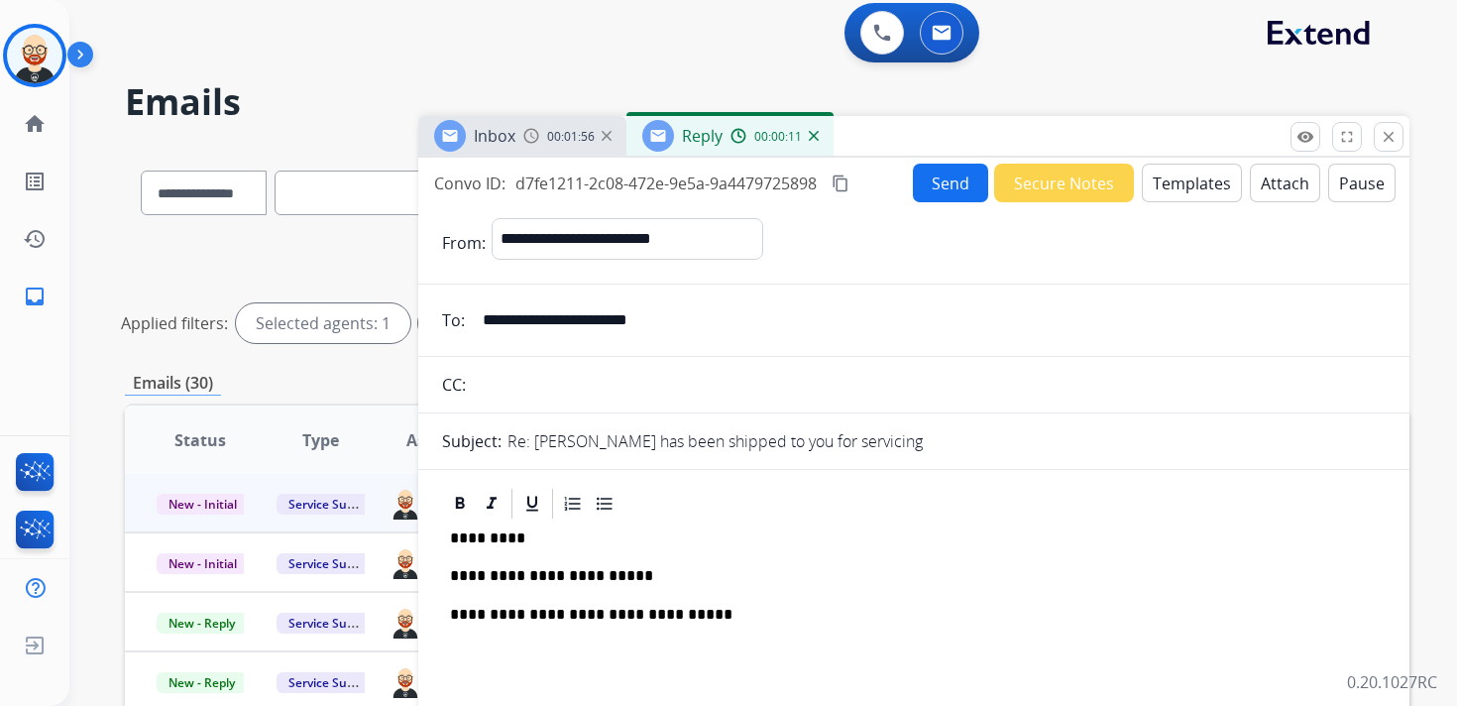
click at [945, 184] on button "Send" at bounding box center [950, 183] width 75 height 39
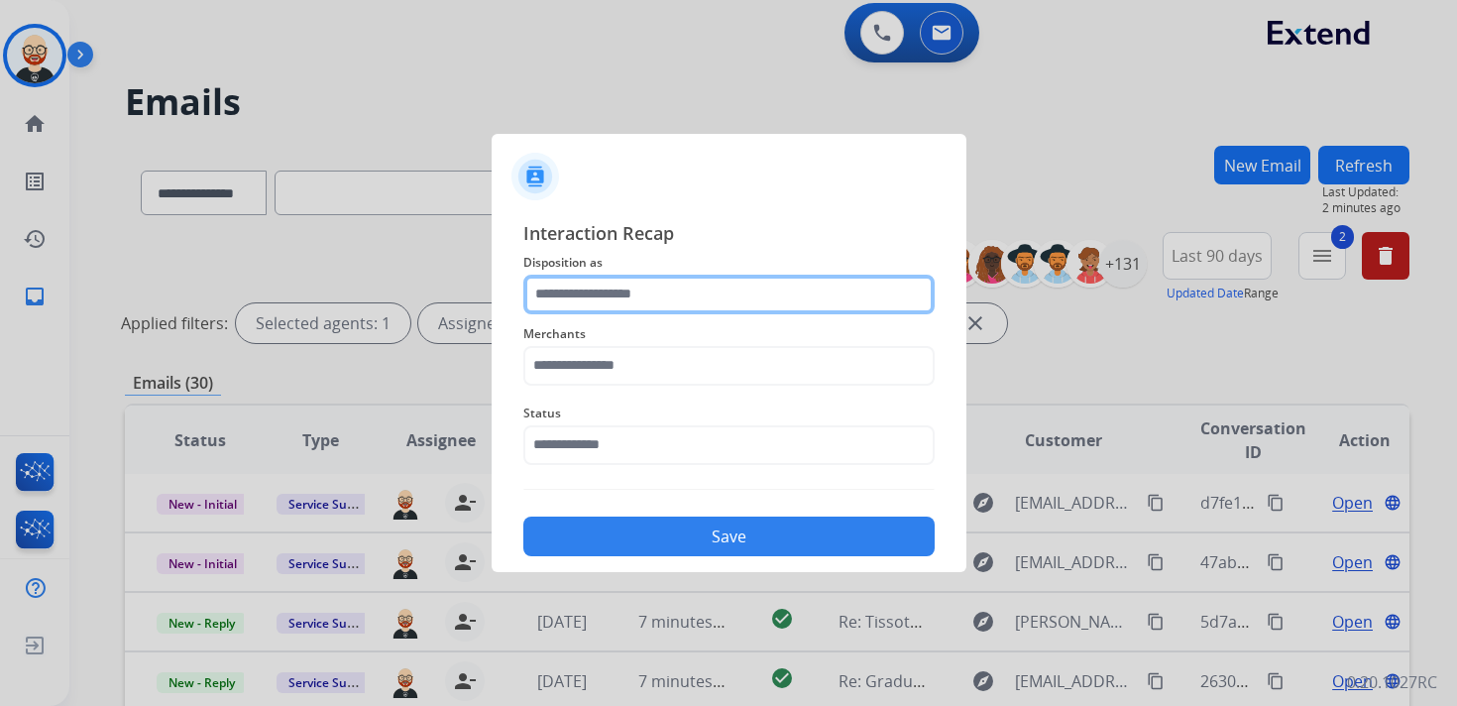
click at [613, 301] on input "text" at bounding box center [728, 295] width 411 height 40
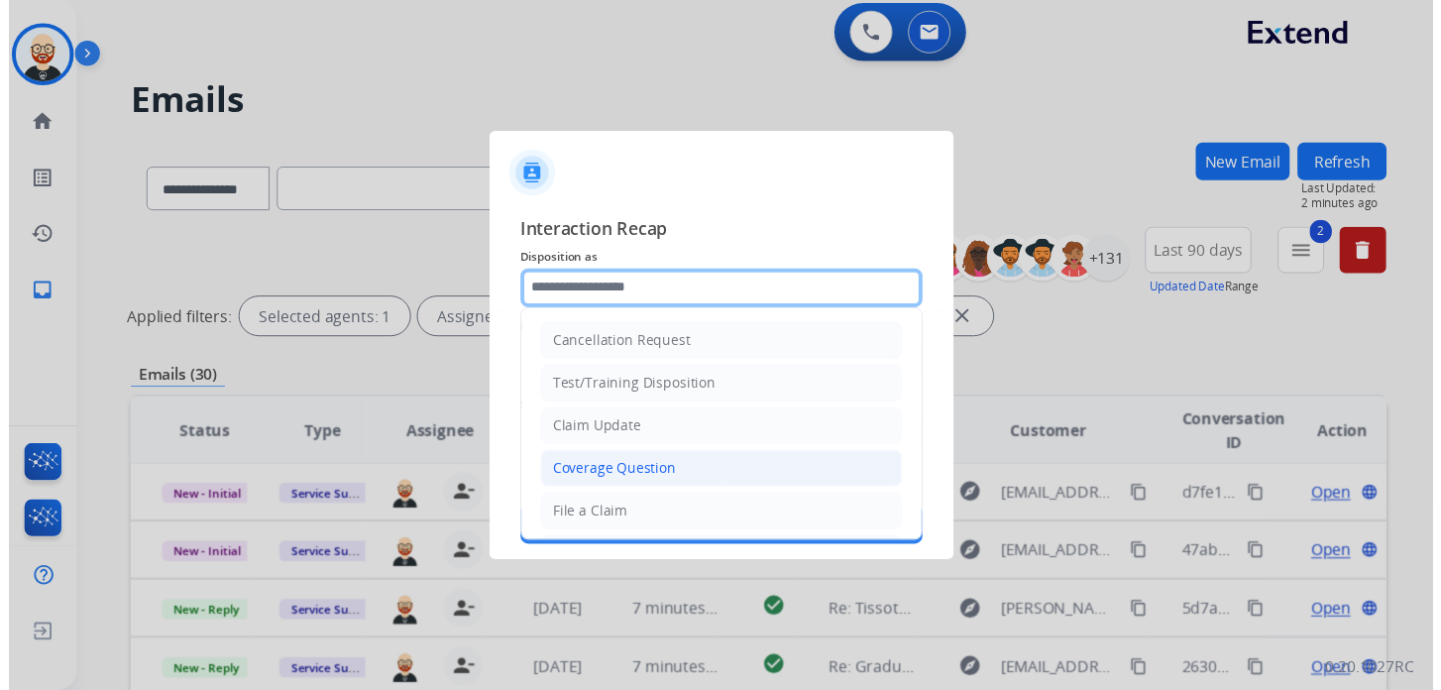
scroll to position [297, 0]
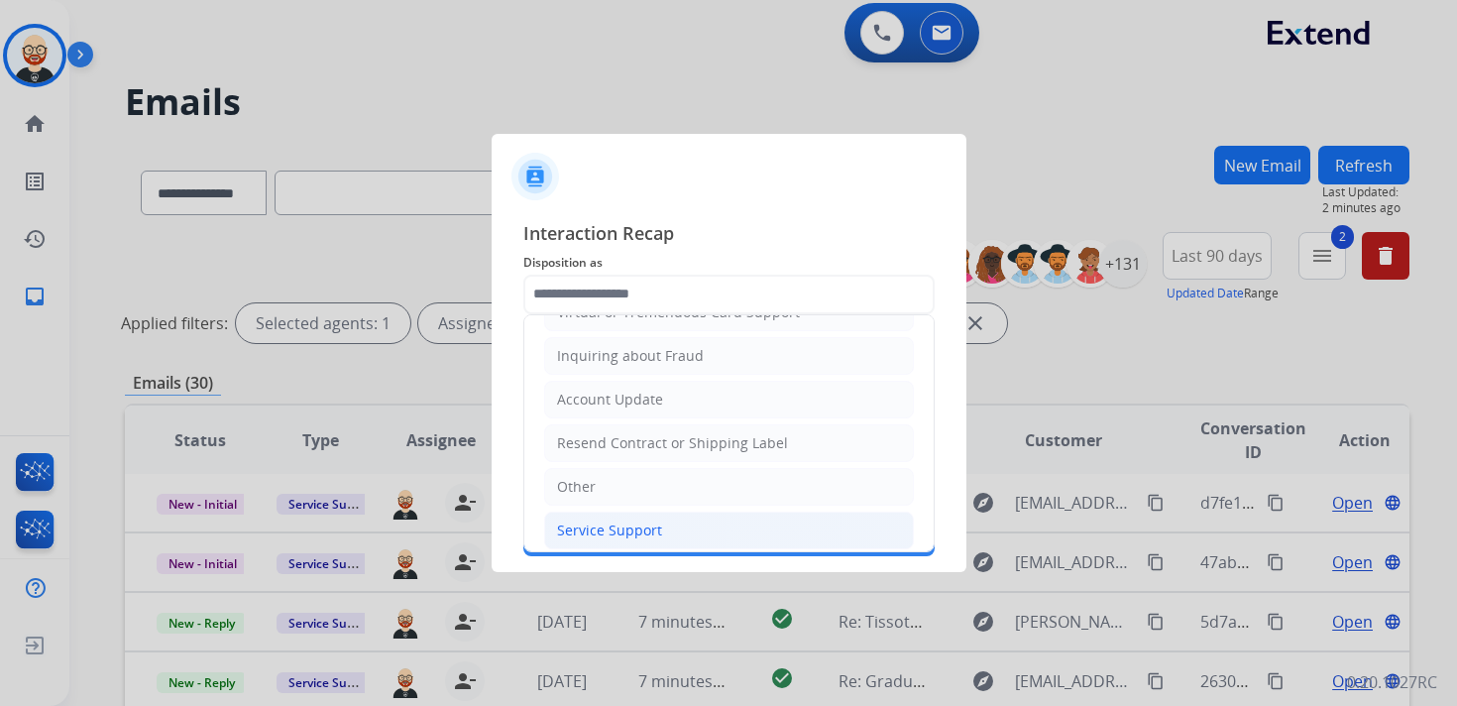
click at [615, 520] on div "Service Support" at bounding box center [609, 530] width 105 height 20
type input "**********"
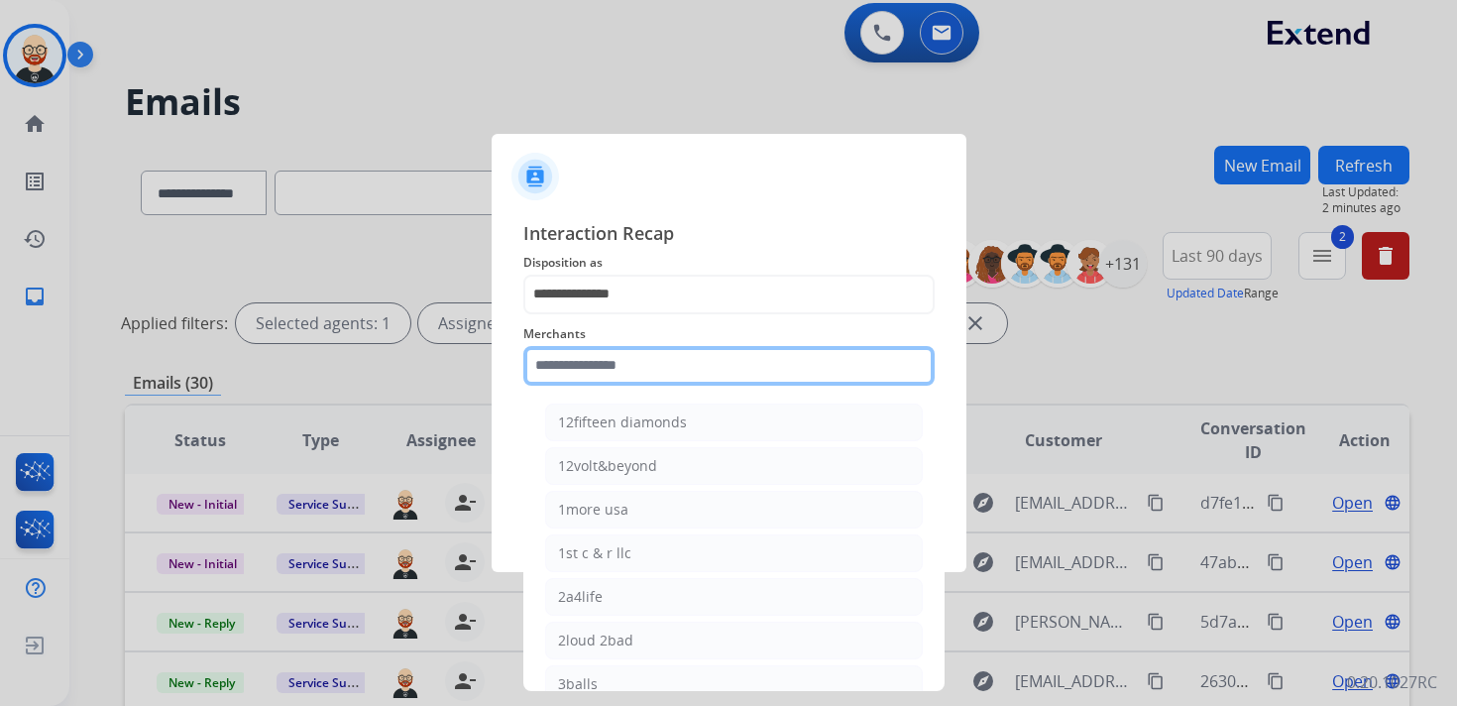
click at [613, 360] on input "text" at bounding box center [728, 366] width 411 height 40
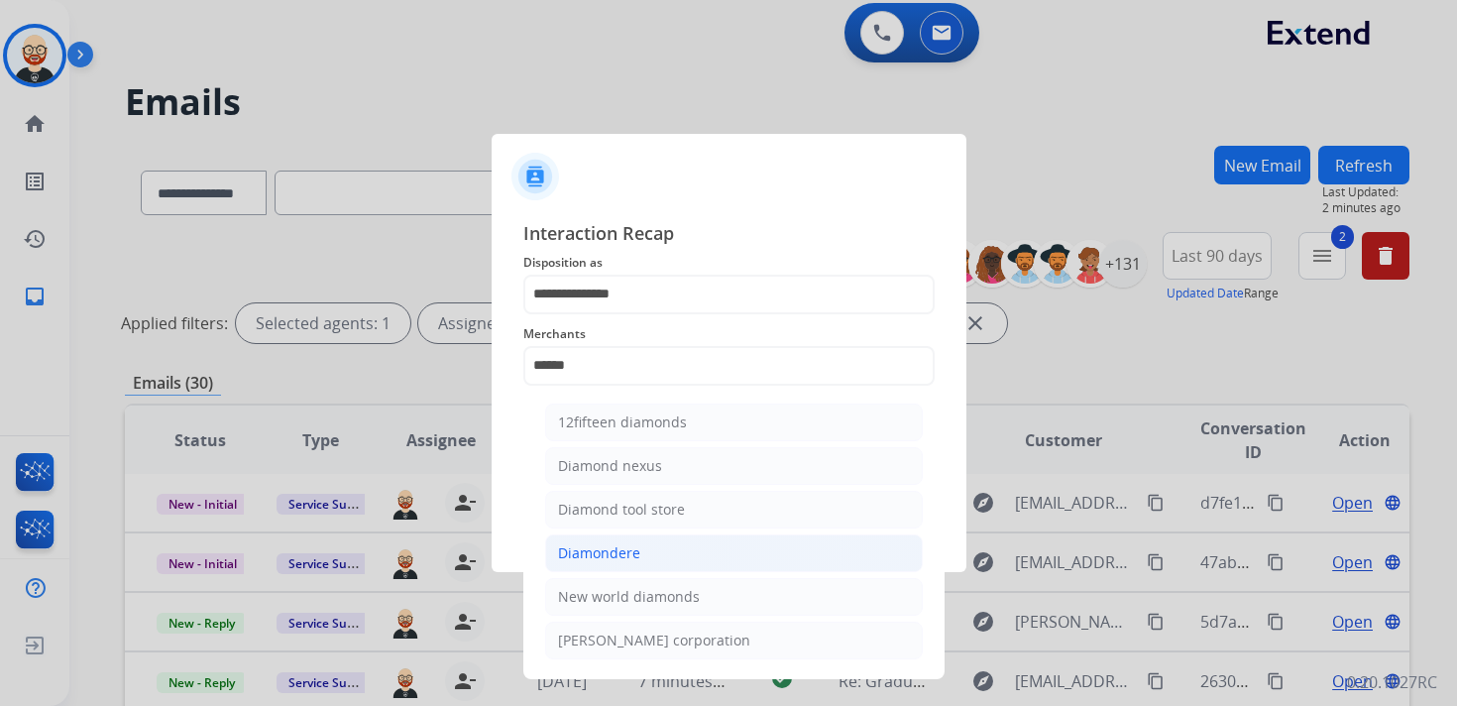
click at [636, 543] on div "Diamondere" at bounding box center [599, 553] width 82 height 20
type input "**********"
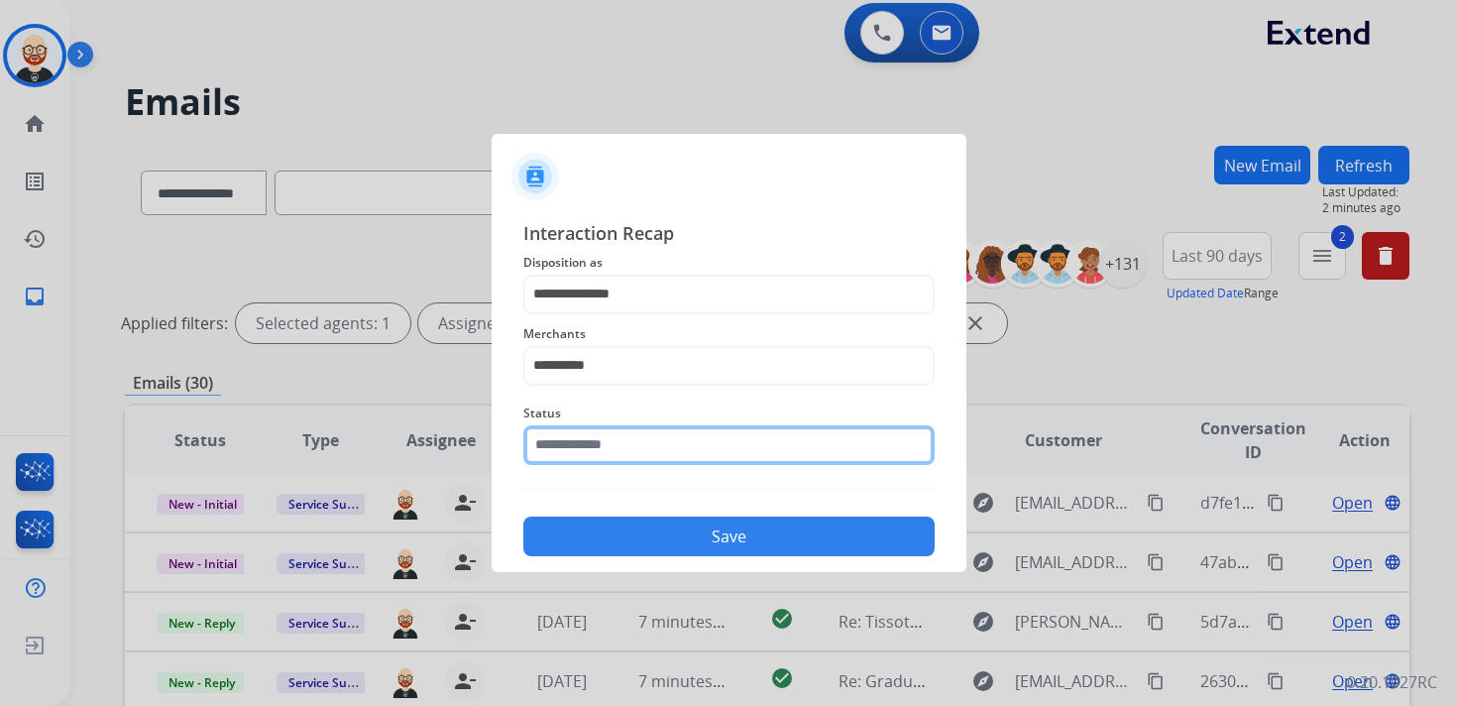
click at [591, 453] on input "text" at bounding box center [728, 445] width 411 height 40
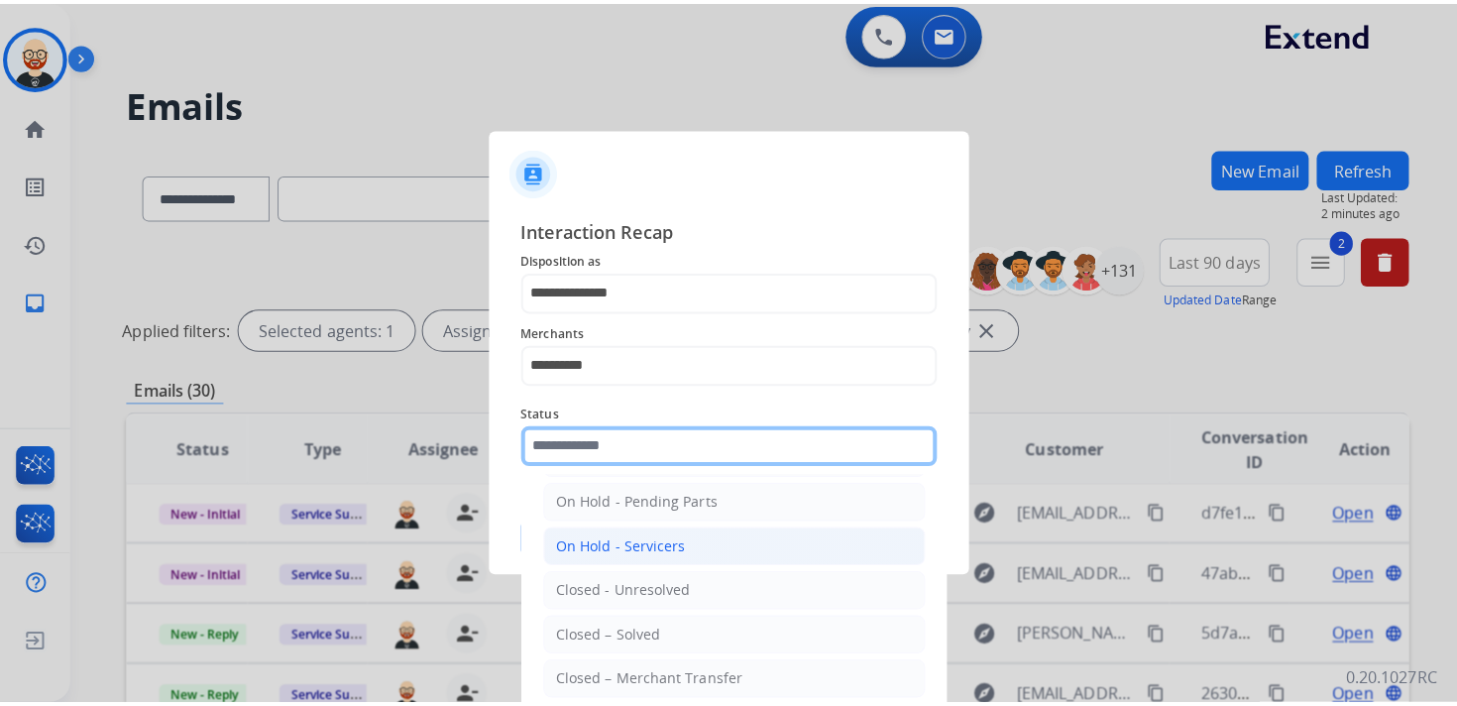
scroll to position [91, 0]
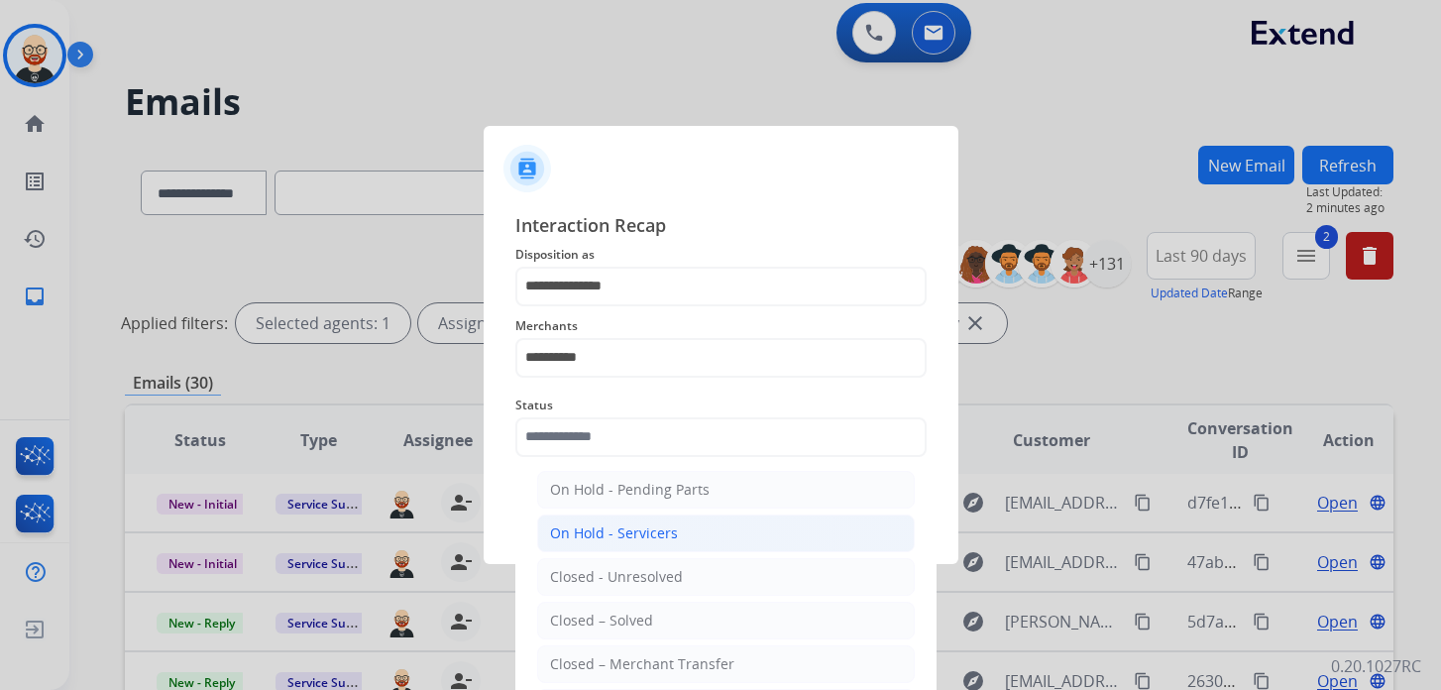
click at [603, 622] on div "Closed – Solved" at bounding box center [601, 621] width 103 height 20
type input "**********"
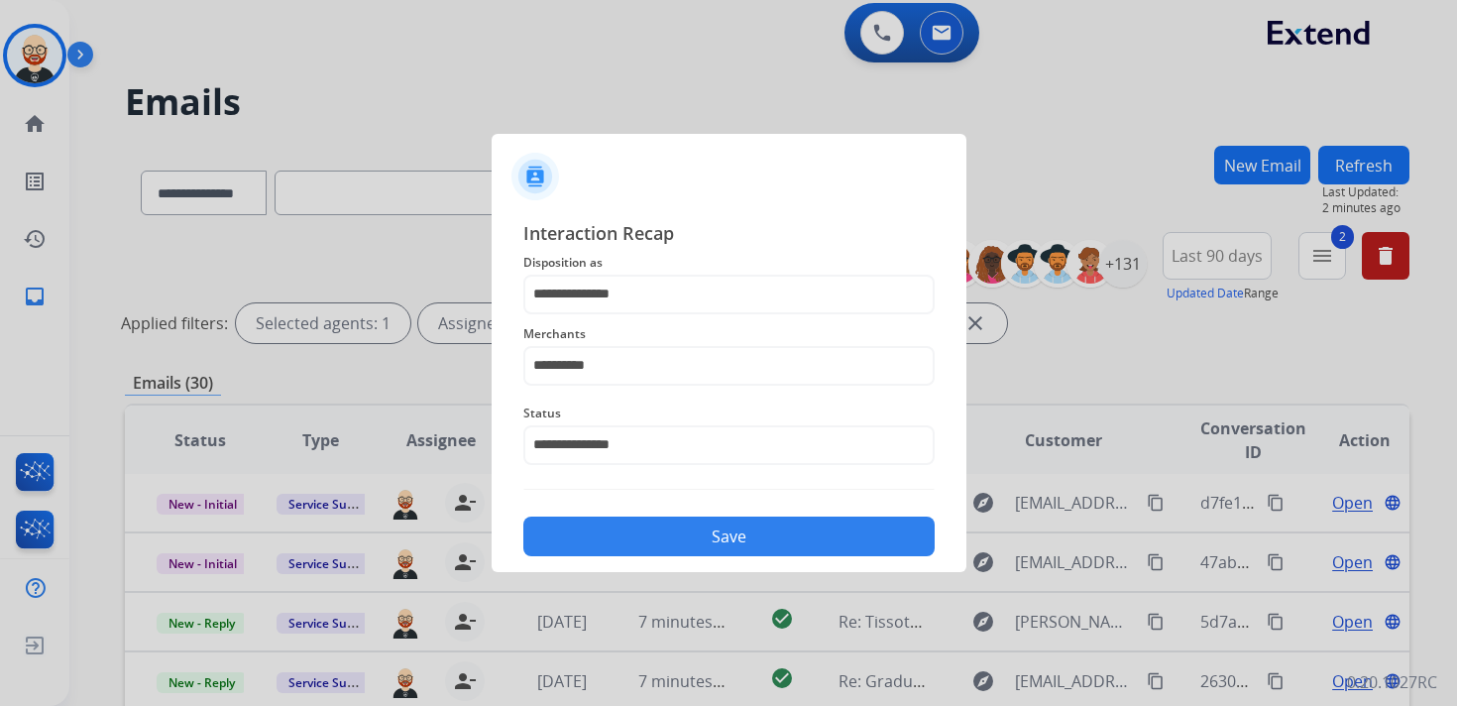
click at [692, 532] on button "Save" at bounding box center [728, 536] width 411 height 40
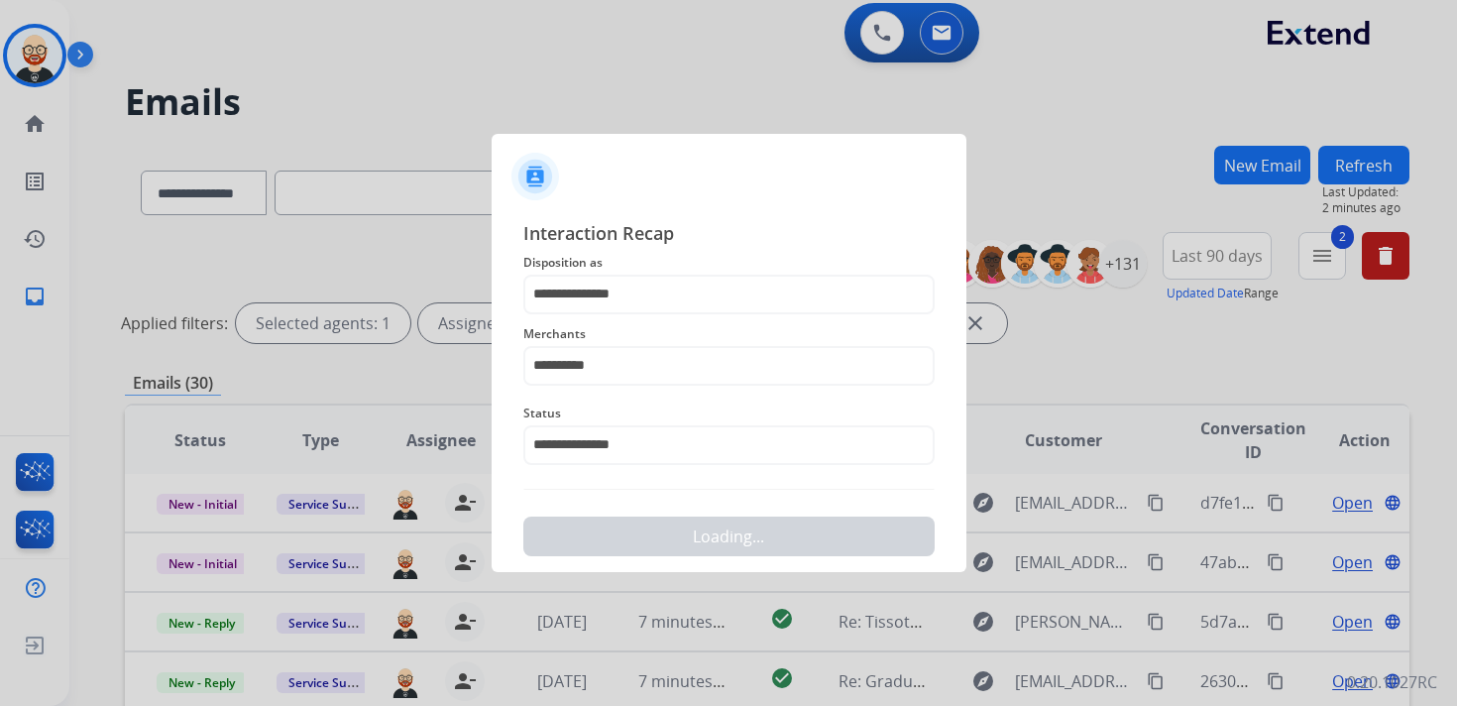
scroll to position [0, 0]
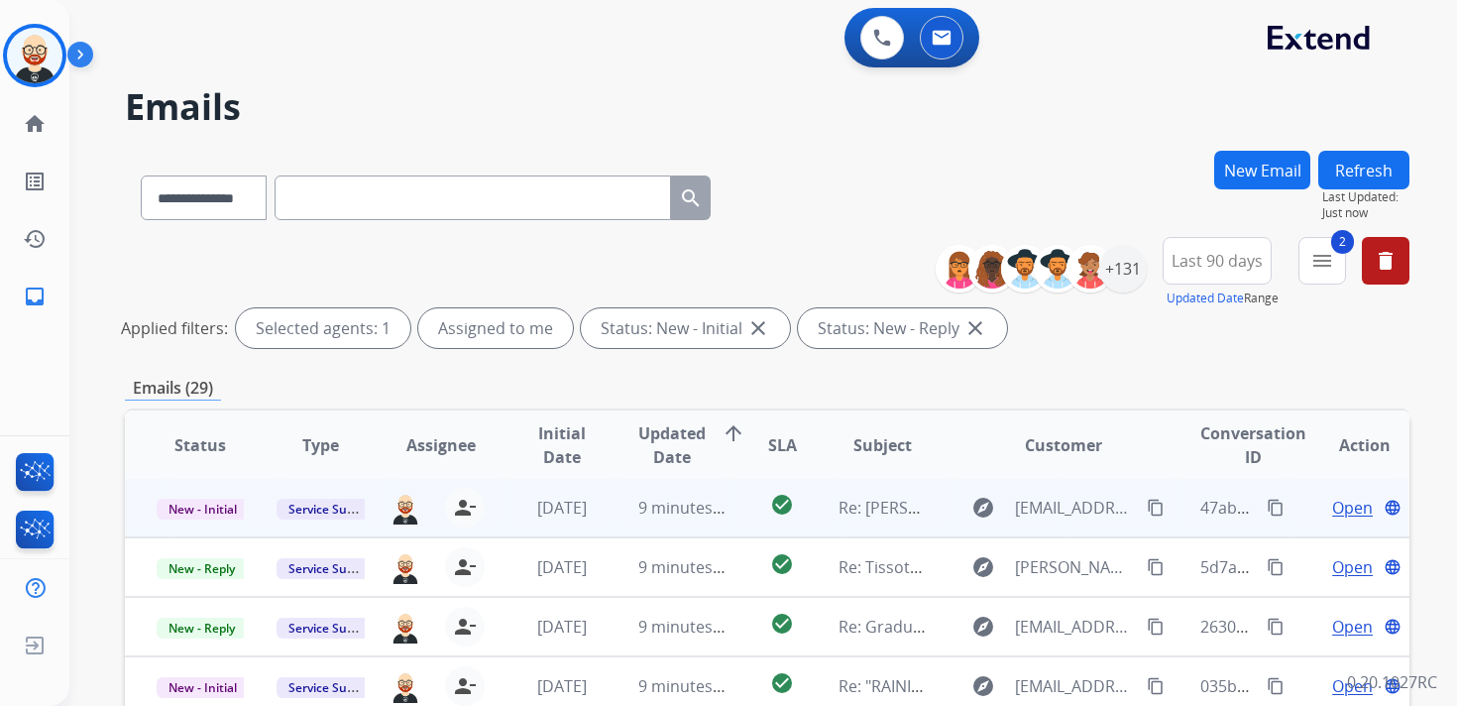
click at [1341, 508] on span "Open" at bounding box center [1352, 508] width 41 height 24
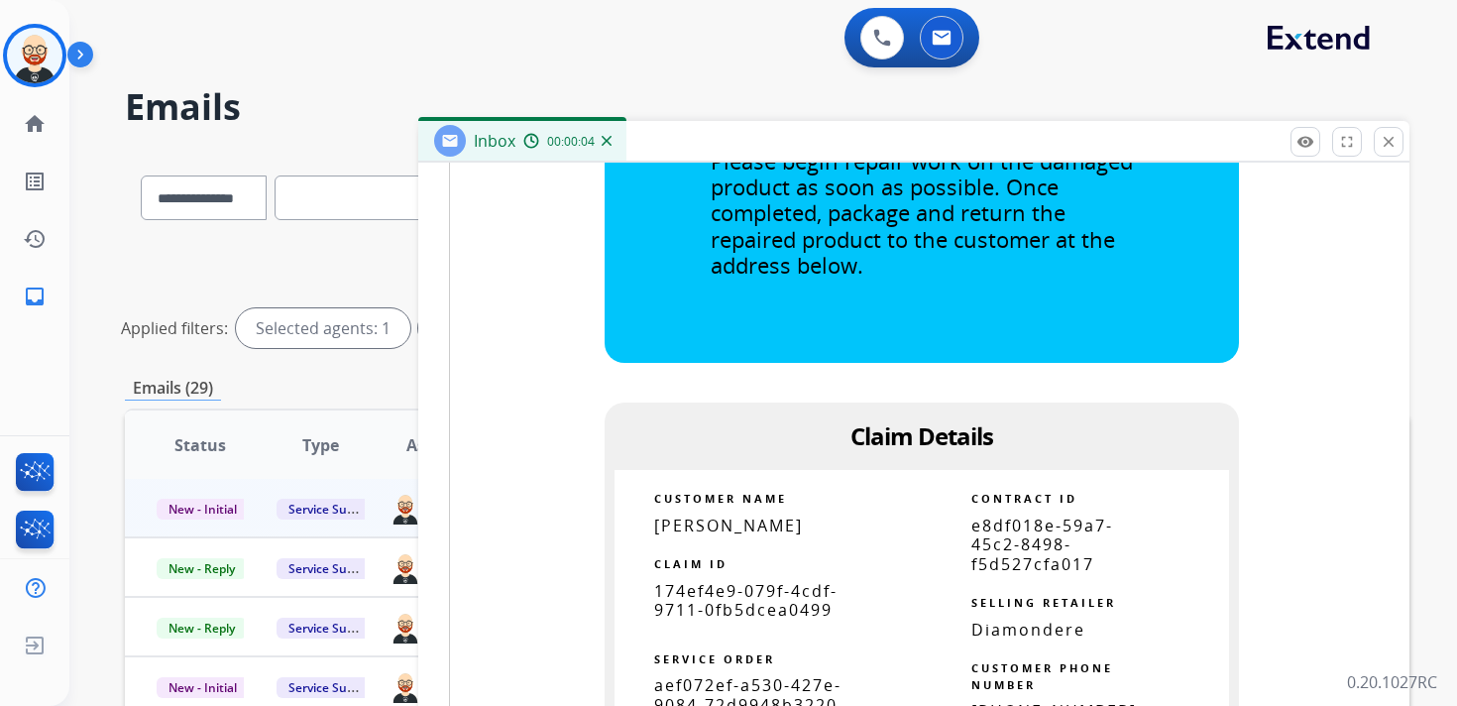
scroll to position [1234, 0]
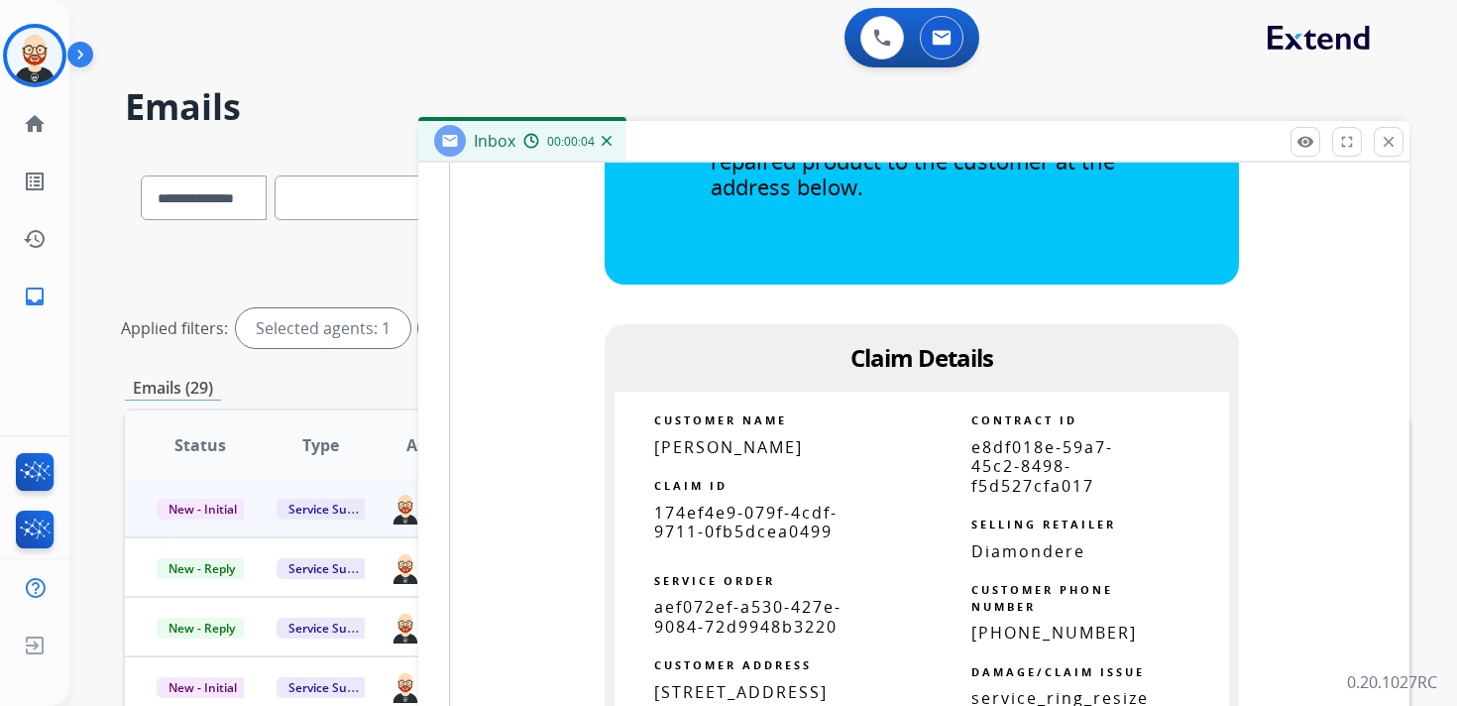
click at [765, 528] on span "174ef4e9-079f-4cdf-9711-0fb5dcea0499" at bounding box center [745, 522] width 183 height 41
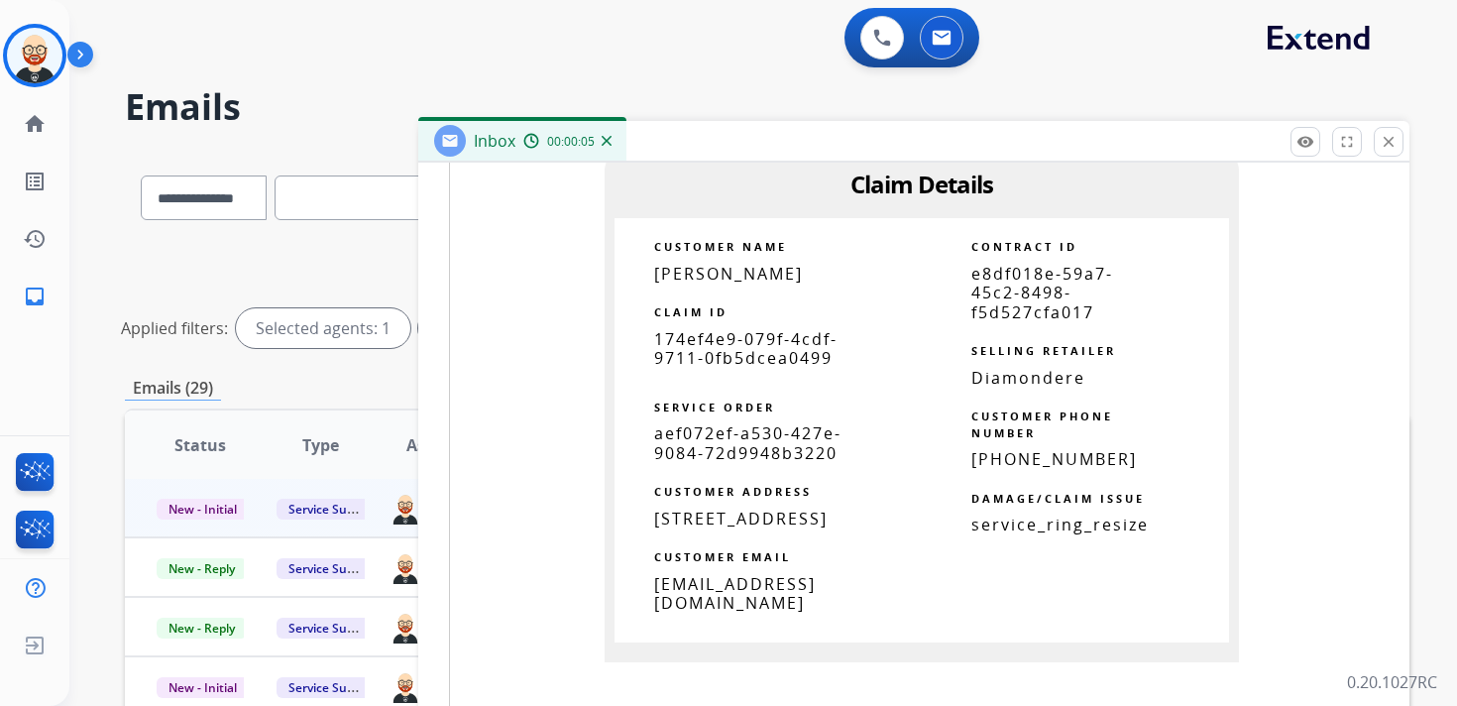
scroll to position [1410, 0]
click at [765, 527] on span "[STREET_ADDRESS]" at bounding box center [740, 517] width 173 height 22
copy tbody
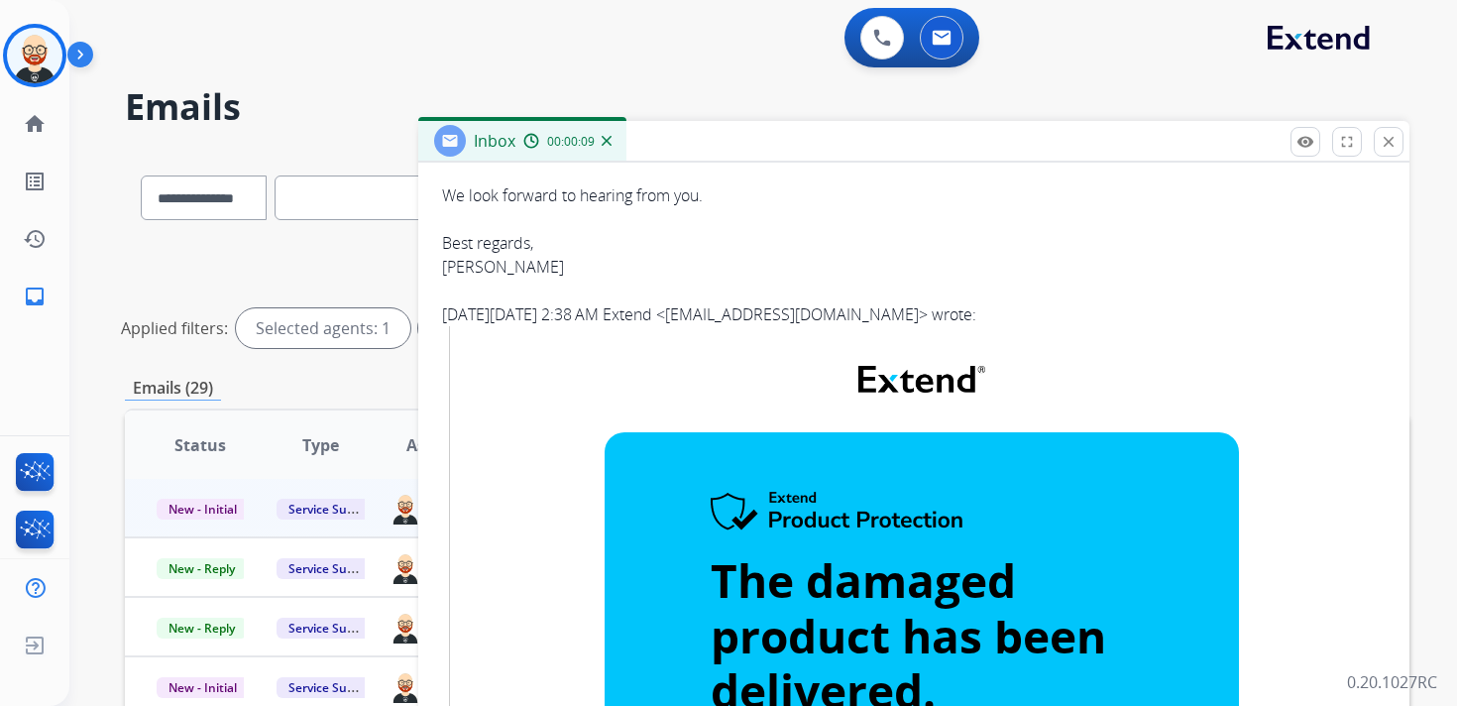
scroll to position [0, 0]
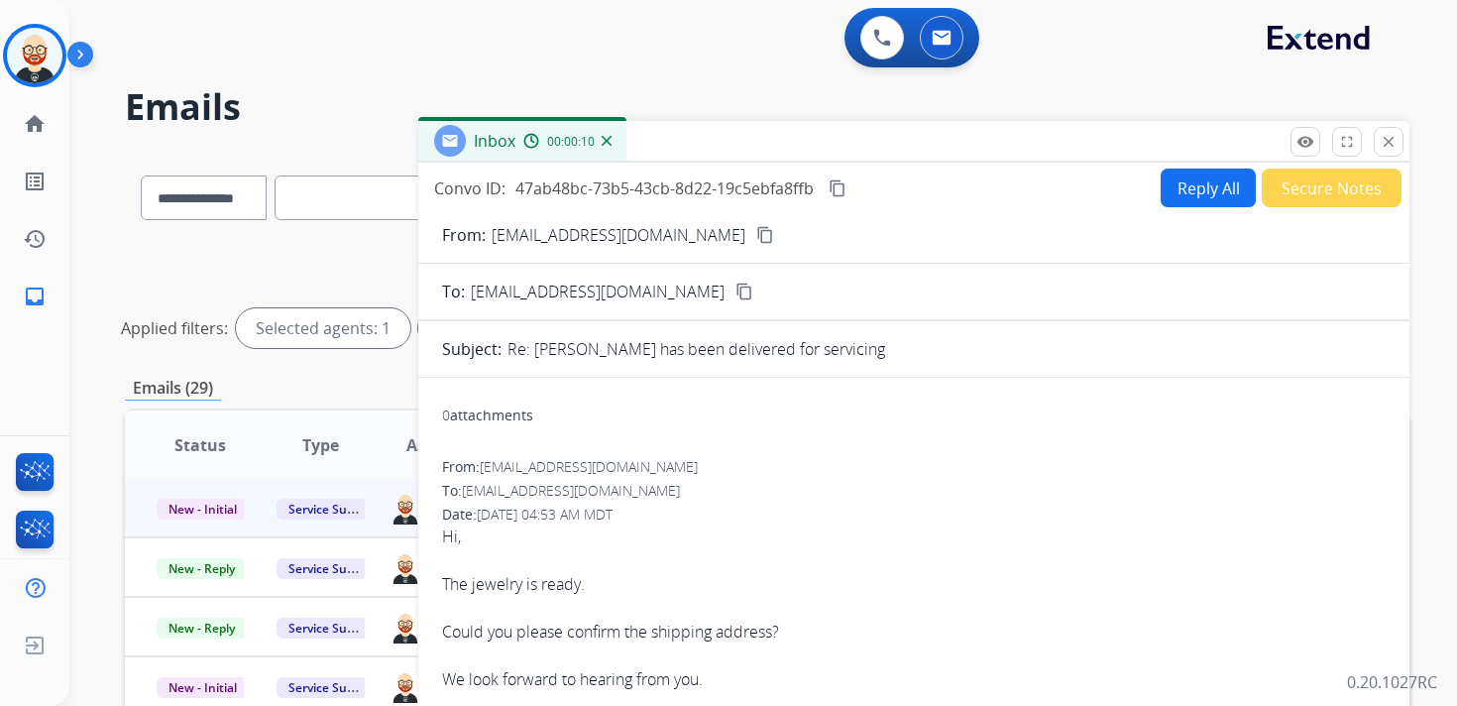
click at [1185, 195] on button "Reply All" at bounding box center [1208, 188] width 95 height 39
select select "**********"
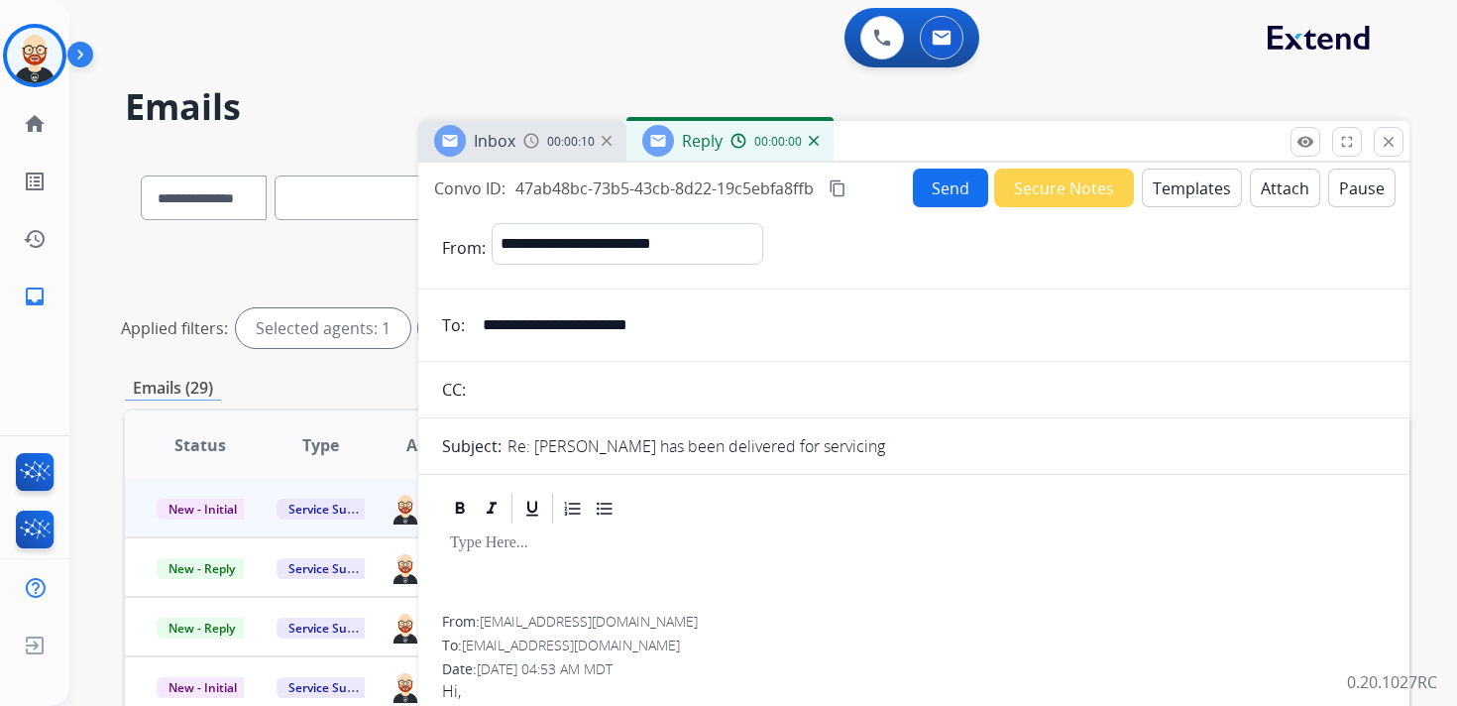
click at [597, 574] on div at bounding box center [914, 570] width 944 height 89
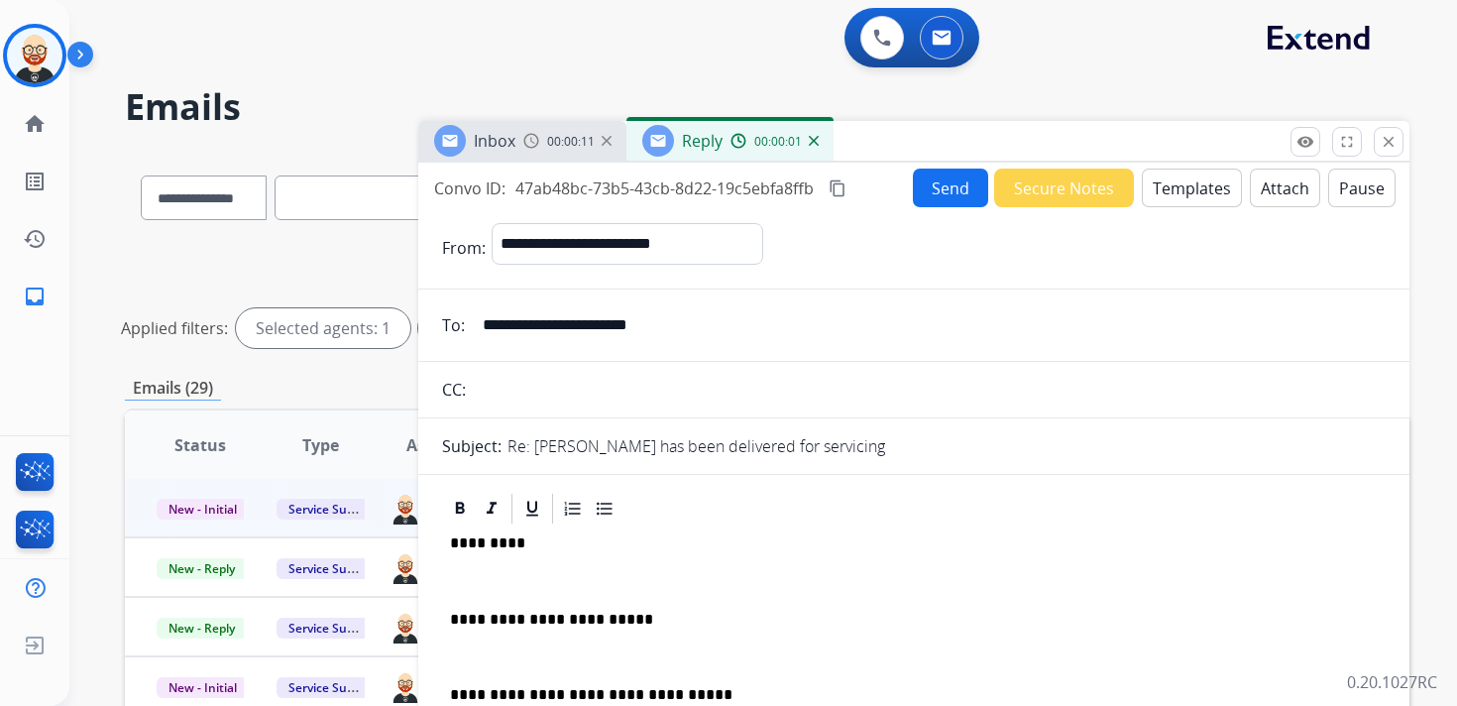
scroll to position [5, 0]
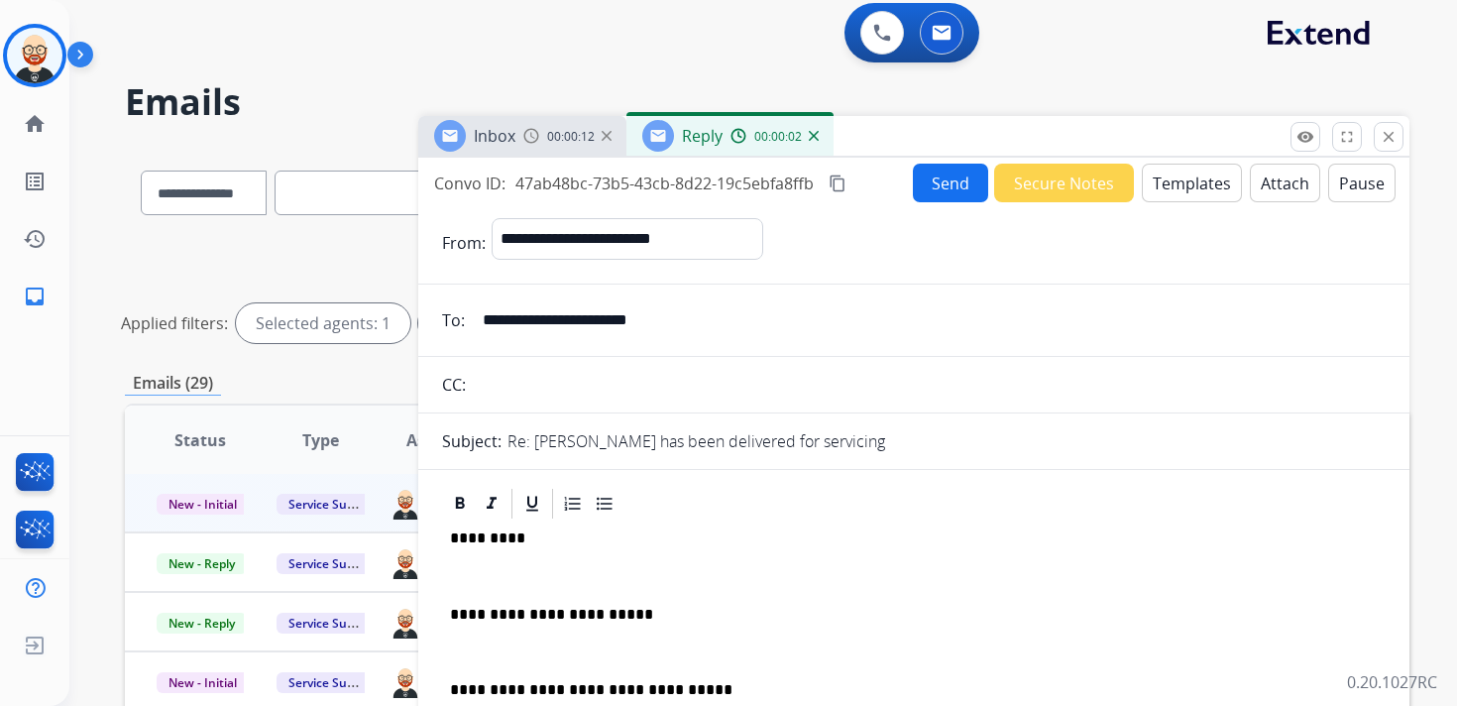
click at [669, 621] on p "**********" at bounding box center [906, 615] width 912 height 18
click at [771, 613] on p "**********" at bounding box center [906, 615] width 912 height 18
click at [975, 614] on p "**********" at bounding box center [906, 615] width 912 height 18
click at [703, 567] on p at bounding box center [914, 576] width 928 height 18
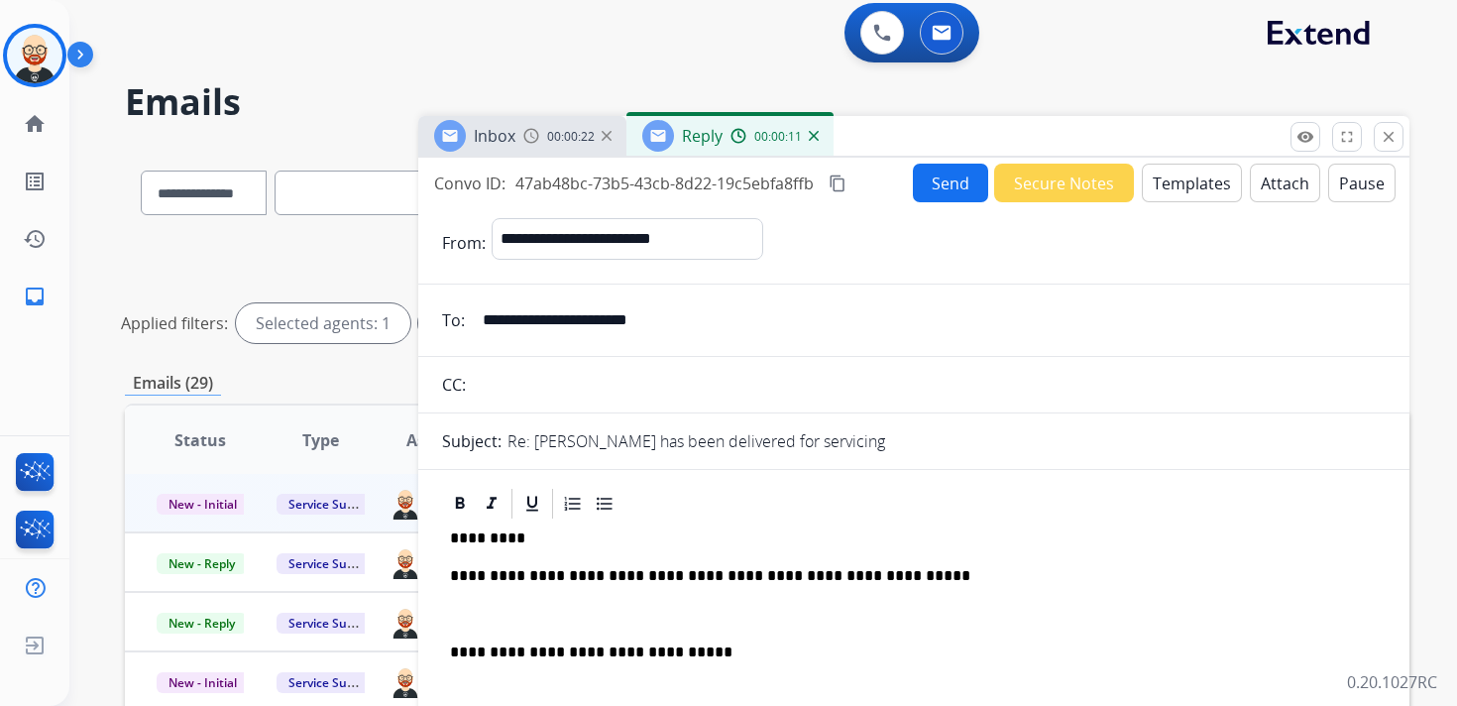
click at [597, 613] on p at bounding box center [914, 615] width 928 height 18
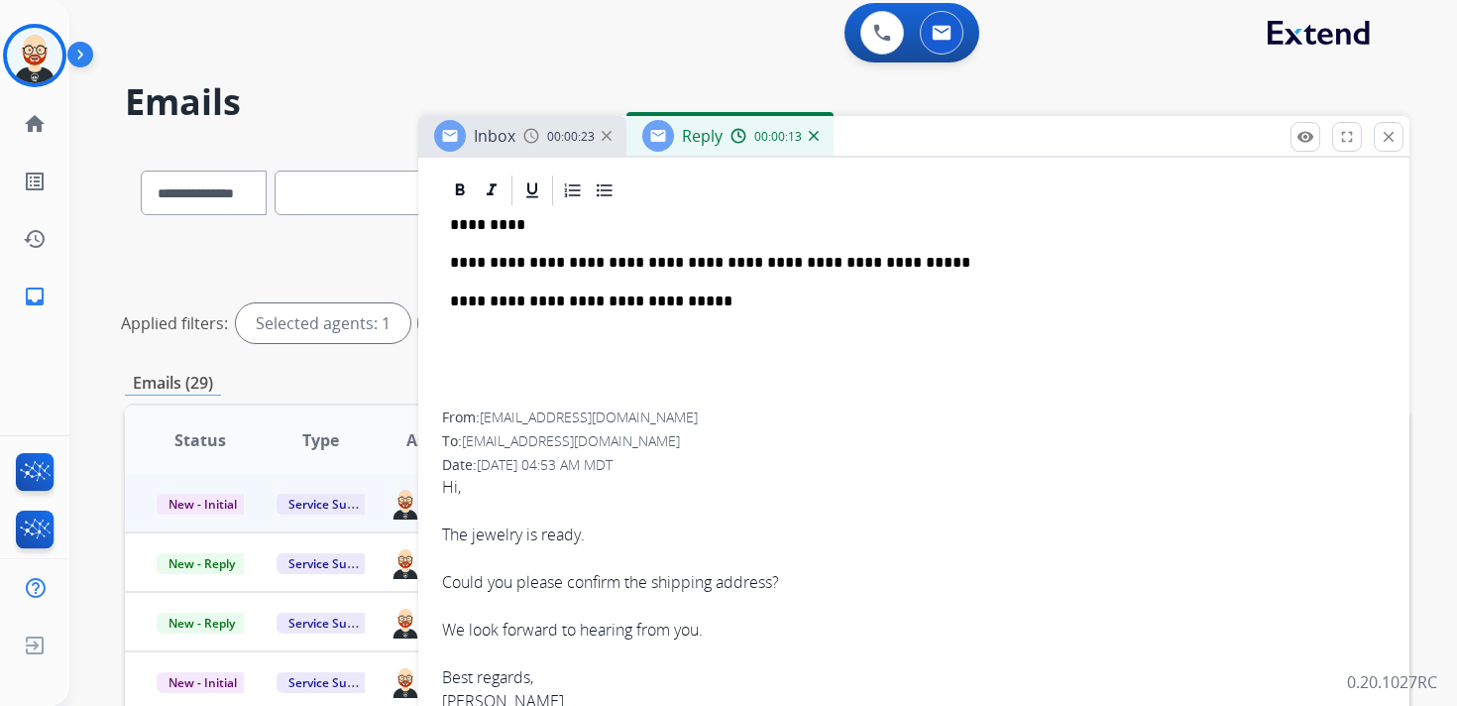
scroll to position [322, 0]
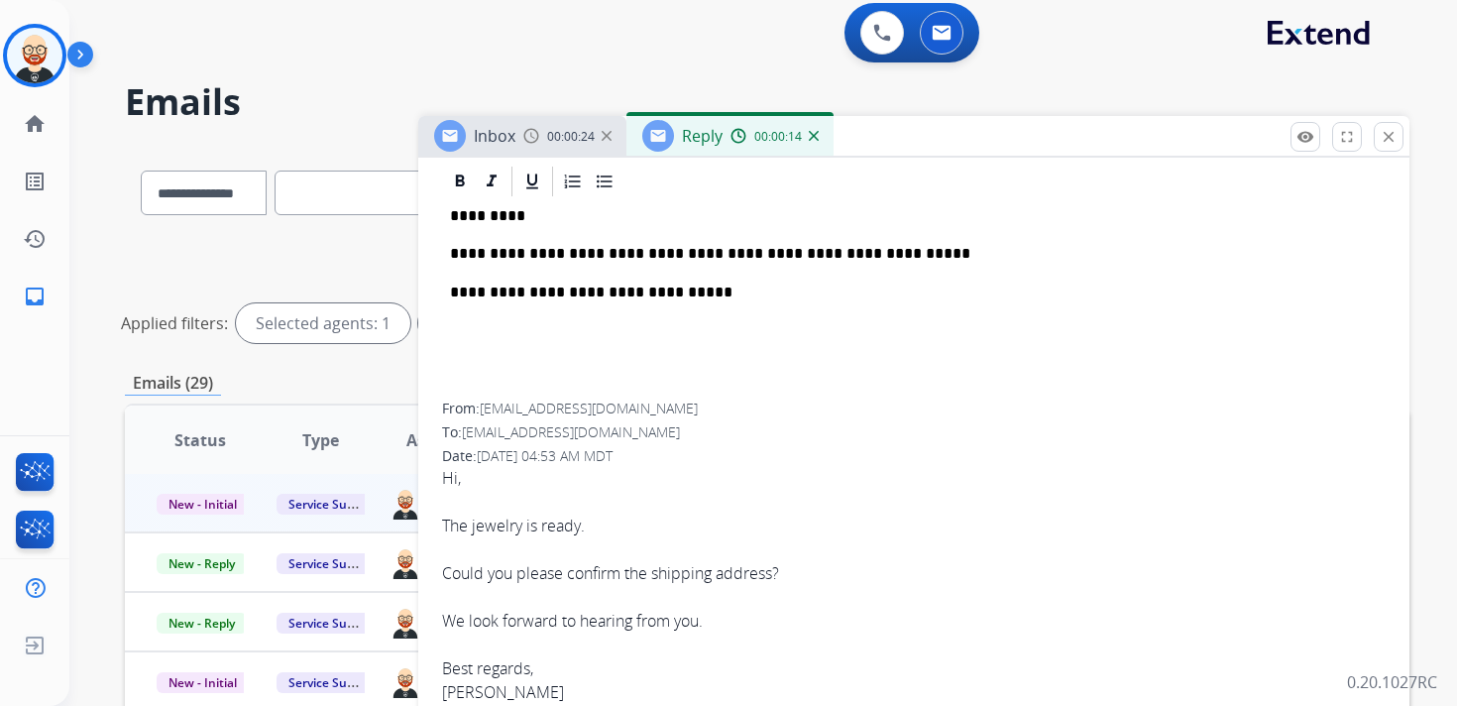
click at [479, 691] on div "[PERSON_NAME]" at bounding box center [914, 692] width 944 height 24
copy div "[PERSON_NAME]"
click at [495, 220] on p "*********" at bounding box center [906, 216] width 912 height 18
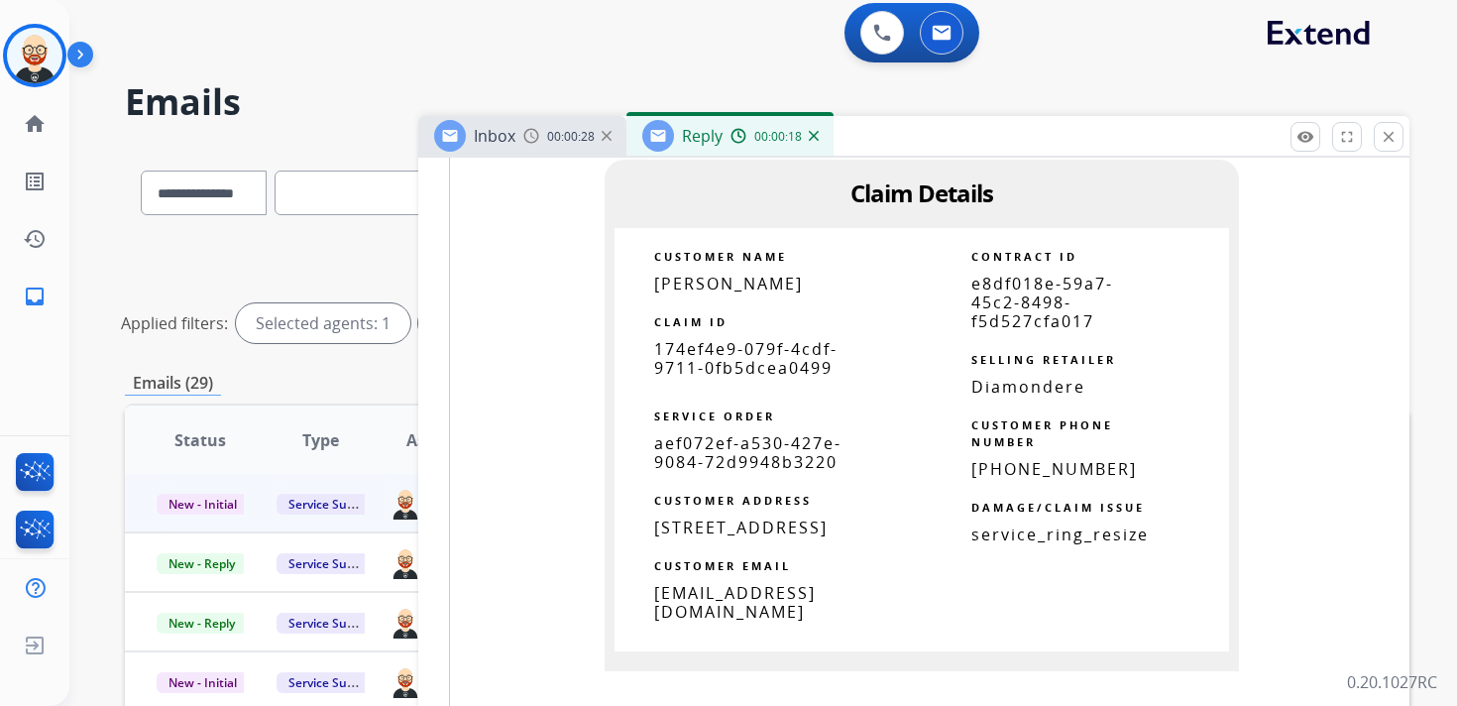
scroll to position [1704, 0]
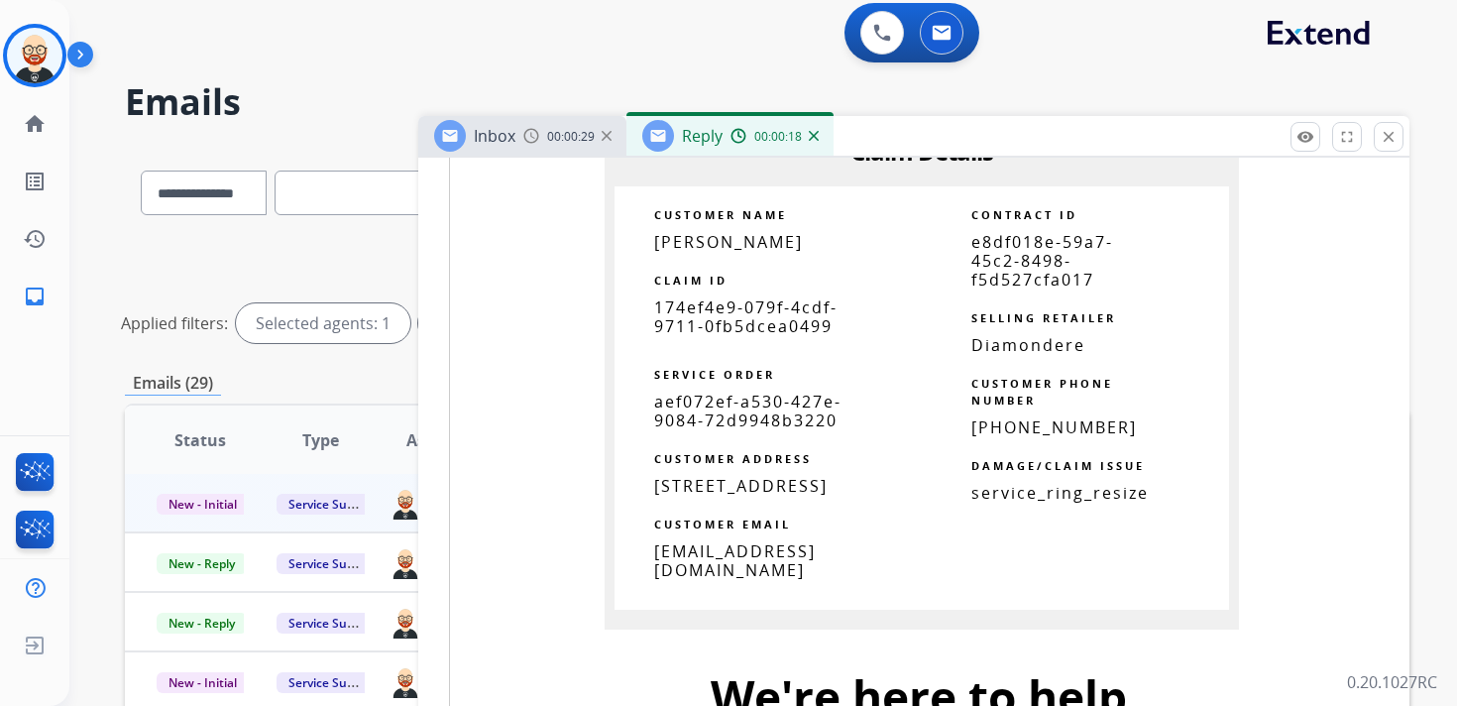
click at [674, 316] on span "174ef4e9-079f-4cdf-9711-0fb5dcea0499" at bounding box center [745, 316] width 183 height 41
copy tbody
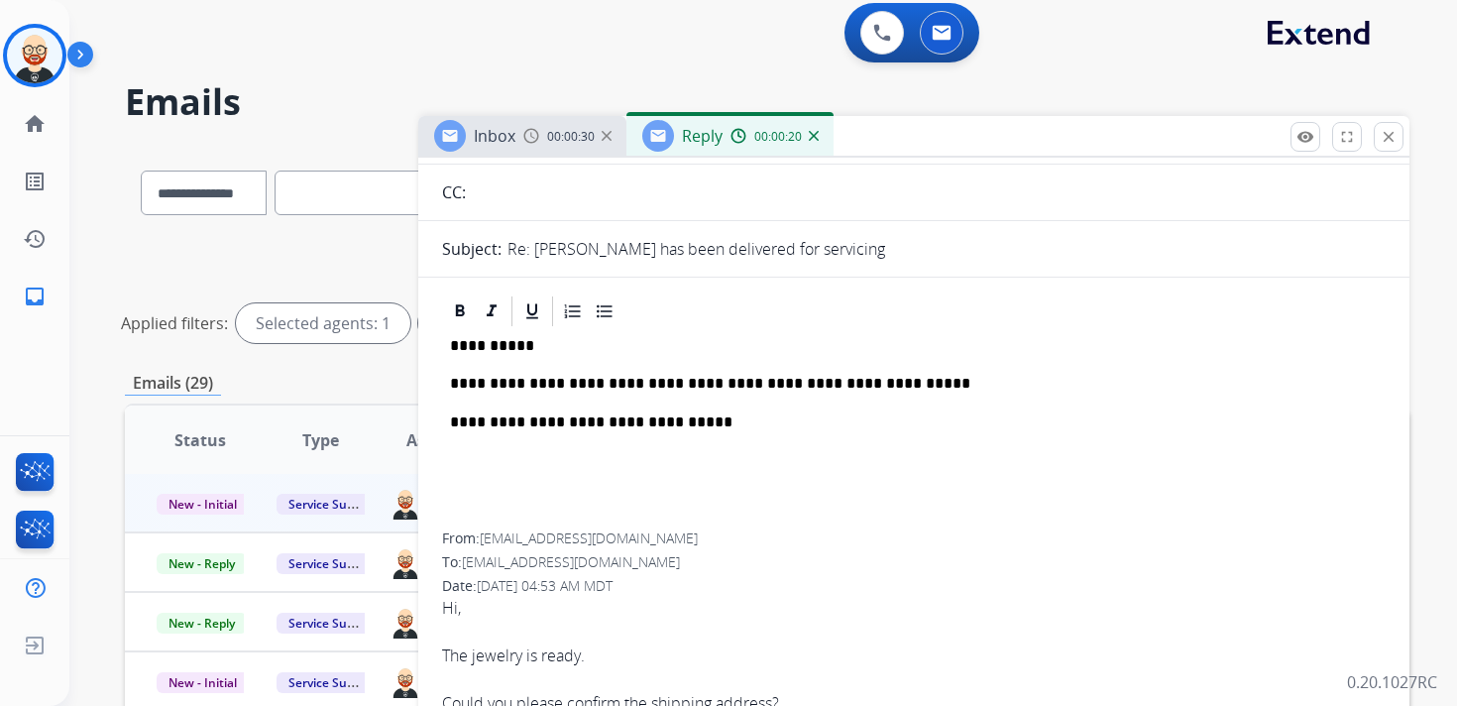
scroll to position [0, 0]
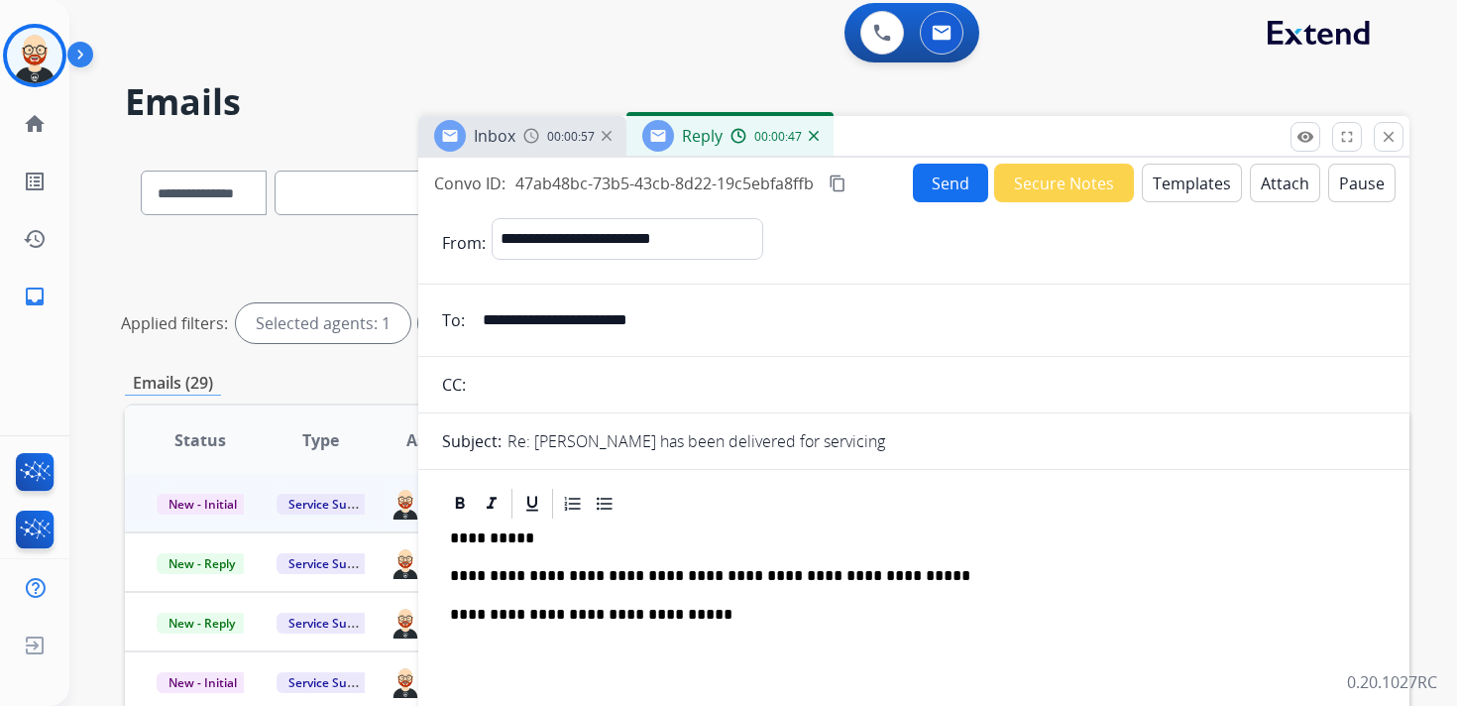
click at [828, 184] on button "content_copy" at bounding box center [838, 184] width 24 height 24
click at [919, 182] on button "Send" at bounding box center [950, 183] width 75 height 39
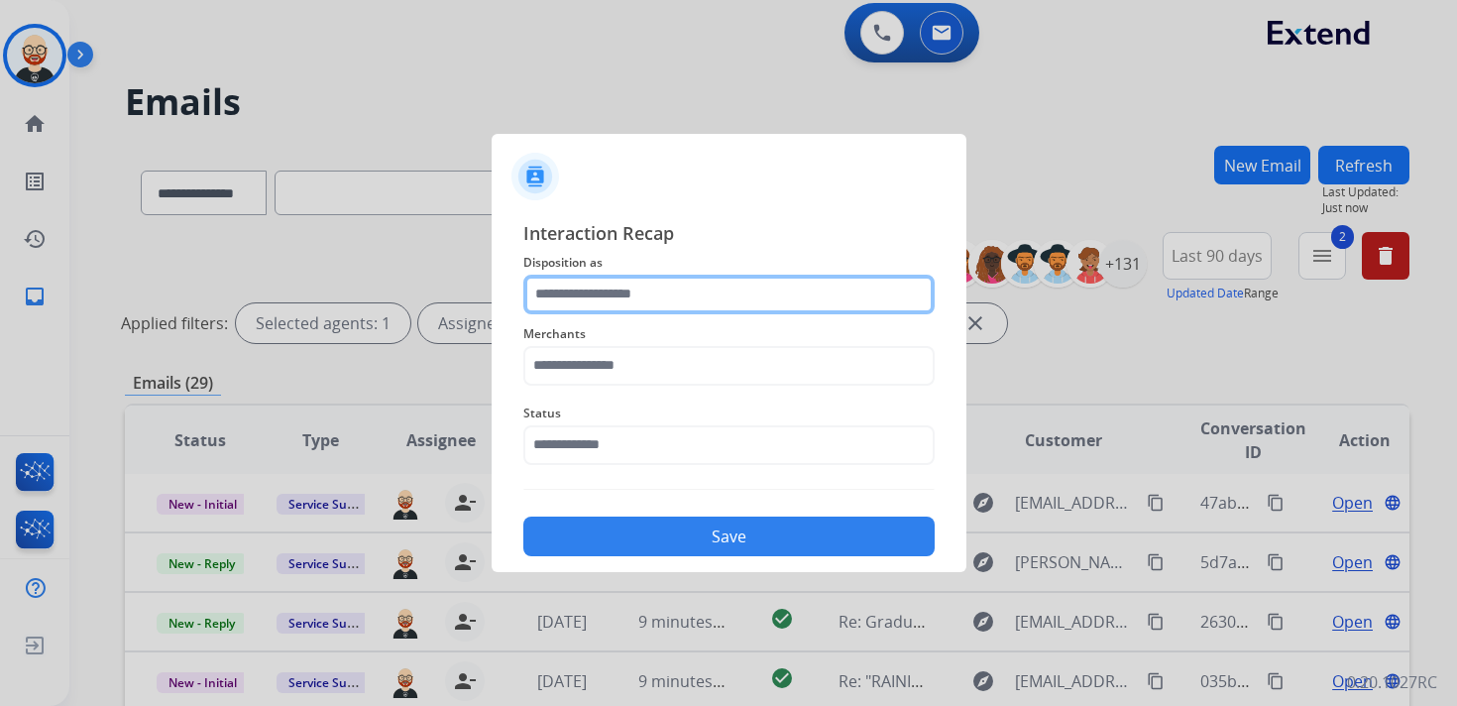
click at [588, 275] on input "text" at bounding box center [728, 295] width 411 height 40
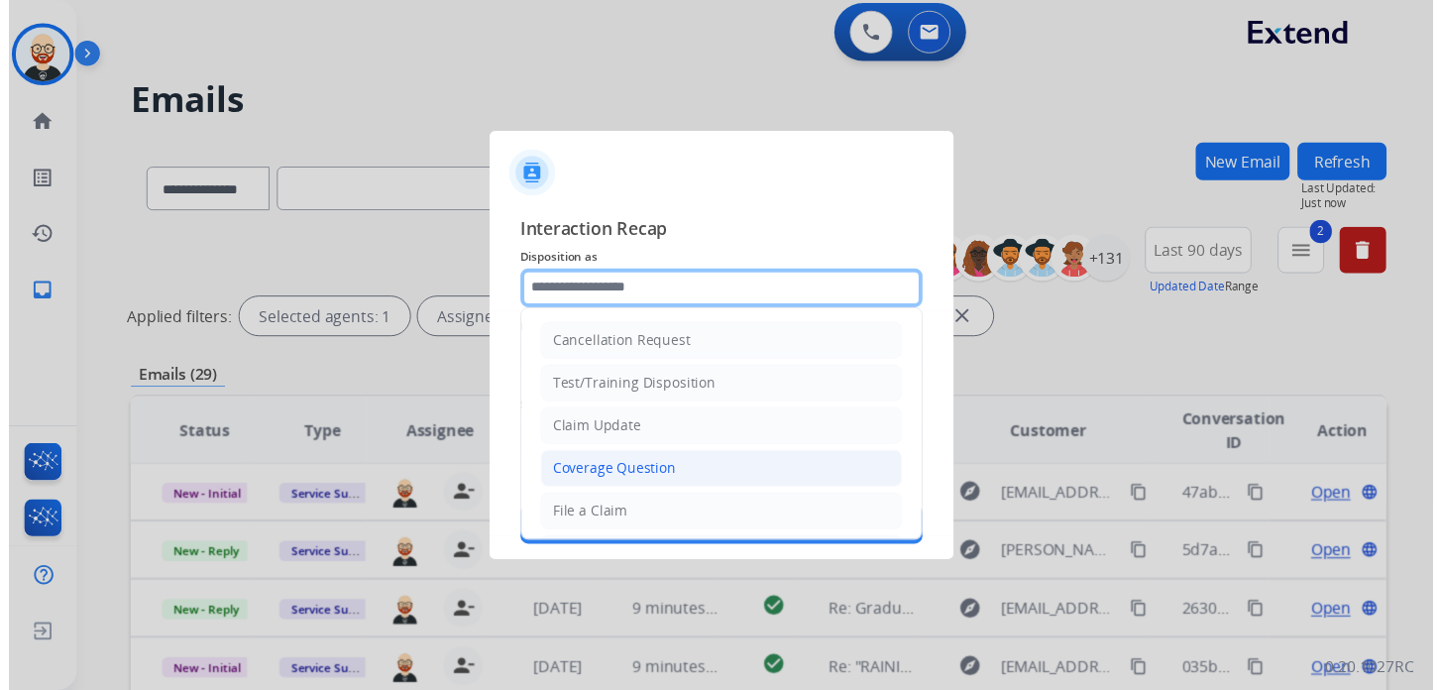
scroll to position [297, 0]
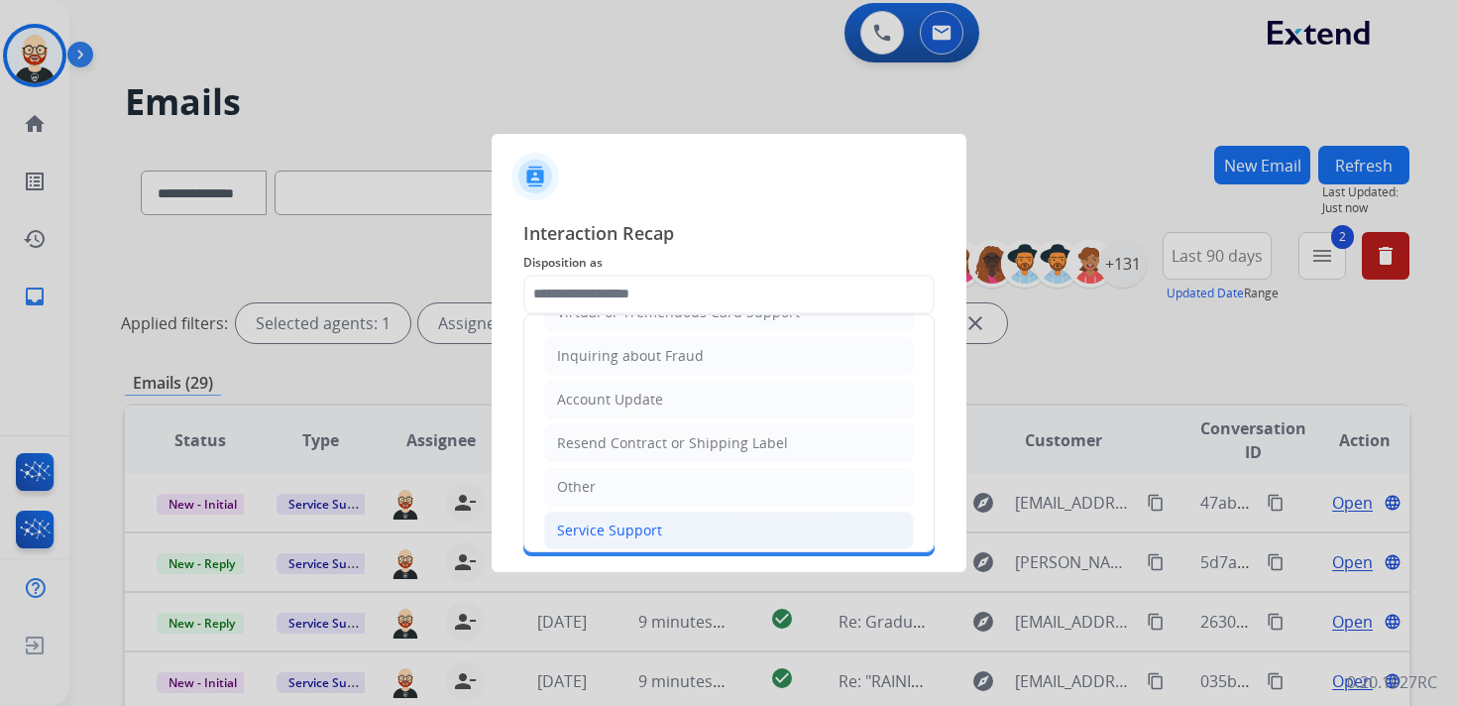
click at [589, 525] on div "Service Support" at bounding box center [609, 530] width 105 height 20
type input "**********"
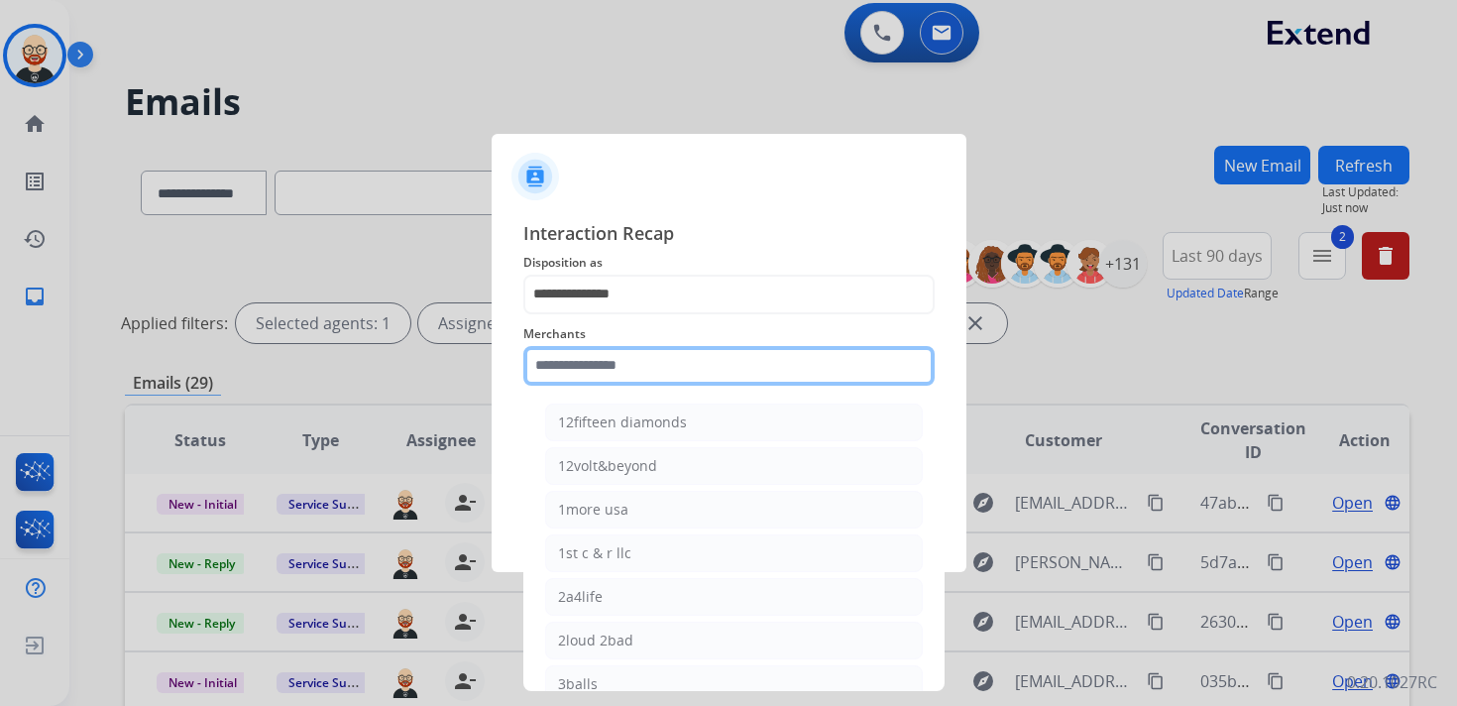
click at [587, 377] on input "text" at bounding box center [728, 366] width 411 height 40
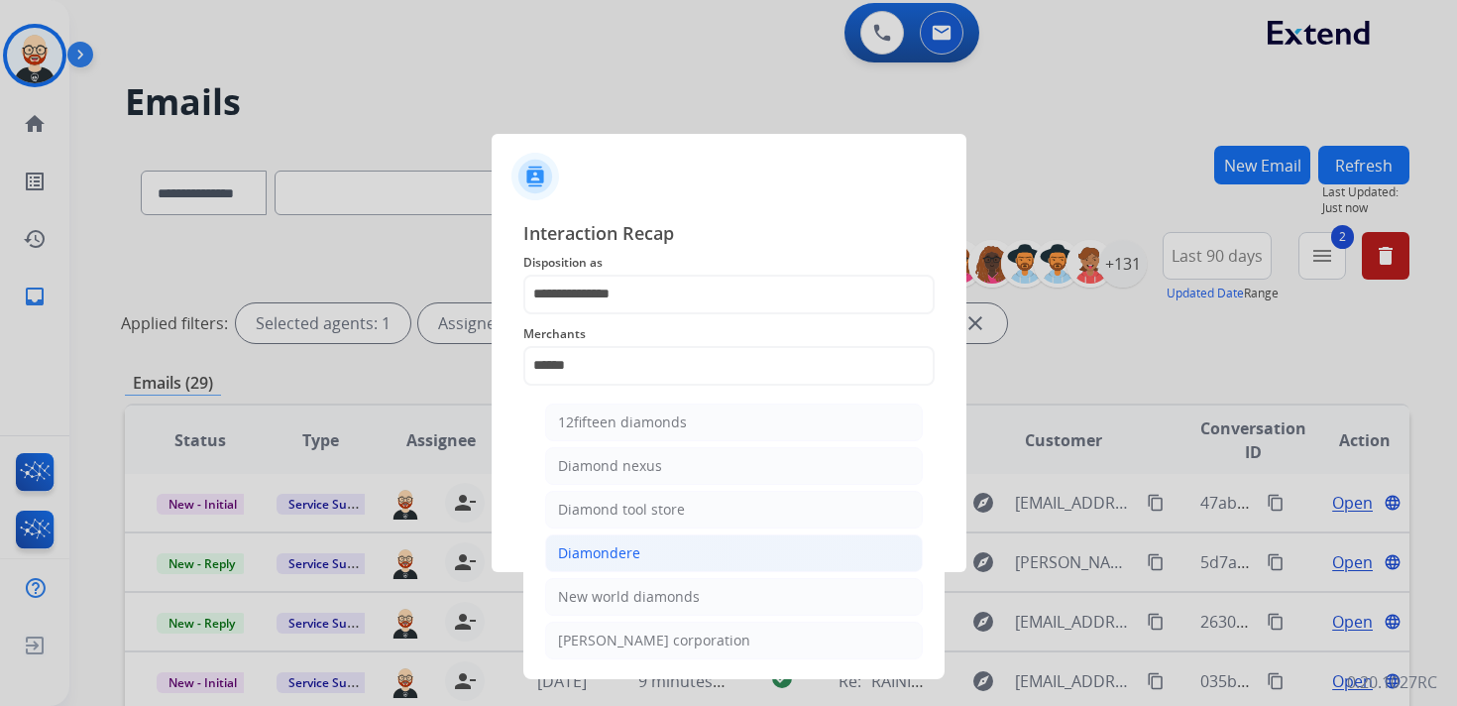
click at [626, 544] on div "Diamondere" at bounding box center [599, 553] width 82 height 20
type input "**********"
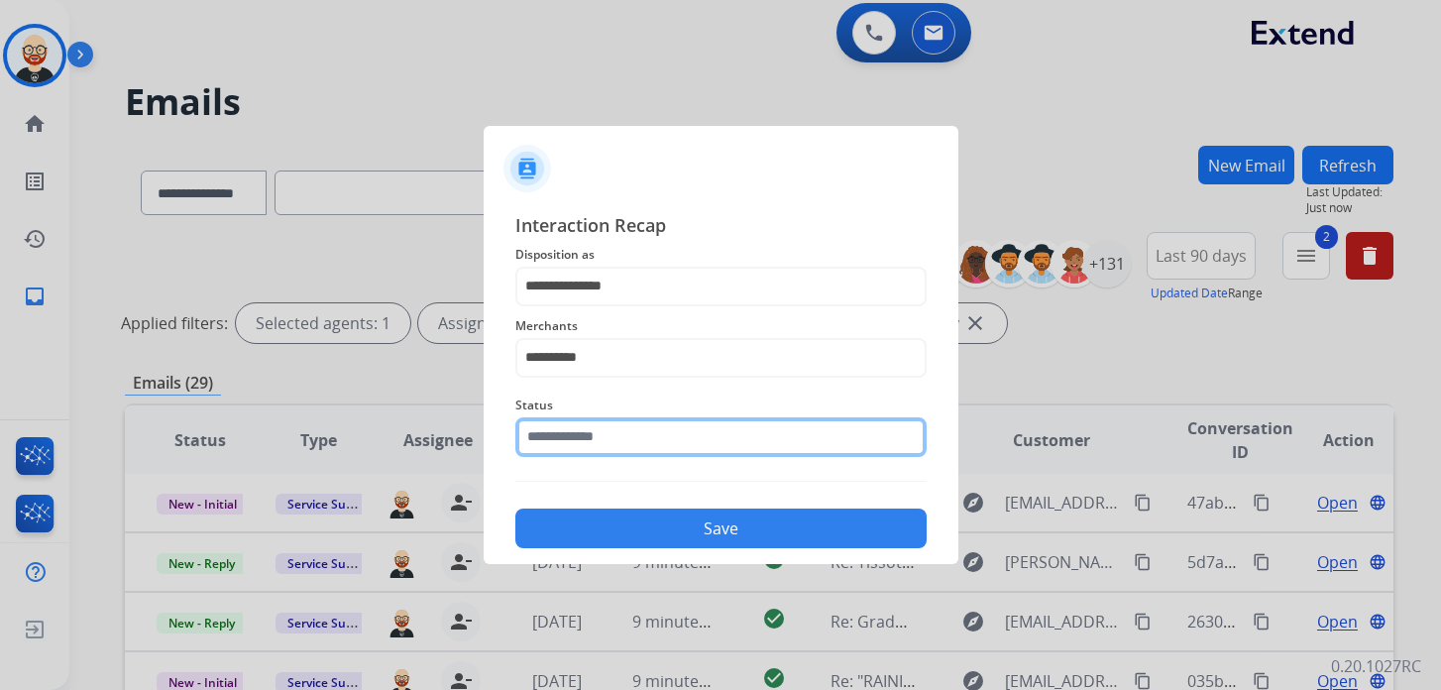
click at [605, 448] on input "text" at bounding box center [720, 437] width 411 height 40
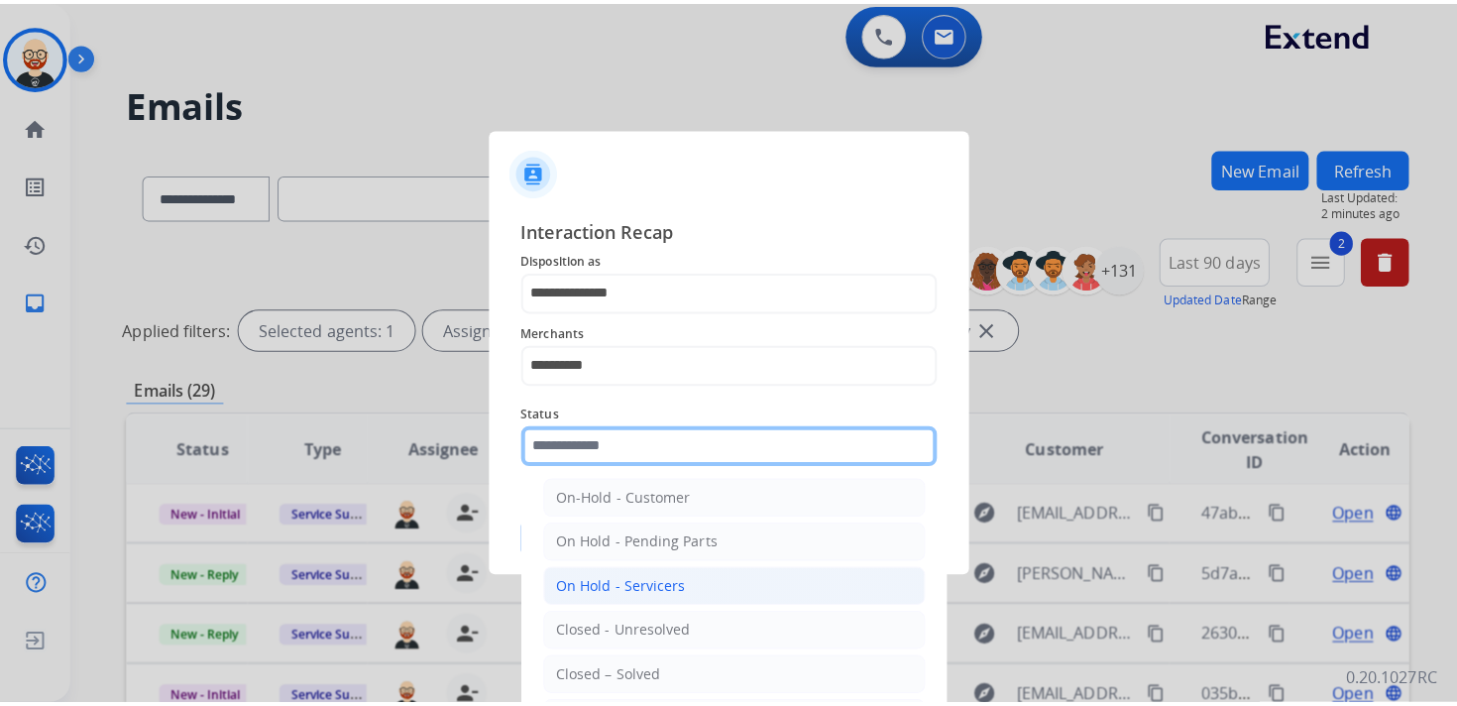
scroll to position [68, 0]
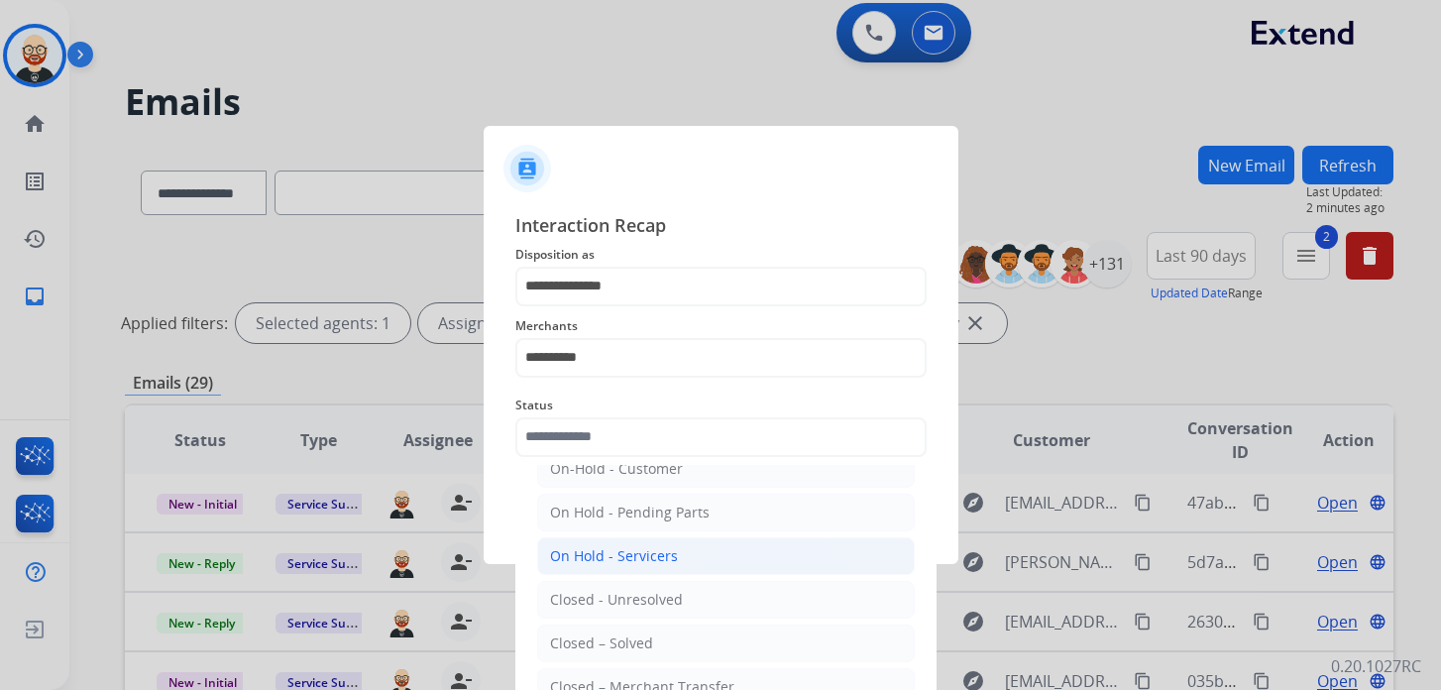
click at [620, 618] on ul "On-Hold – Internal On-Hold - Customer On Hold - Pending Parts On Hold - Service…" at bounding box center [726, 605] width 390 height 416
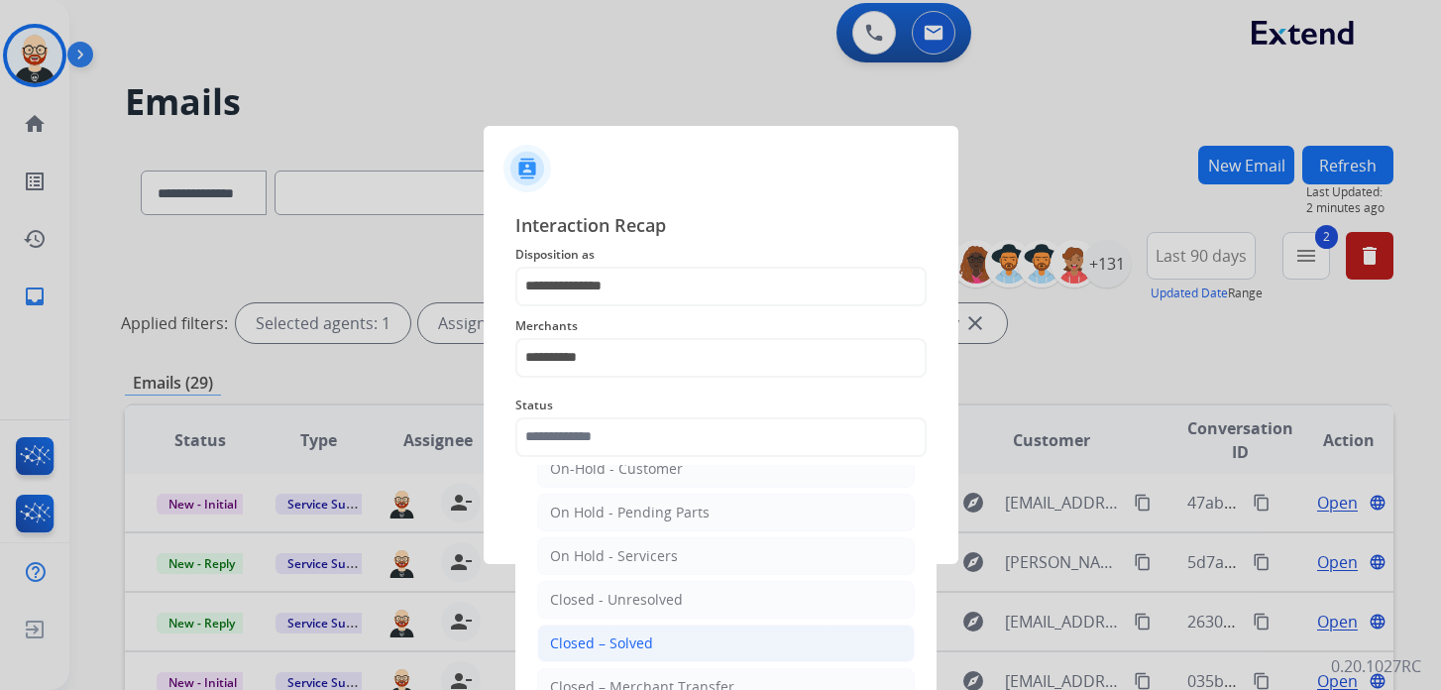
click at [612, 635] on div "Closed – Solved" at bounding box center [601, 643] width 103 height 20
type input "**********"
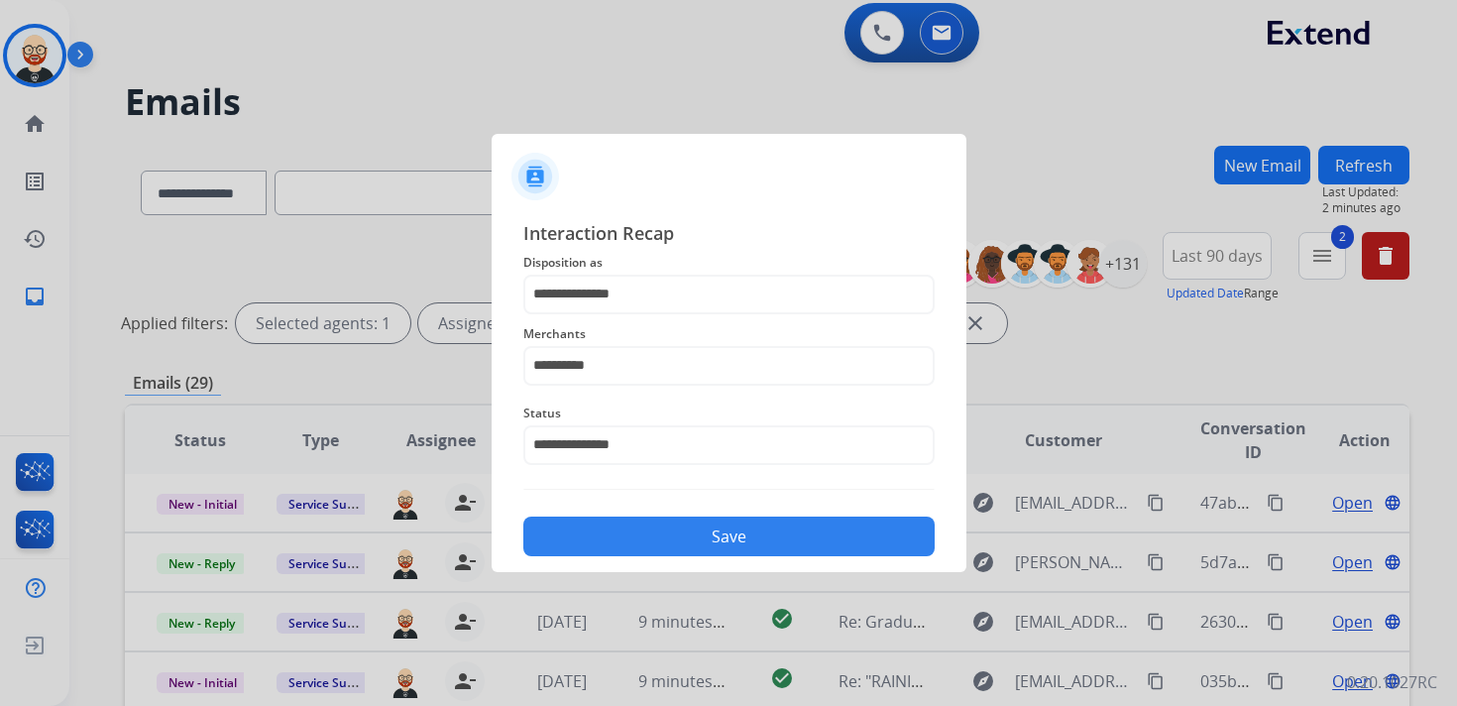
click at [651, 531] on button "Save" at bounding box center [728, 536] width 411 height 40
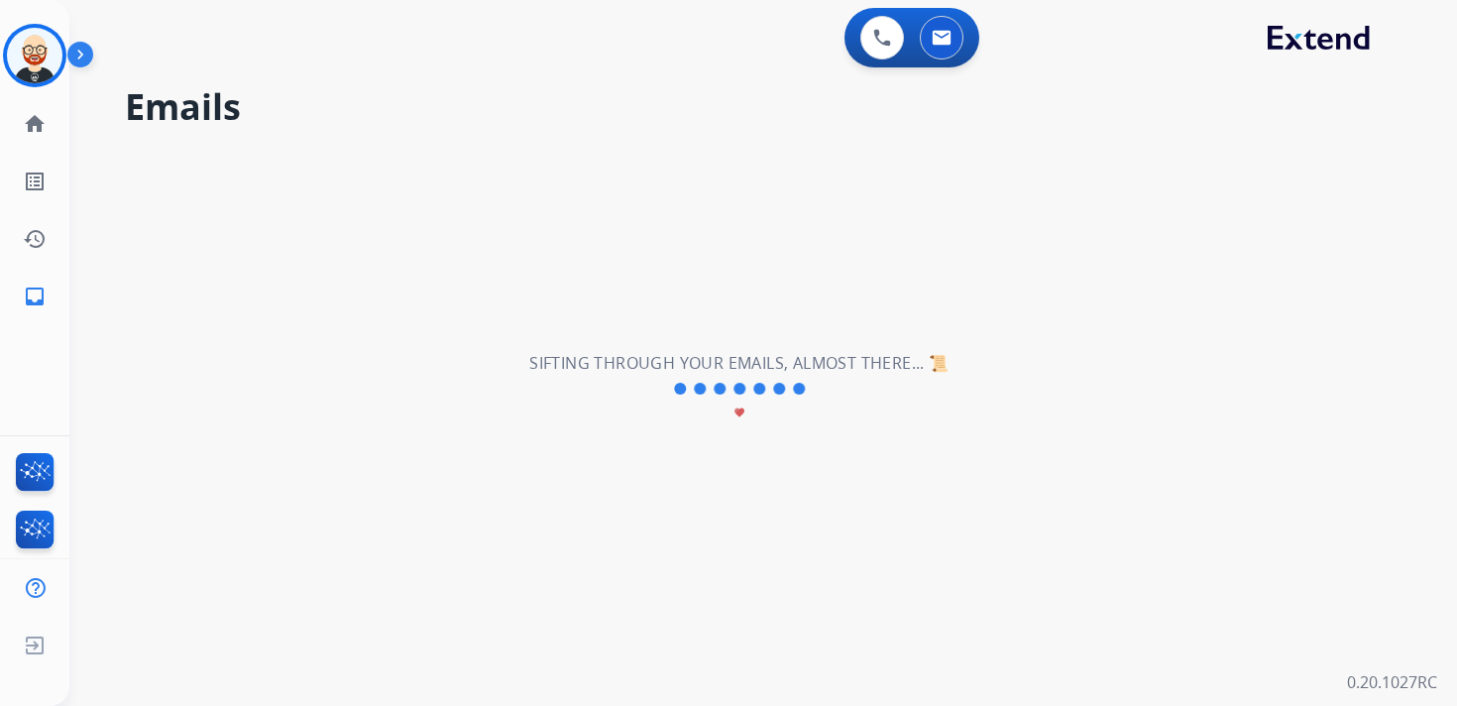
scroll to position [0, 0]
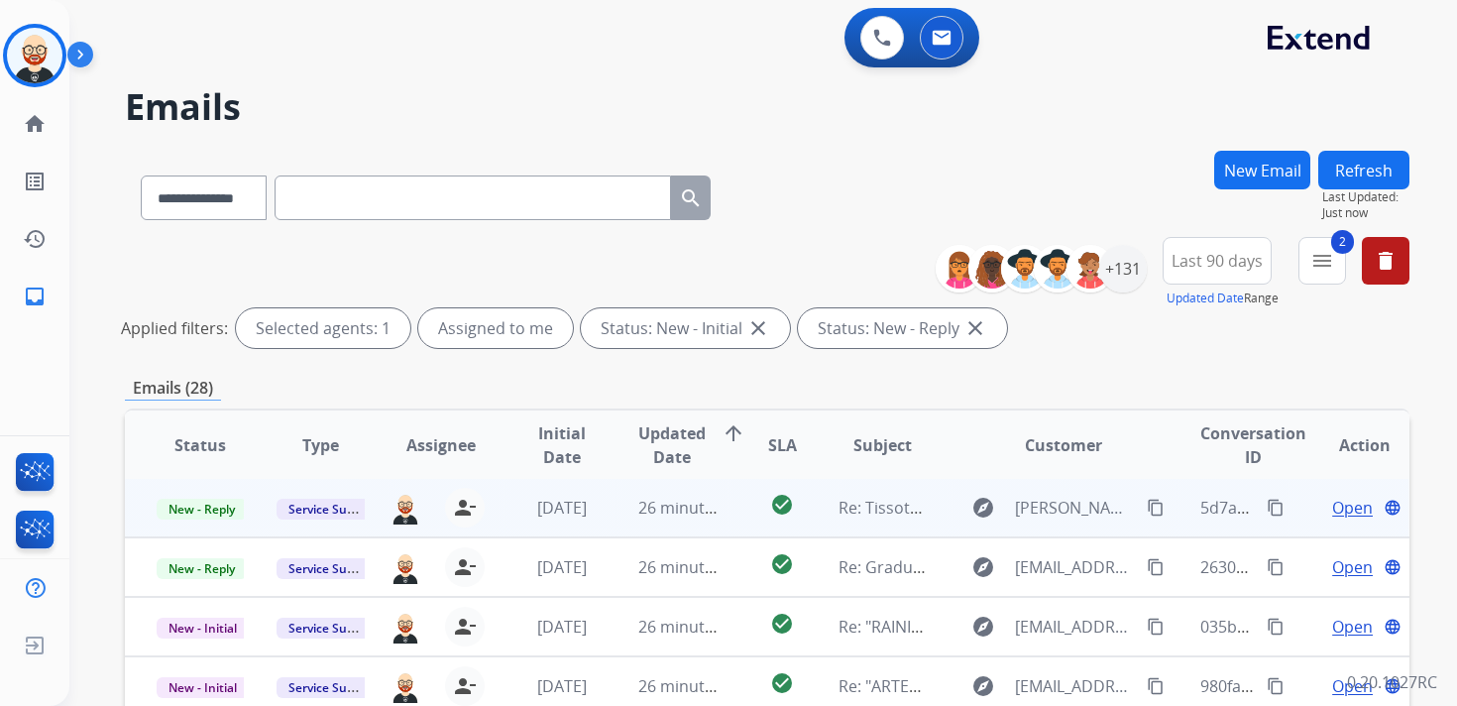
click at [1338, 512] on span "Open" at bounding box center [1352, 508] width 41 height 24
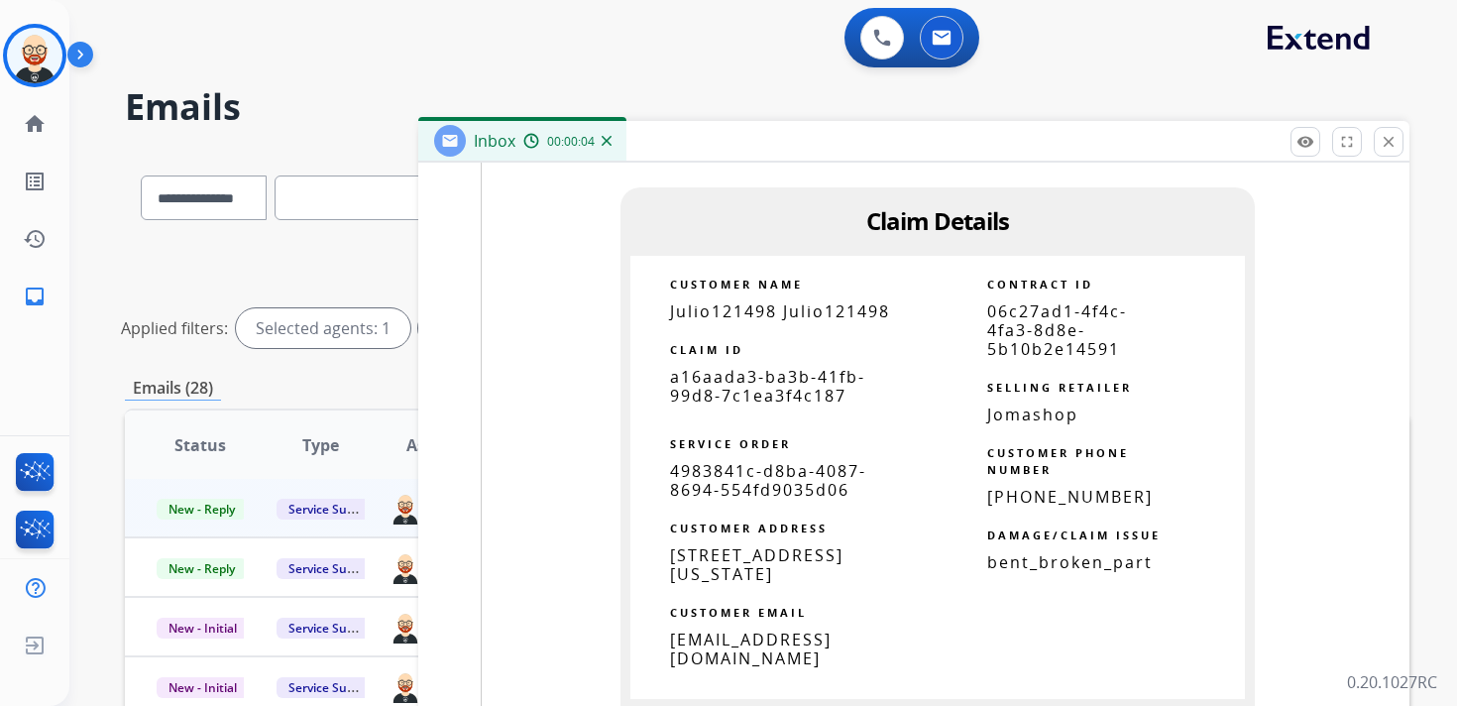
scroll to position [2120, 0]
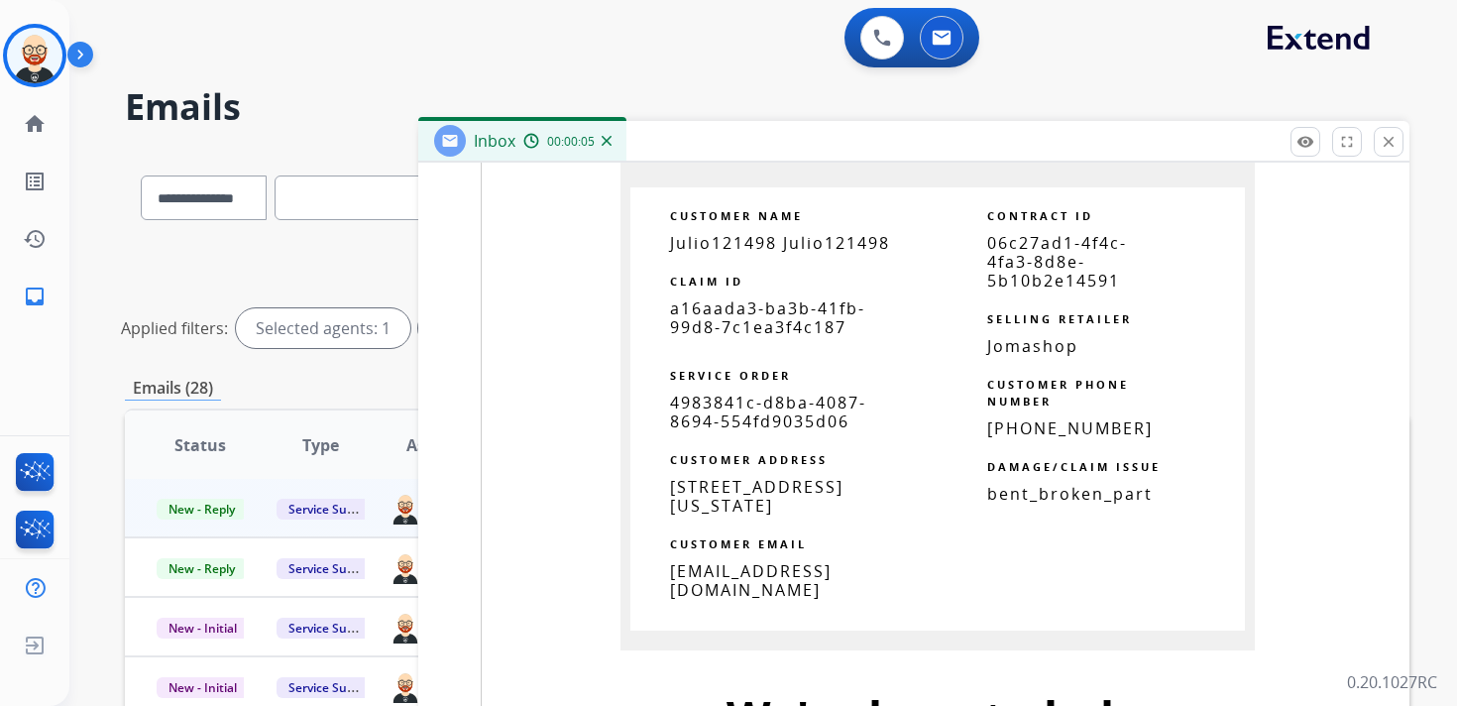
click at [729, 312] on span "a16aada3-ba3b-41fb-99d8-7c1ea3f4c187" at bounding box center [767, 317] width 195 height 41
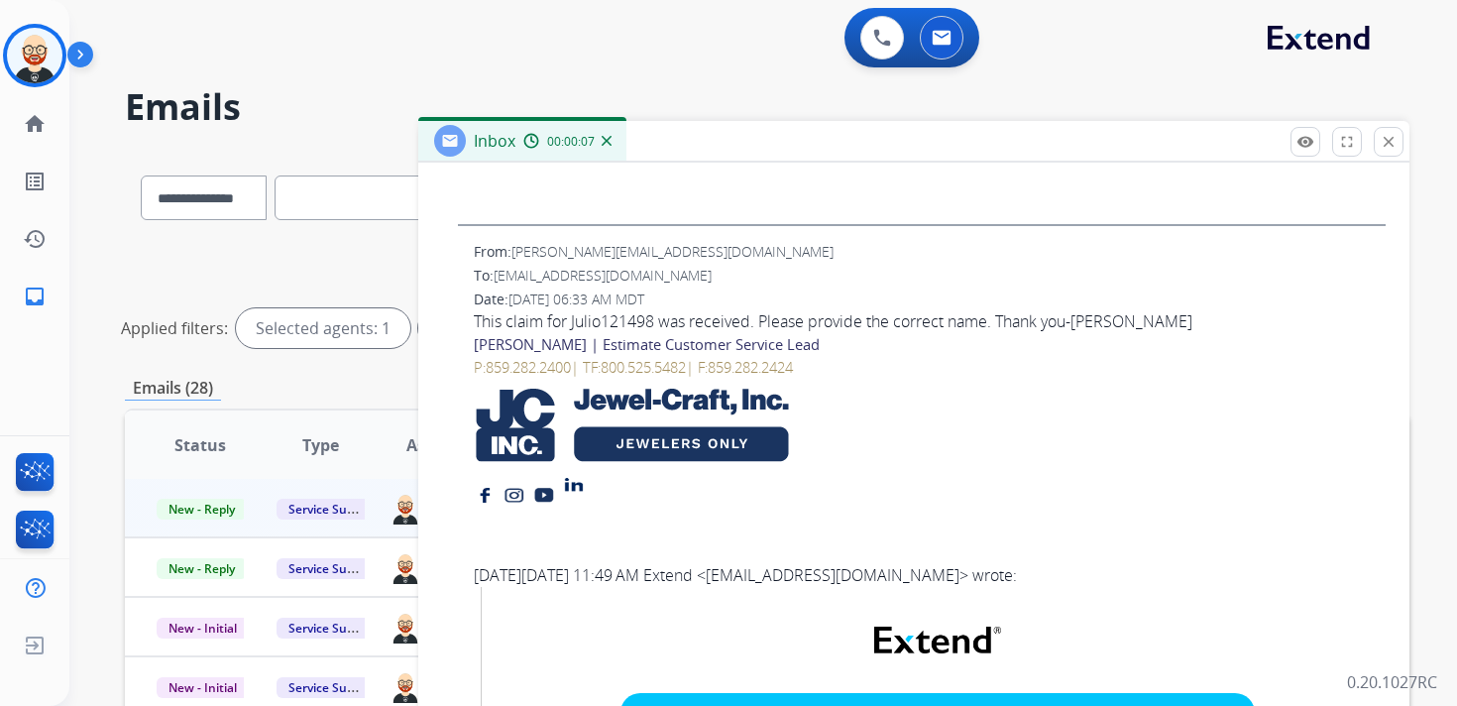
scroll to position [0, 0]
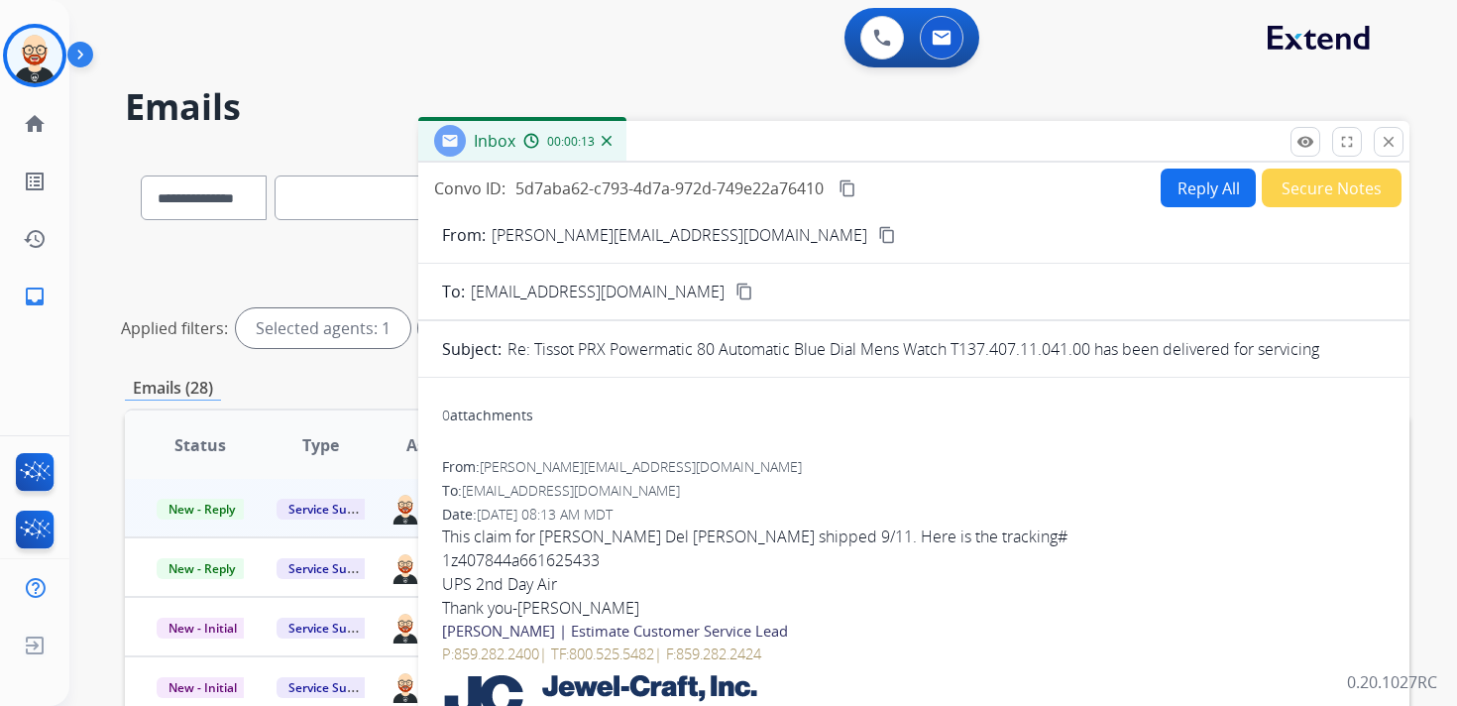
click at [850, 193] on mat-icon "content_copy" at bounding box center [848, 188] width 18 height 18
click at [1177, 189] on button "Reply All" at bounding box center [1208, 188] width 95 height 39
select select "**********"
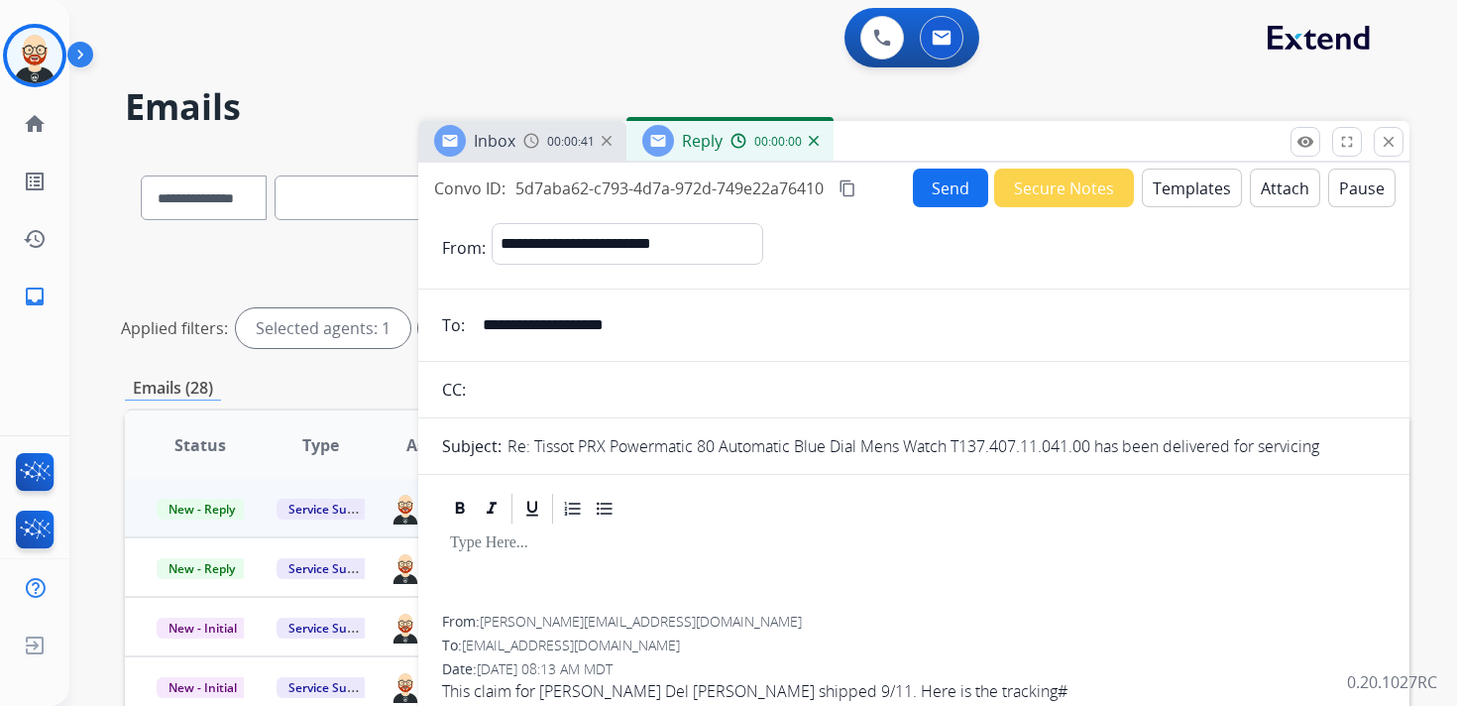
click at [546, 564] on div at bounding box center [914, 570] width 944 height 89
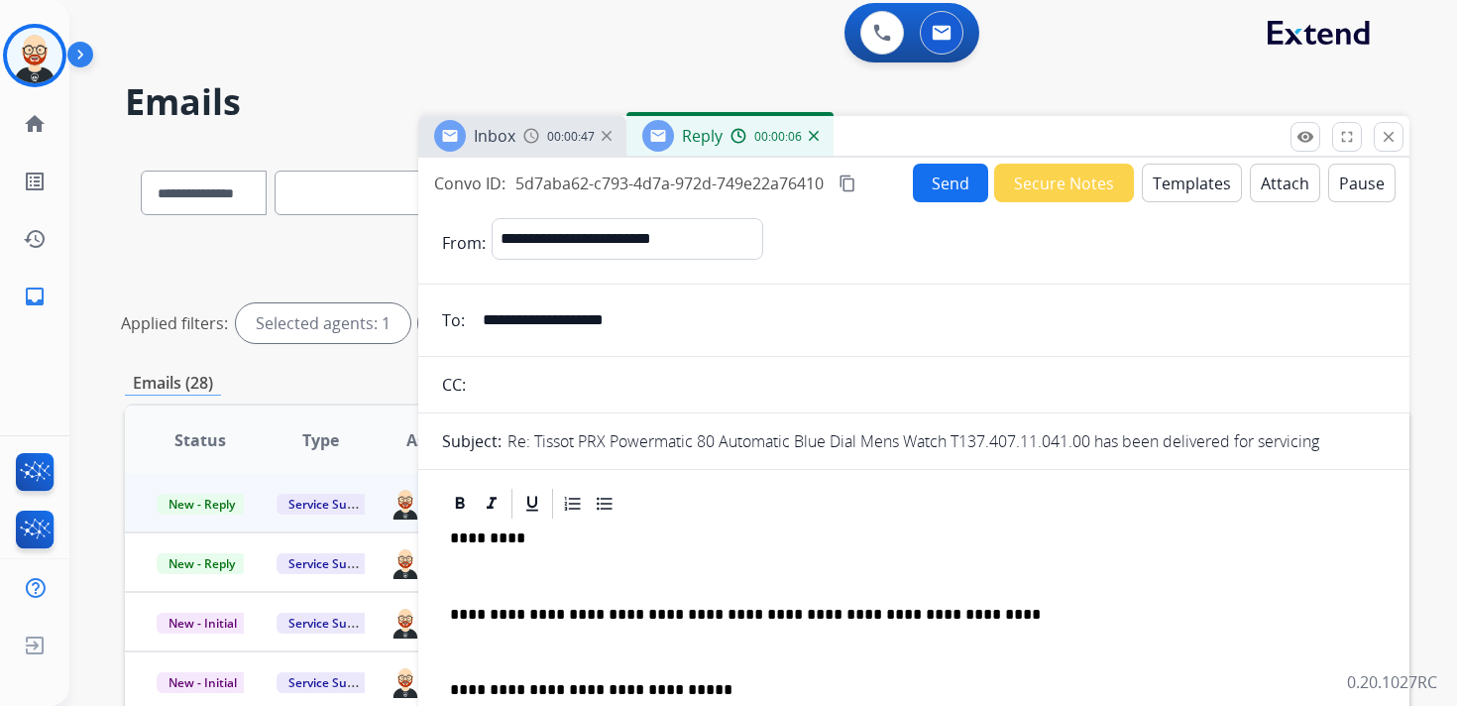
click at [540, 576] on p at bounding box center [914, 576] width 928 height 18
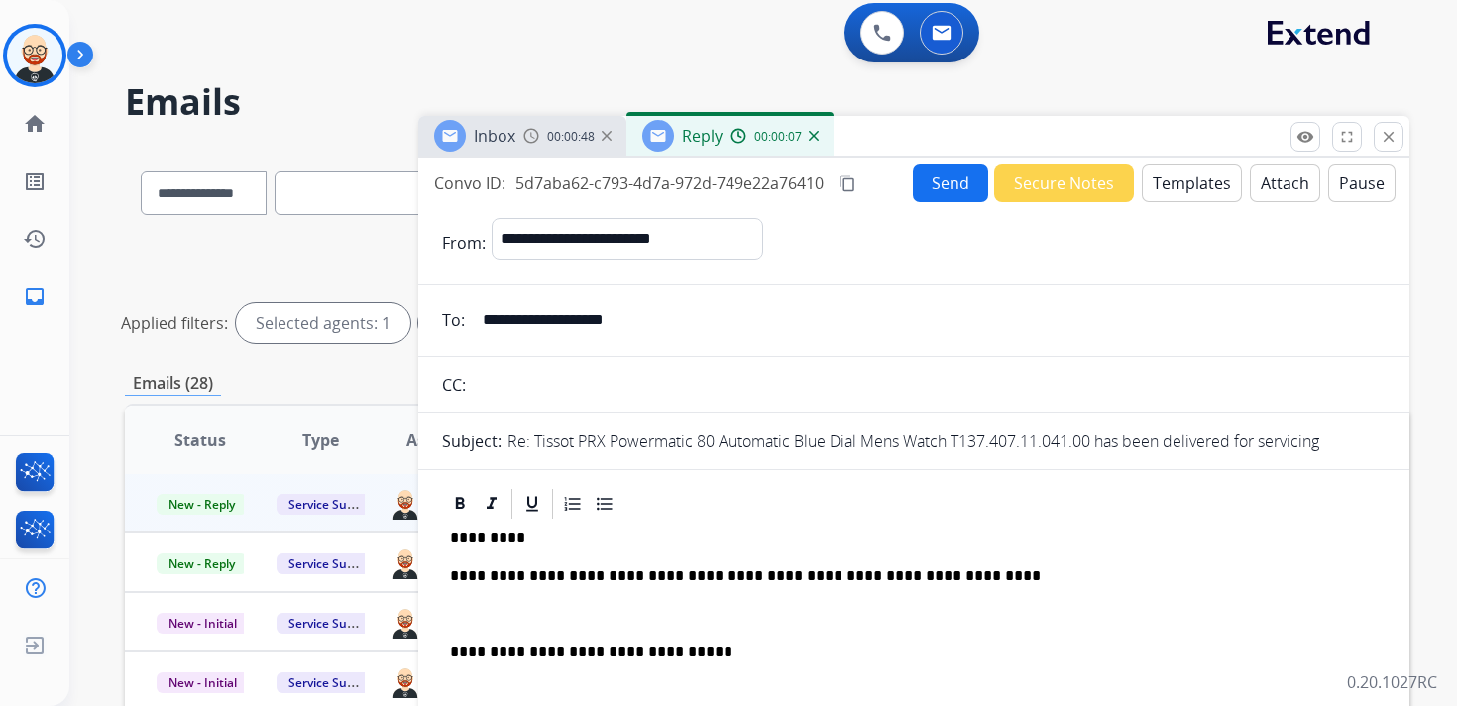
click at [523, 609] on p at bounding box center [914, 615] width 928 height 18
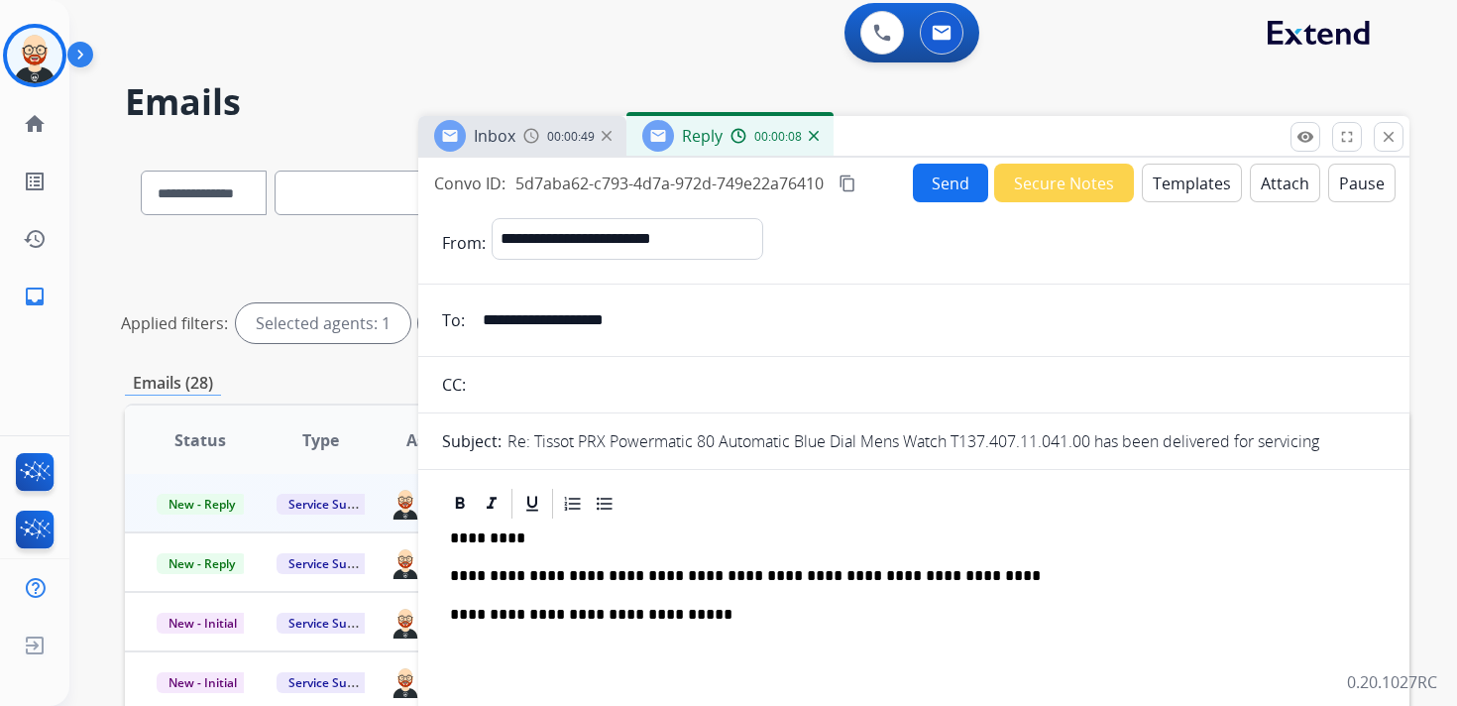
click at [486, 541] on p "*********" at bounding box center [906, 538] width 912 height 18
drag, startPoint x: 976, startPoint y: 576, endPoint x: 638, endPoint y: 568, distance: 338.1
click at [638, 568] on p "**********" at bounding box center [906, 576] width 912 height 18
click at [935, 192] on button "Send" at bounding box center [950, 183] width 75 height 39
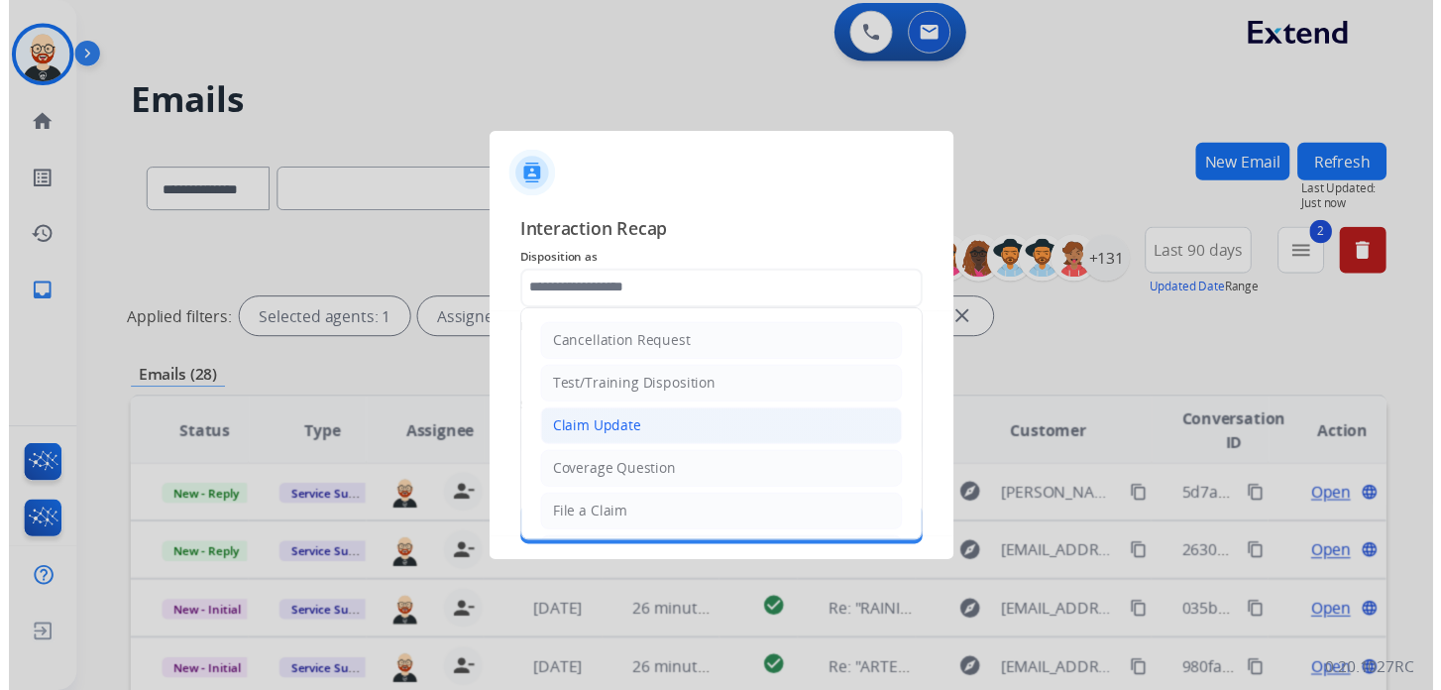
scroll to position [297, 0]
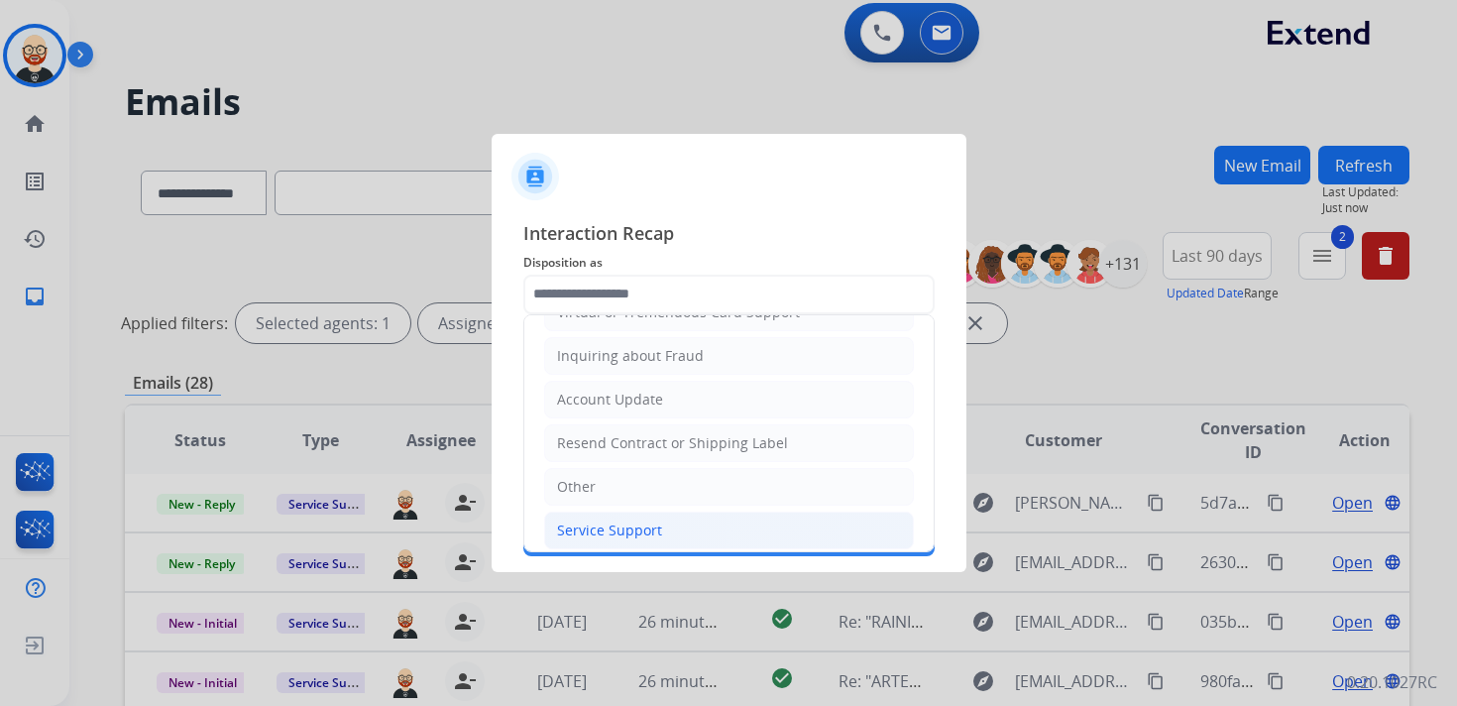
click at [599, 512] on li "Service Support" at bounding box center [729, 531] width 370 height 38
type input "**********"
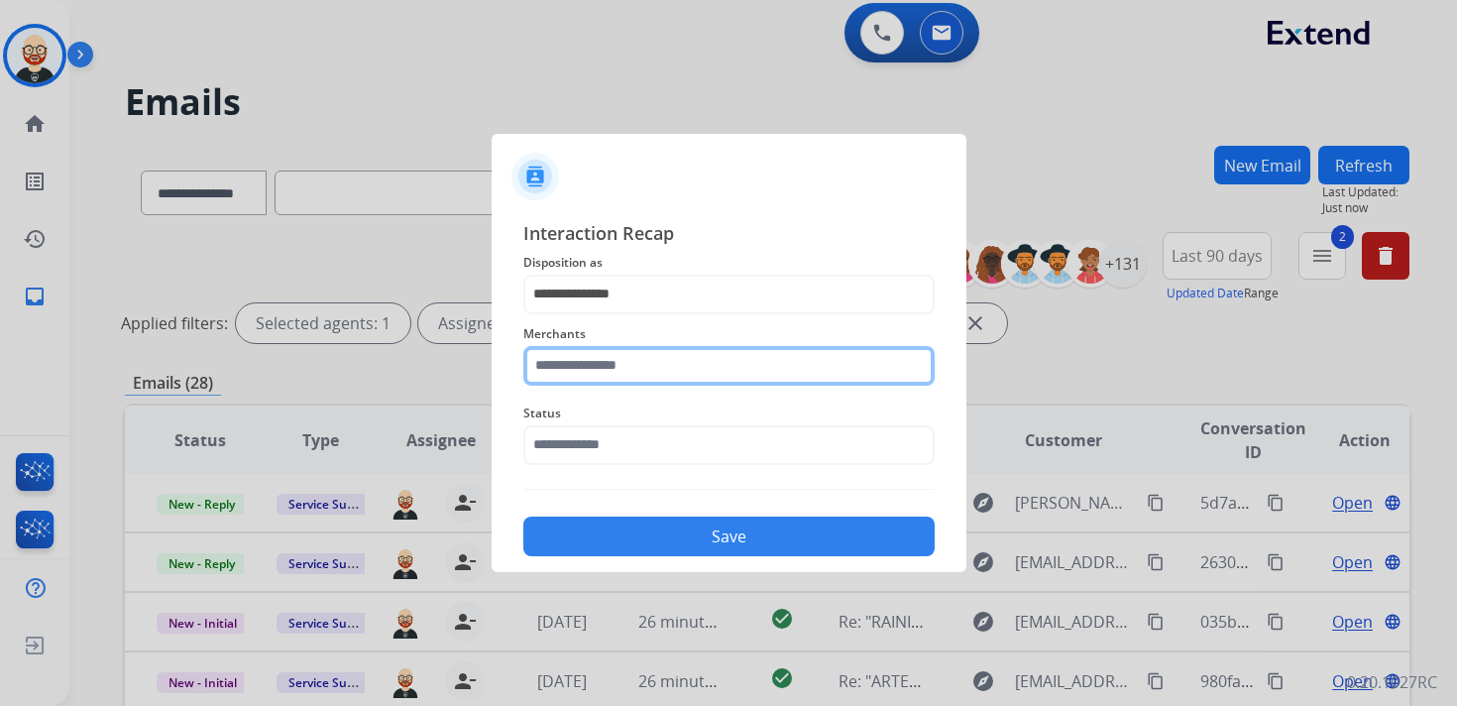
click at [598, 351] on input "text" at bounding box center [728, 366] width 411 height 40
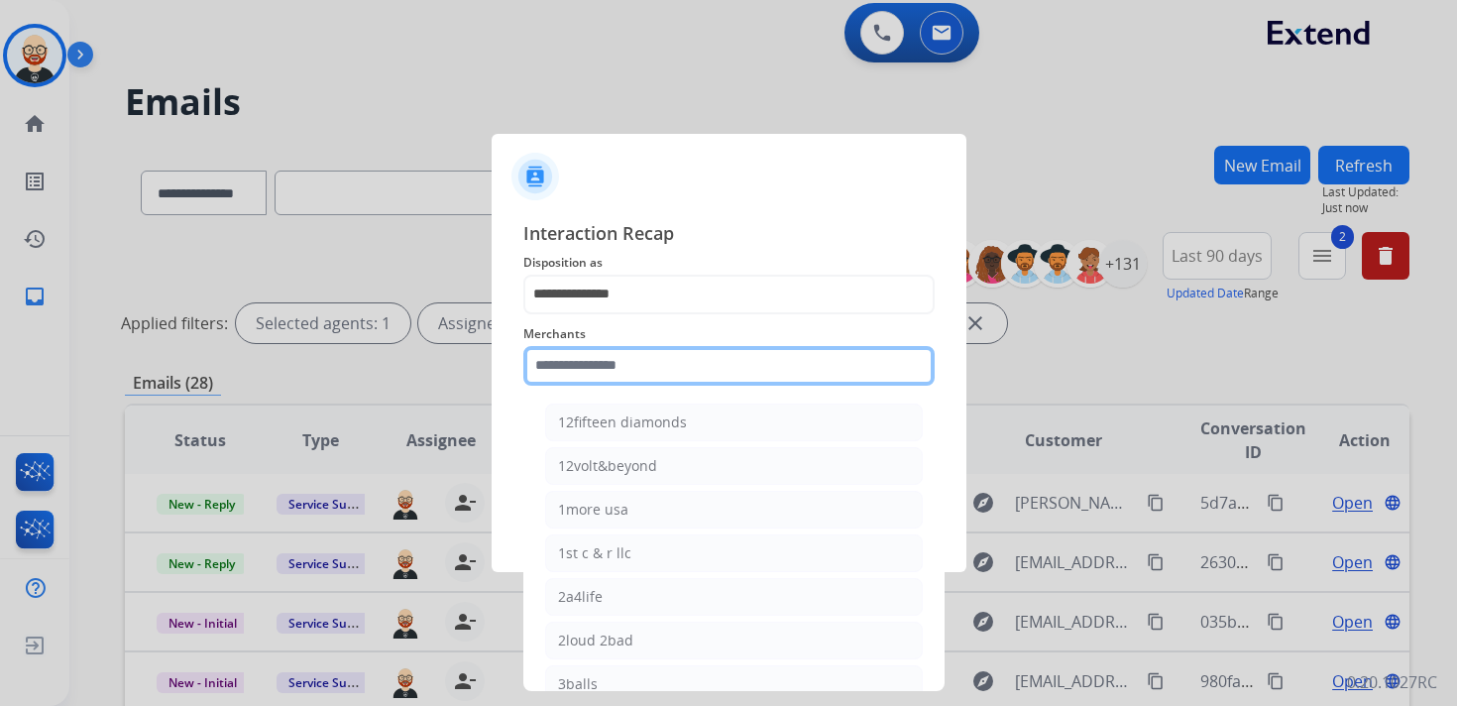
type input "*"
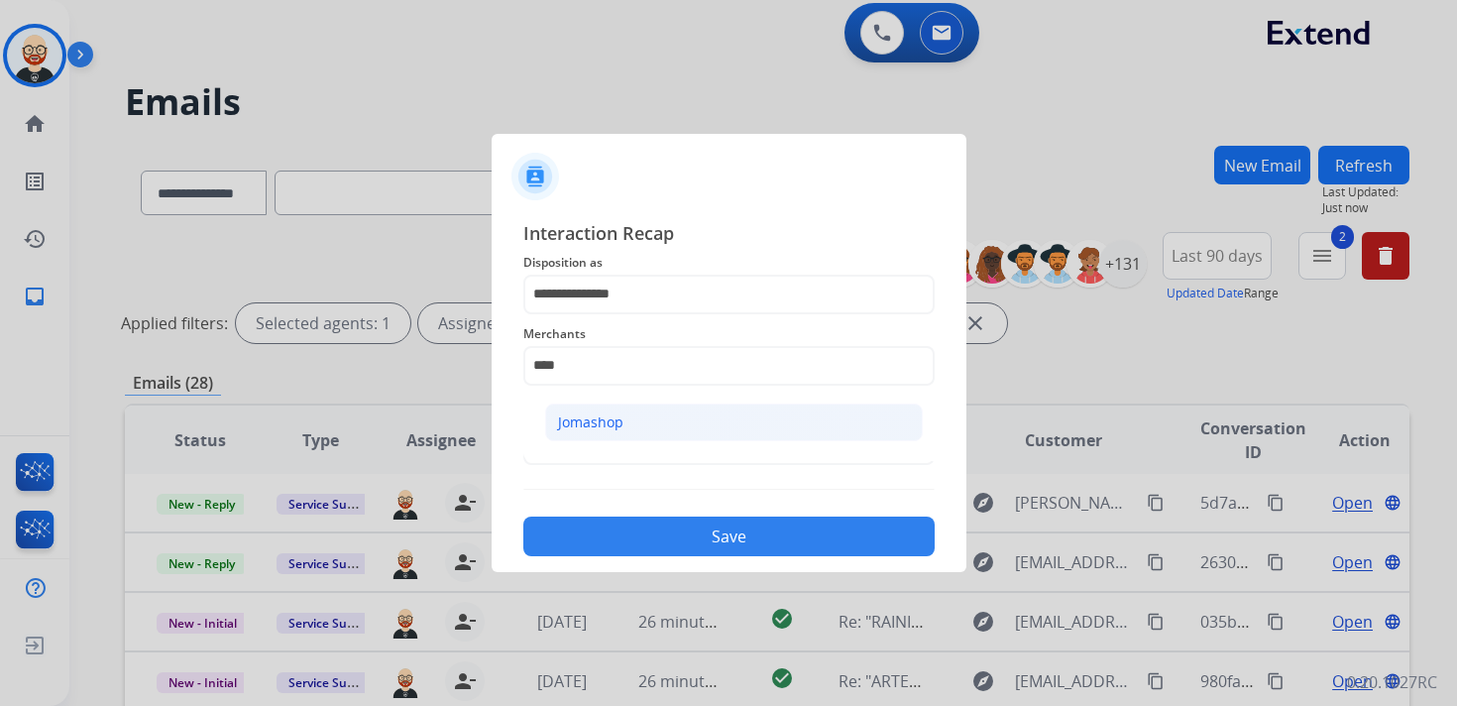
click at [599, 425] on div "Jomashop" at bounding box center [590, 422] width 65 height 20
type input "********"
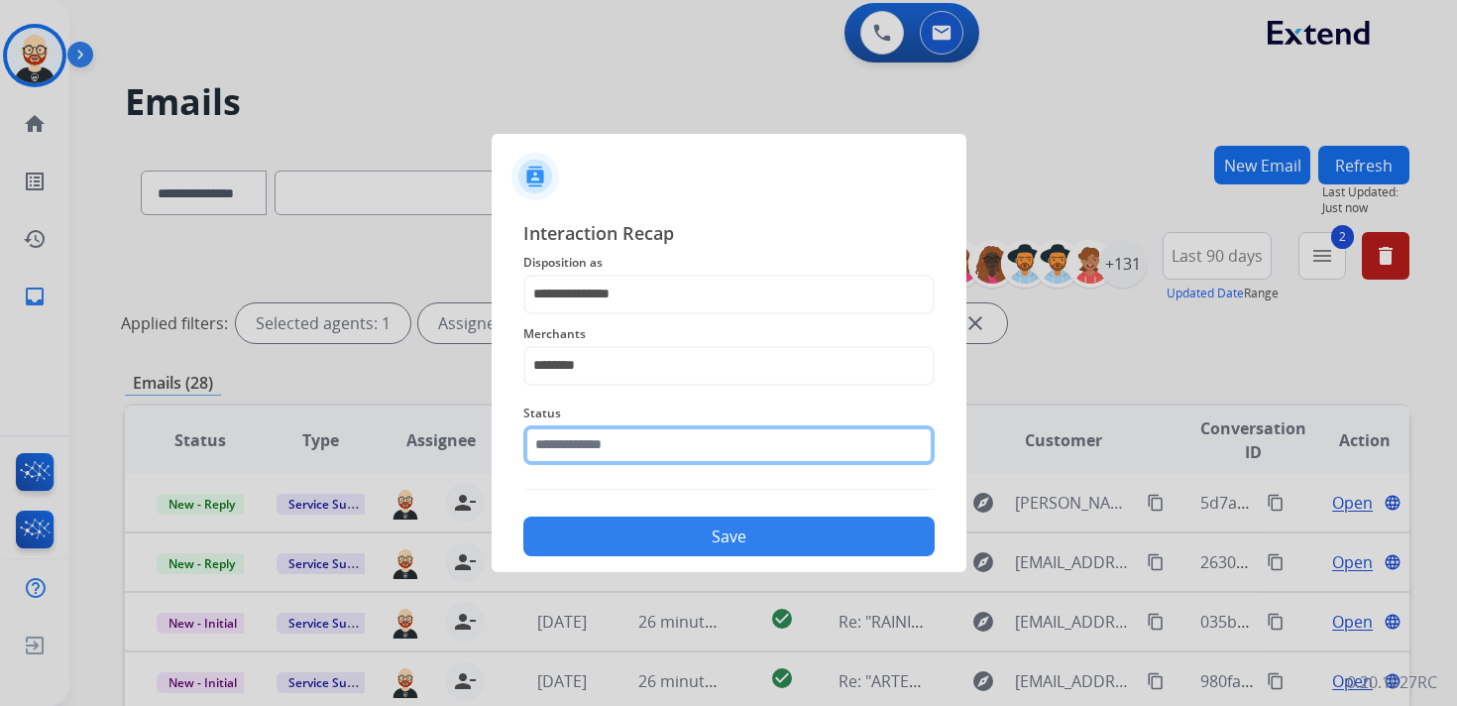
click at [592, 448] on input "text" at bounding box center [728, 445] width 411 height 40
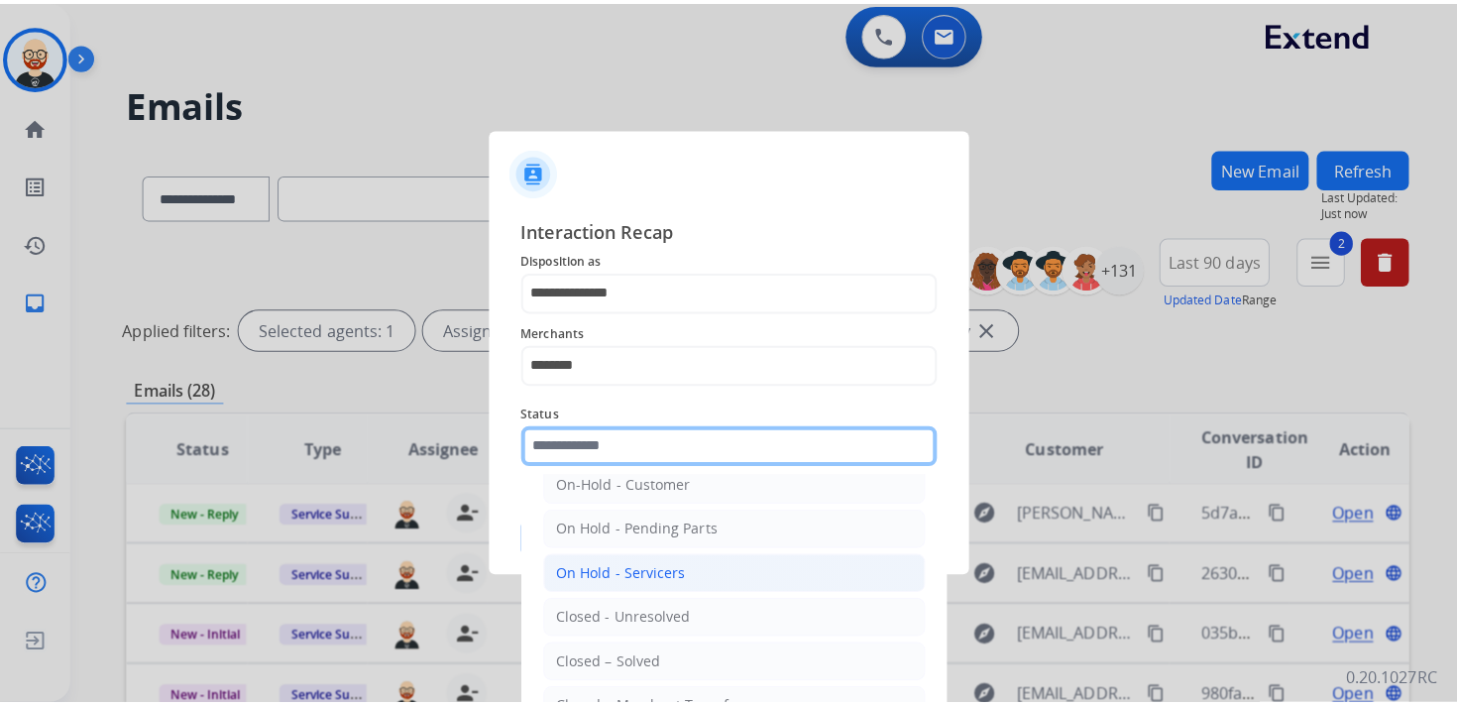
scroll to position [68, 0]
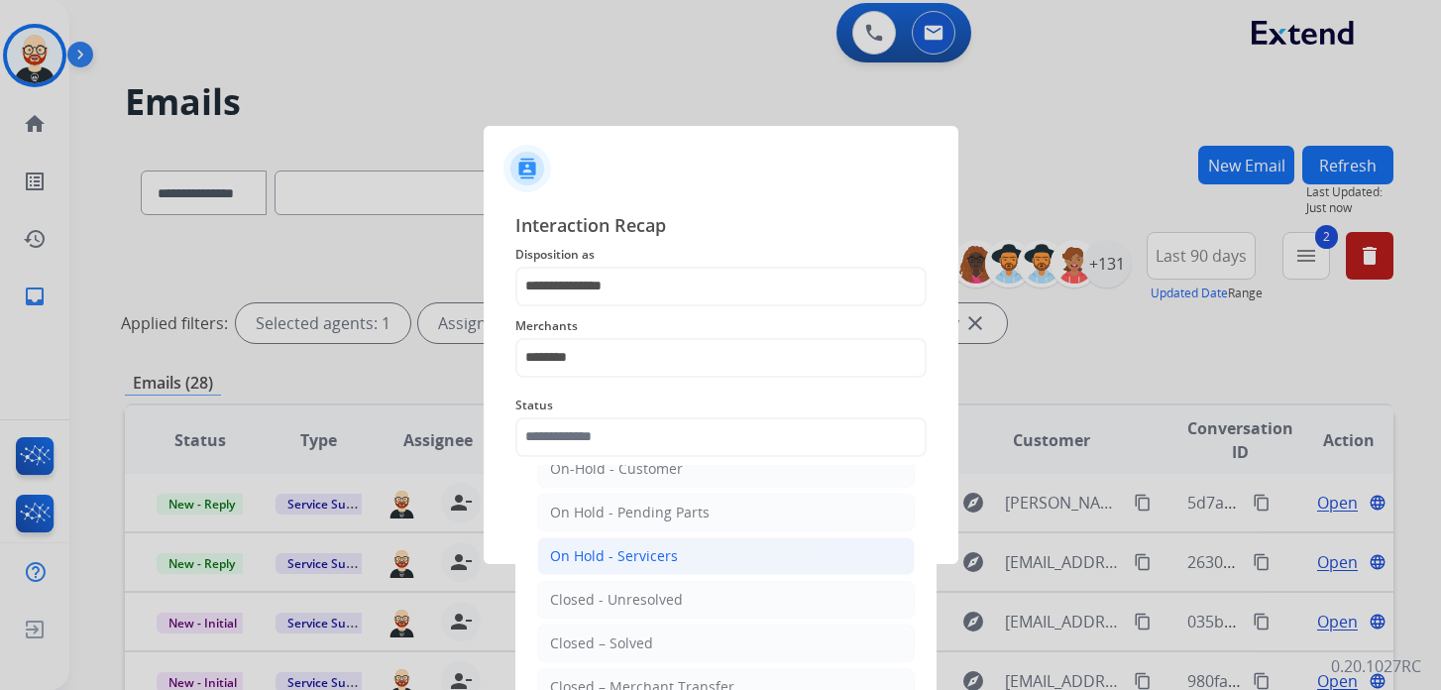
click at [627, 633] on div "Closed – Solved" at bounding box center [601, 643] width 103 height 20
type input "**********"
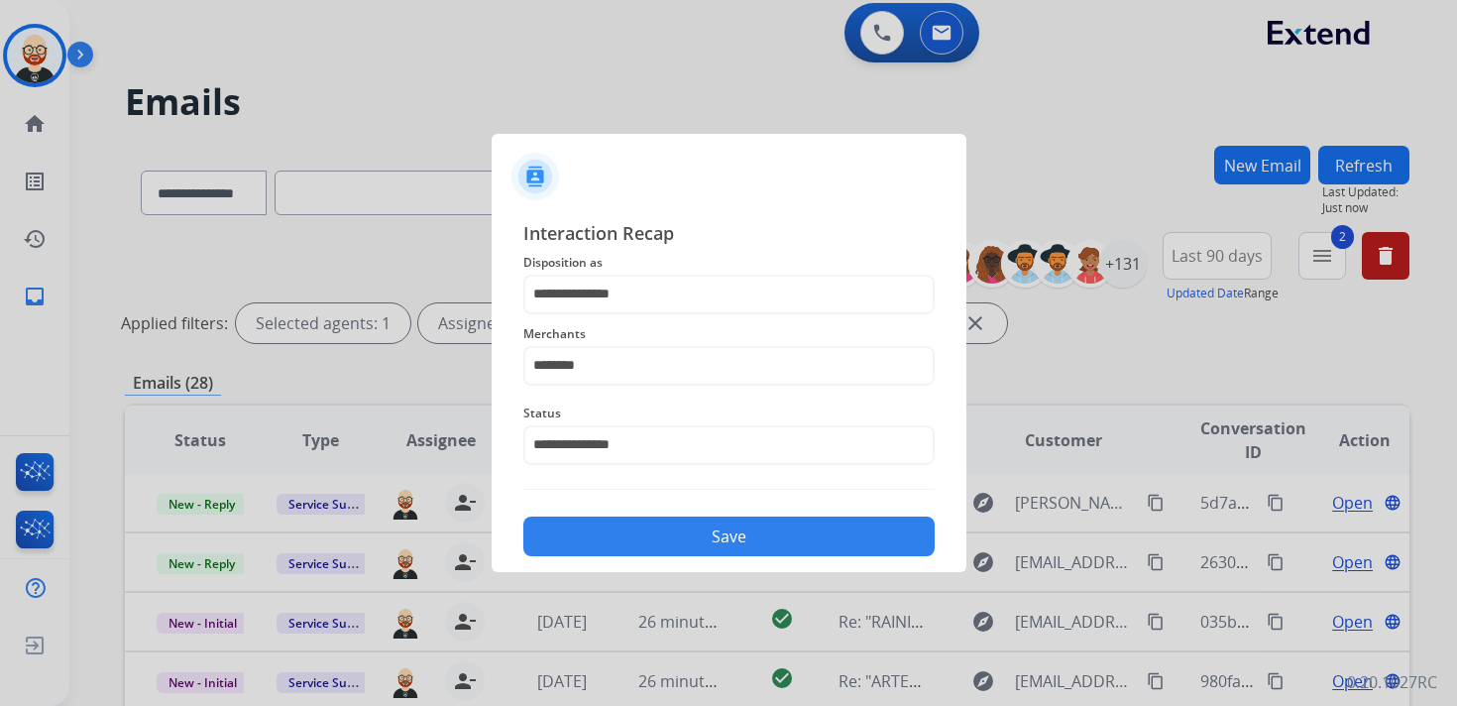
click at [638, 542] on button "Save" at bounding box center [728, 536] width 411 height 40
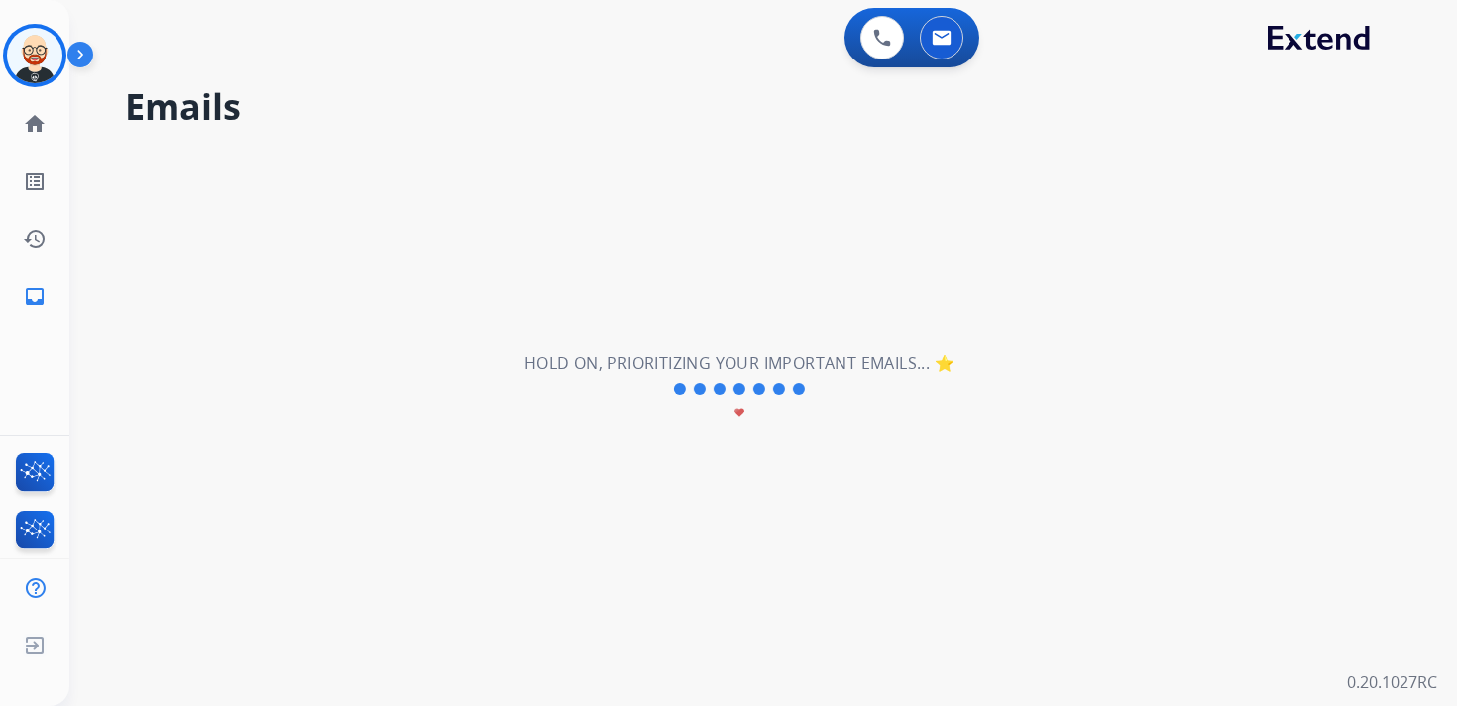
scroll to position [0, 0]
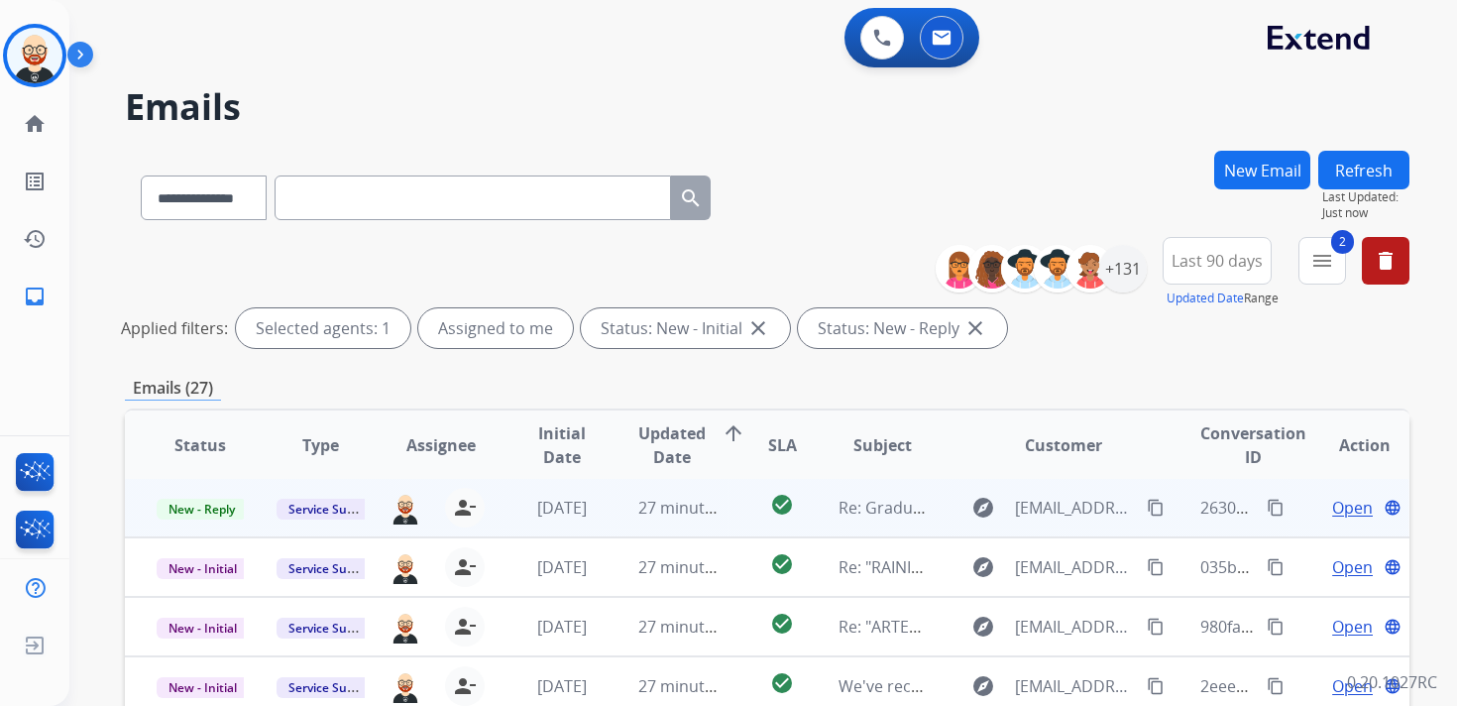
click at [1332, 514] on span "Open" at bounding box center [1352, 508] width 41 height 24
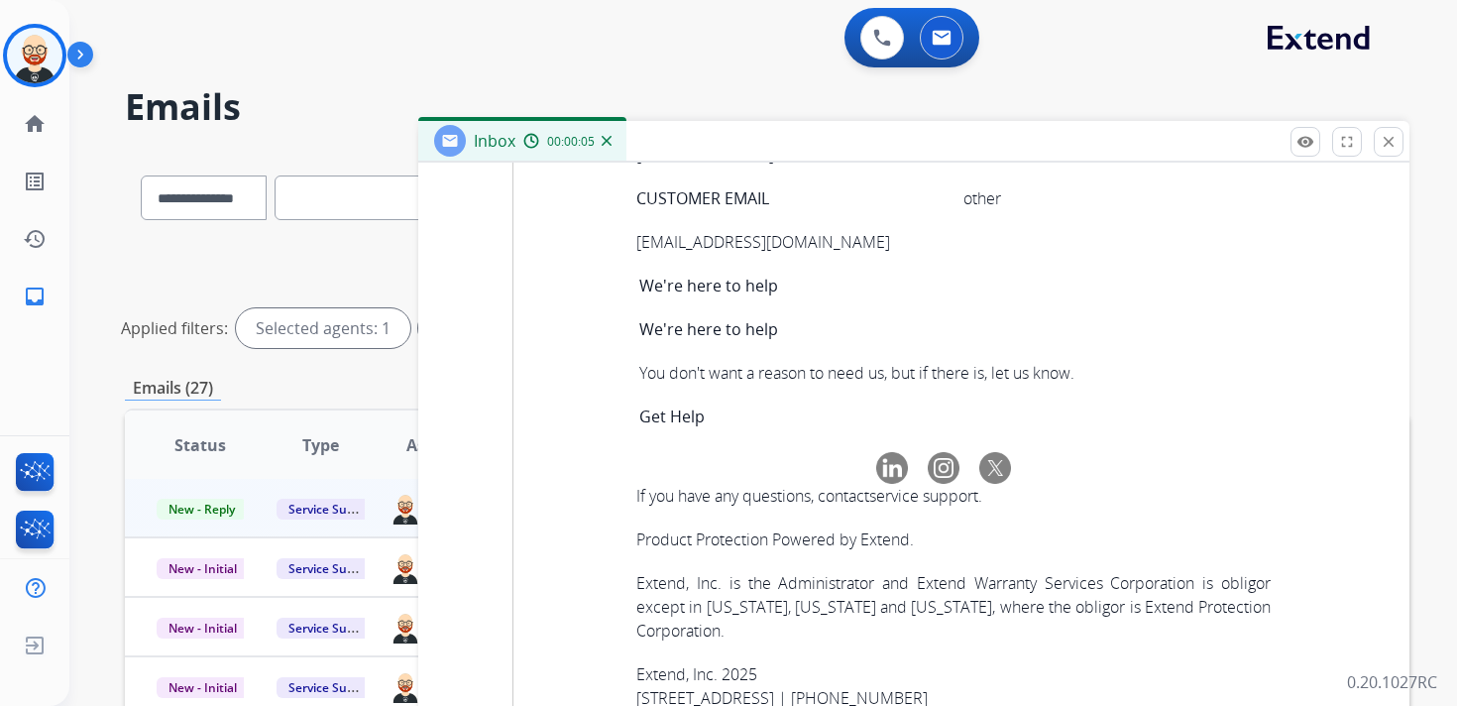
scroll to position [8801, 0]
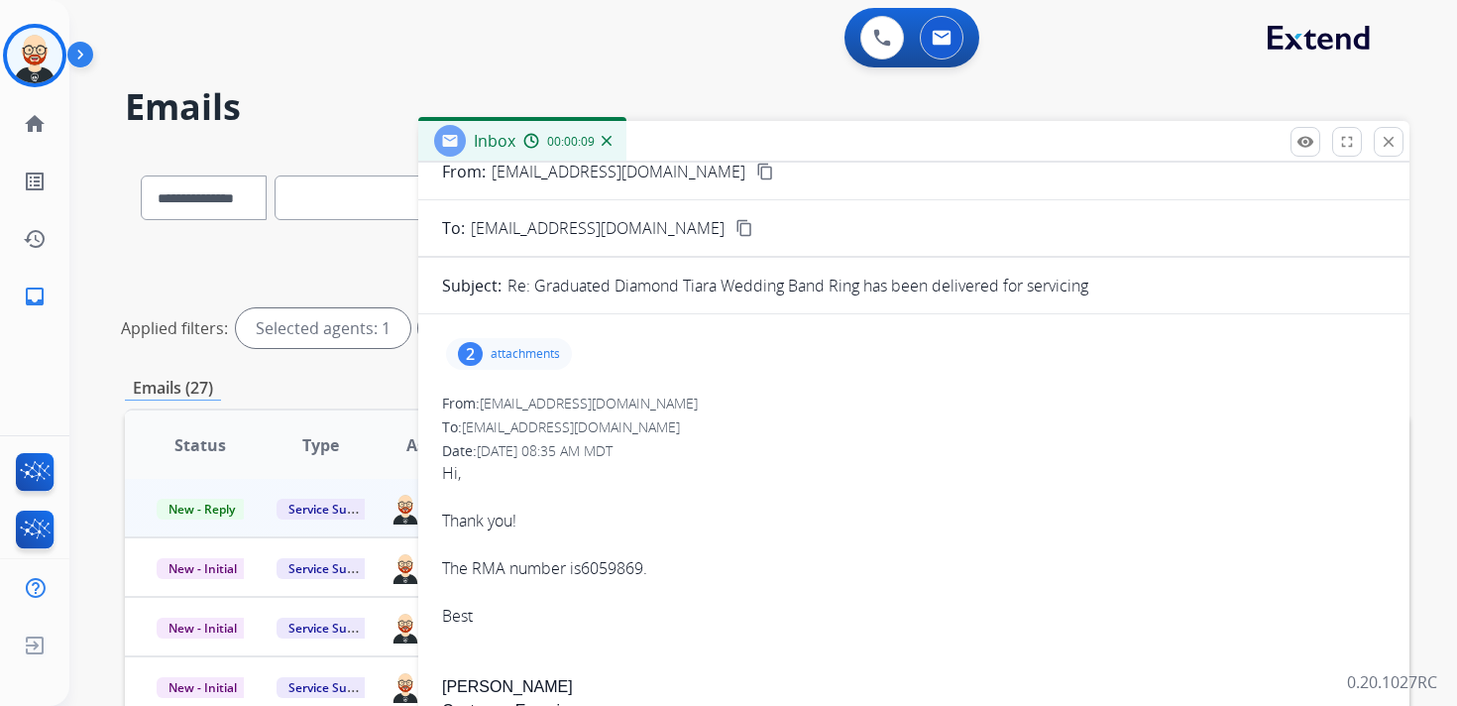
scroll to position [0, 0]
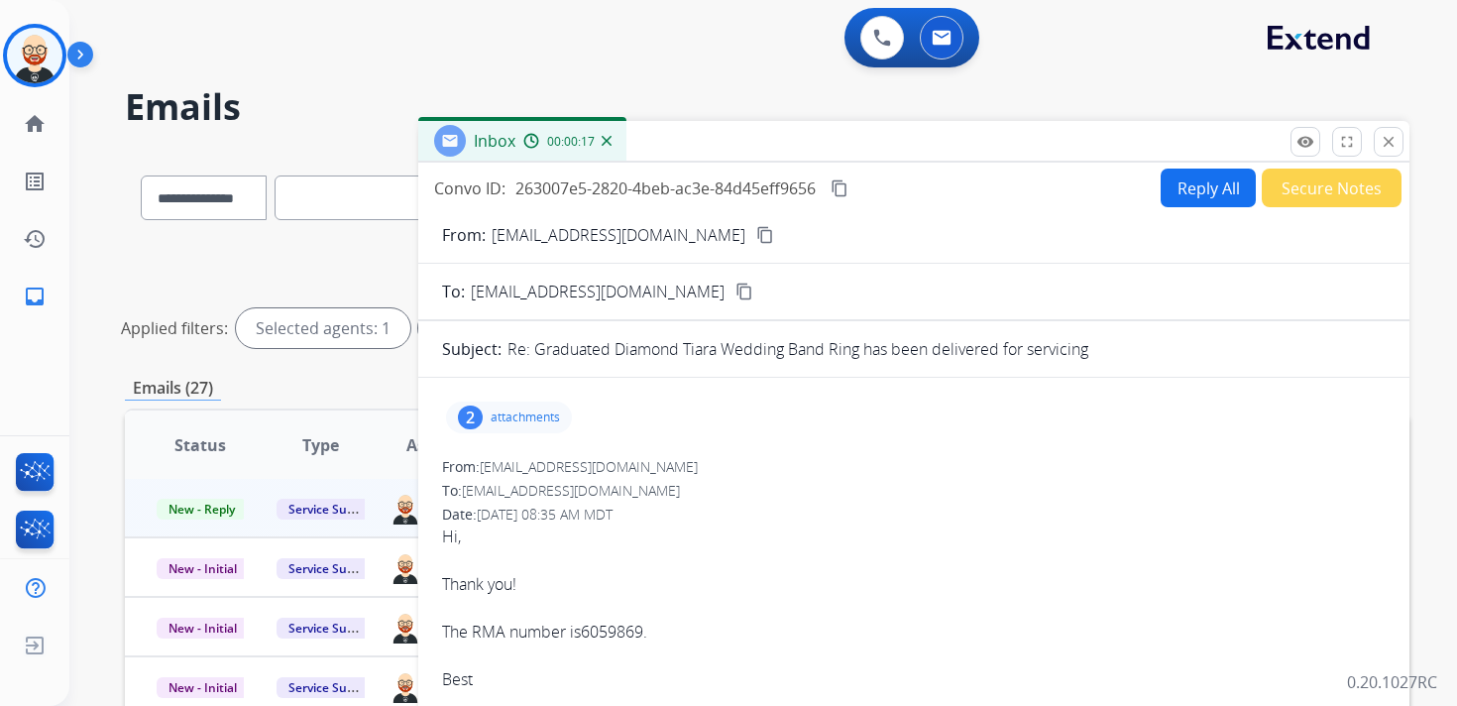
click at [840, 192] on mat-icon "content_copy" at bounding box center [840, 188] width 18 height 18
click at [845, 190] on mat-icon "content_copy" at bounding box center [840, 188] width 18 height 18
click at [1189, 181] on button "Reply All" at bounding box center [1208, 188] width 95 height 39
select select "**********"
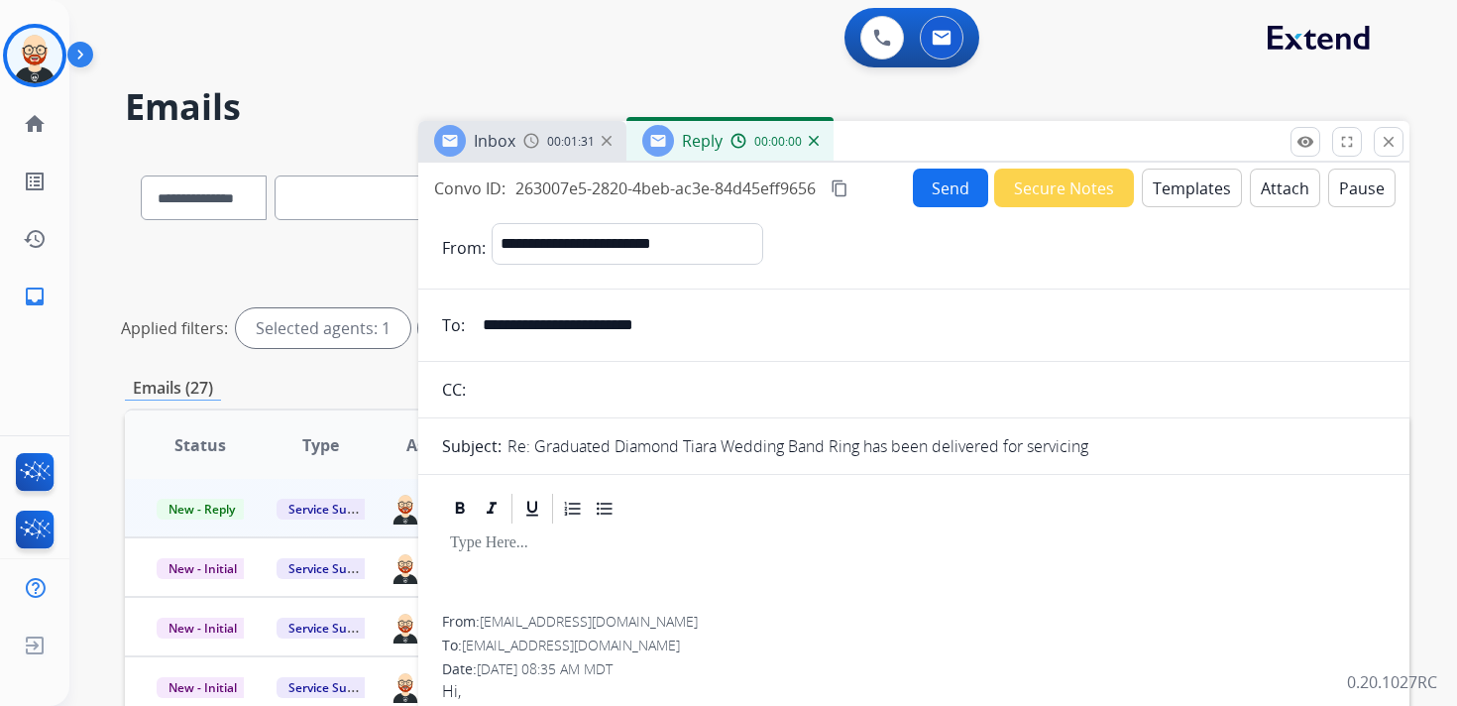
click at [497, 552] on p at bounding box center [914, 543] width 928 height 18
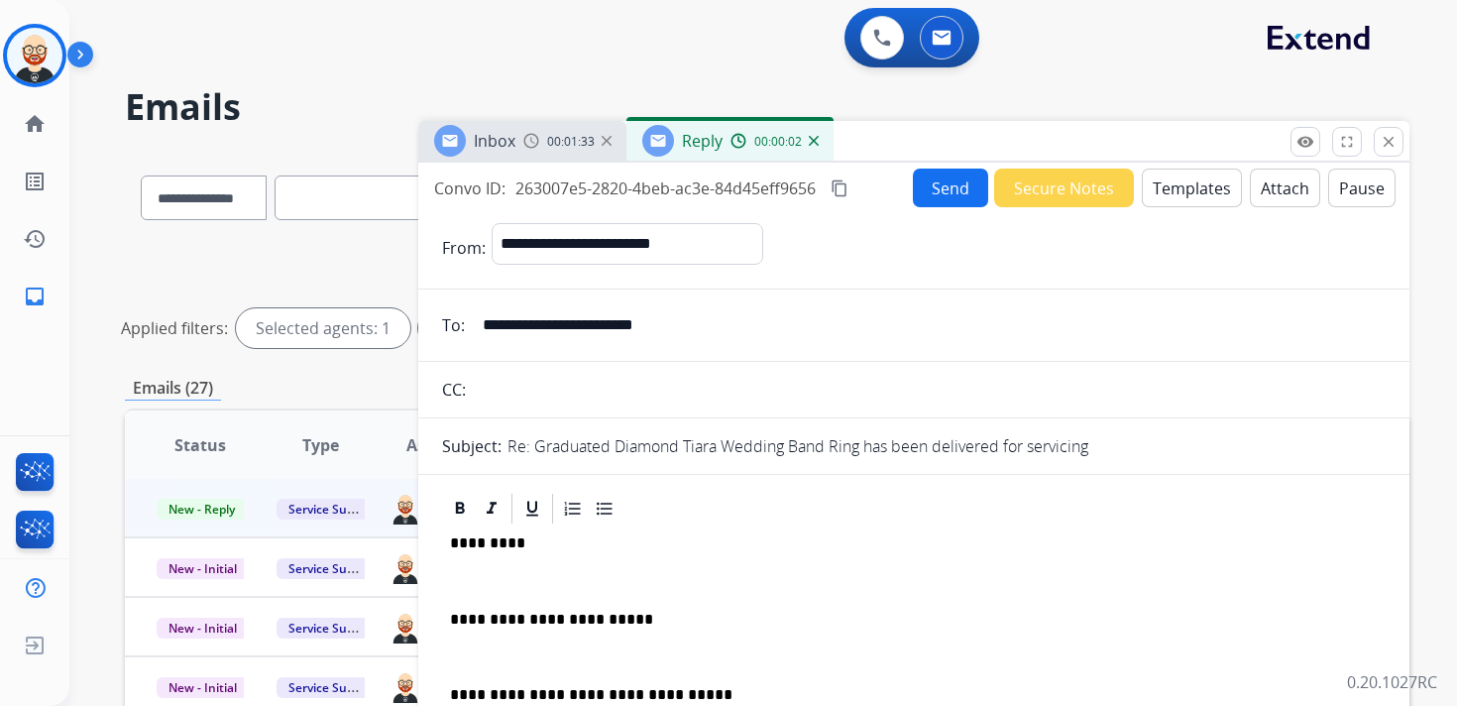
scroll to position [5, 0]
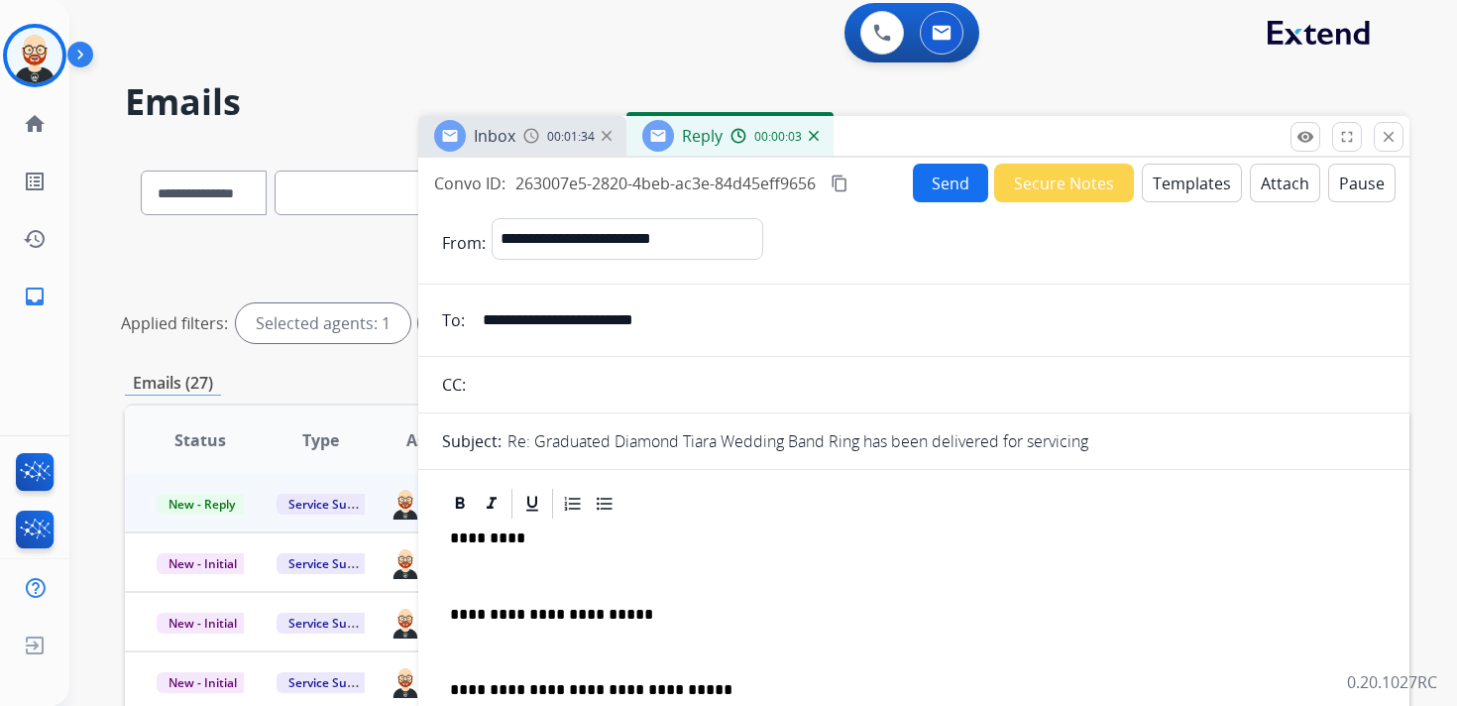
drag, startPoint x: 473, startPoint y: 561, endPoint x: 483, endPoint y: 538, distance: 24.9
click at [473, 561] on div "**********" at bounding box center [914, 661] width 944 height 280
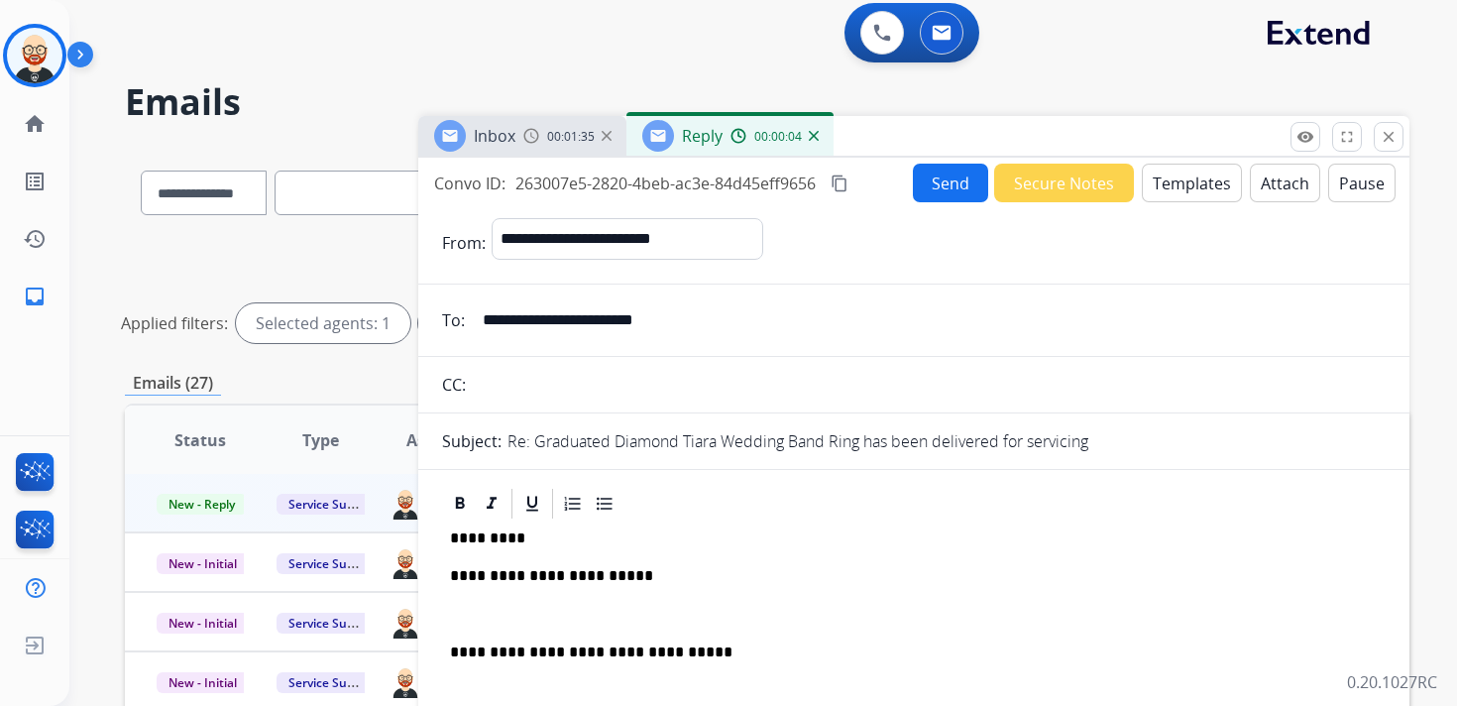
click at [503, 607] on p at bounding box center [914, 615] width 928 height 18
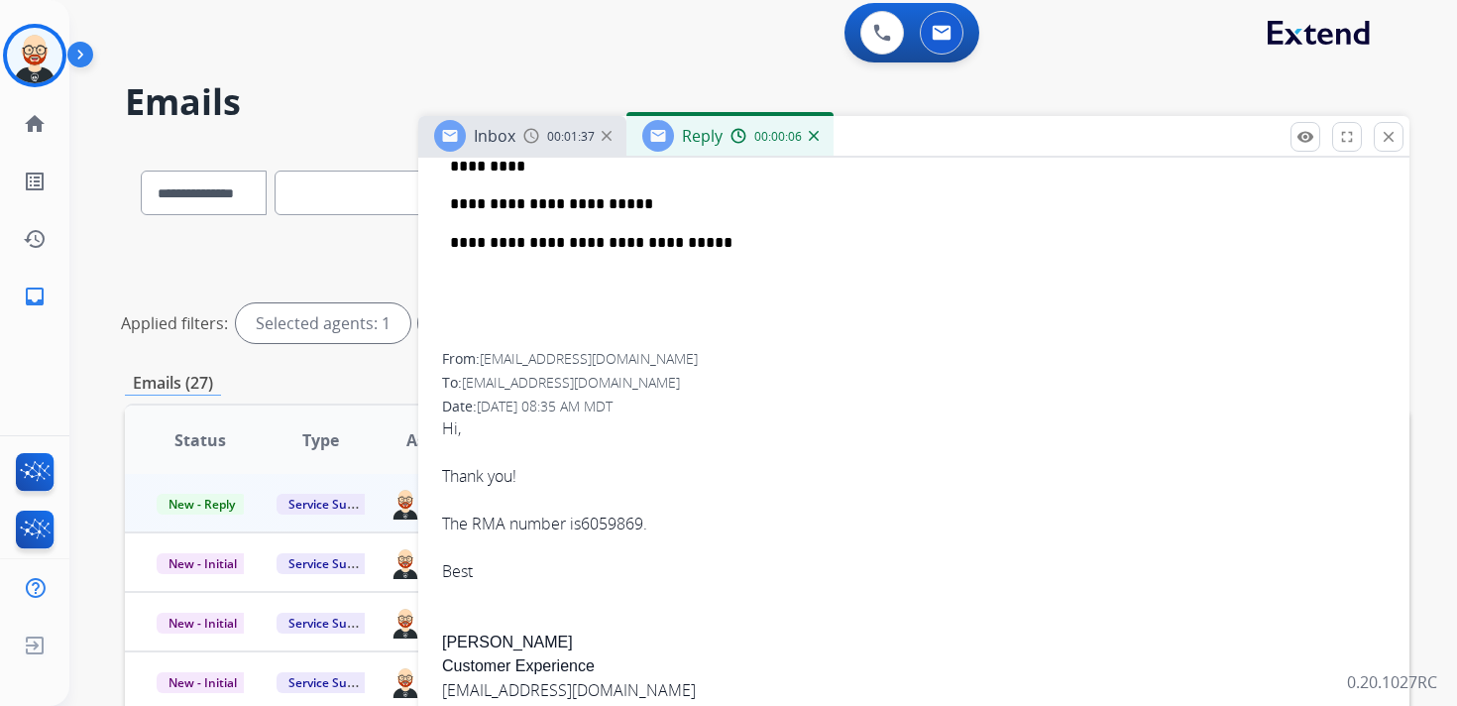
scroll to position [375, 0]
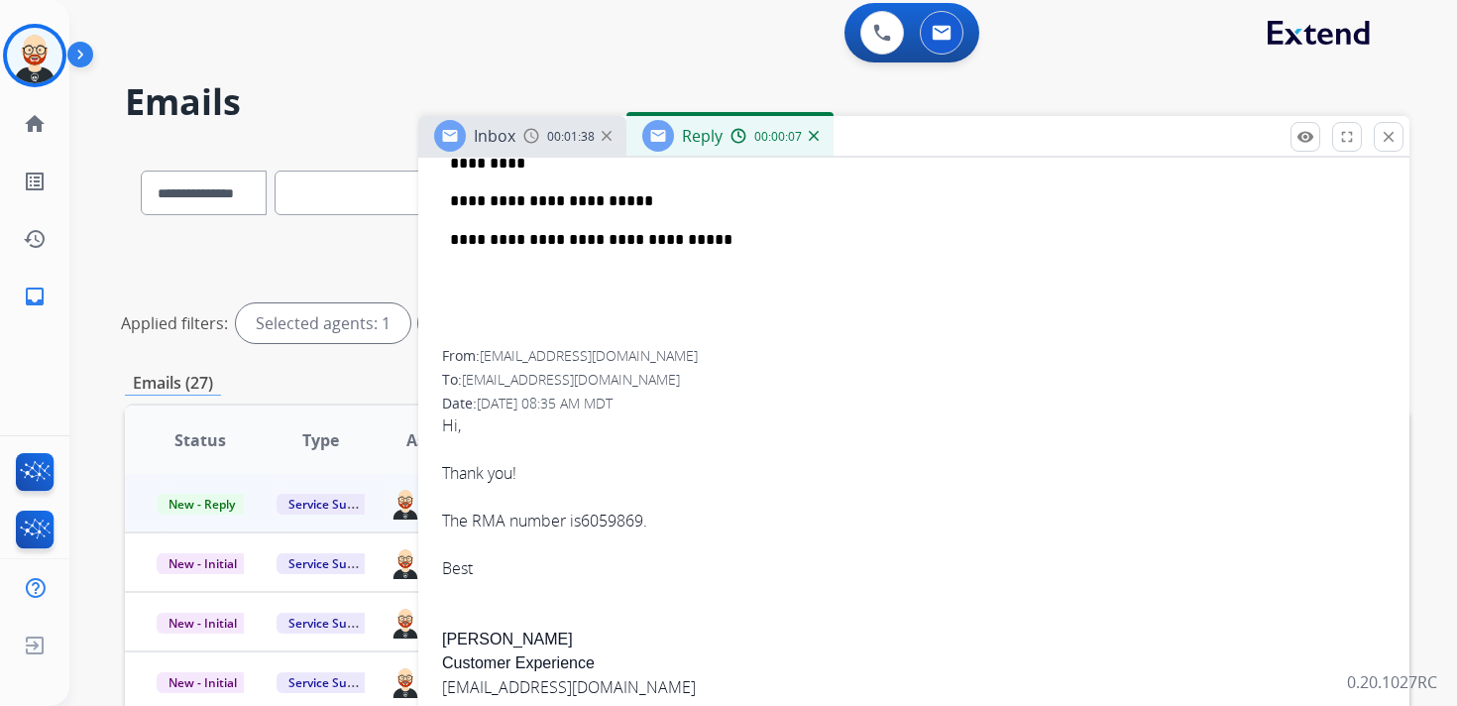
click at [473, 640] on div "Hi, Thank you! The RMA number is 6059869 . Best [PERSON_NAME] S Customer Experi…" at bounding box center [914, 695] width 944 height 565
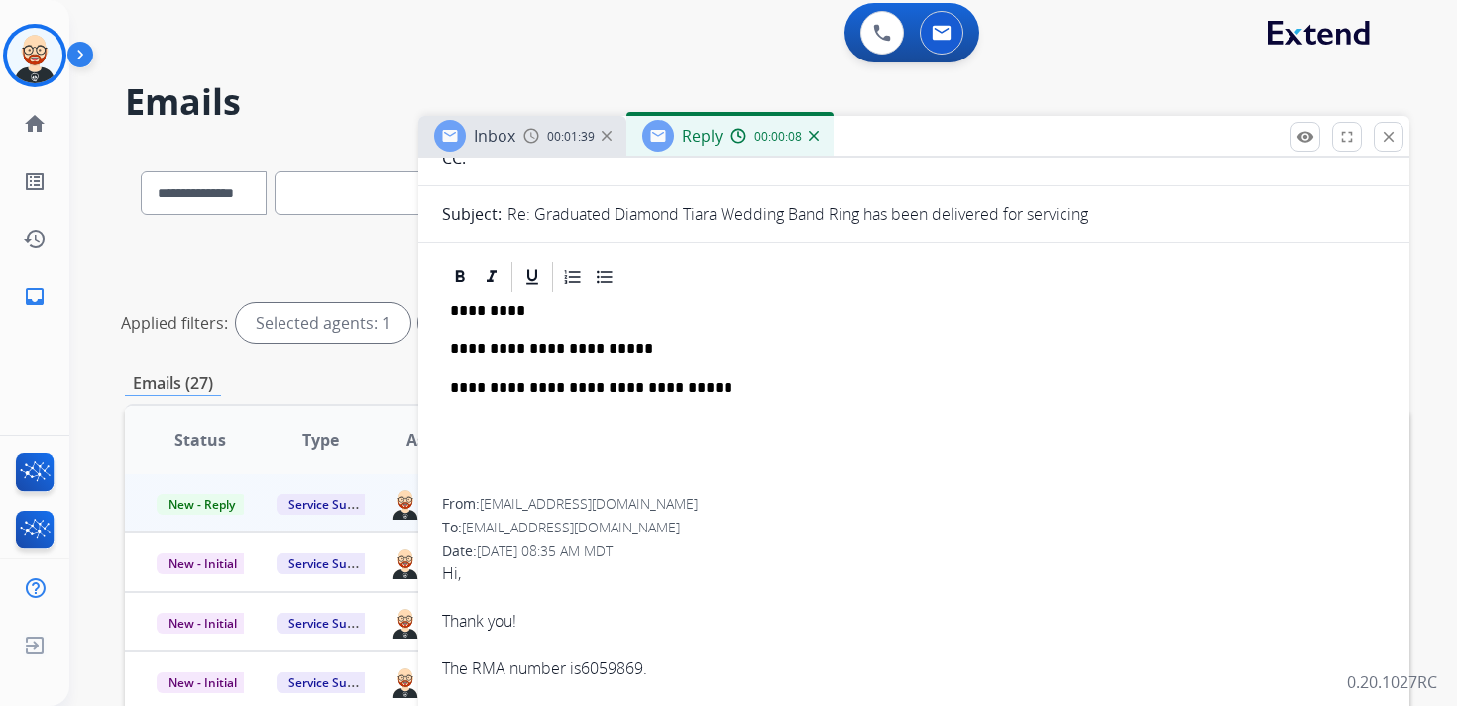
scroll to position [116, 0]
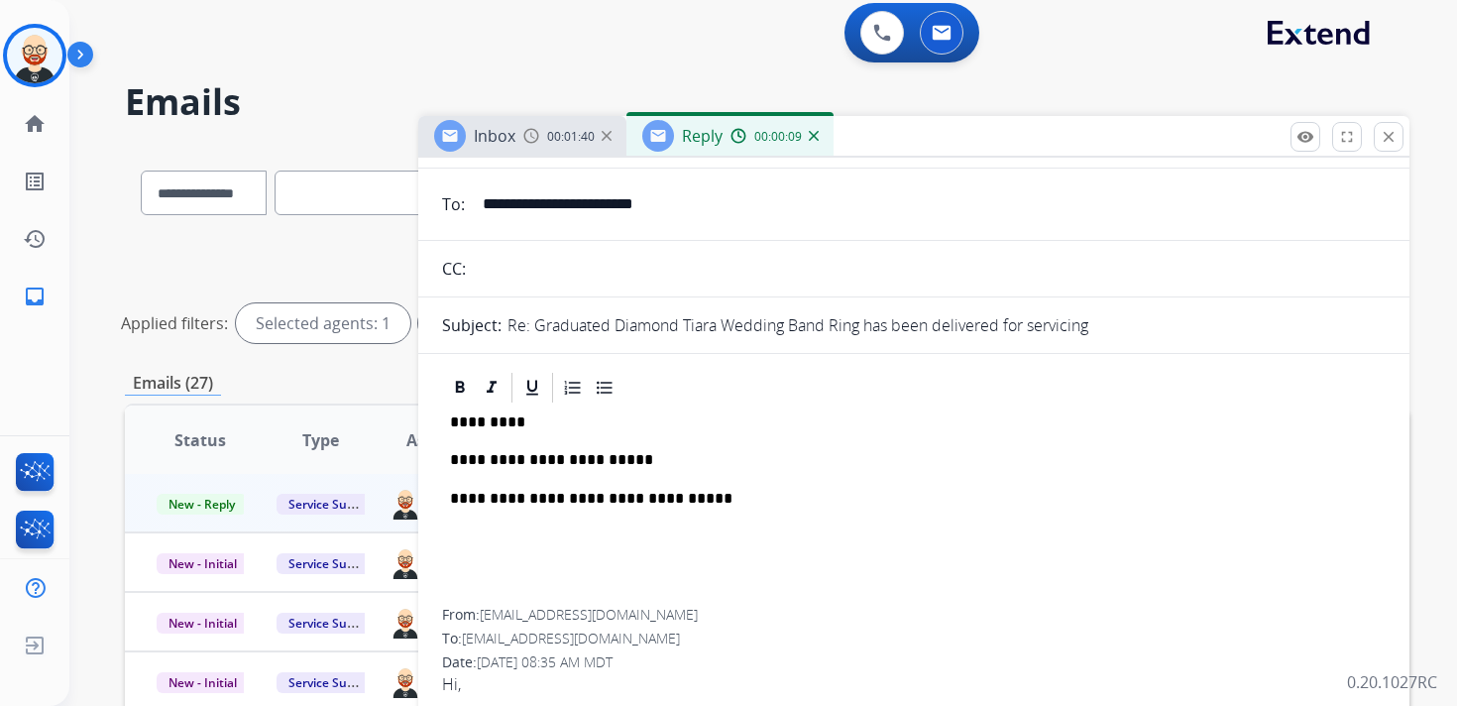
click at [484, 419] on p "*********" at bounding box center [906, 422] width 912 height 18
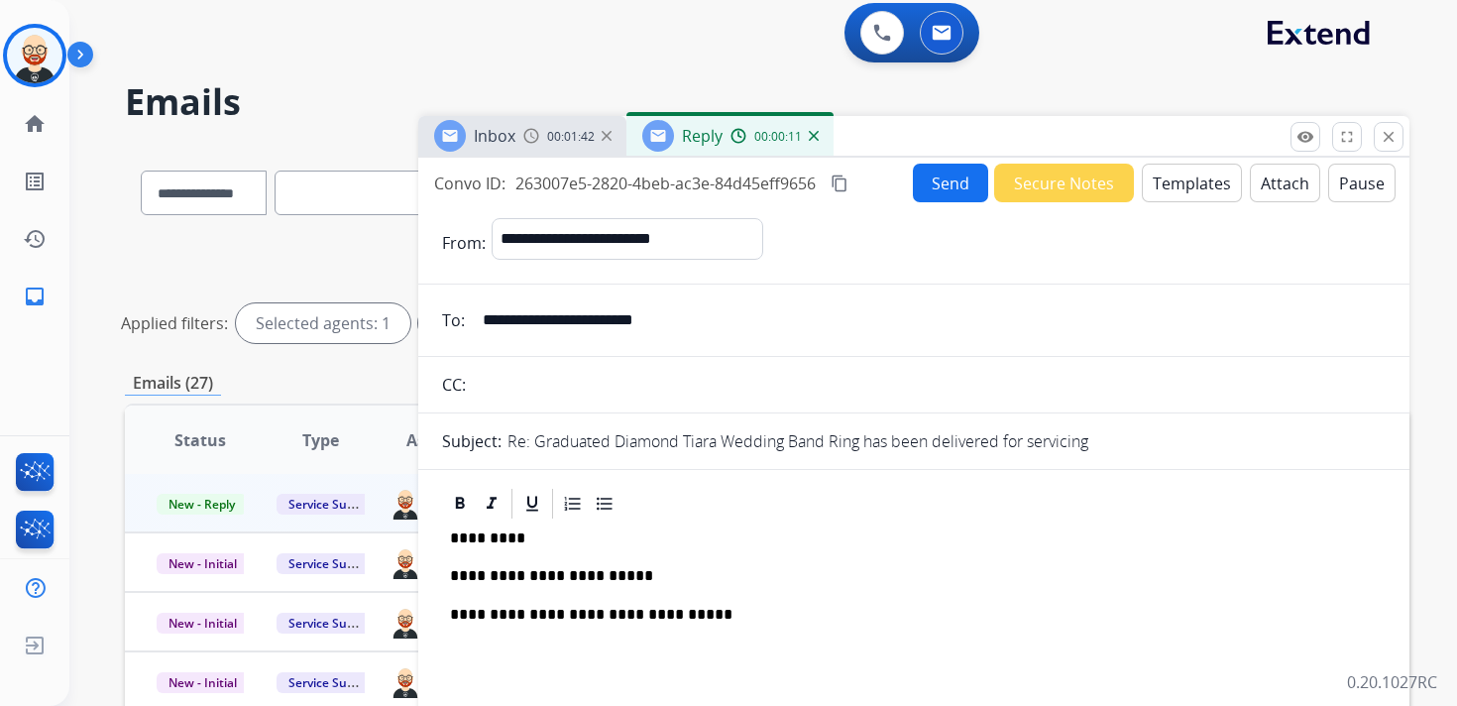
click at [925, 178] on button "Send" at bounding box center [950, 183] width 75 height 39
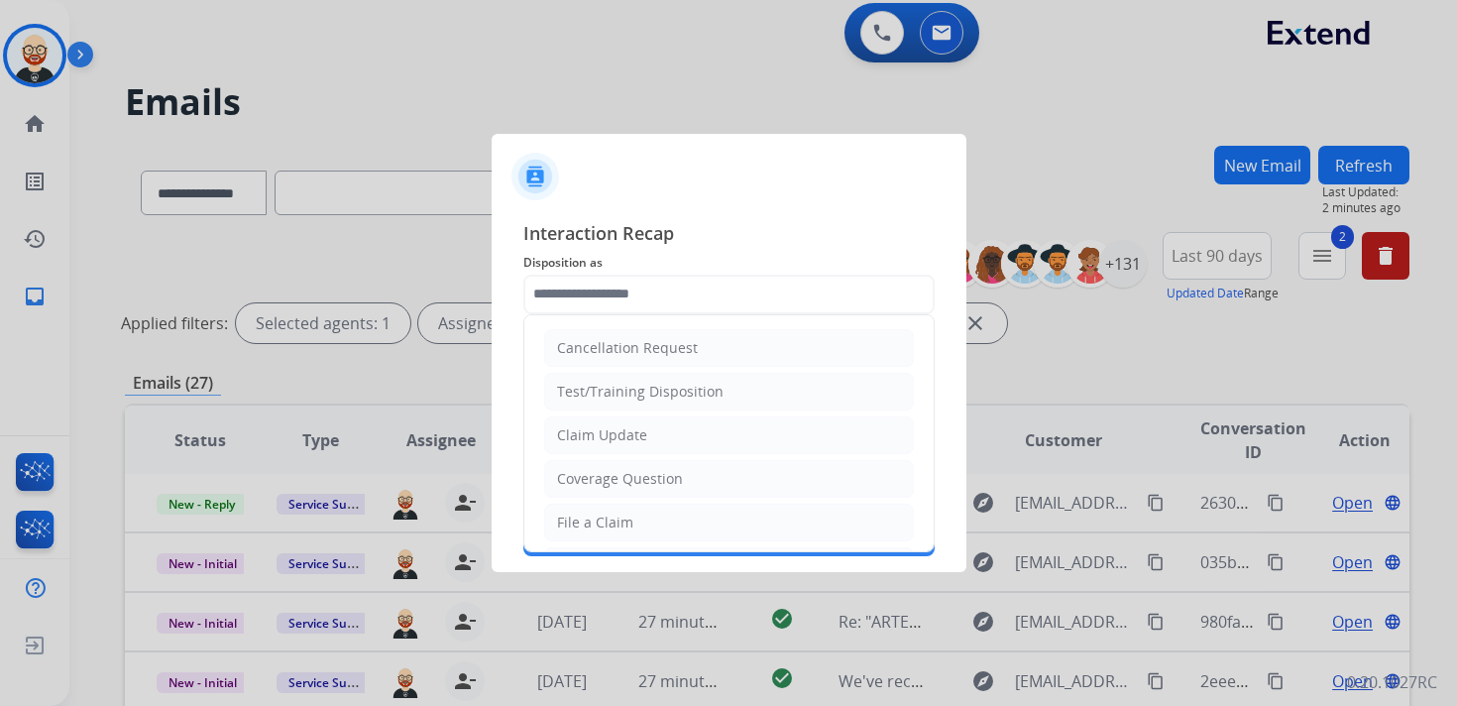
click at [640, 302] on input "text" at bounding box center [728, 295] width 411 height 40
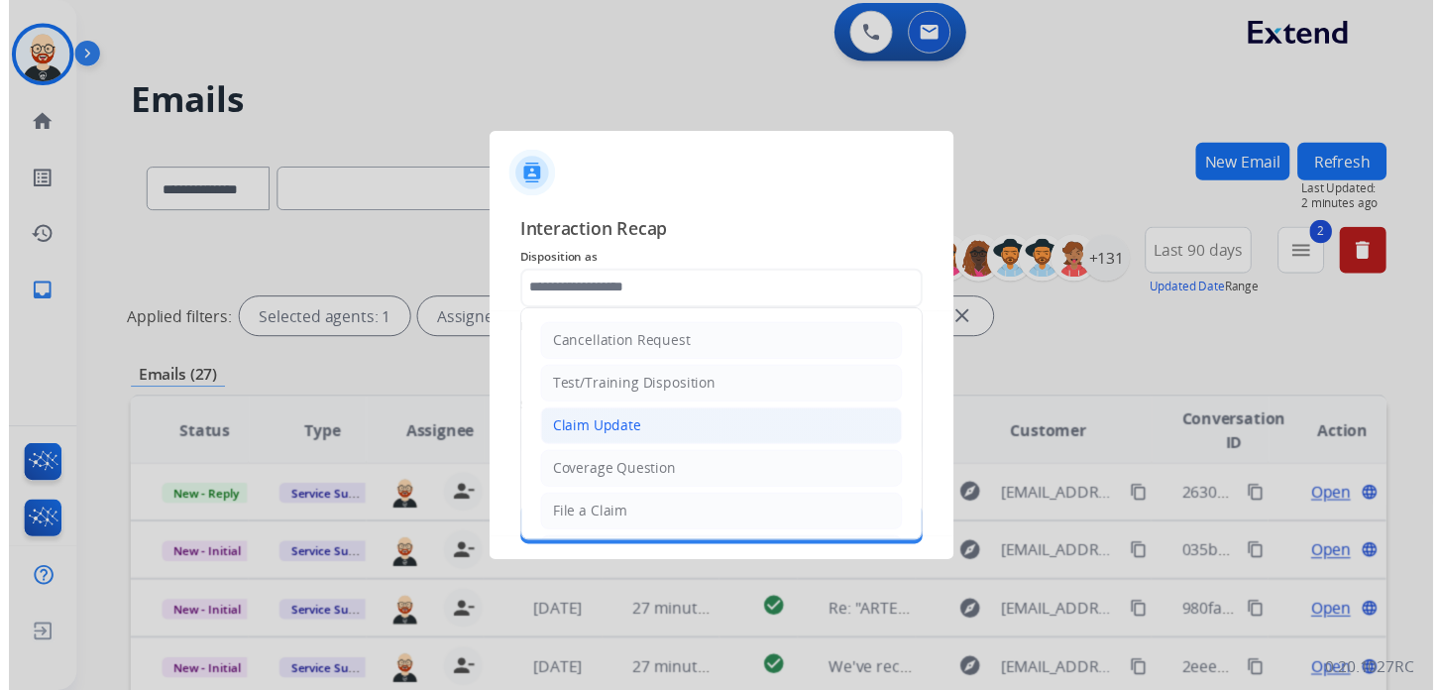
scroll to position [297, 0]
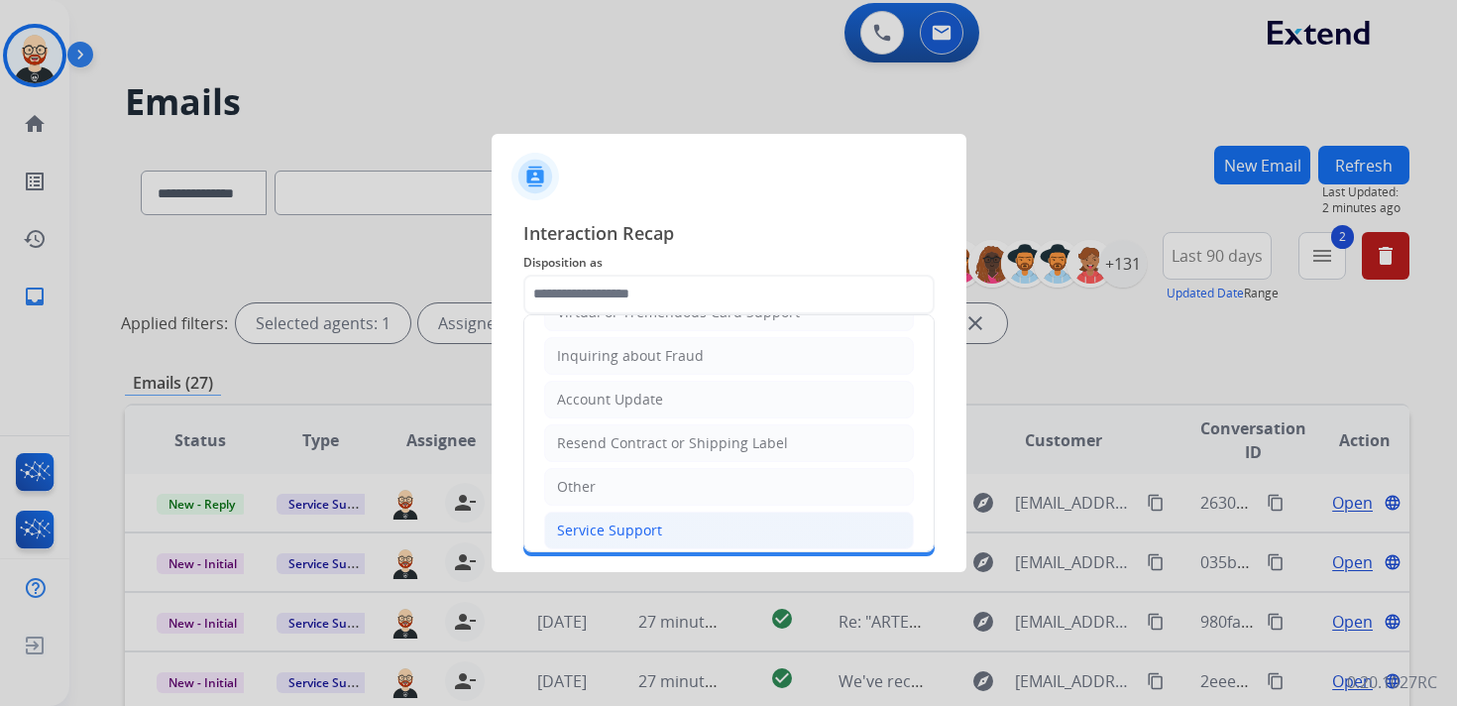
click at [613, 520] on div "Service Support" at bounding box center [609, 530] width 105 height 20
type input "**********"
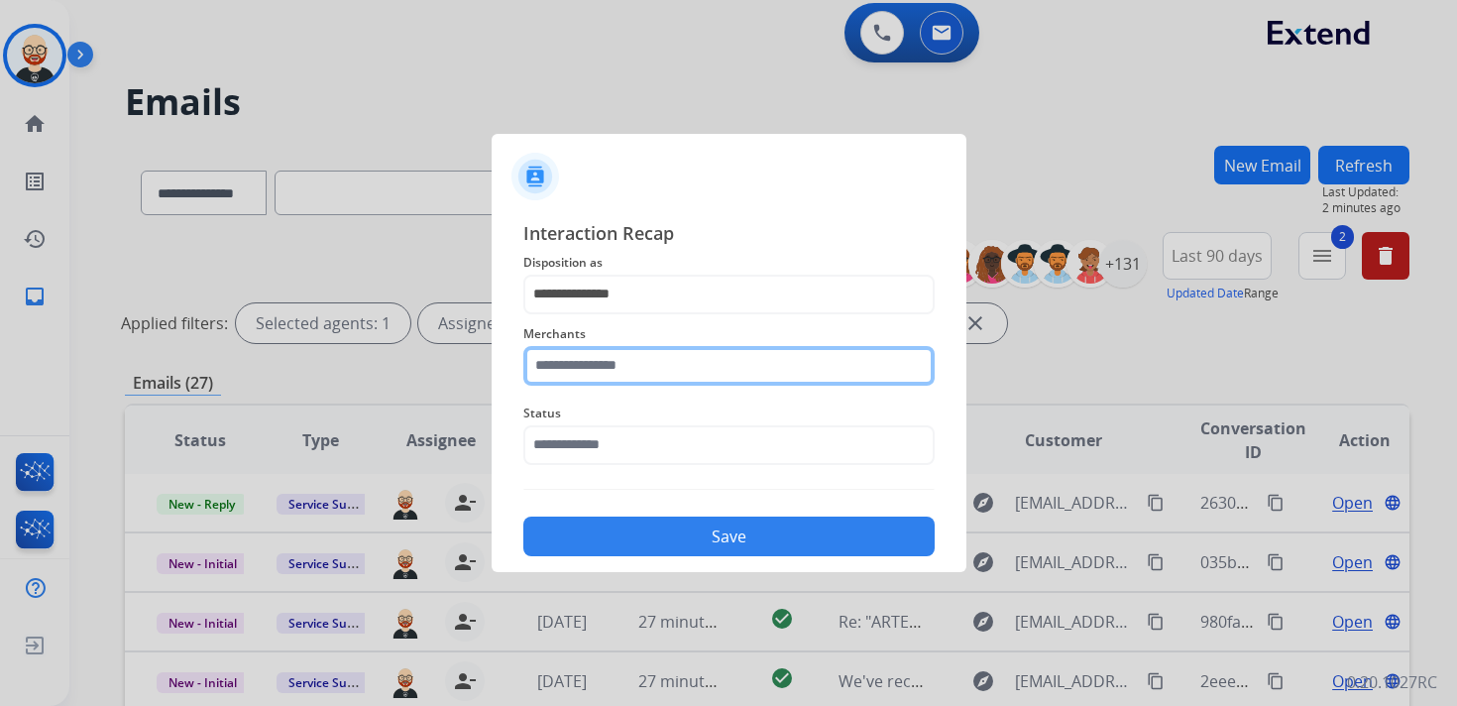
click at [601, 362] on input "text" at bounding box center [728, 366] width 411 height 40
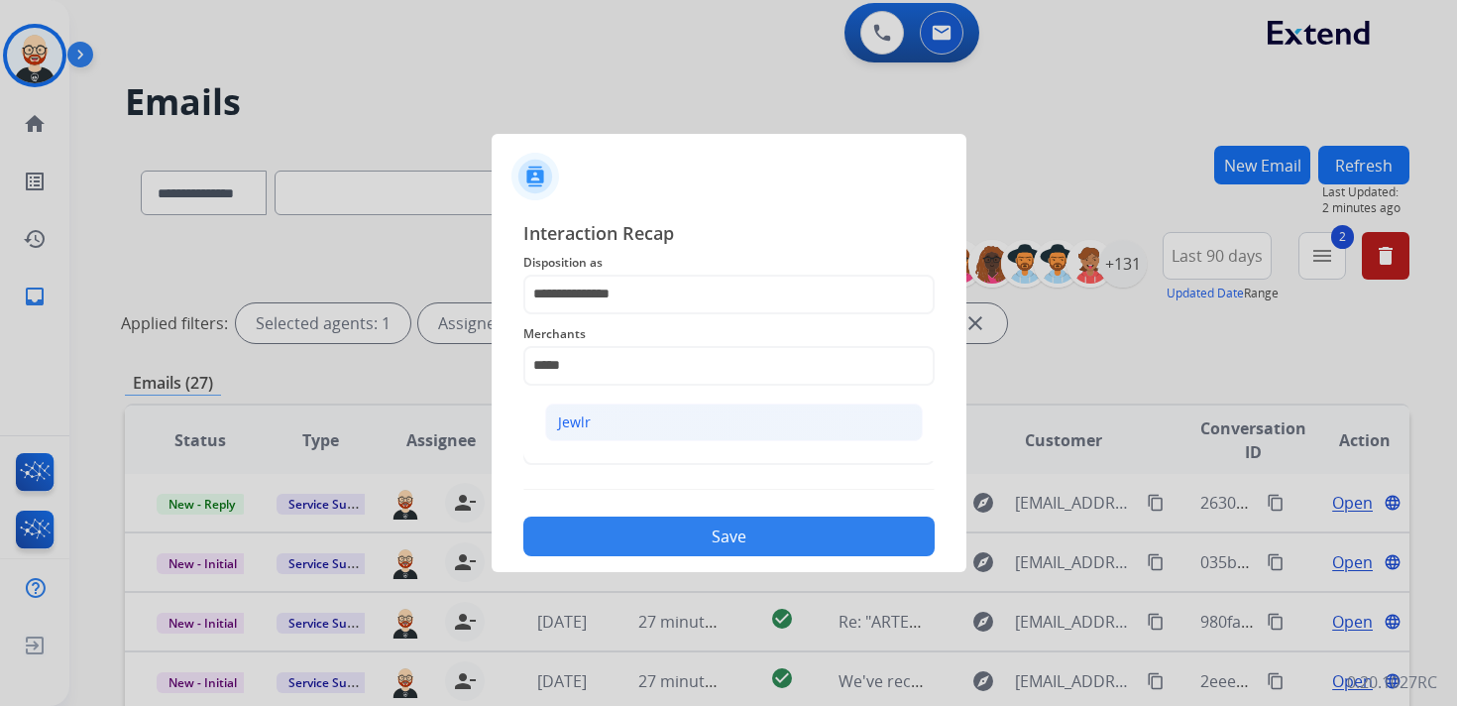
click at [594, 416] on li "Jewlr" at bounding box center [734, 422] width 378 height 38
type input "*****"
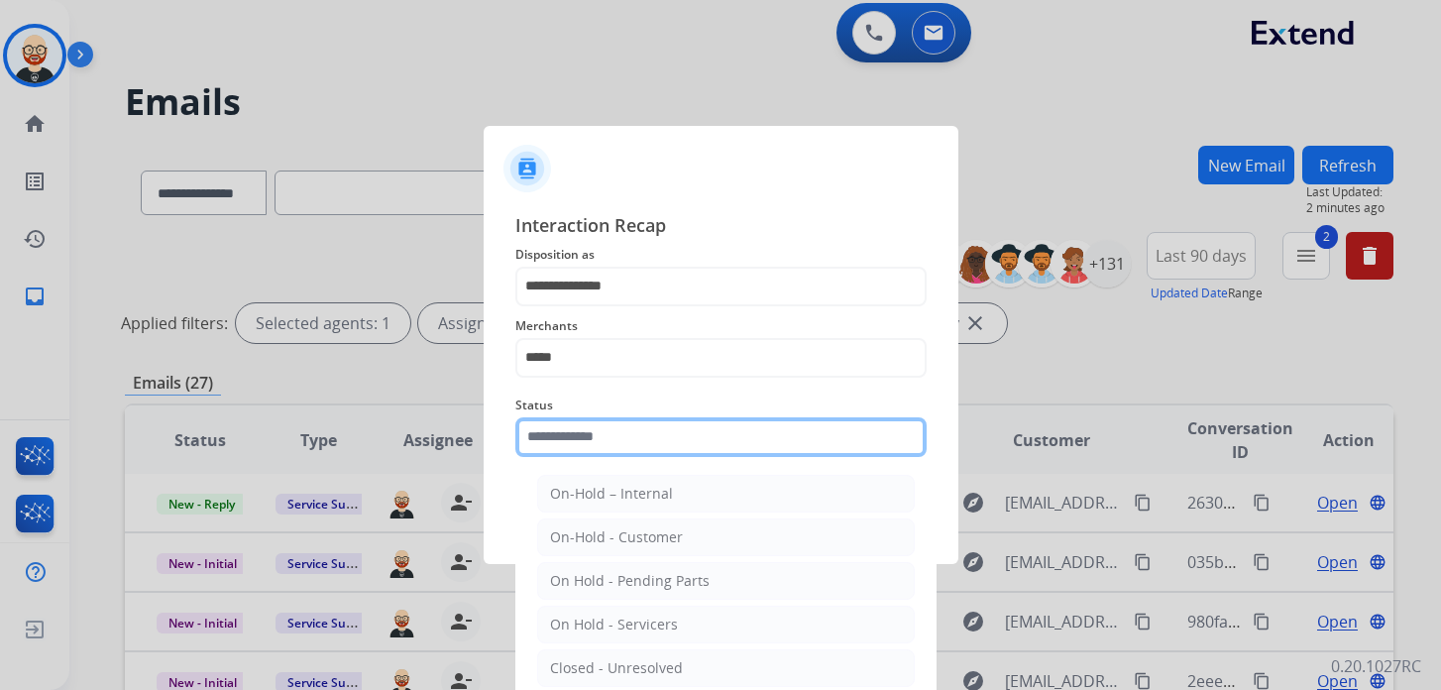
click at [594, 441] on input "text" at bounding box center [720, 437] width 411 height 40
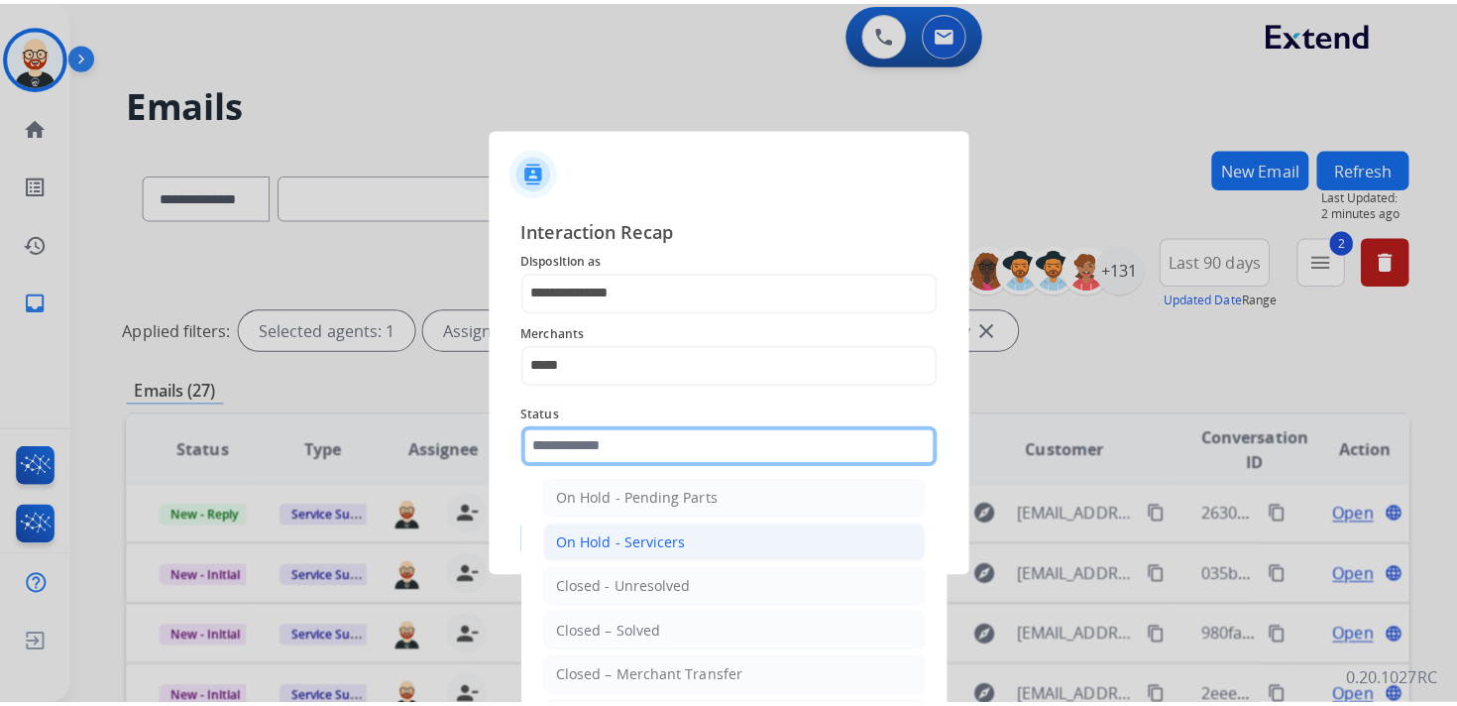
scroll to position [98, 0]
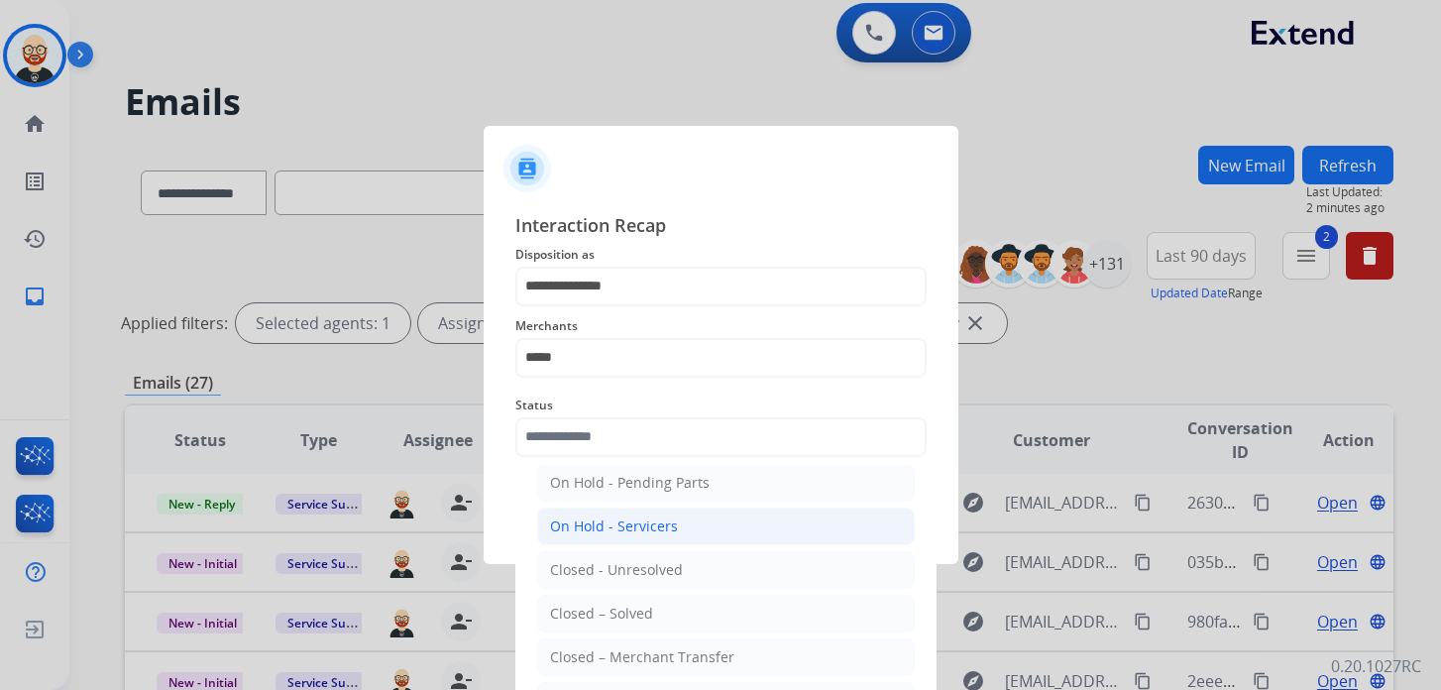
click at [640, 612] on div "Closed – Solved" at bounding box center [601, 614] width 103 height 20
type input "**********"
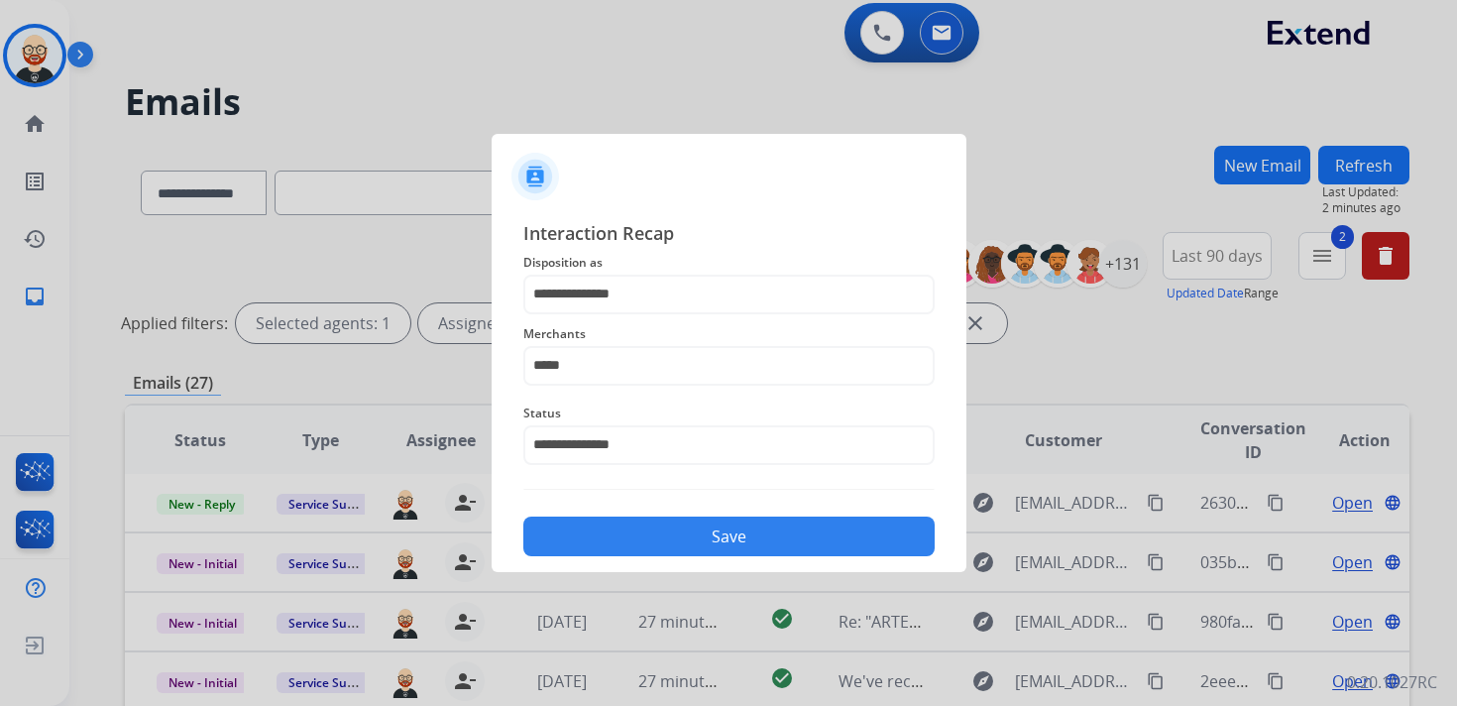
click at [700, 538] on button "Save" at bounding box center [728, 536] width 411 height 40
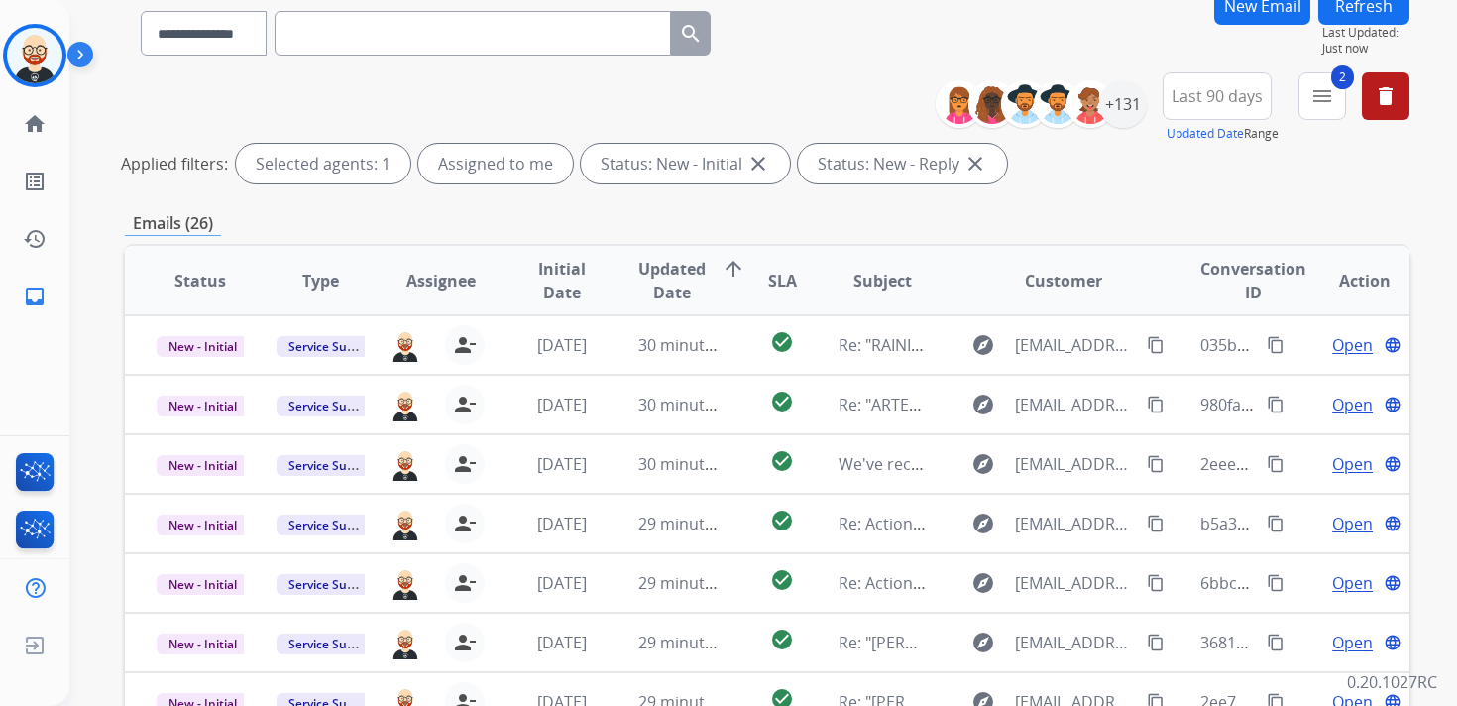
scroll to position [156, 0]
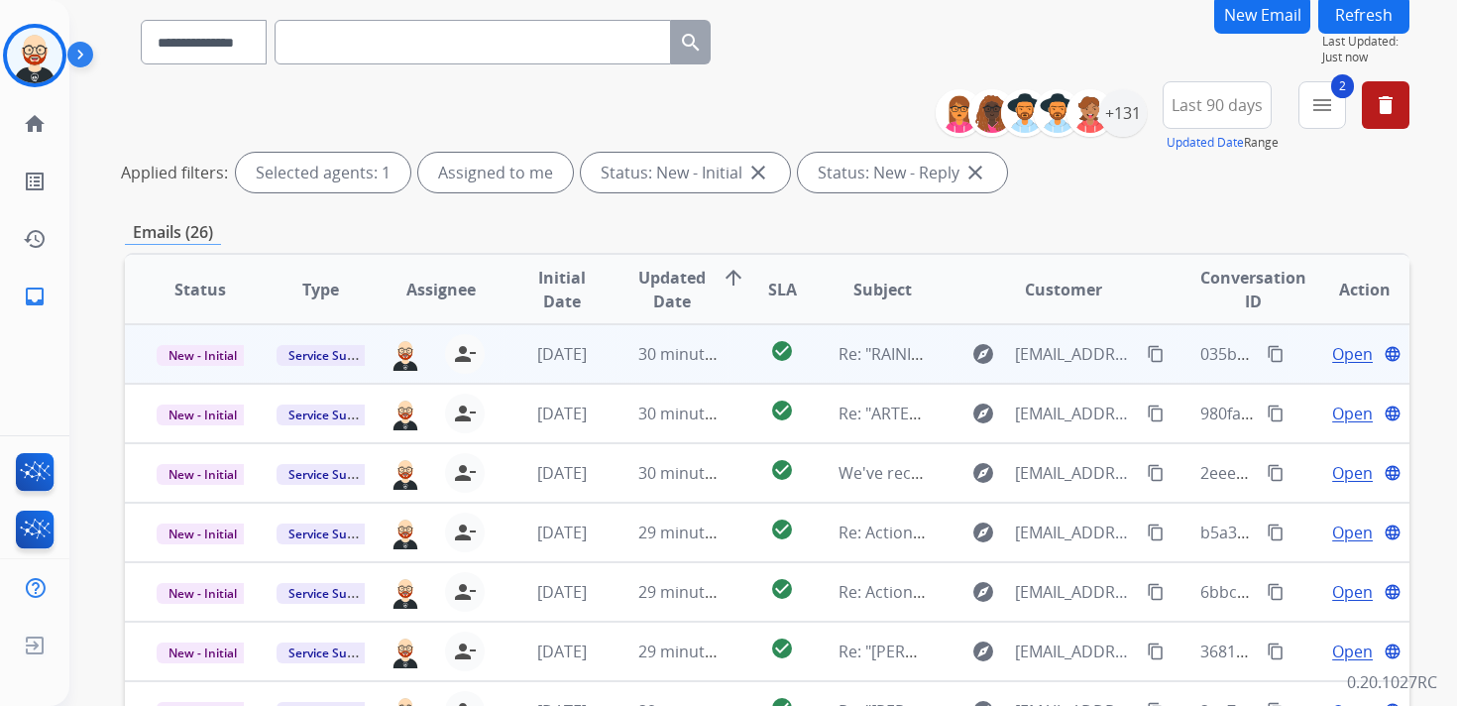
click at [1332, 359] on span "Open" at bounding box center [1352, 354] width 41 height 24
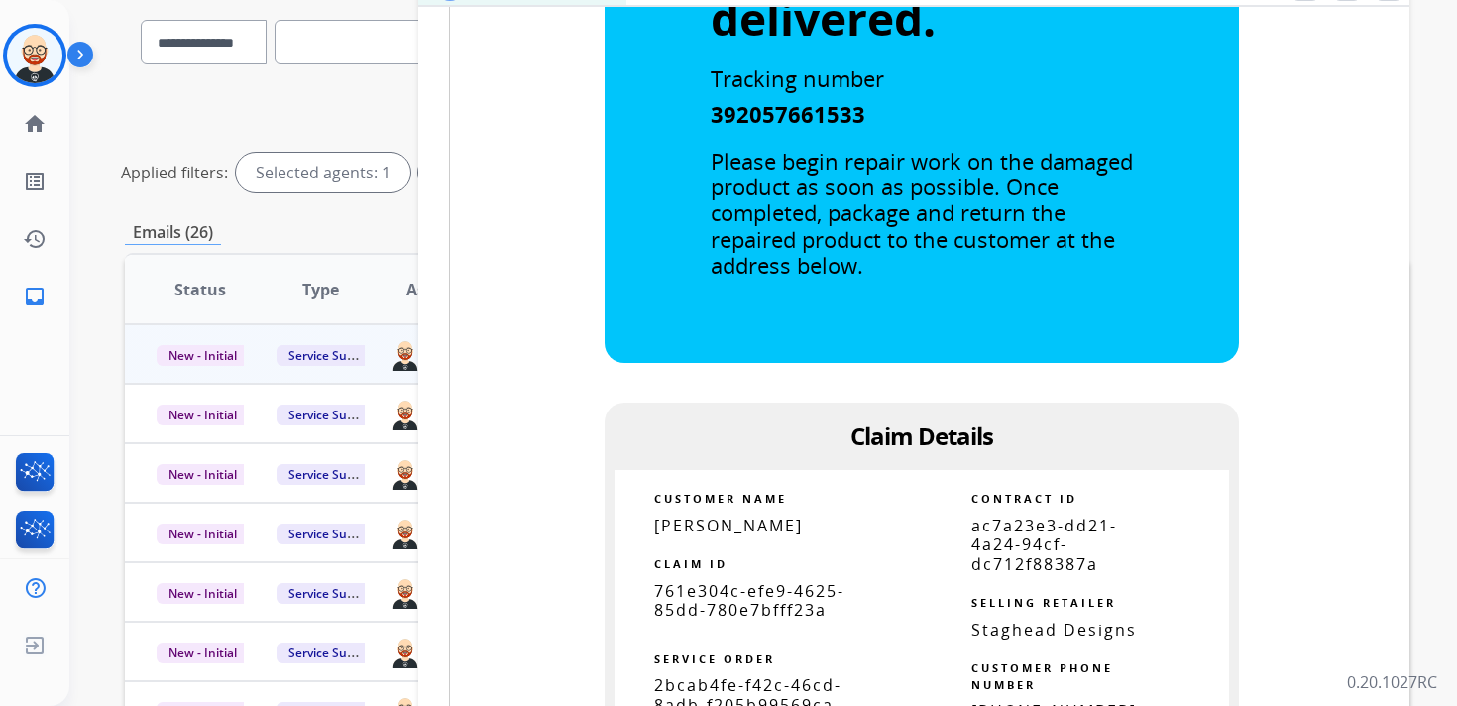
scroll to position [949, 0]
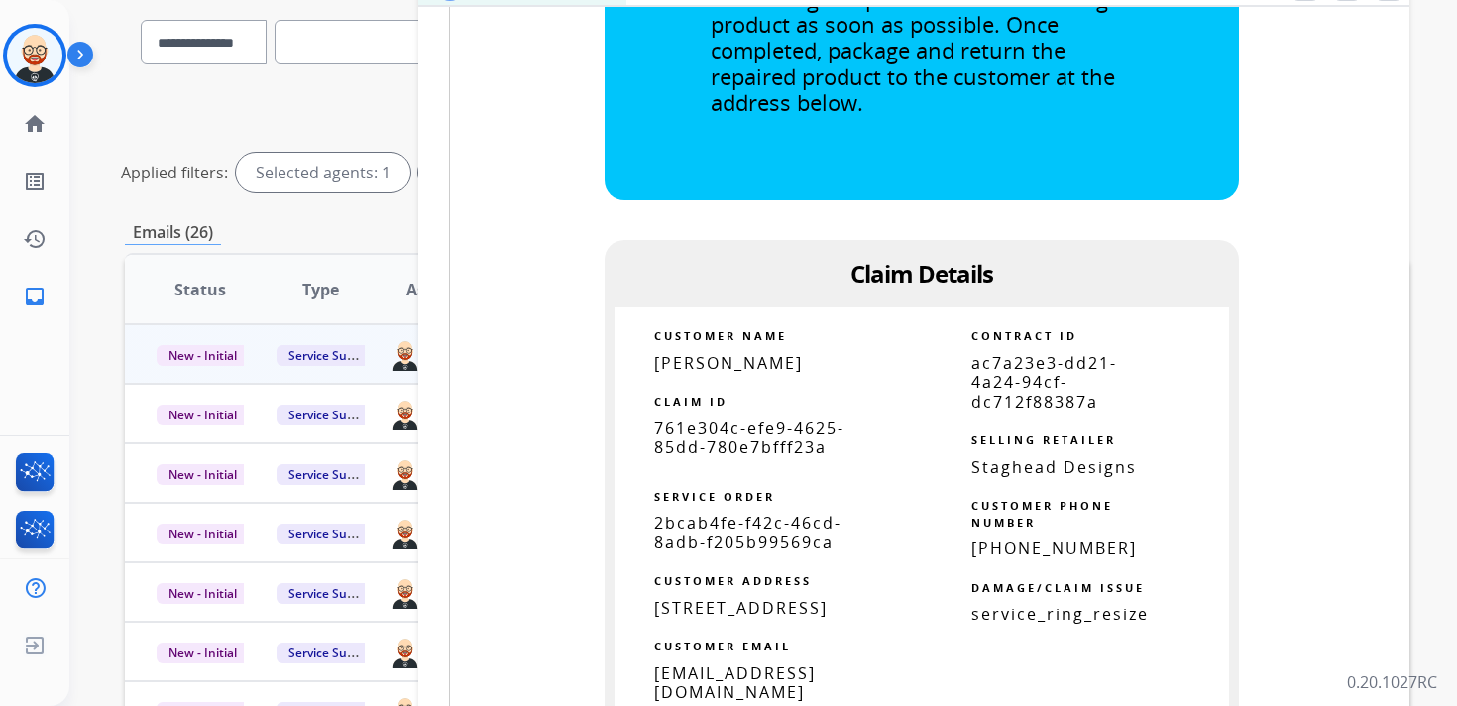
click at [811, 443] on span "761e304c-efe9-4625-85dd-780e7bfff23a" at bounding box center [749, 437] width 190 height 41
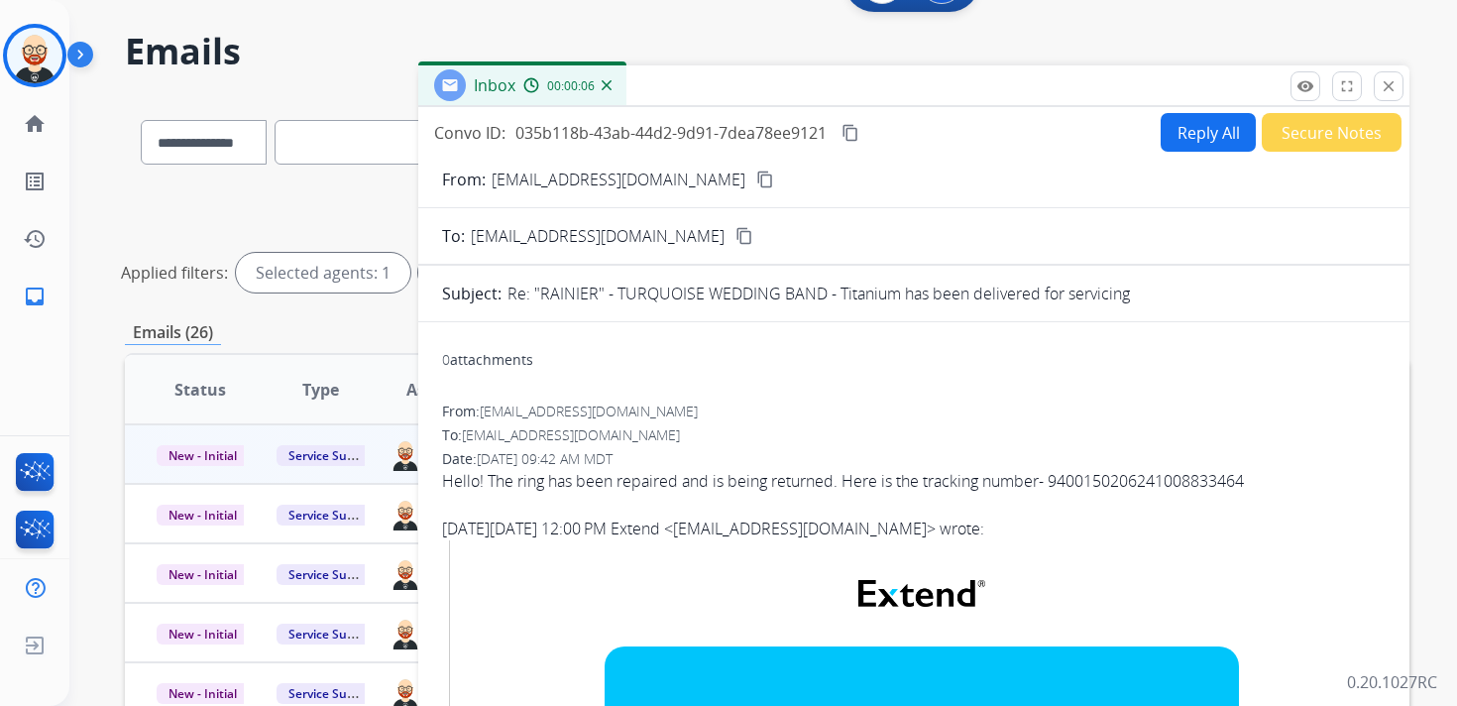
scroll to position [0, 0]
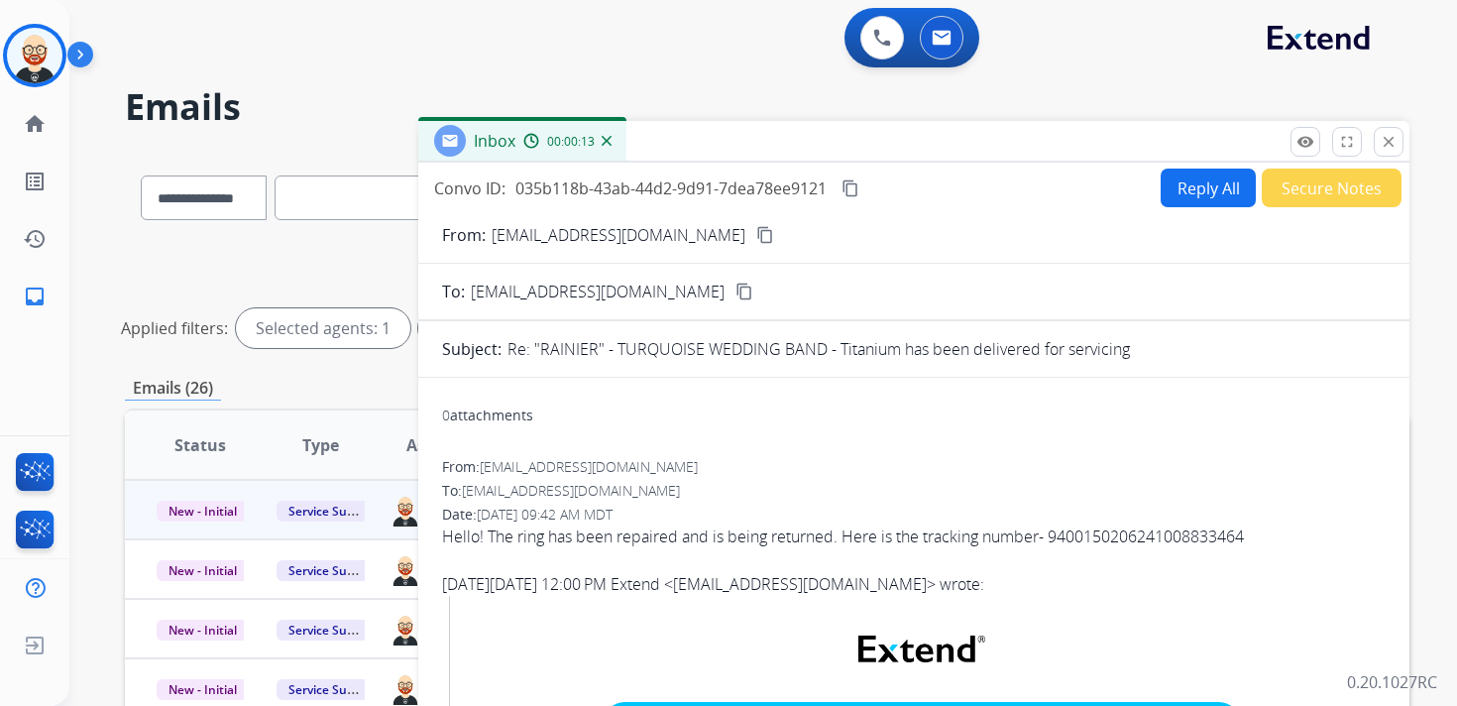
click at [855, 190] on mat-icon "content_copy" at bounding box center [851, 188] width 18 height 18
click at [670, 541] on div "Hello! The ring has been repaired and is being returned. Here is the tracking n…" at bounding box center [914, 536] width 944 height 24
click at [1183, 181] on button "Reply All" at bounding box center [1208, 188] width 95 height 39
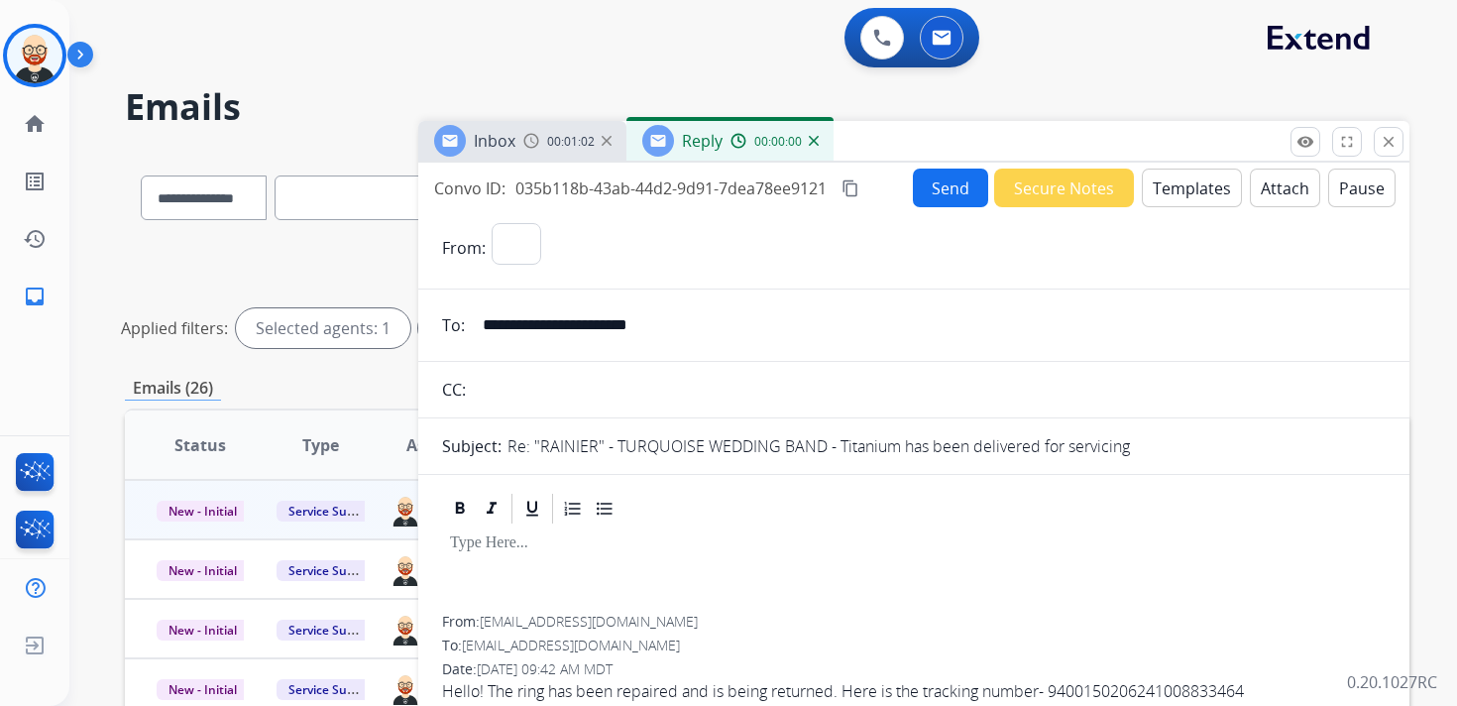
select select "**********"
click at [588, 554] on div at bounding box center [914, 570] width 944 height 89
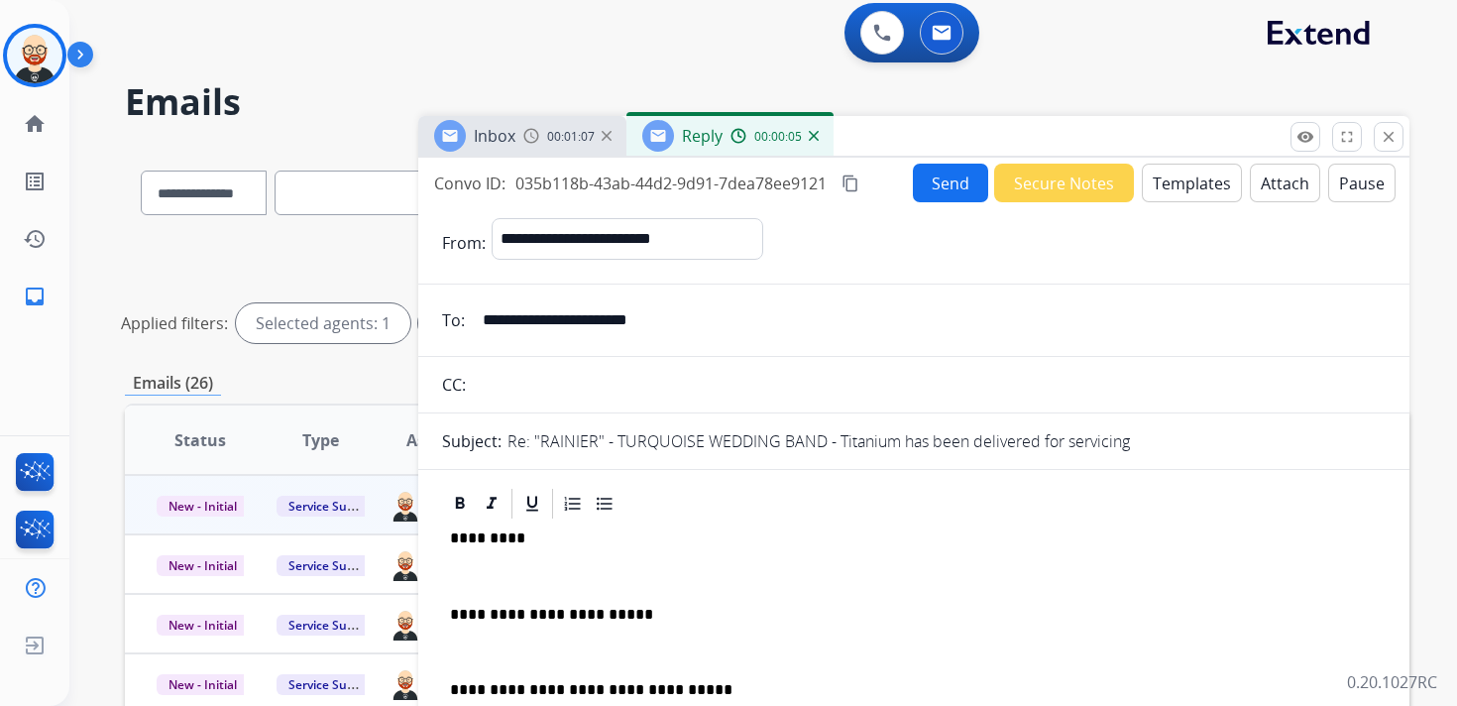
click at [579, 572] on p at bounding box center [914, 576] width 928 height 18
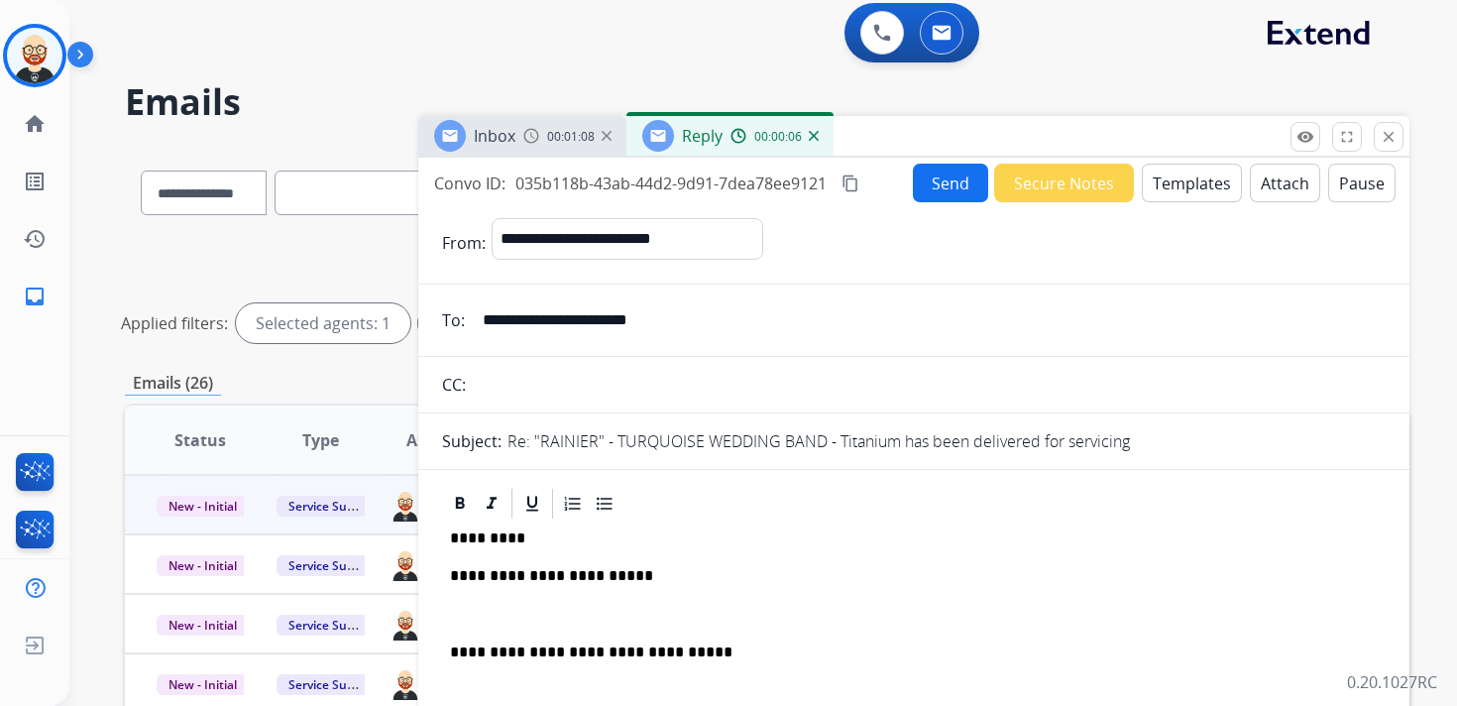
click at [562, 600] on div "**********" at bounding box center [914, 642] width 944 height 242
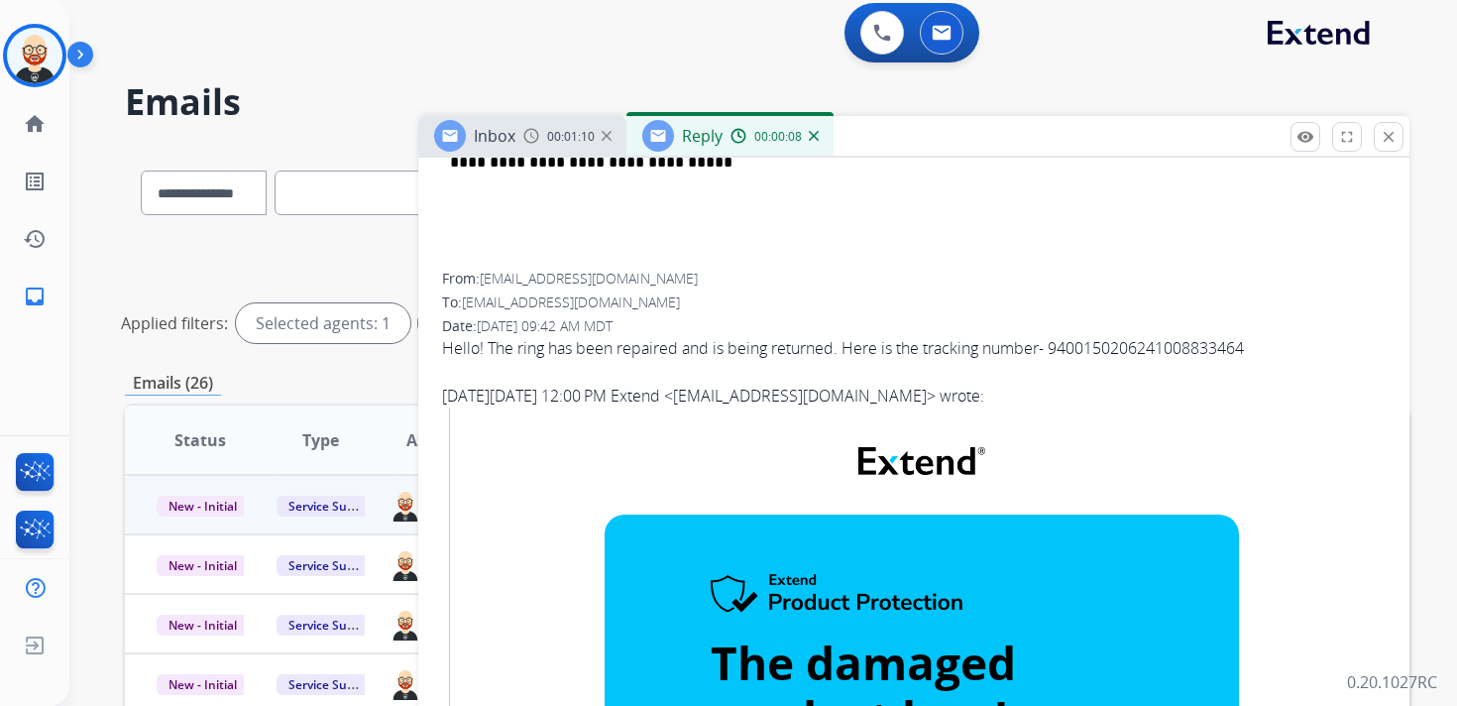
scroll to position [0, 0]
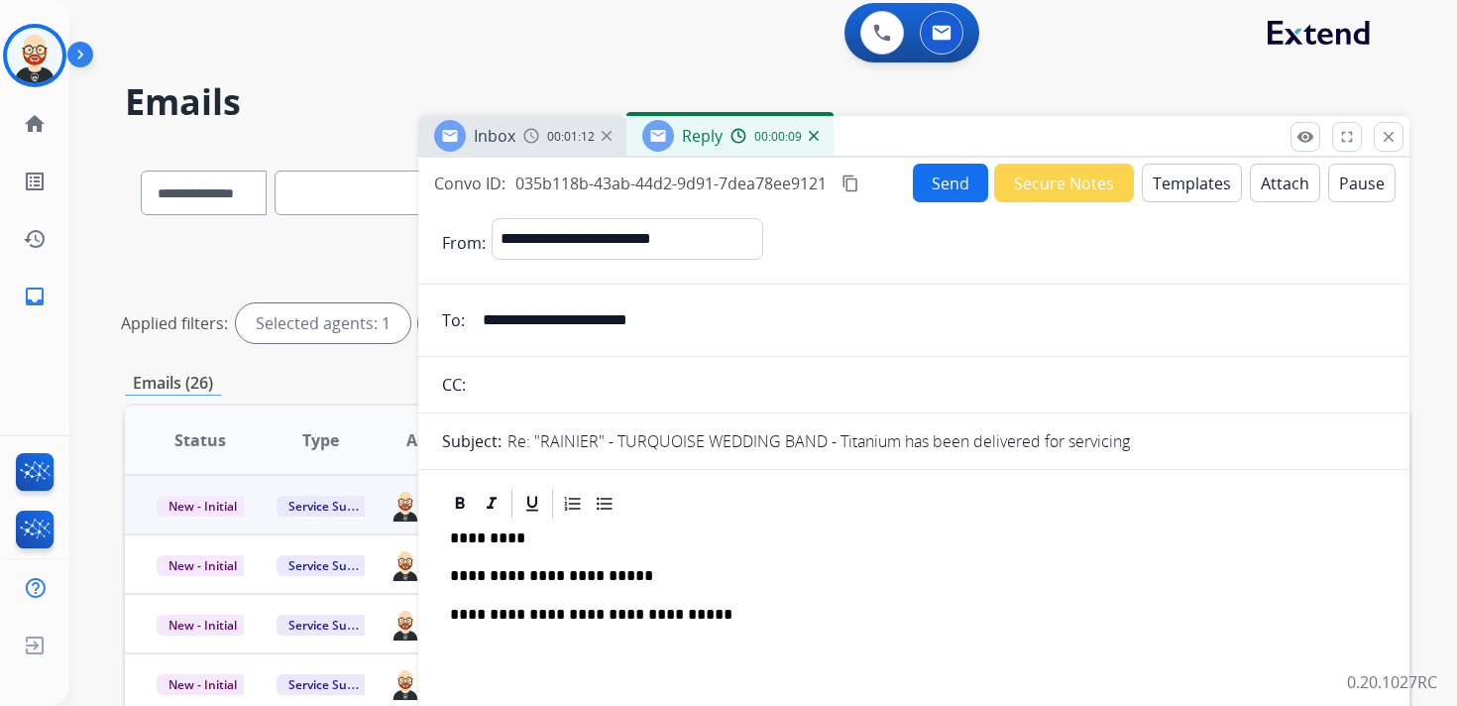
click at [932, 194] on button "Send" at bounding box center [950, 183] width 75 height 39
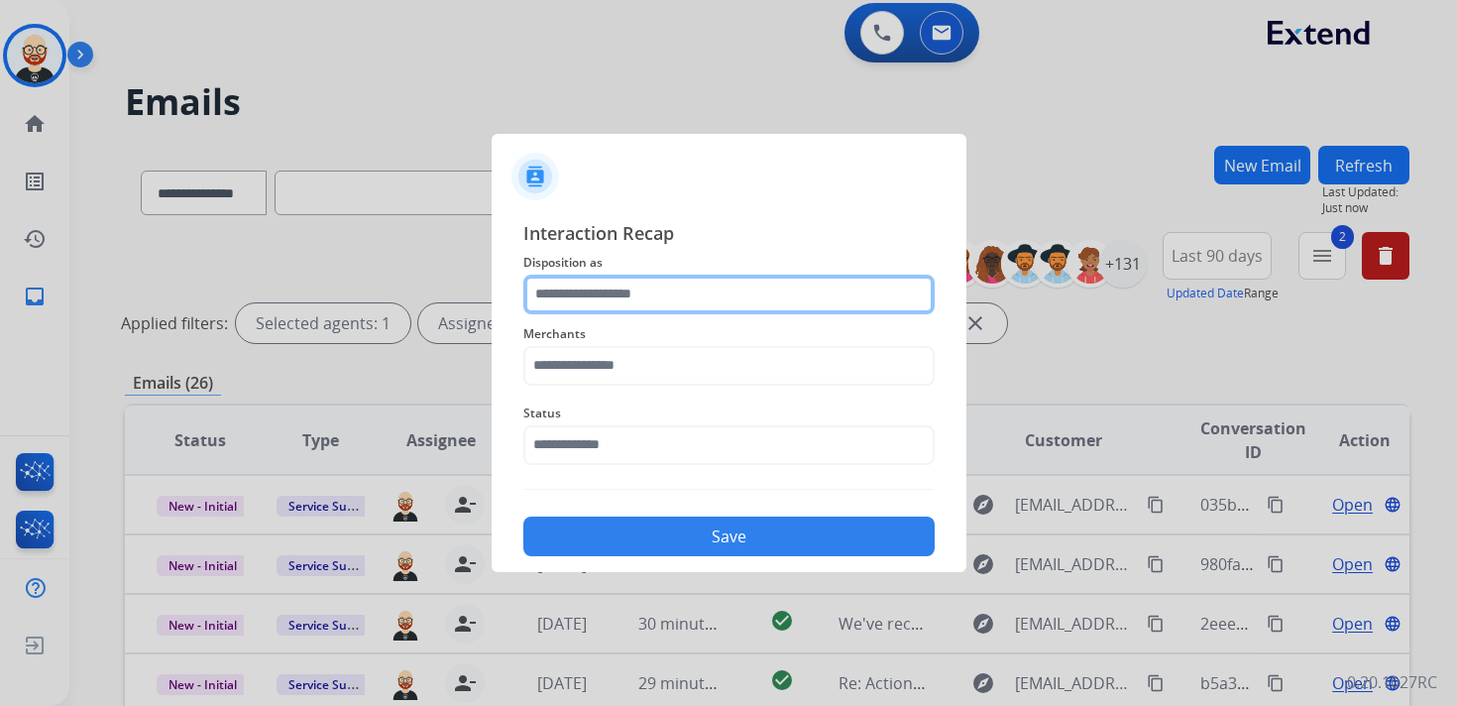
click at [575, 302] on input "text" at bounding box center [728, 295] width 411 height 40
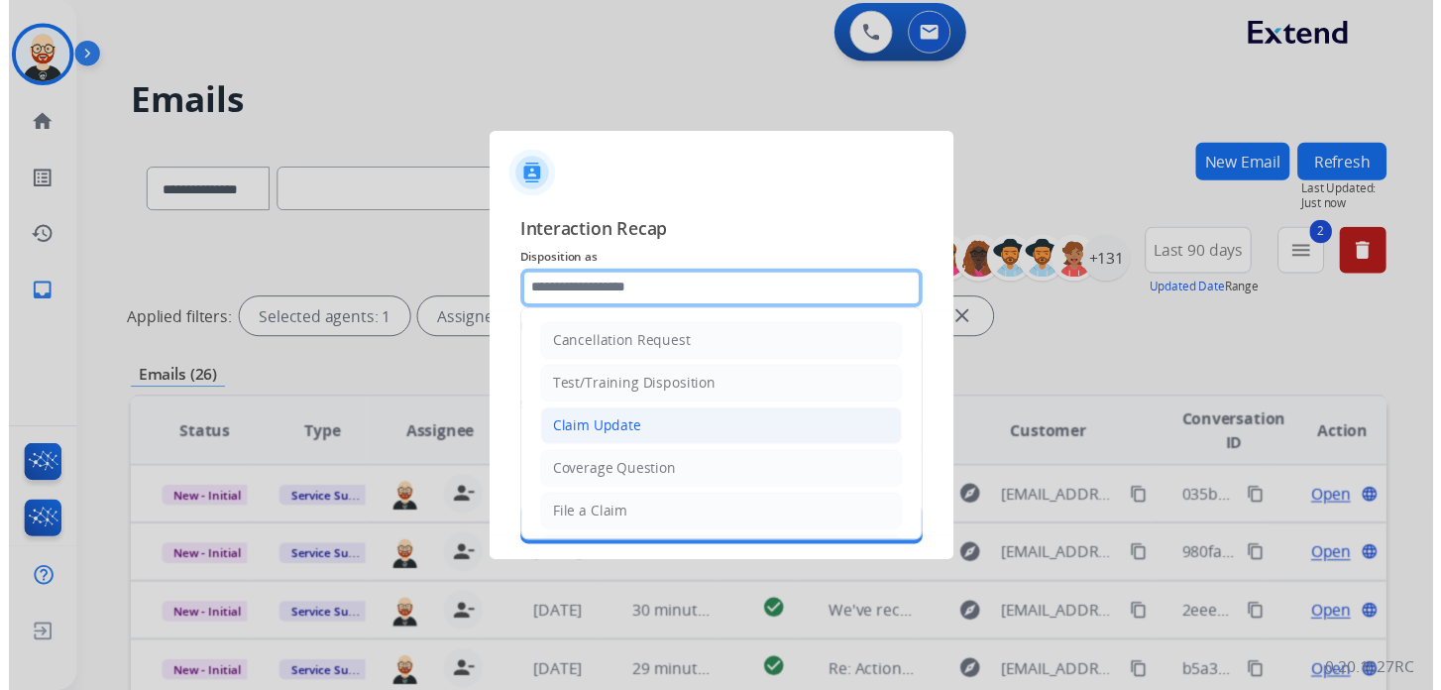
scroll to position [297, 0]
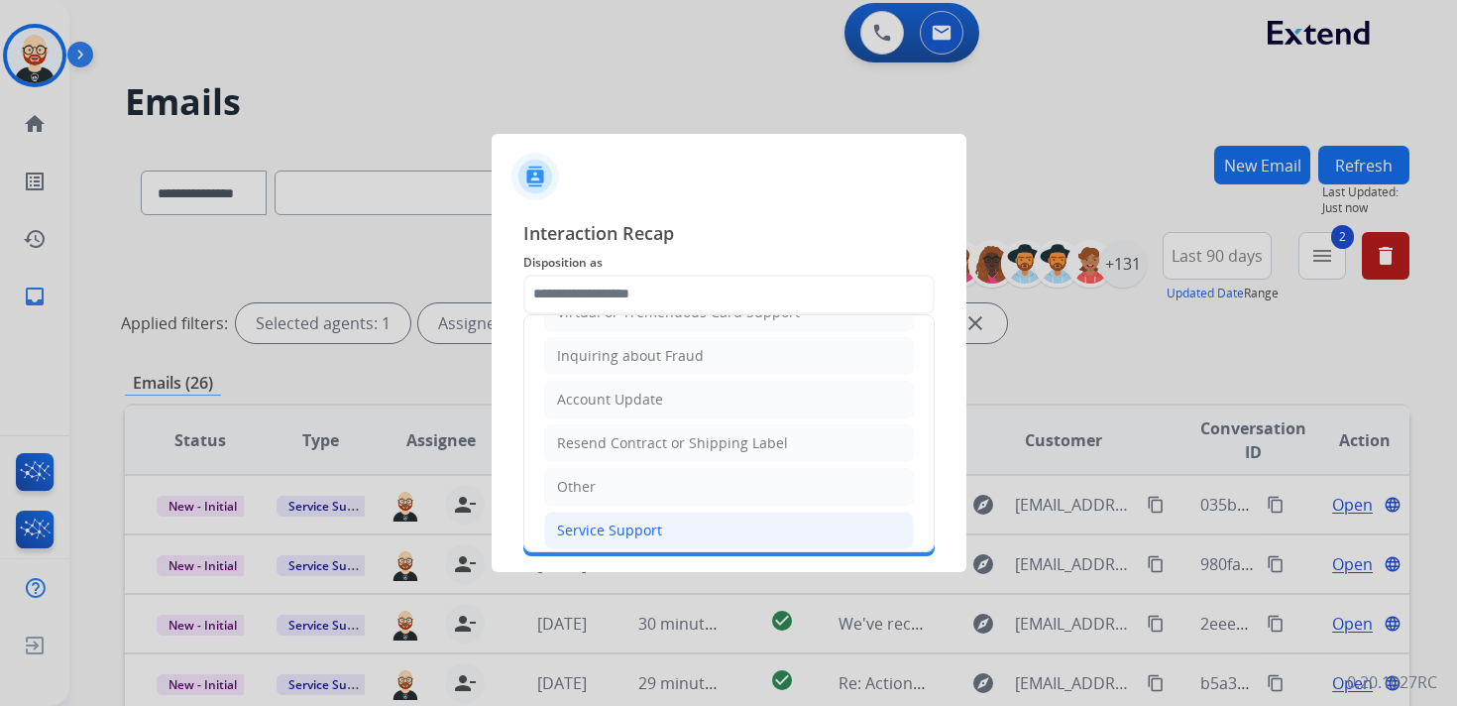
click at [587, 520] on div "Service Support" at bounding box center [609, 530] width 105 height 20
type input "**********"
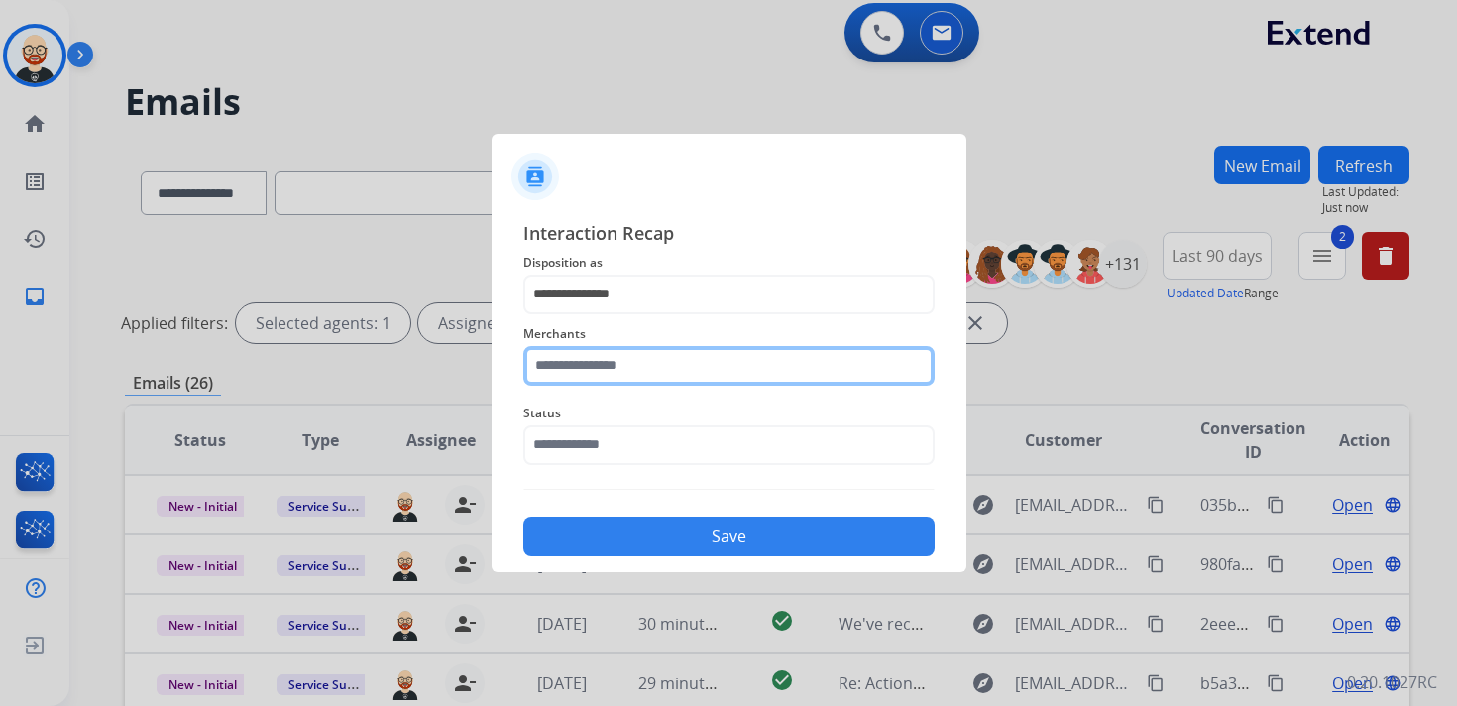
click at [586, 380] on input "text" at bounding box center [728, 366] width 411 height 40
type input "*"
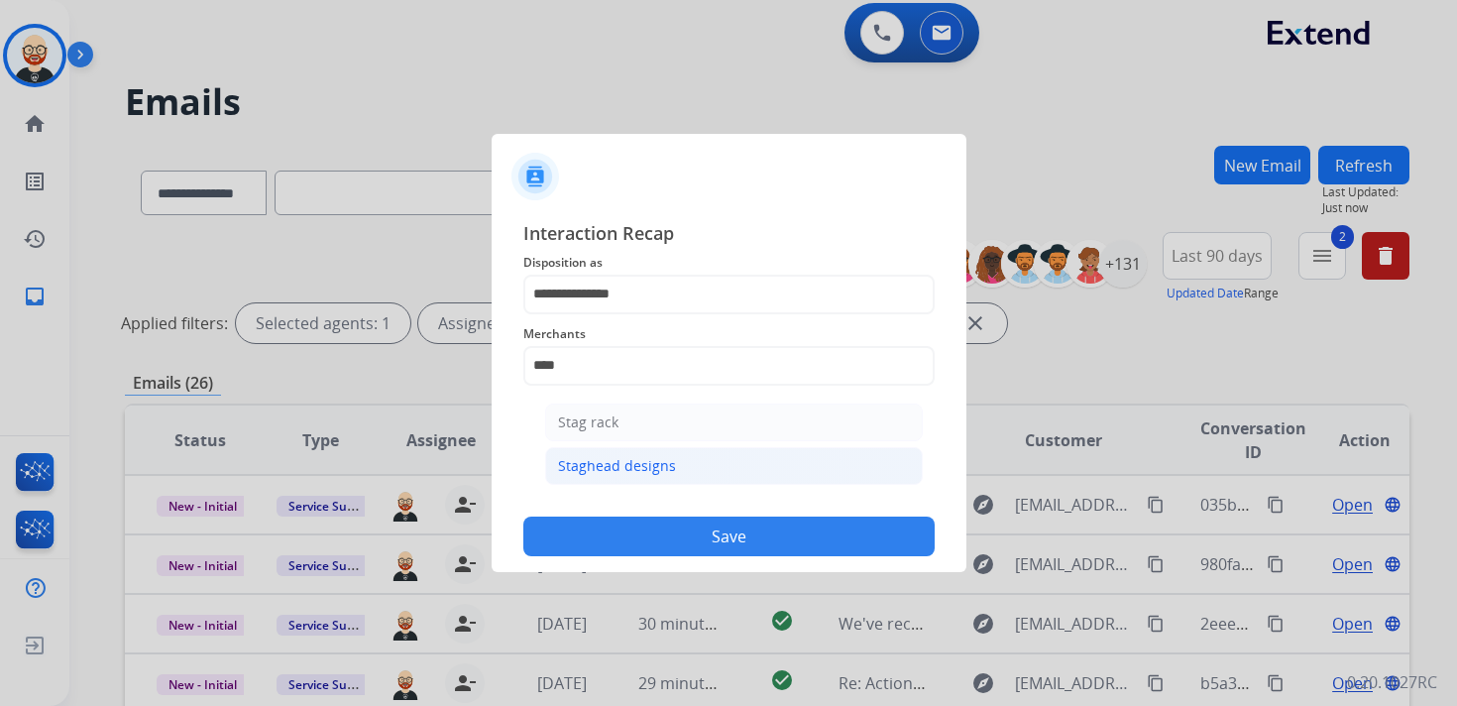
click at [593, 479] on li "Staghead designs" at bounding box center [734, 466] width 378 height 38
type input "**********"
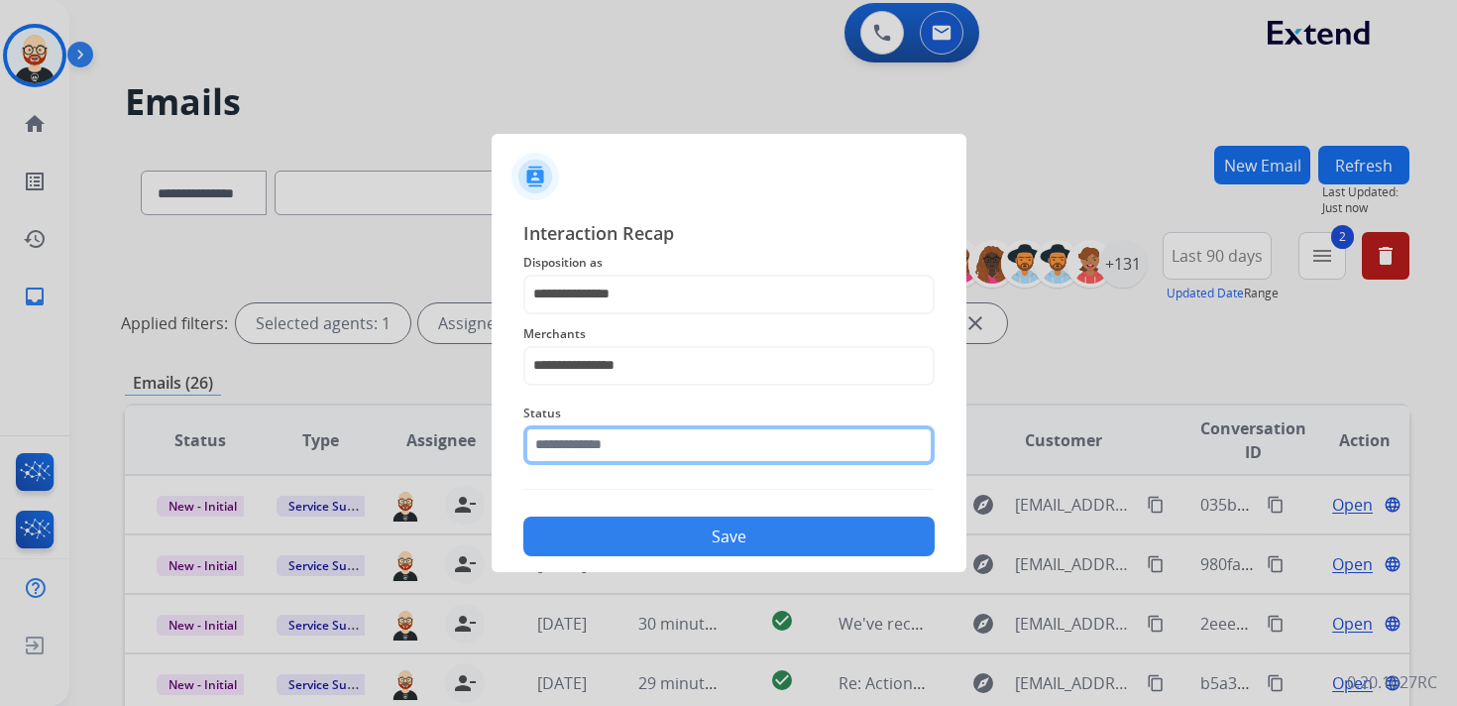
click at [597, 450] on input "text" at bounding box center [728, 445] width 411 height 40
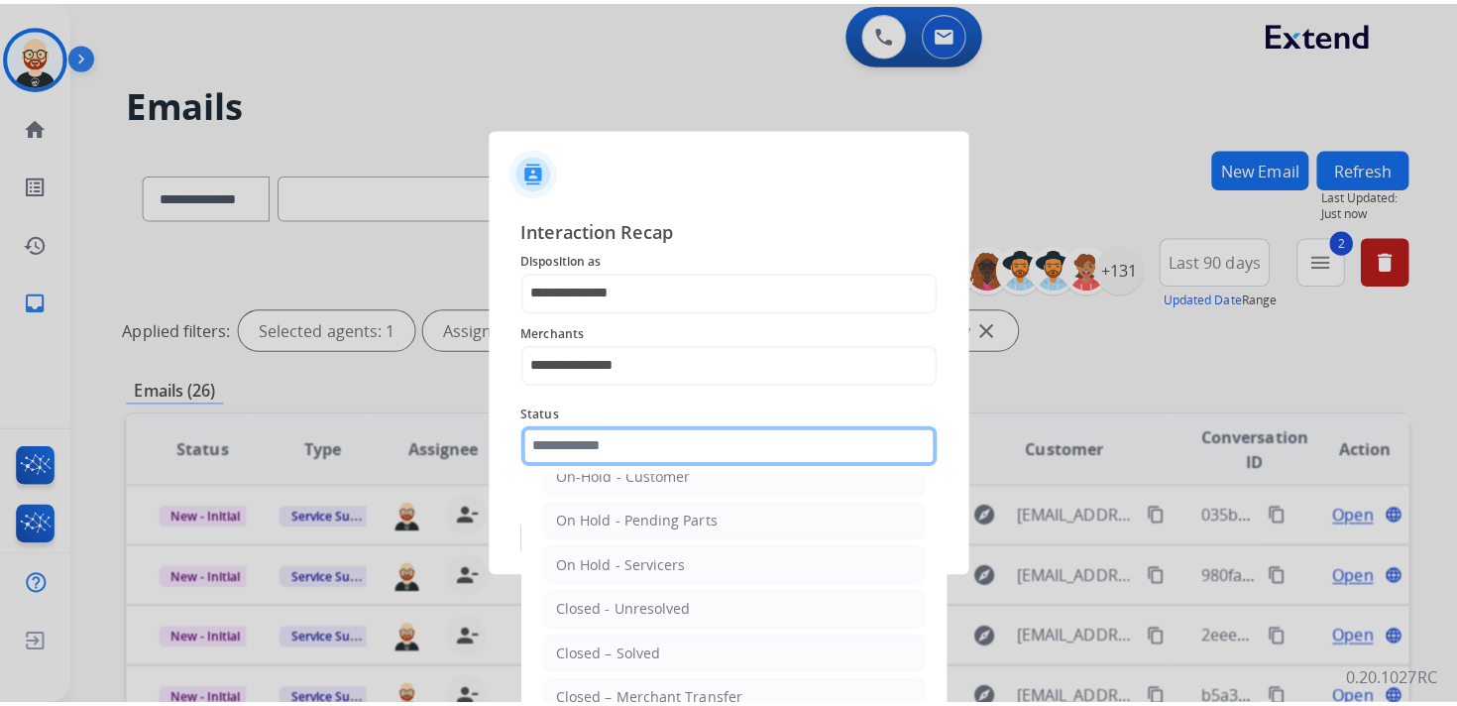
scroll to position [79, 0]
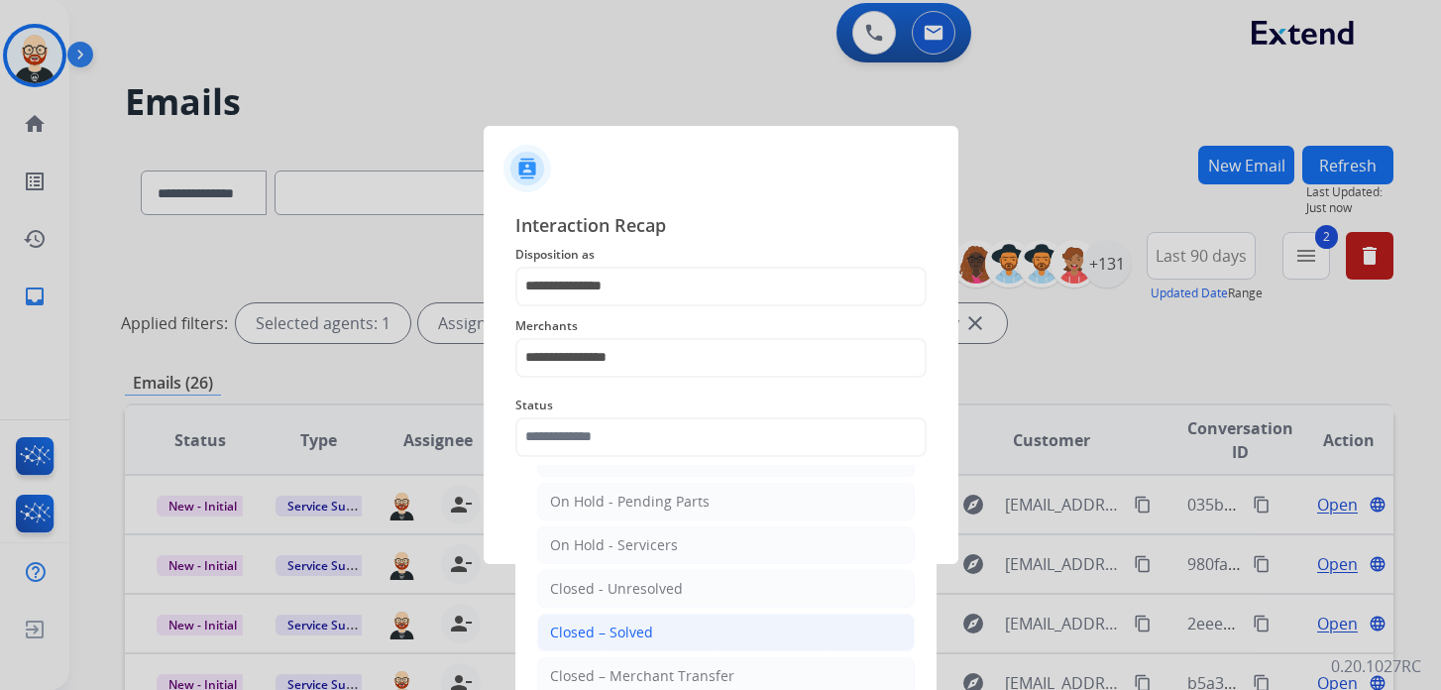
click at [594, 623] on div "Closed – Solved" at bounding box center [601, 633] width 103 height 20
type input "**********"
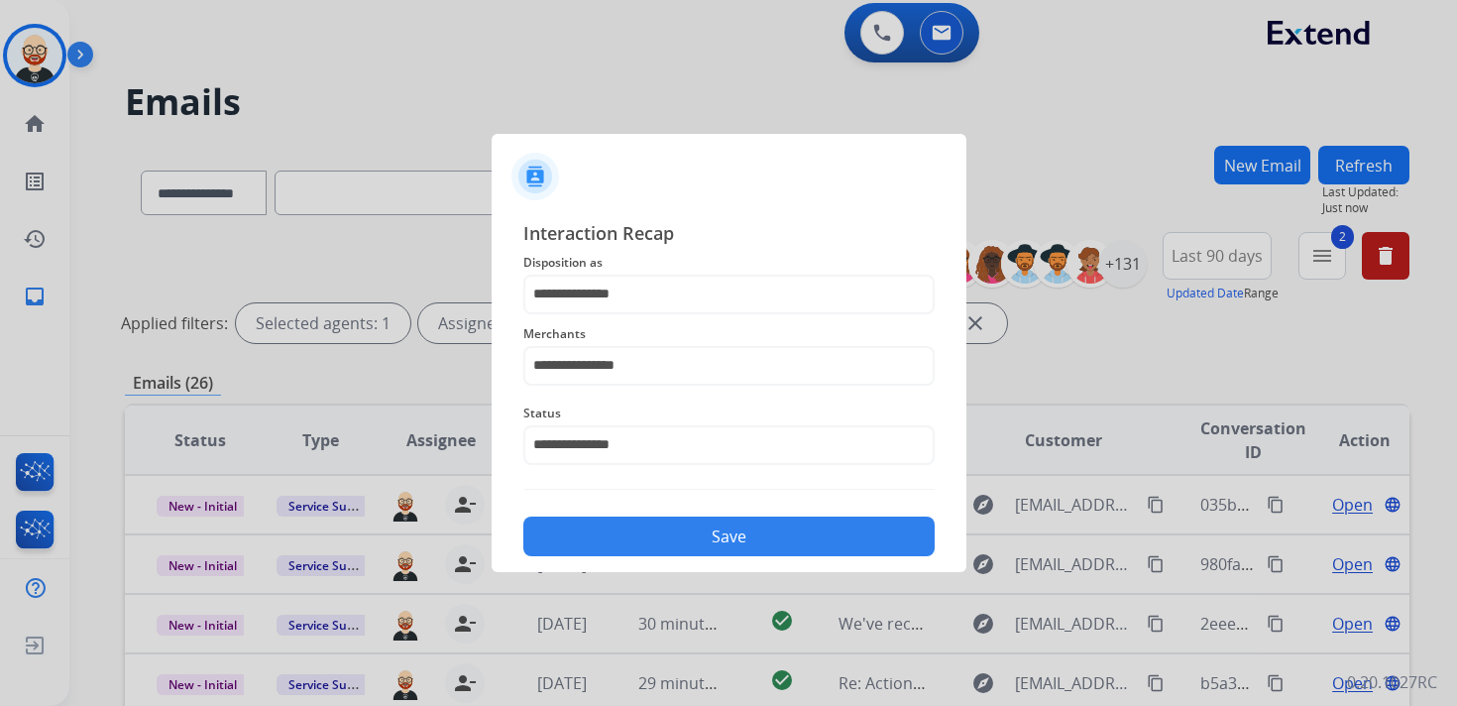
click at [650, 533] on button "Save" at bounding box center [728, 536] width 411 height 40
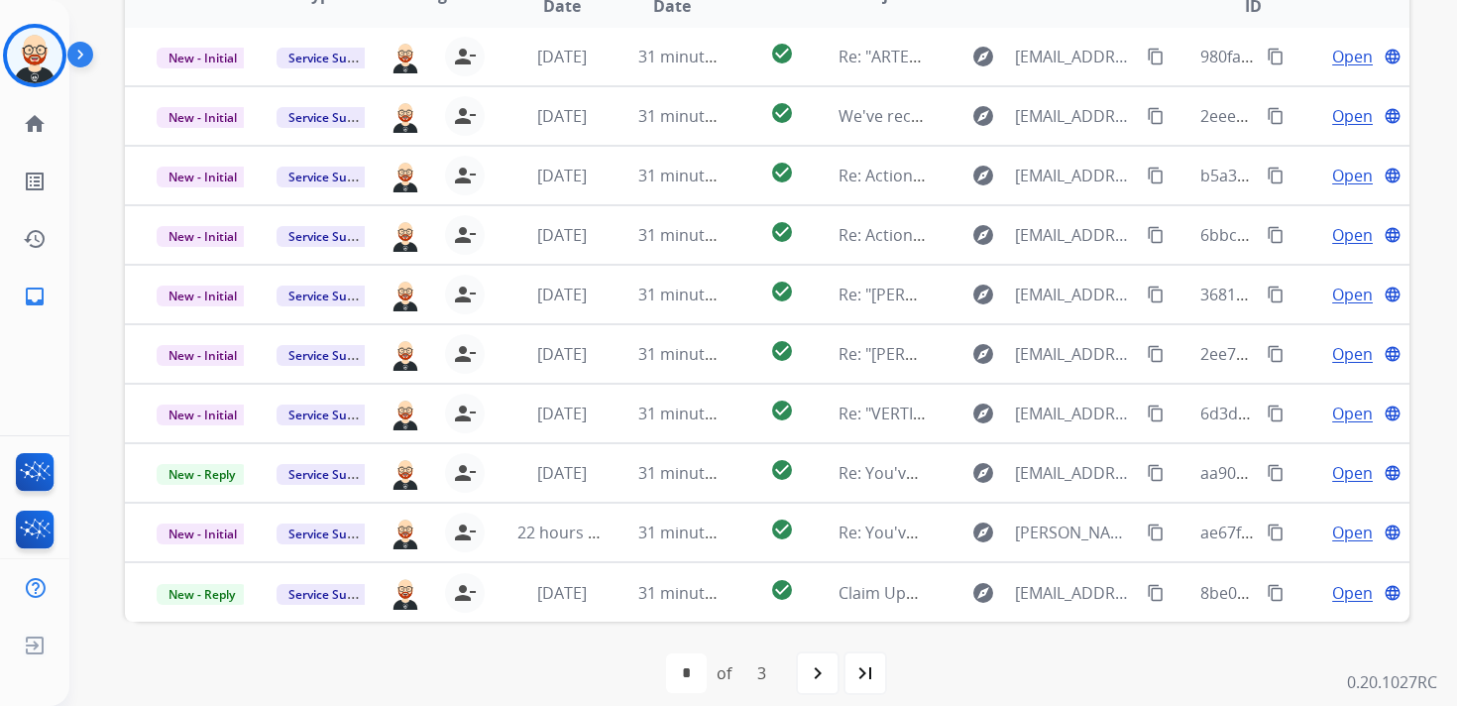
scroll to position [470, 0]
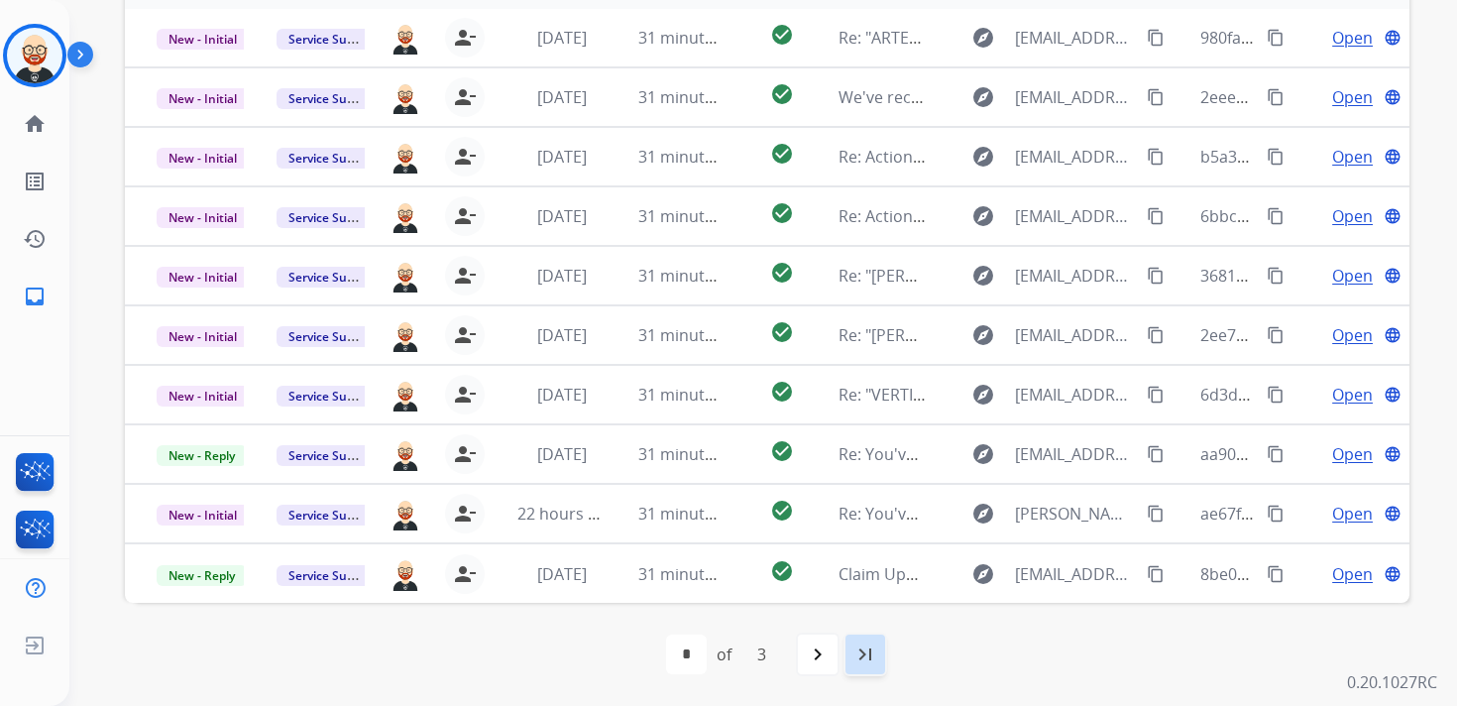
click at [866, 650] on mat-icon "last_page" at bounding box center [866, 654] width 24 height 24
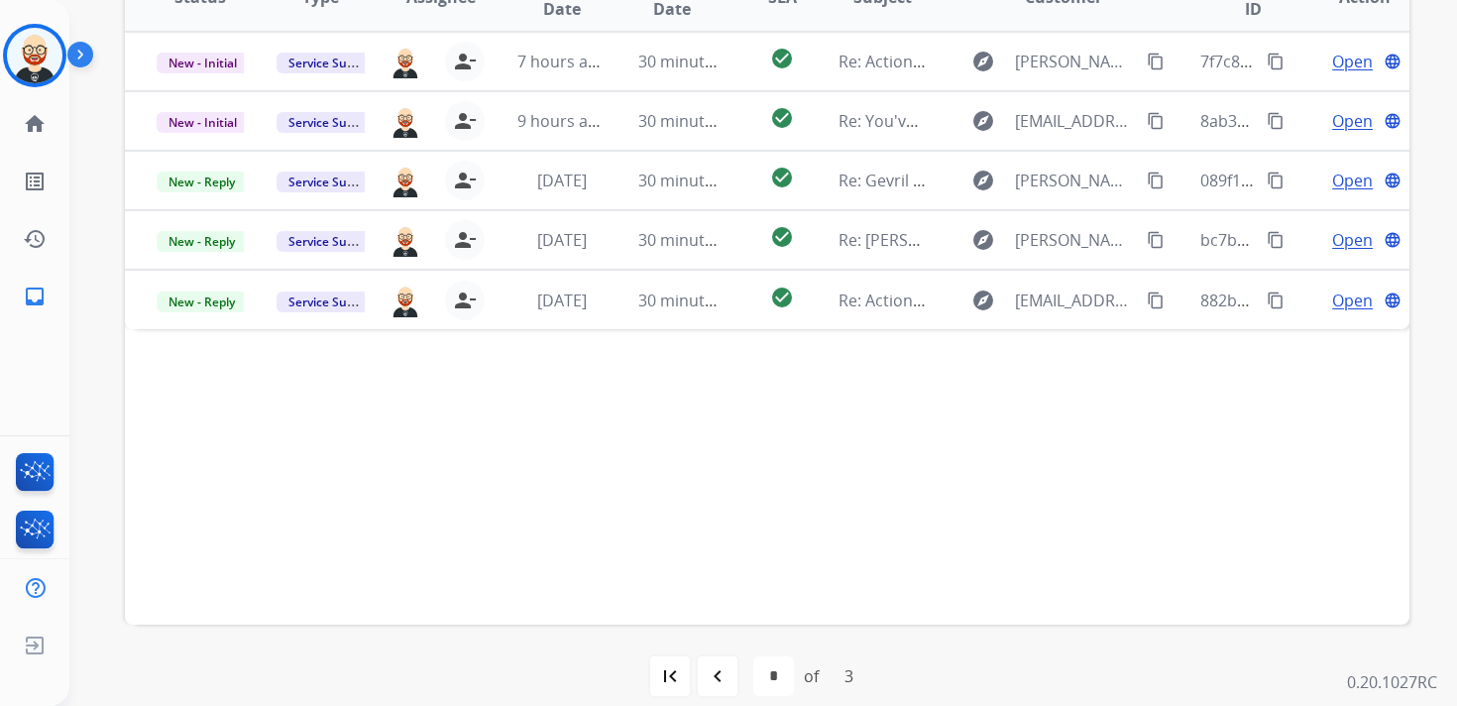
scroll to position [455, 0]
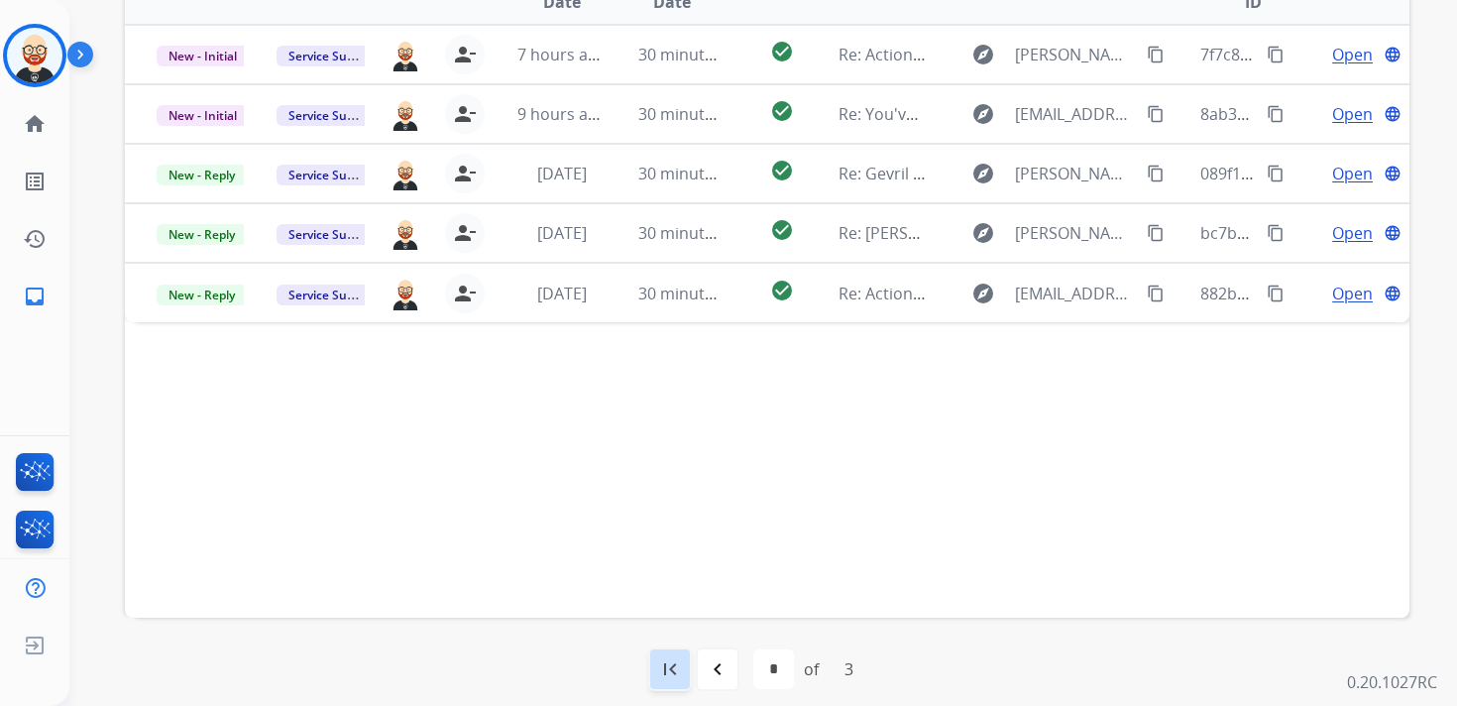
click at [677, 659] on mat-icon "first_page" at bounding box center [670, 669] width 24 height 24
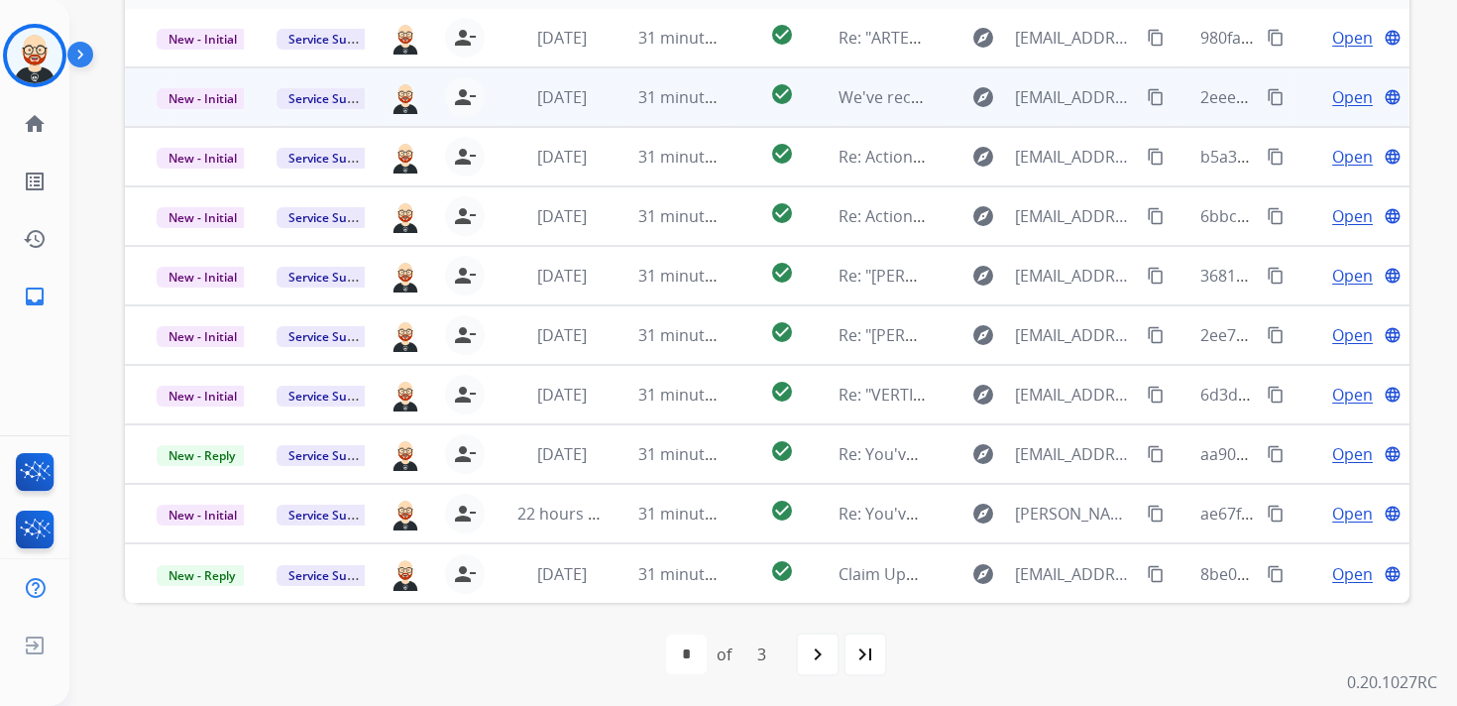
scroll to position [0, 0]
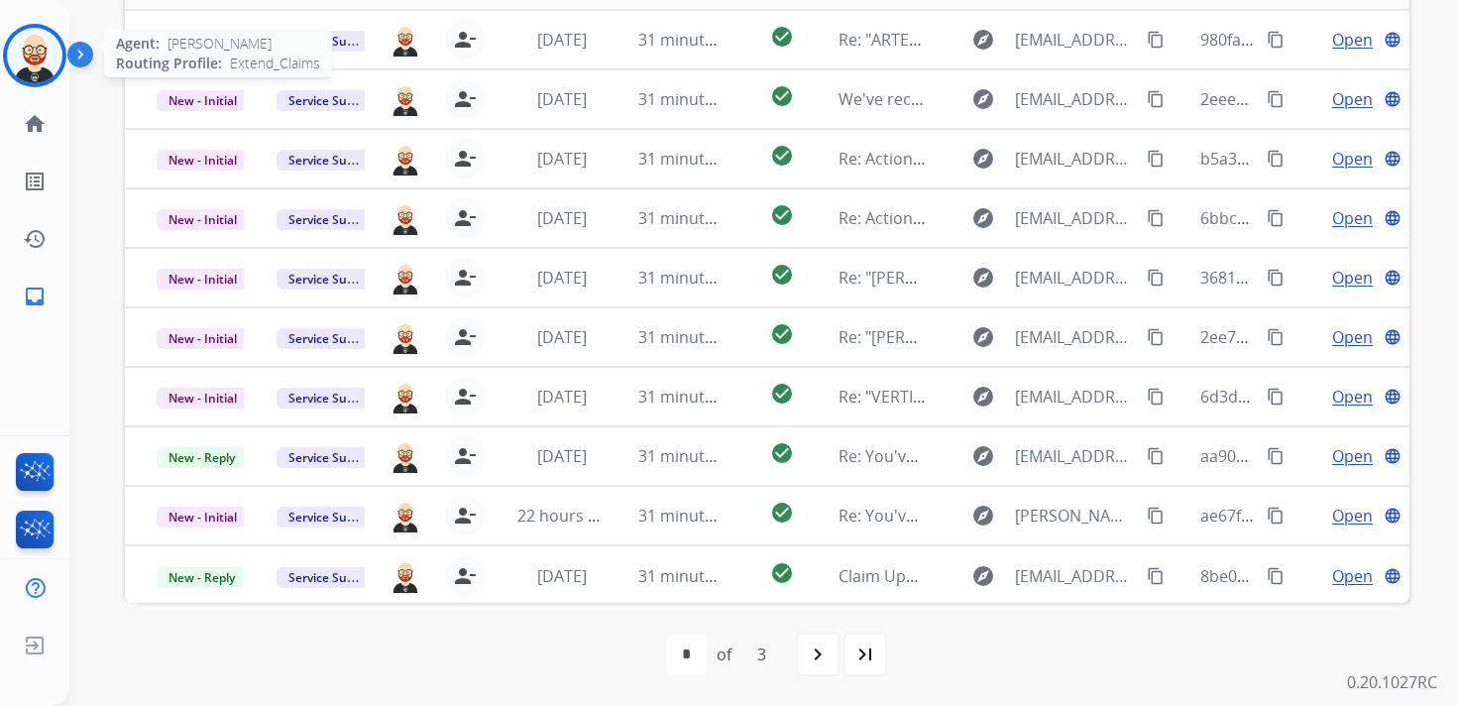
click at [39, 79] on img at bounding box center [35, 56] width 56 height 56
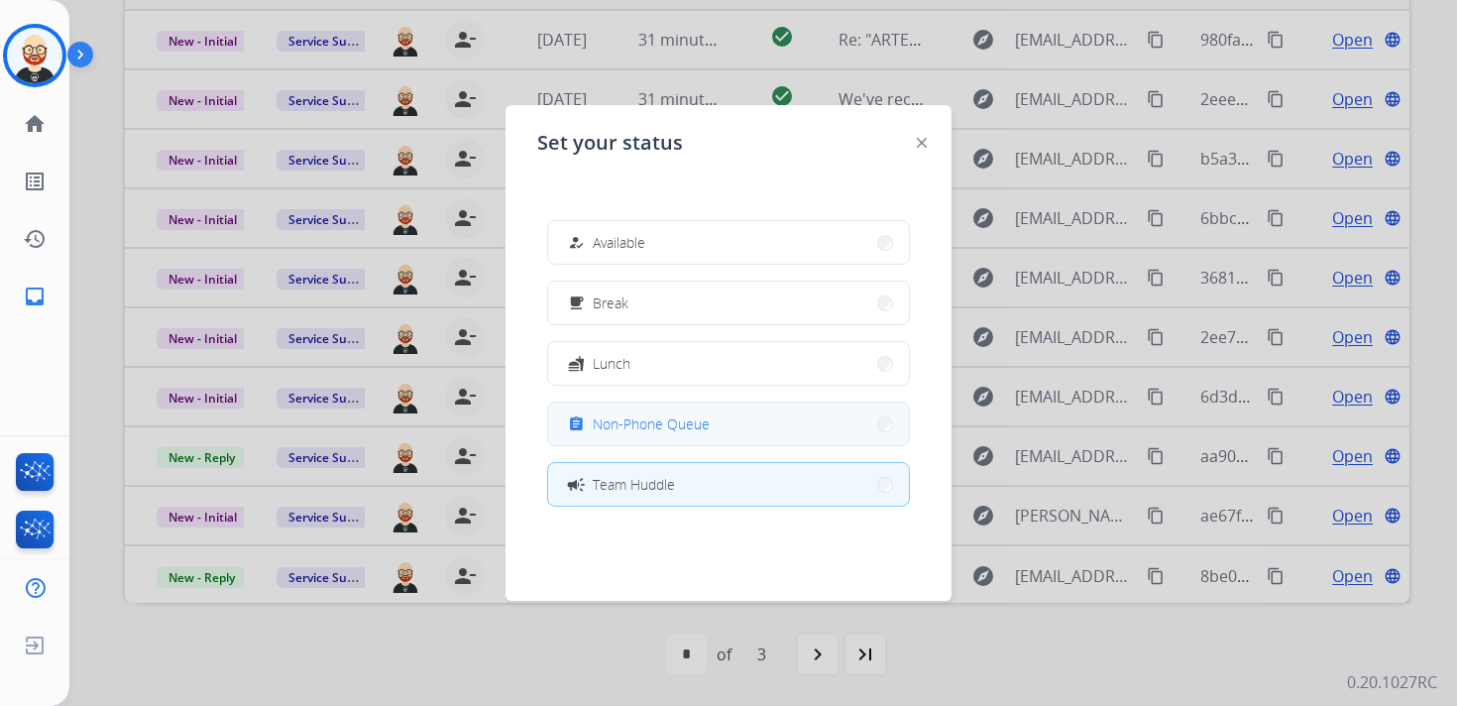
click at [671, 431] on span "Non-Phone Queue" at bounding box center [651, 423] width 117 height 21
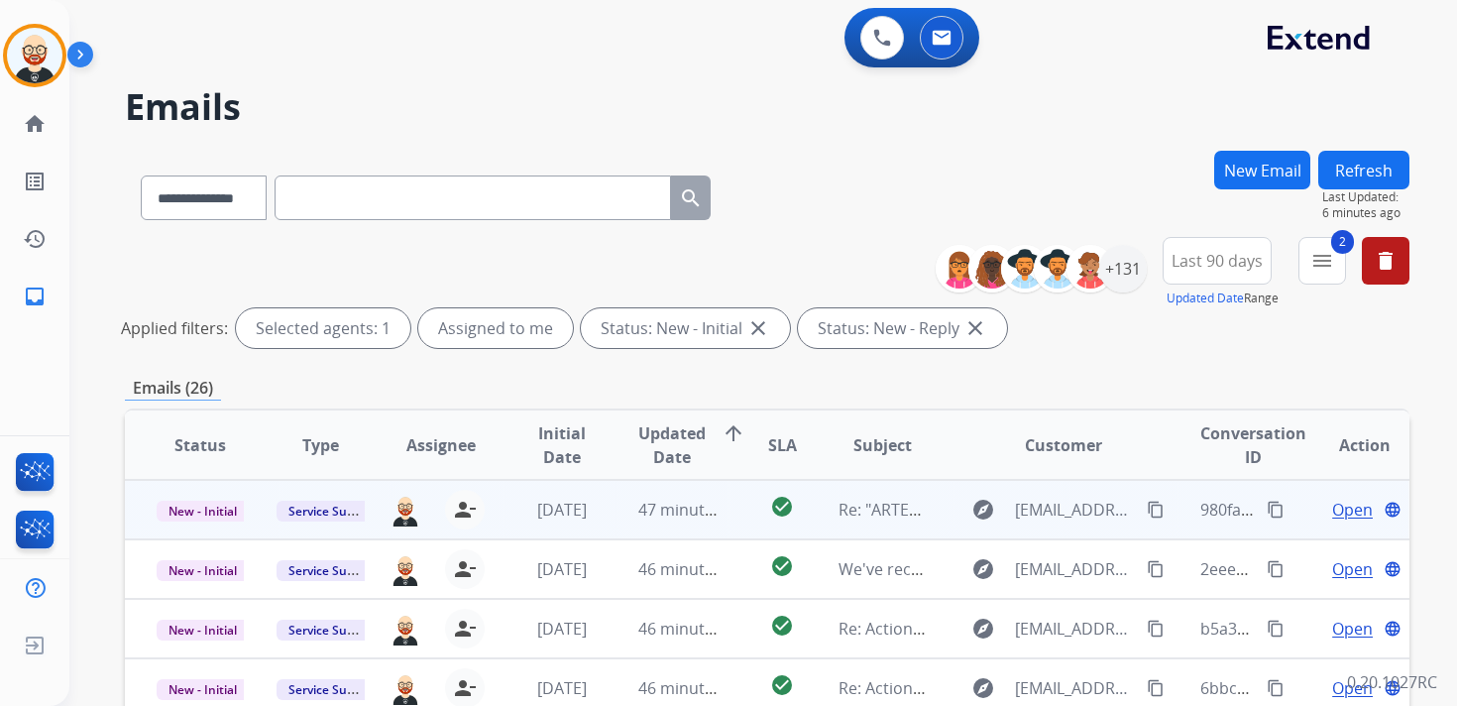
click at [1335, 515] on span "Open" at bounding box center [1352, 510] width 41 height 24
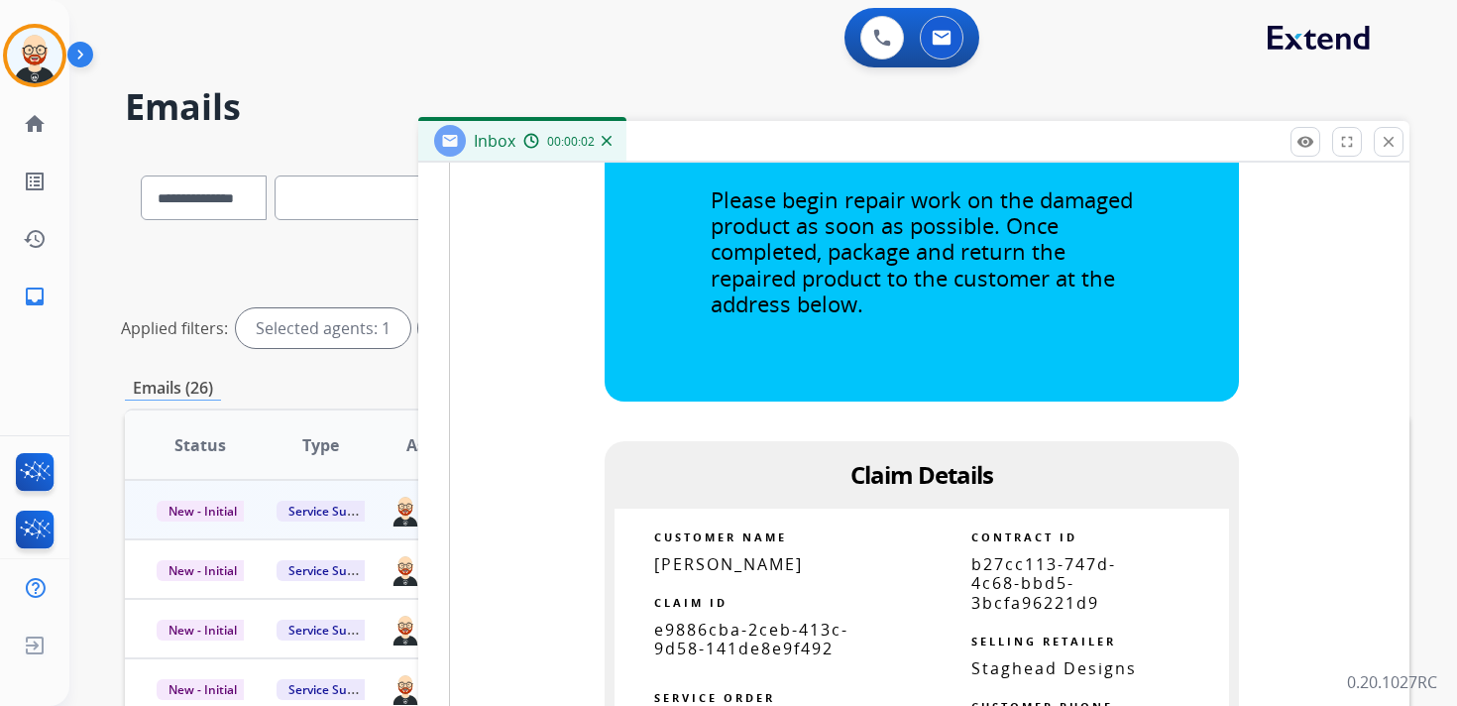
scroll to position [952, 0]
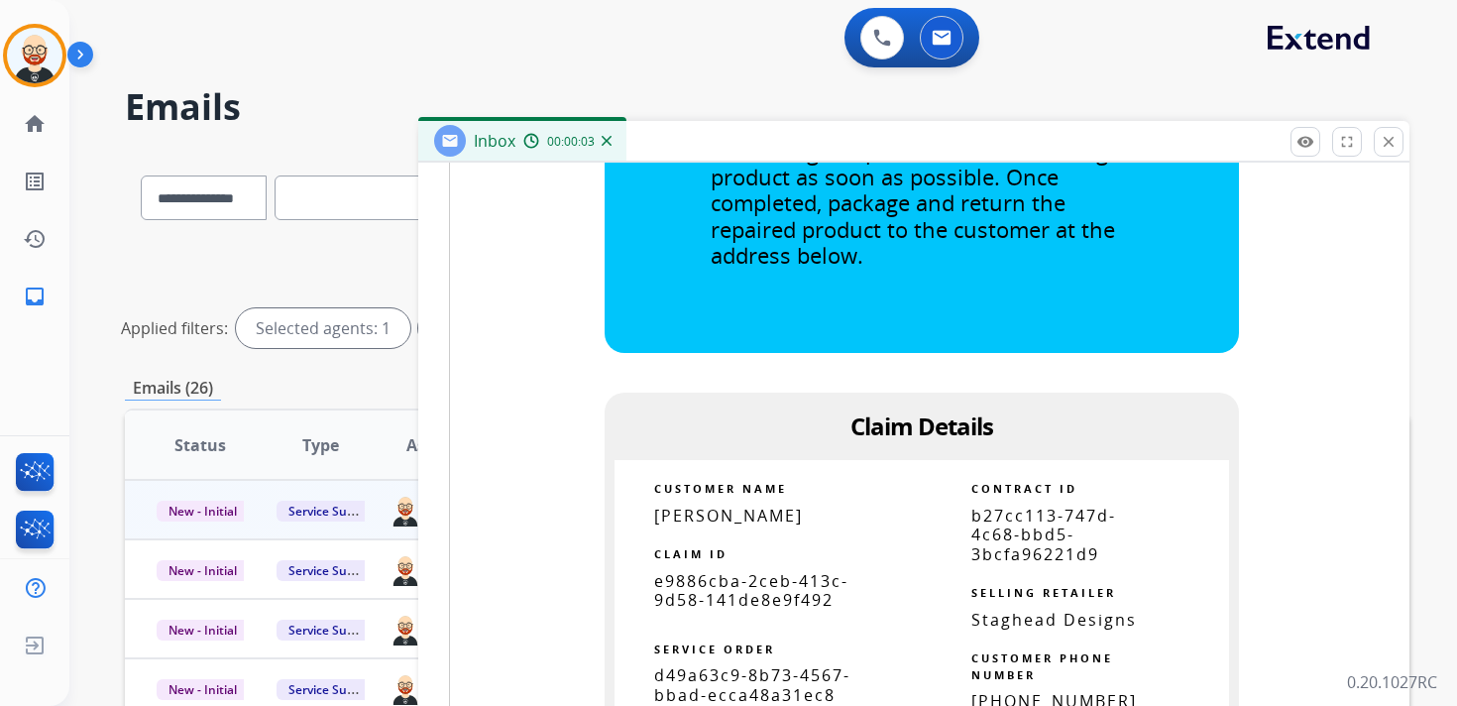
click at [732, 592] on span "e9886cba-2ceb-413c-9d58-141de8e9f492" at bounding box center [751, 590] width 194 height 41
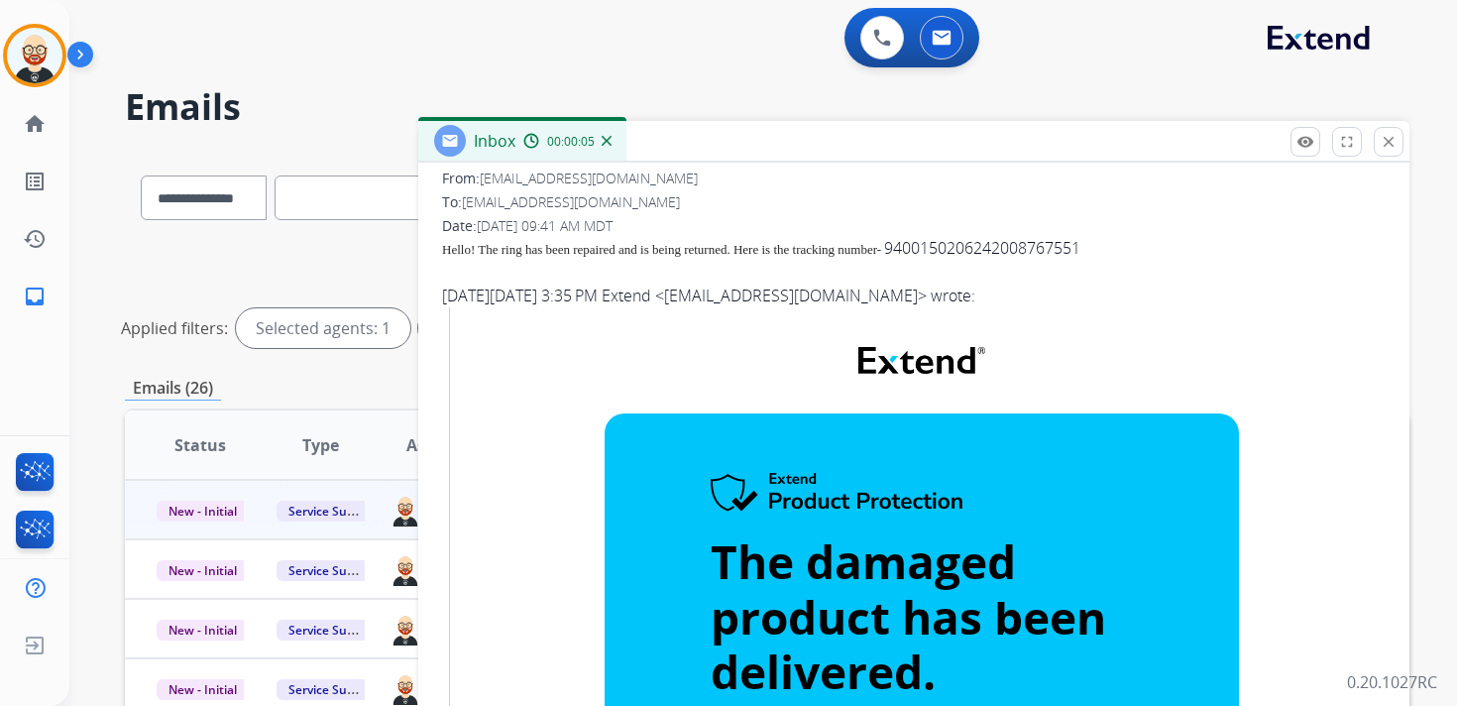
scroll to position [0, 0]
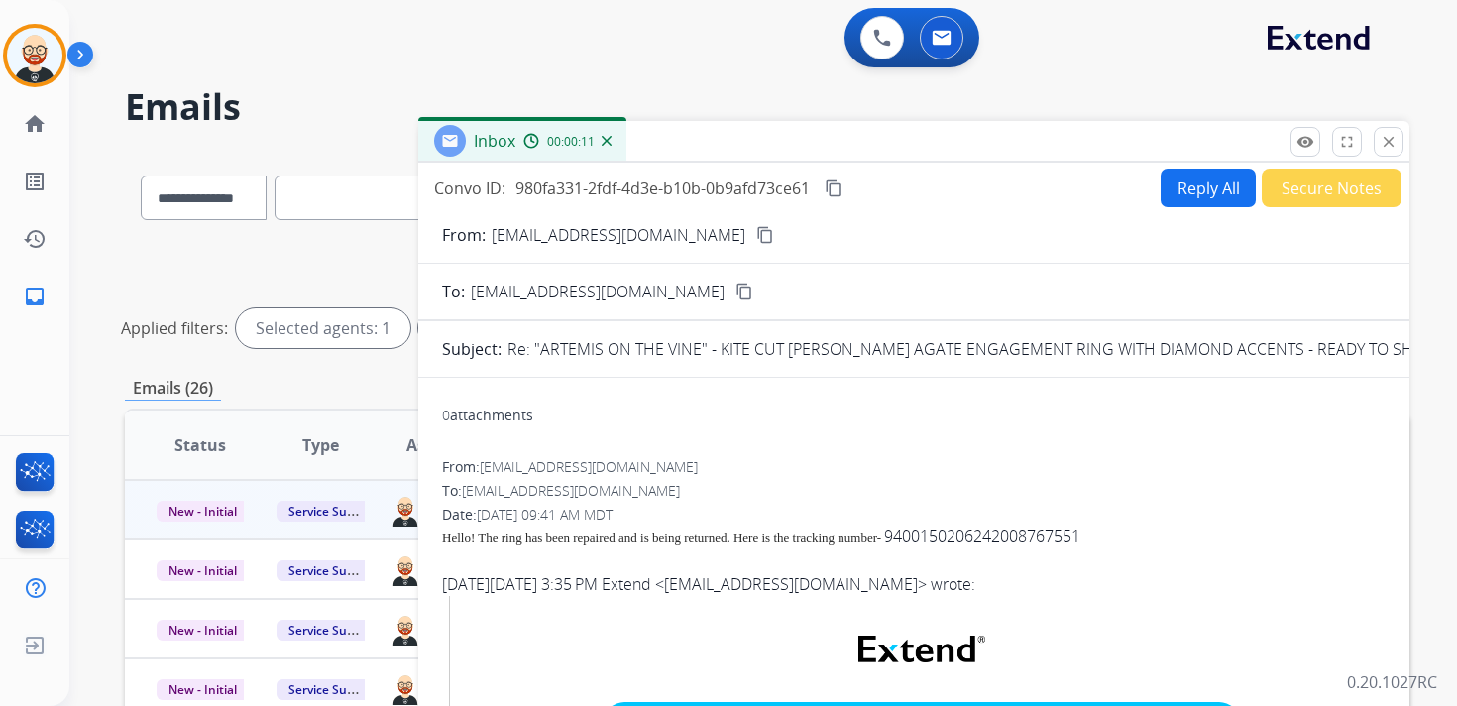
click at [835, 189] on mat-icon "content_copy" at bounding box center [834, 188] width 18 height 18
click at [859, 530] on span "Hello! The ring has been repaired and is being returned. Here is the tracking n…" at bounding box center [661, 537] width 439 height 15
click at [1189, 183] on button "Reply All" at bounding box center [1208, 188] width 95 height 39
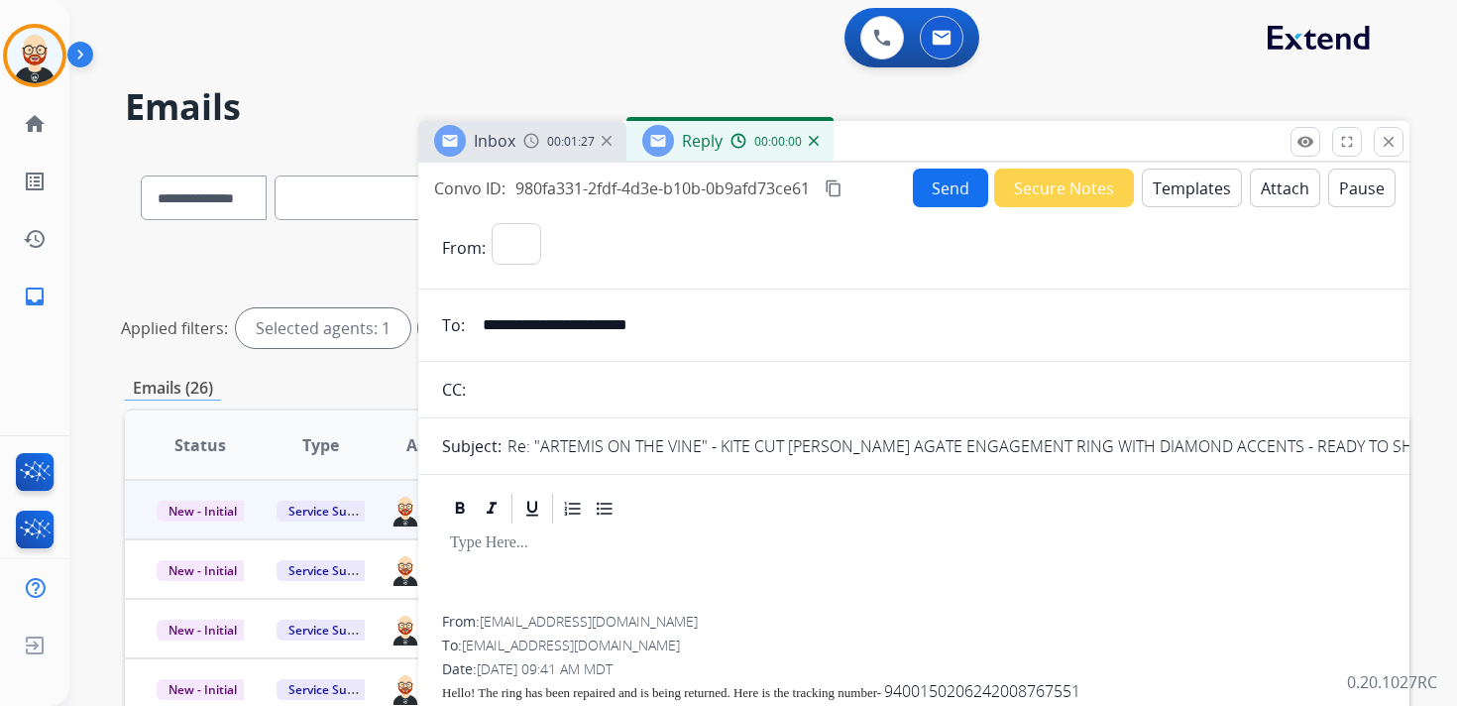
select select "**********"
click at [483, 558] on div at bounding box center [914, 570] width 944 height 89
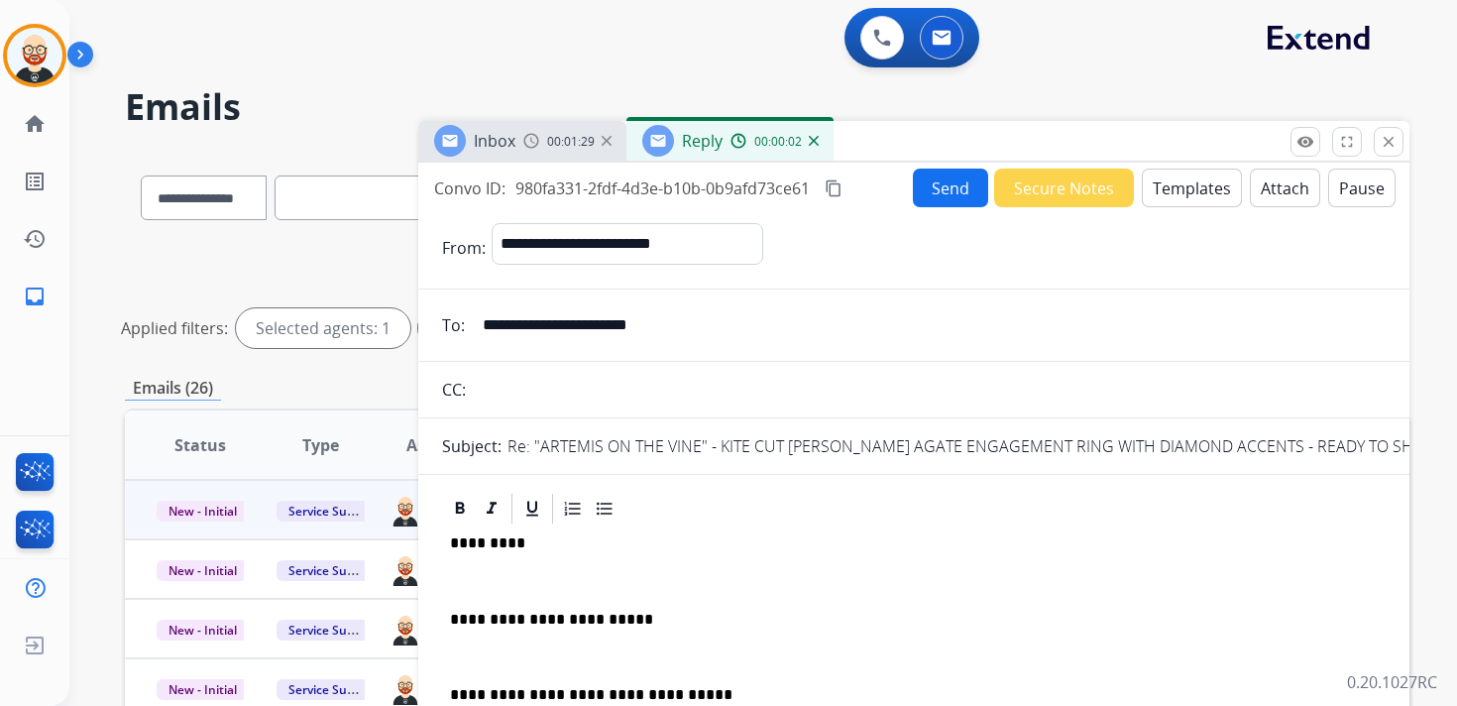
scroll to position [5, 0]
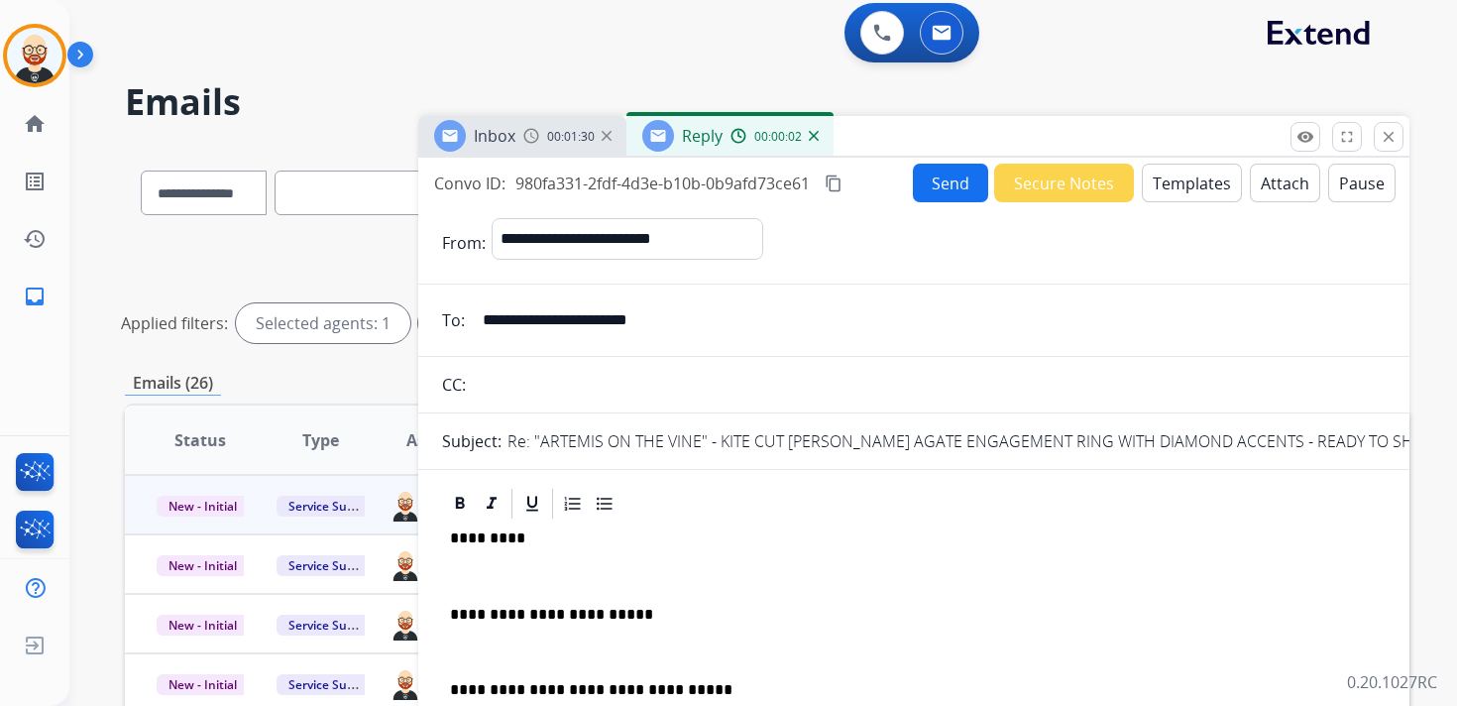
click at [516, 578] on p at bounding box center [914, 576] width 928 height 18
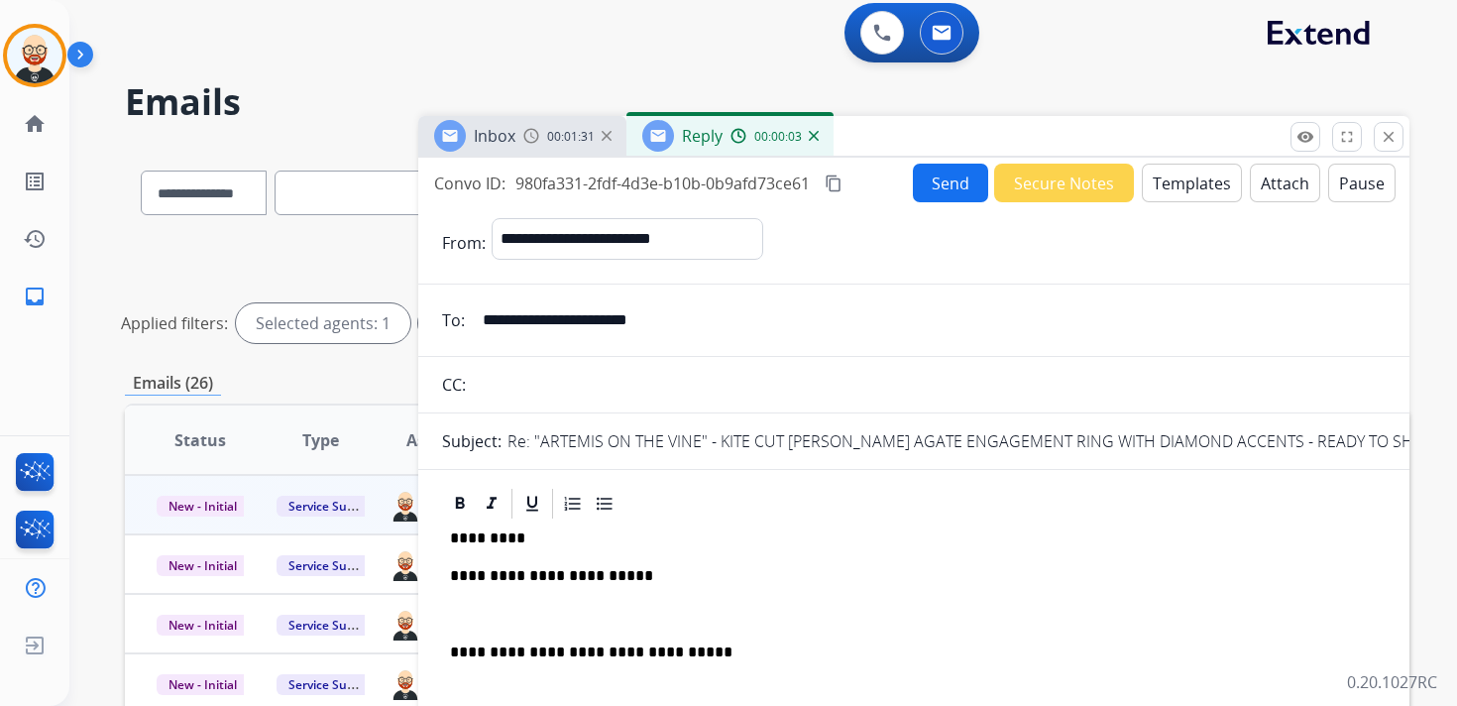
click at [525, 619] on p at bounding box center [914, 615] width 928 height 18
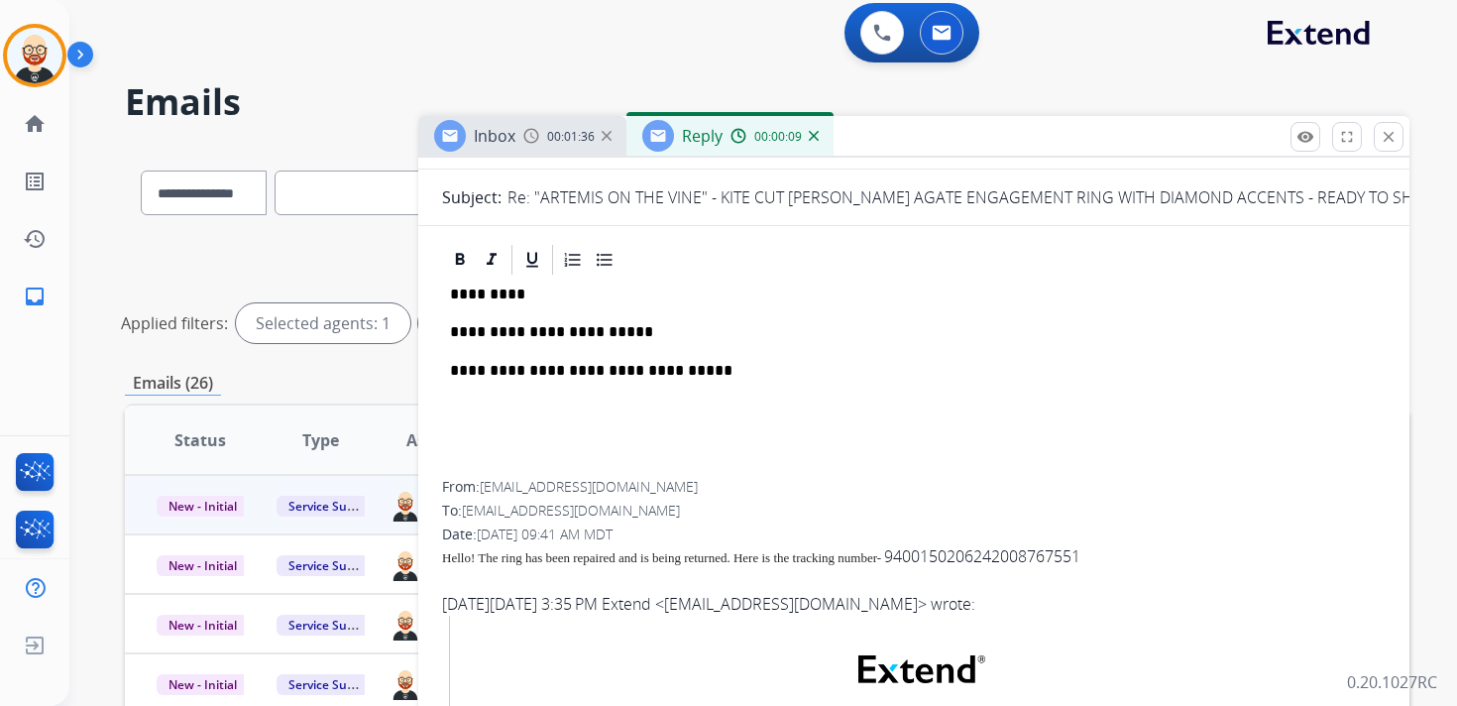
scroll to position [0, 0]
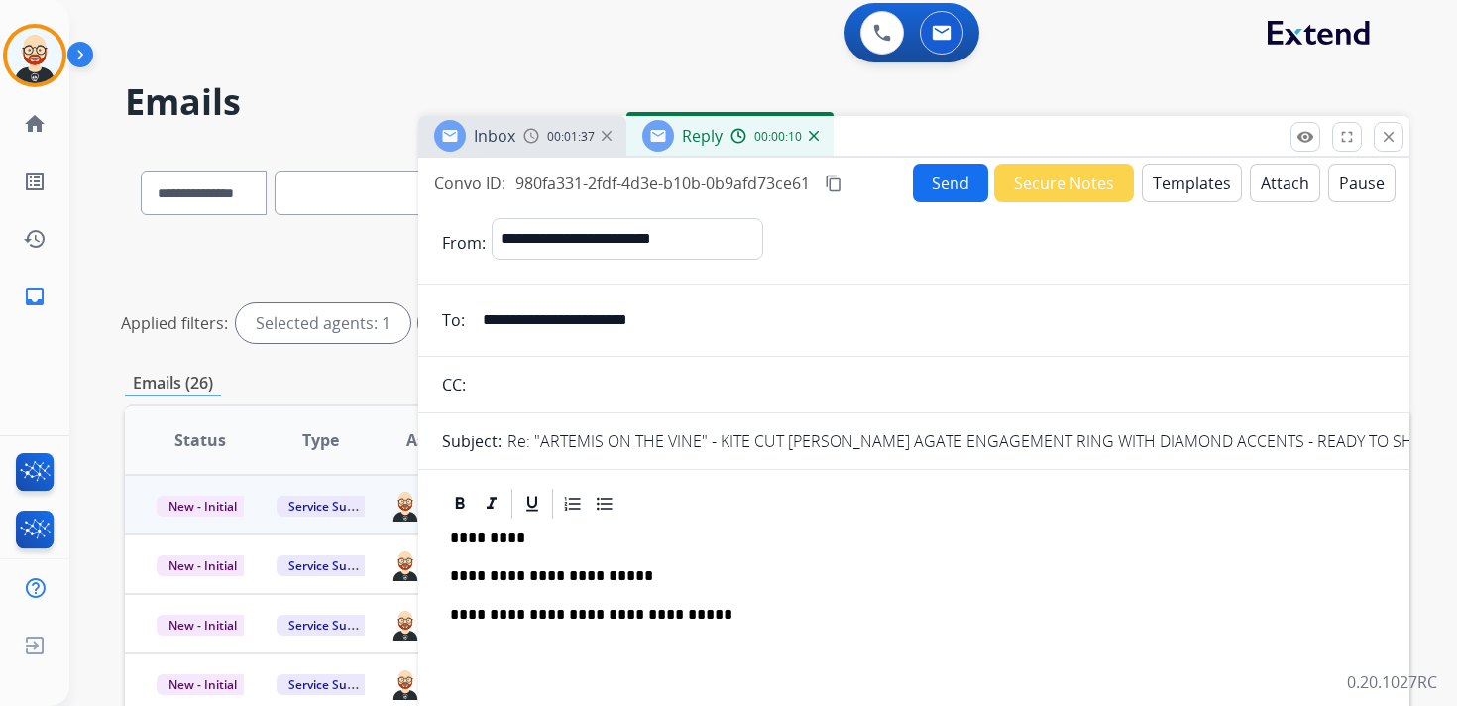
click at [942, 184] on button "Send" at bounding box center [950, 183] width 75 height 39
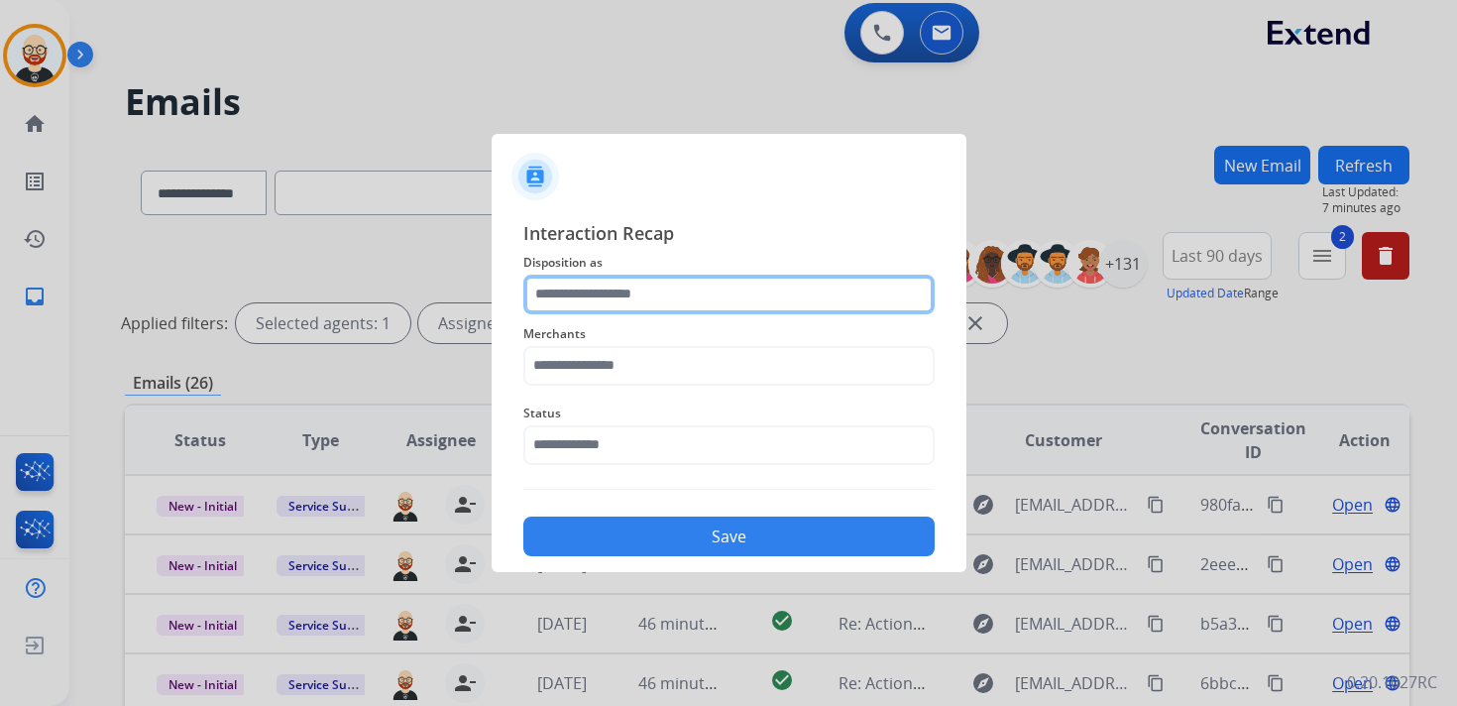
click at [666, 293] on input "text" at bounding box center [728, 295] width 411 height 40
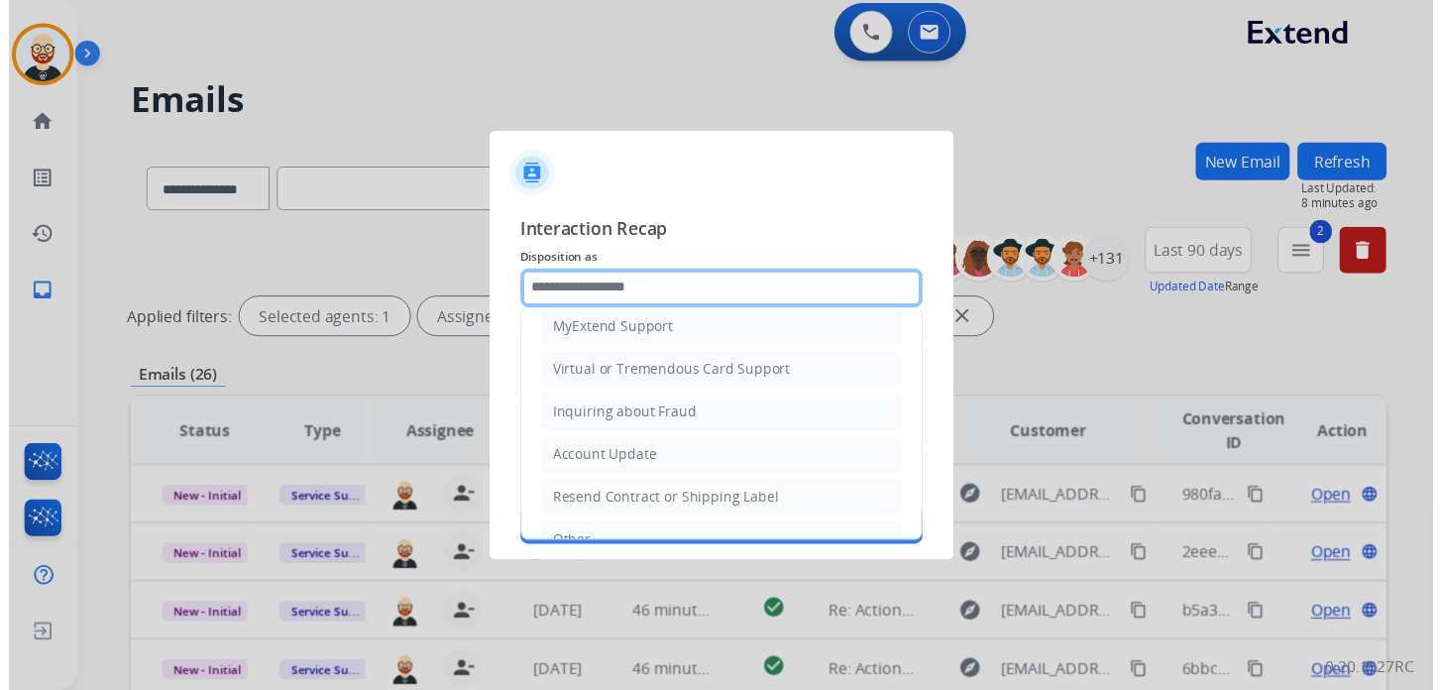
scroll to position [297, 0]
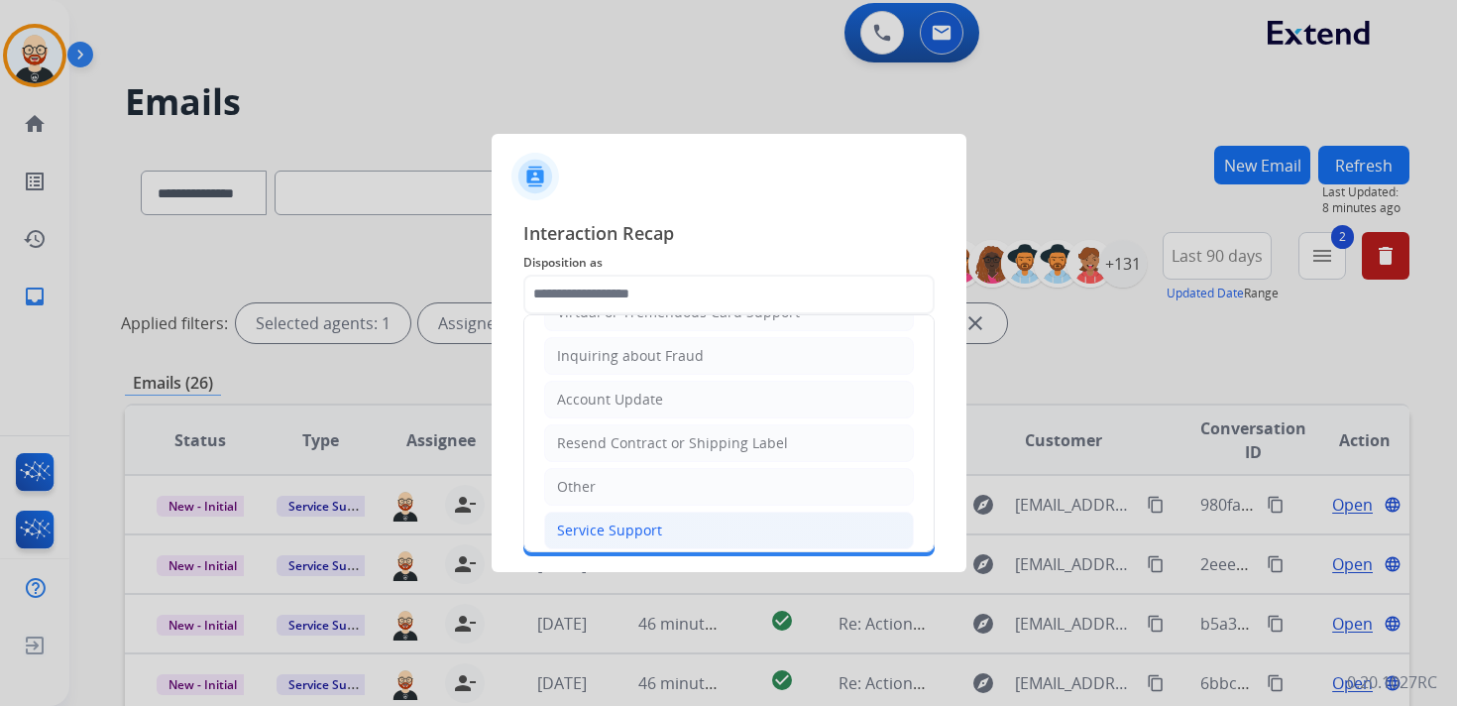
click at [625, 520] on div "Service Support" at bounding box center [609, 530] width 105 height 20
type input "**********"
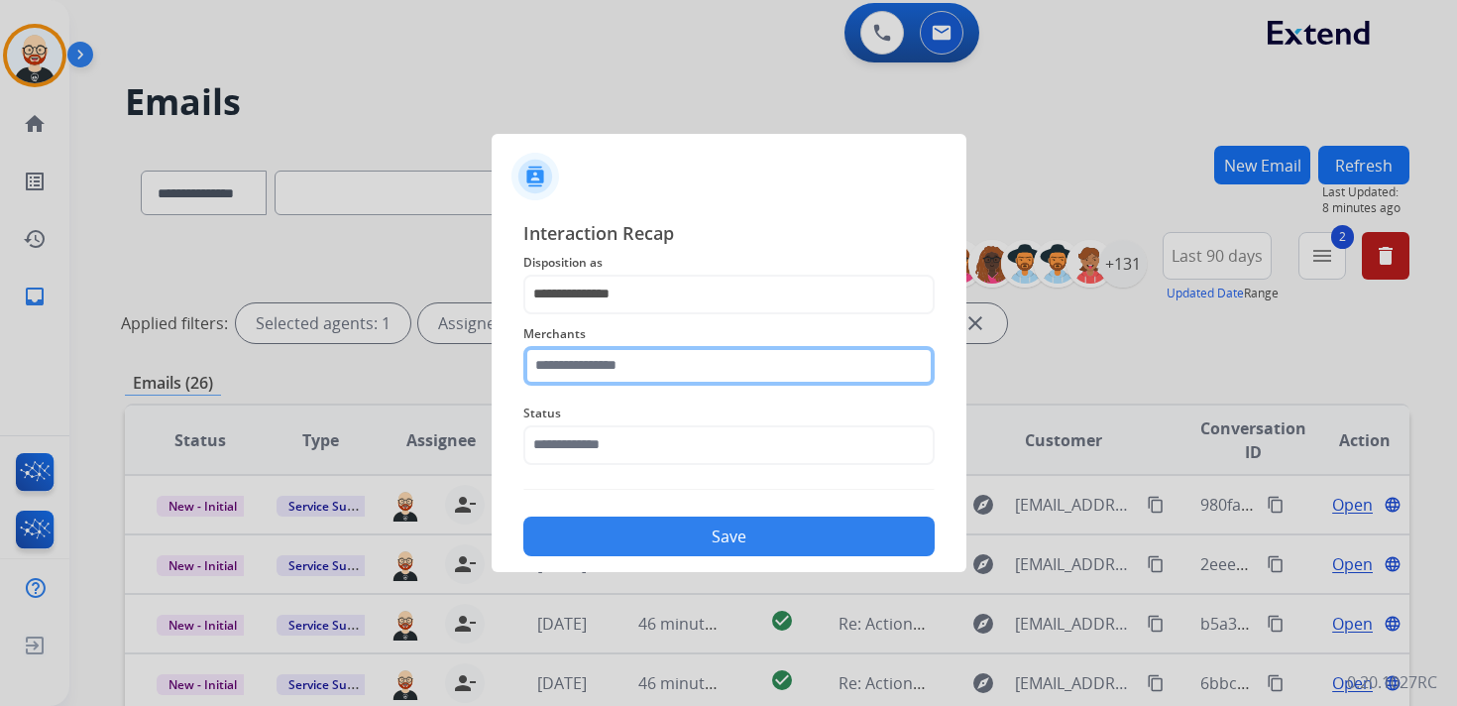
click at [601, 370] on input "text" at bounding box center [728, 366] width 411 height 40
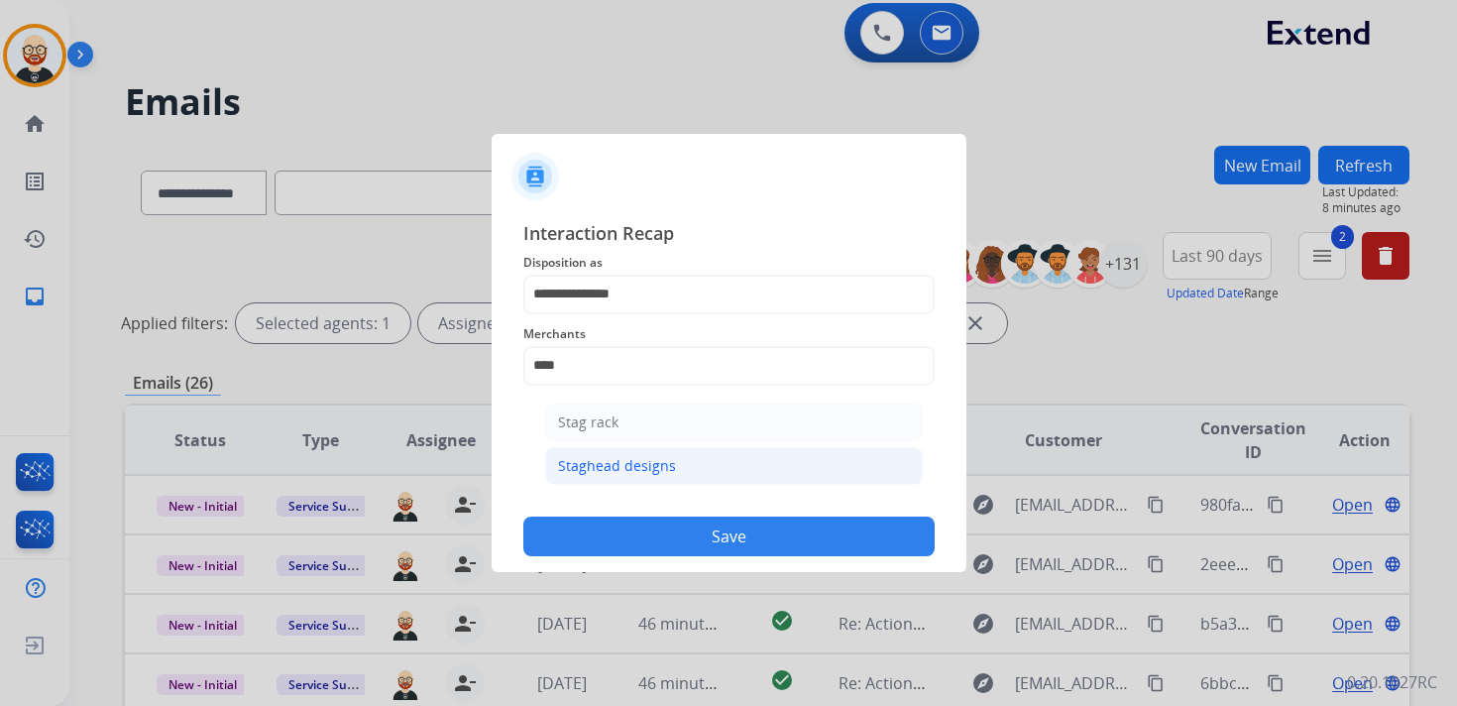
click at [609, 456] on div "Staghead designs" at bounding box center [617, 466] width 118 height 20
type input "**********"
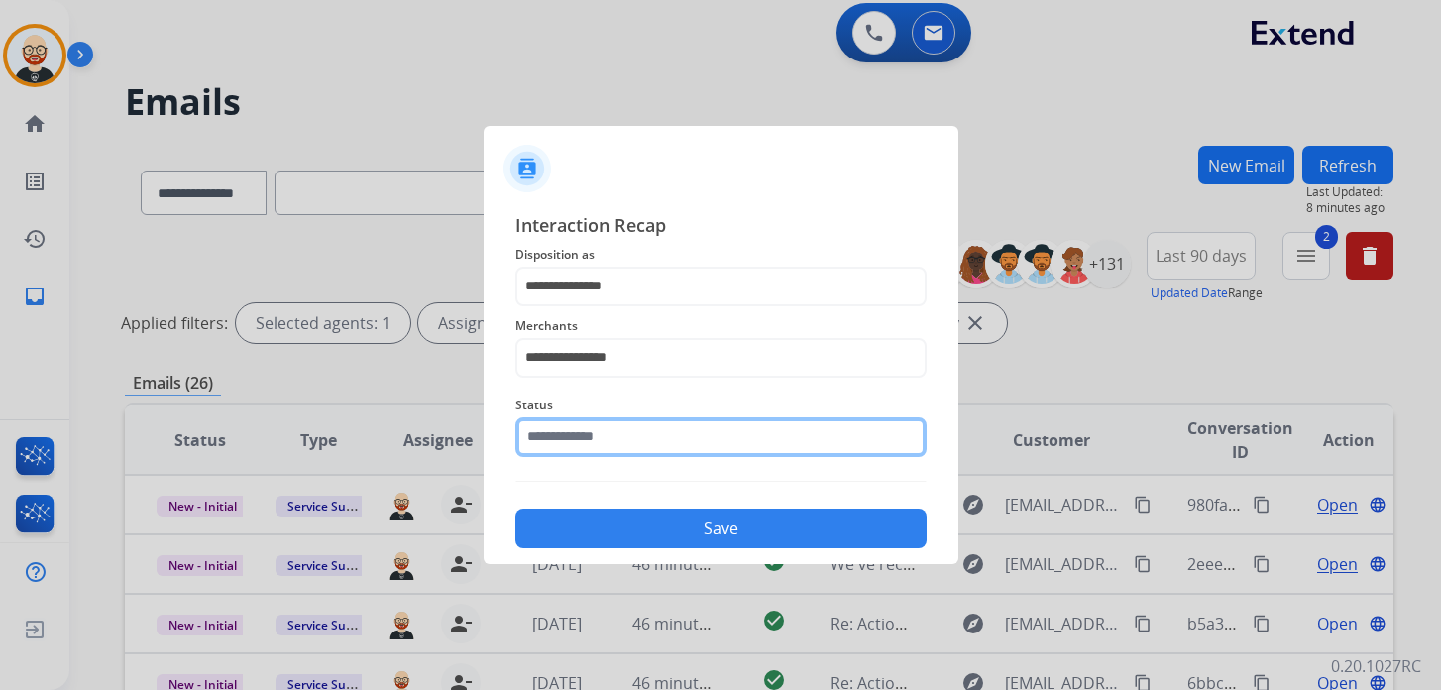
click at [606, 440] on input "text" at bounding box center [720, 437] width 411 height 40
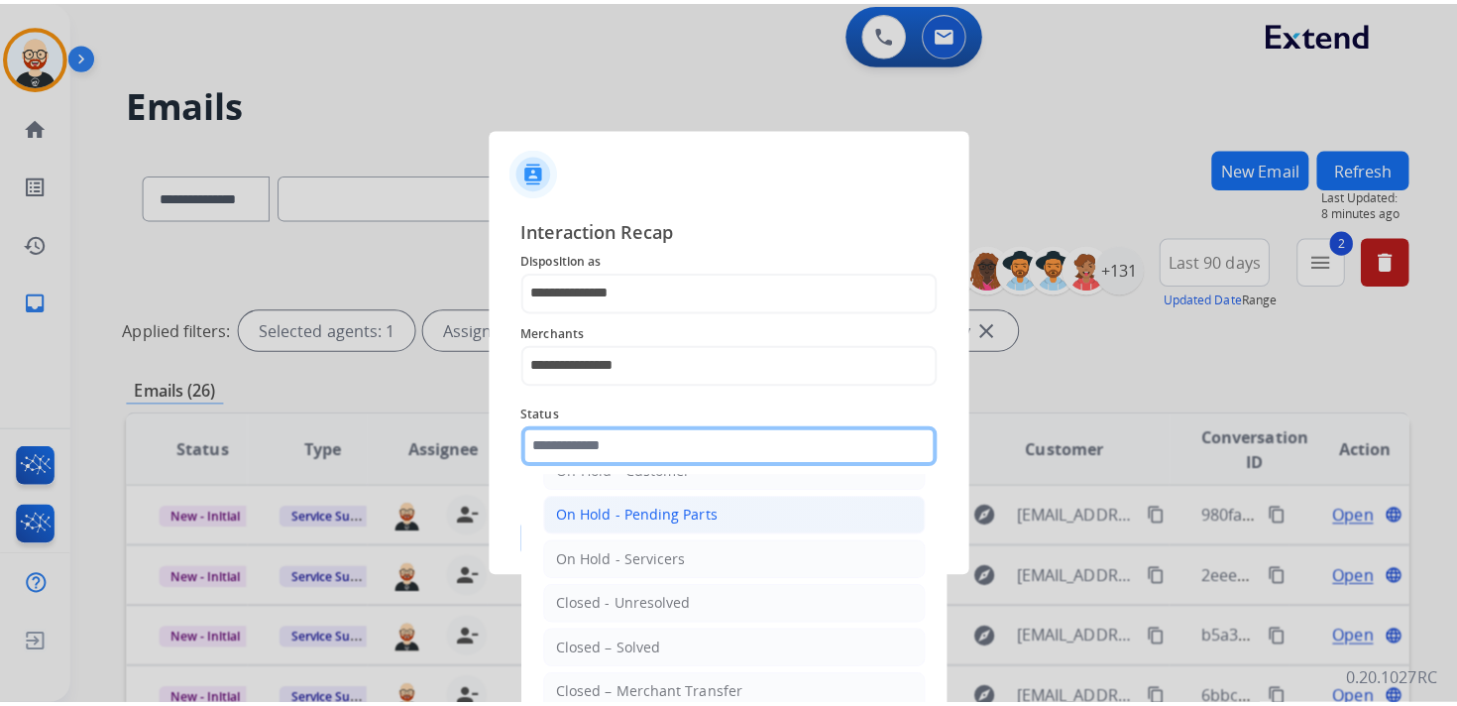
scroll to position [109, 0]
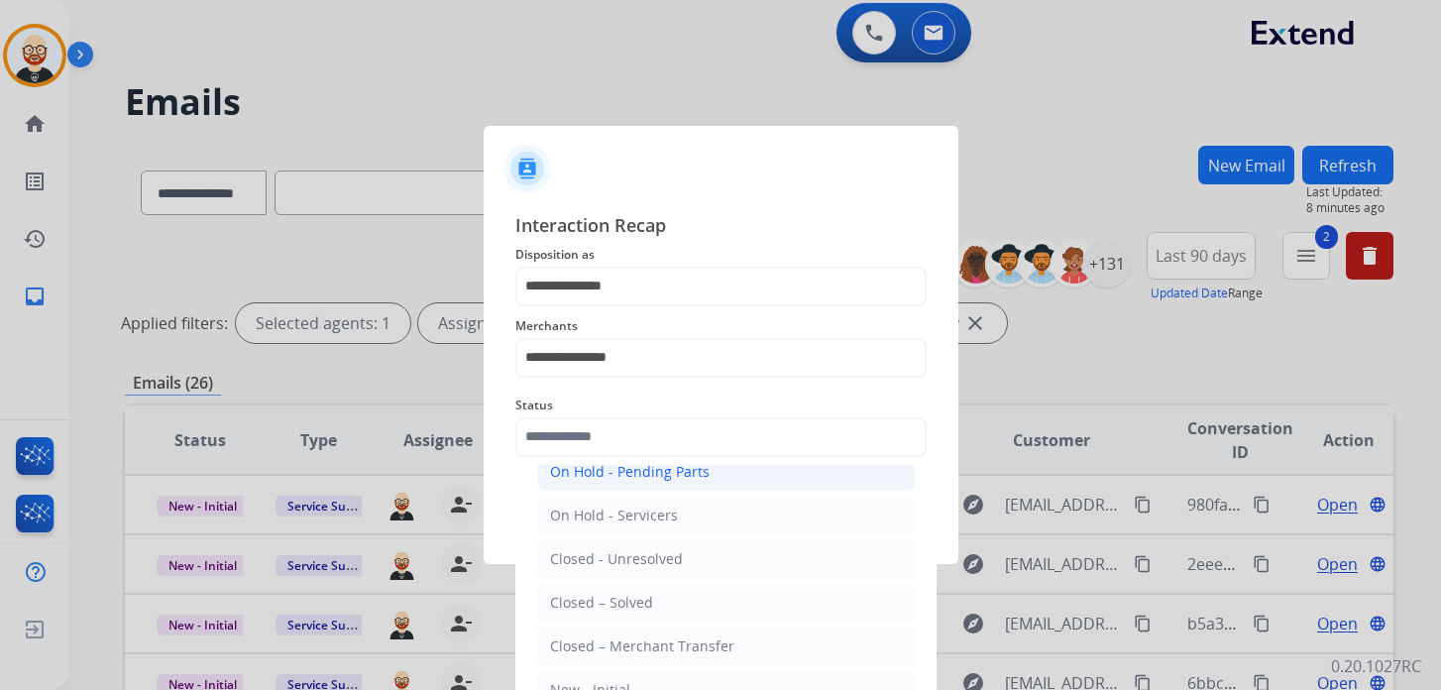
click at [628, 584] on li "Closed – Solved" at bounding box center [726, 603] width 378 height 38
type input "**********"
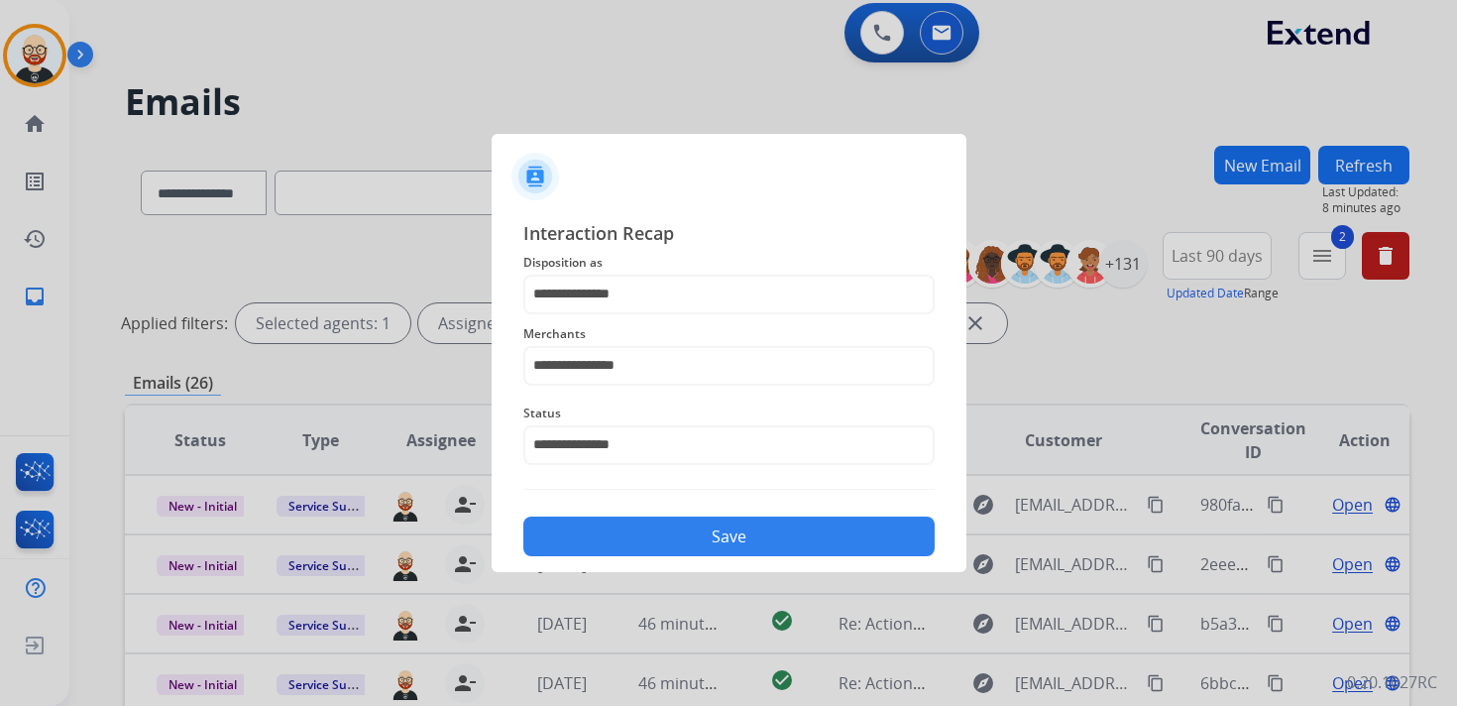
click at [636, 533] on button "Save" at bounding box center [728, 536] width 411 height 40
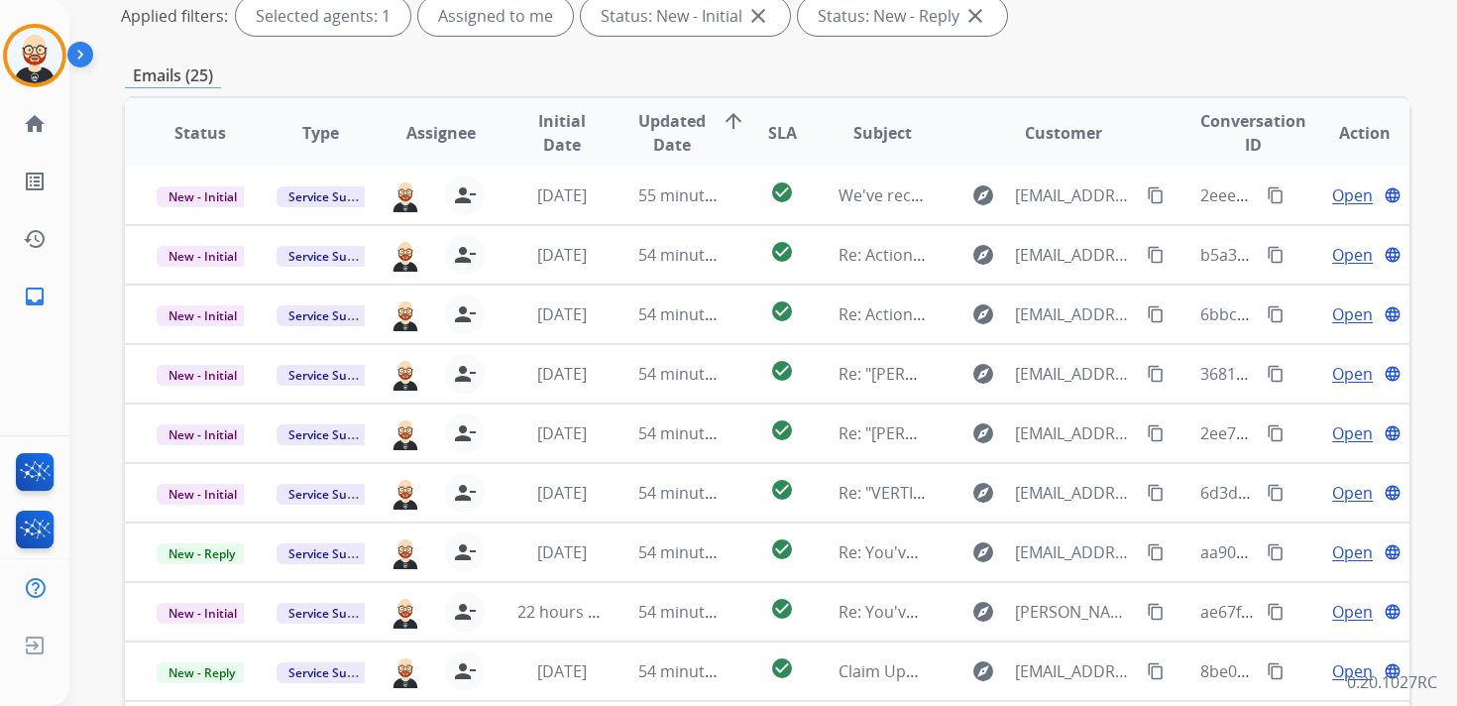
scroll to position [470, 0]
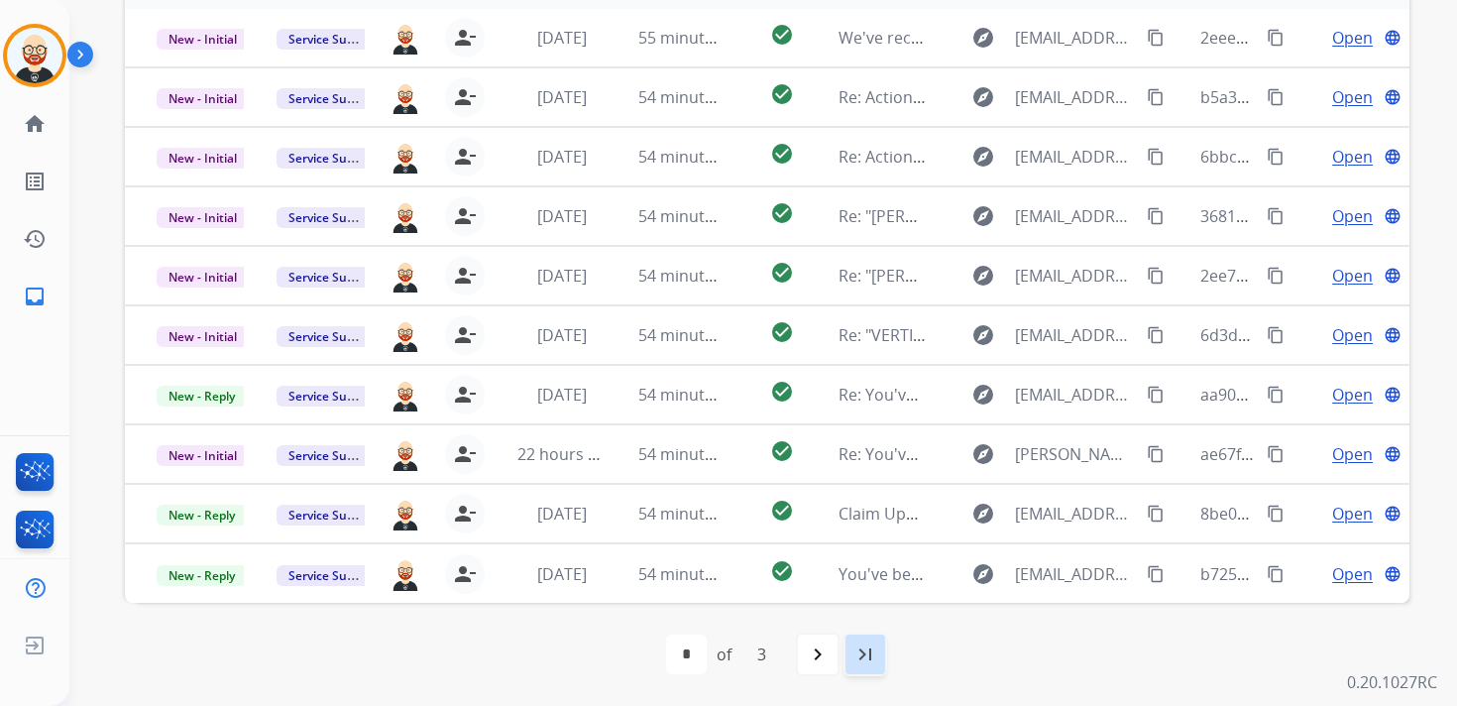
click at [871, 660] on mat-icon "last_page" at bounding box center [866, 654] width 24 height 24
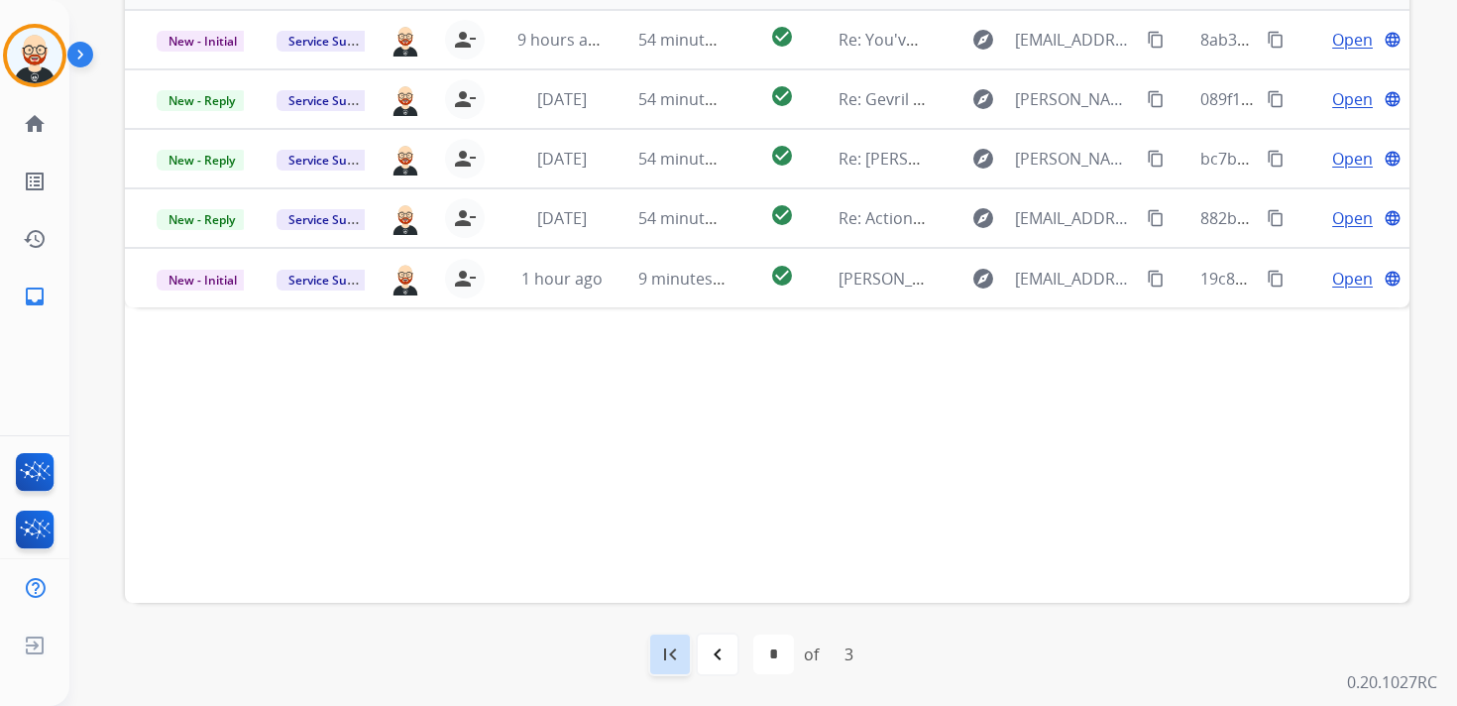
click at [673, 655] on mat-icon "first_page" at bounding box center [670, 654] width 24 height 24
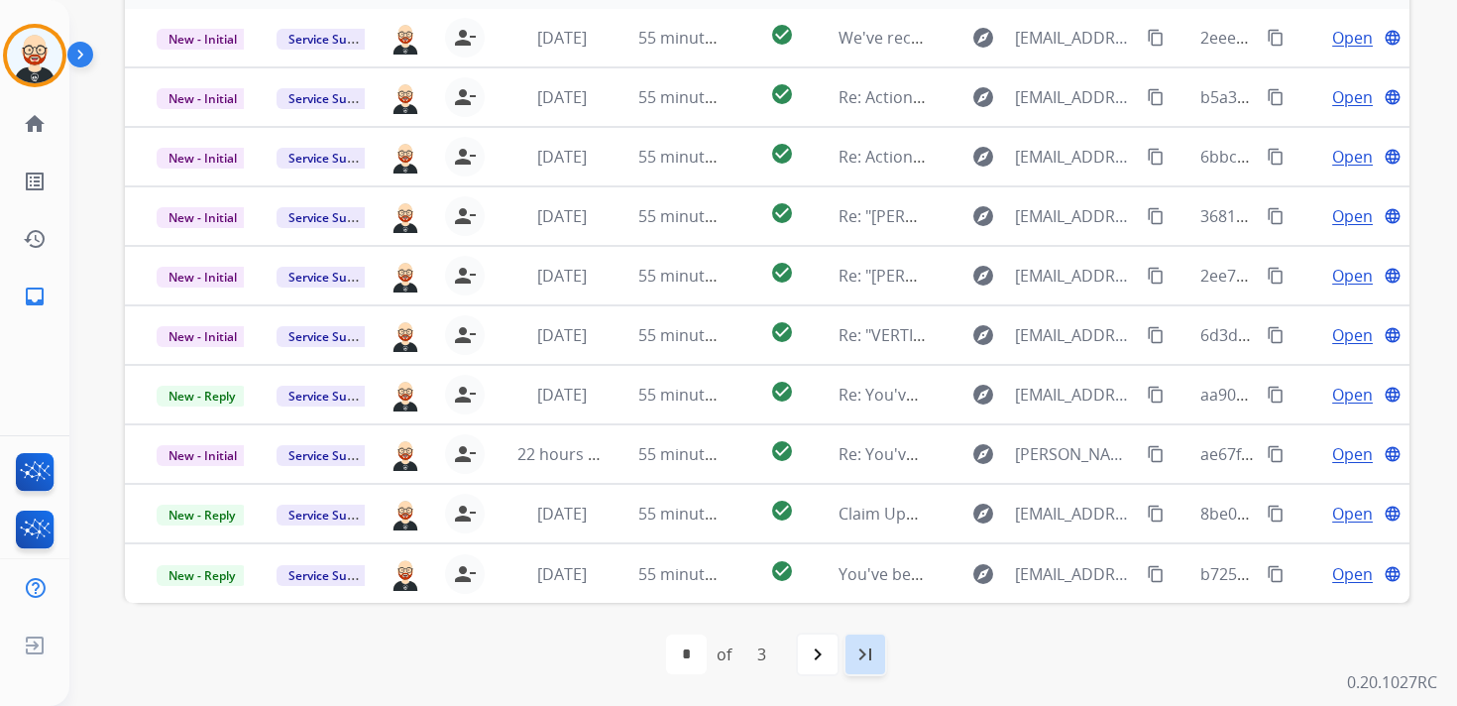
click at [861, 656] on mat-icon "last_page" at bounding box center [866, 654] width 24 height 24
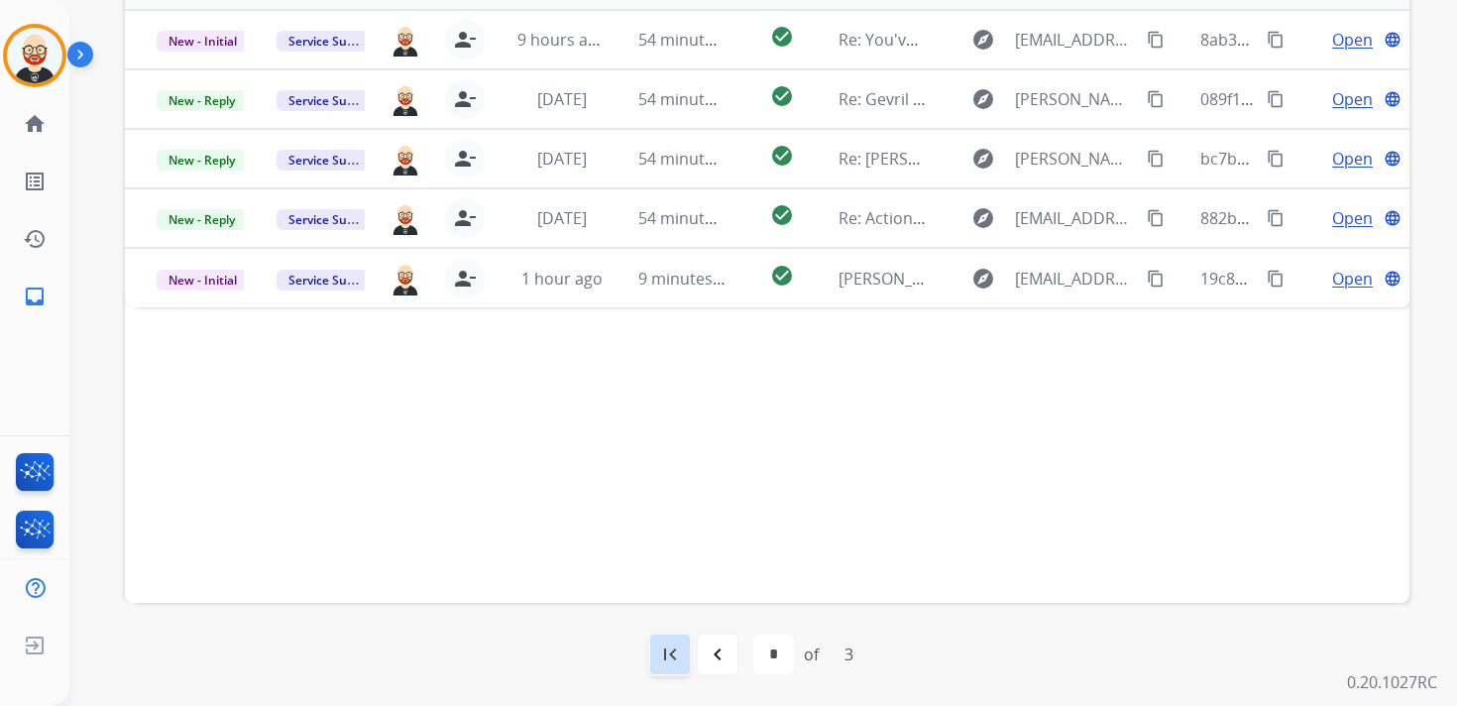
click at [666, 654] on mat-icon "first_page" at bounding box center [670, 654] width 24 height 24
select select "*"
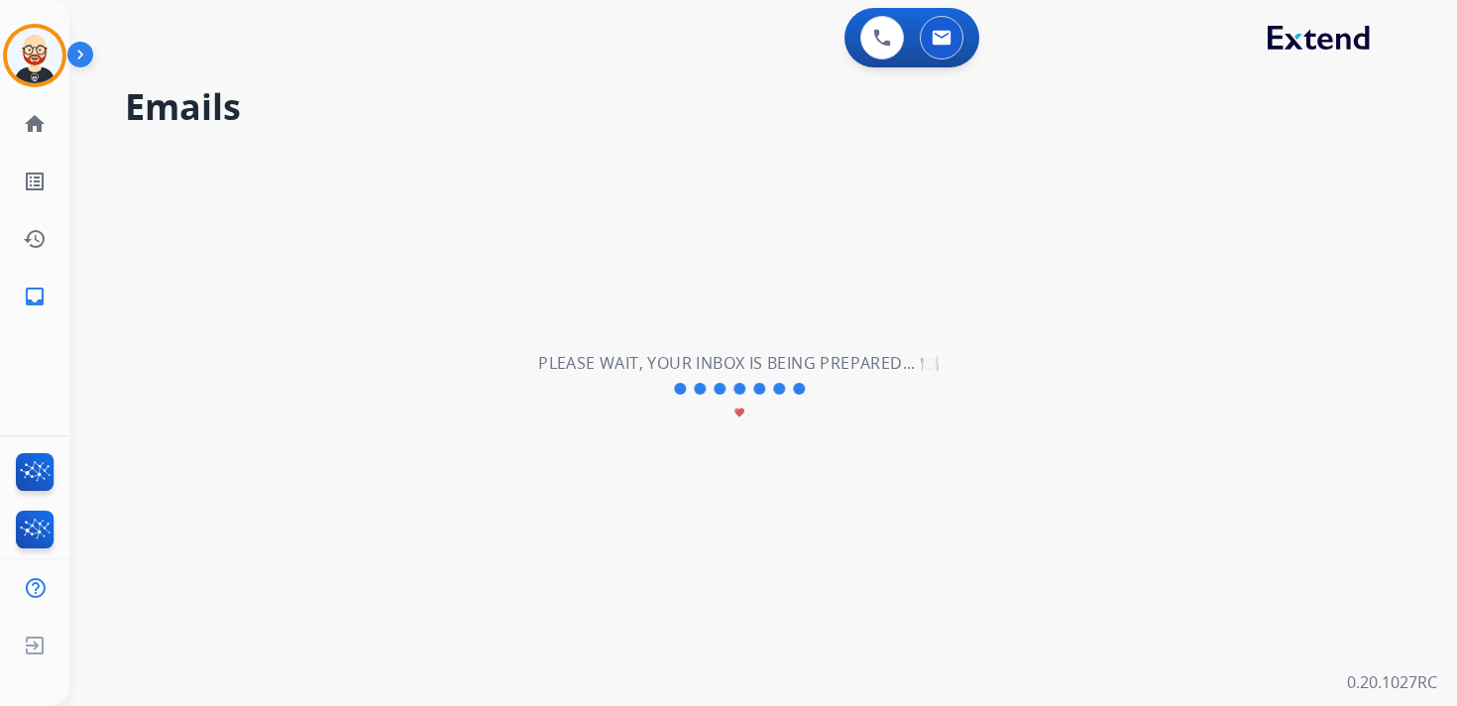
scroll to position [0, 0]
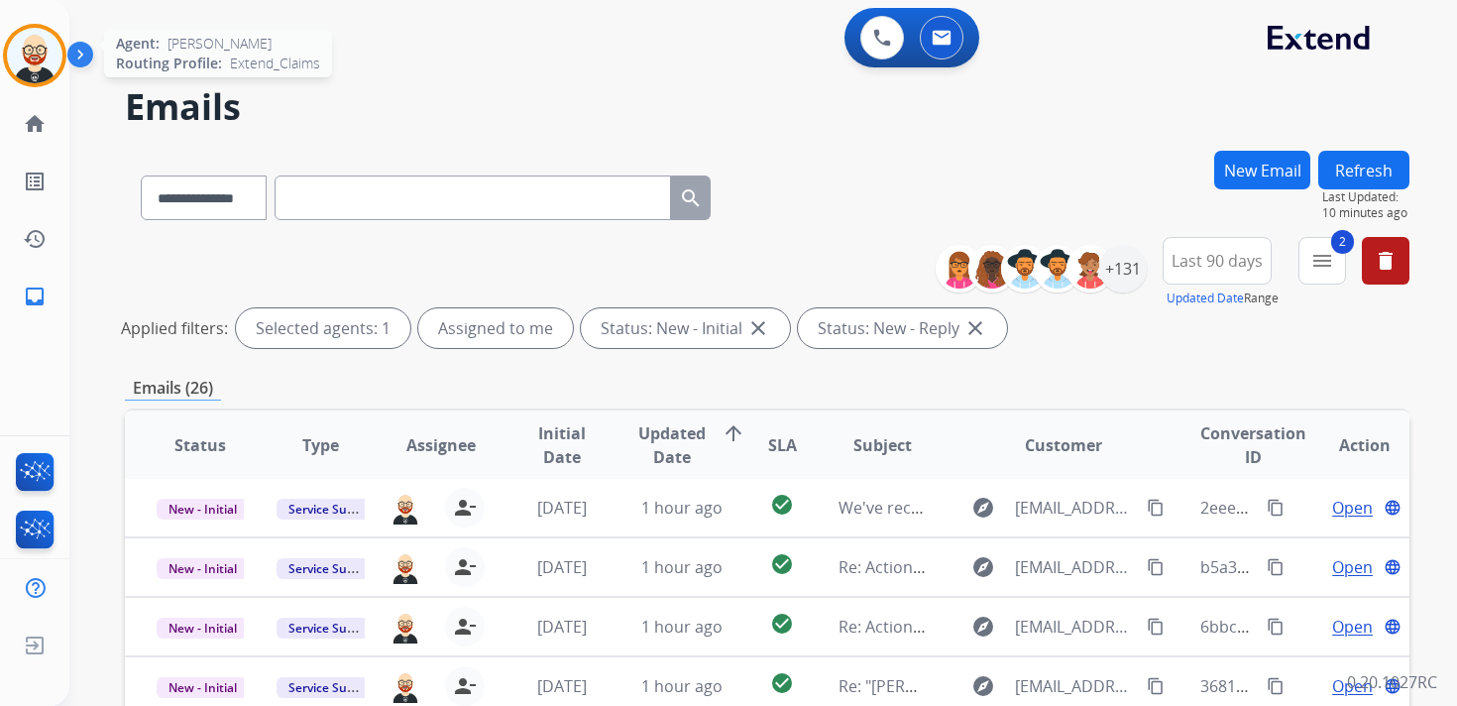
click at [34, 59] on img at bounding box center [35, 56] width 56 height 56
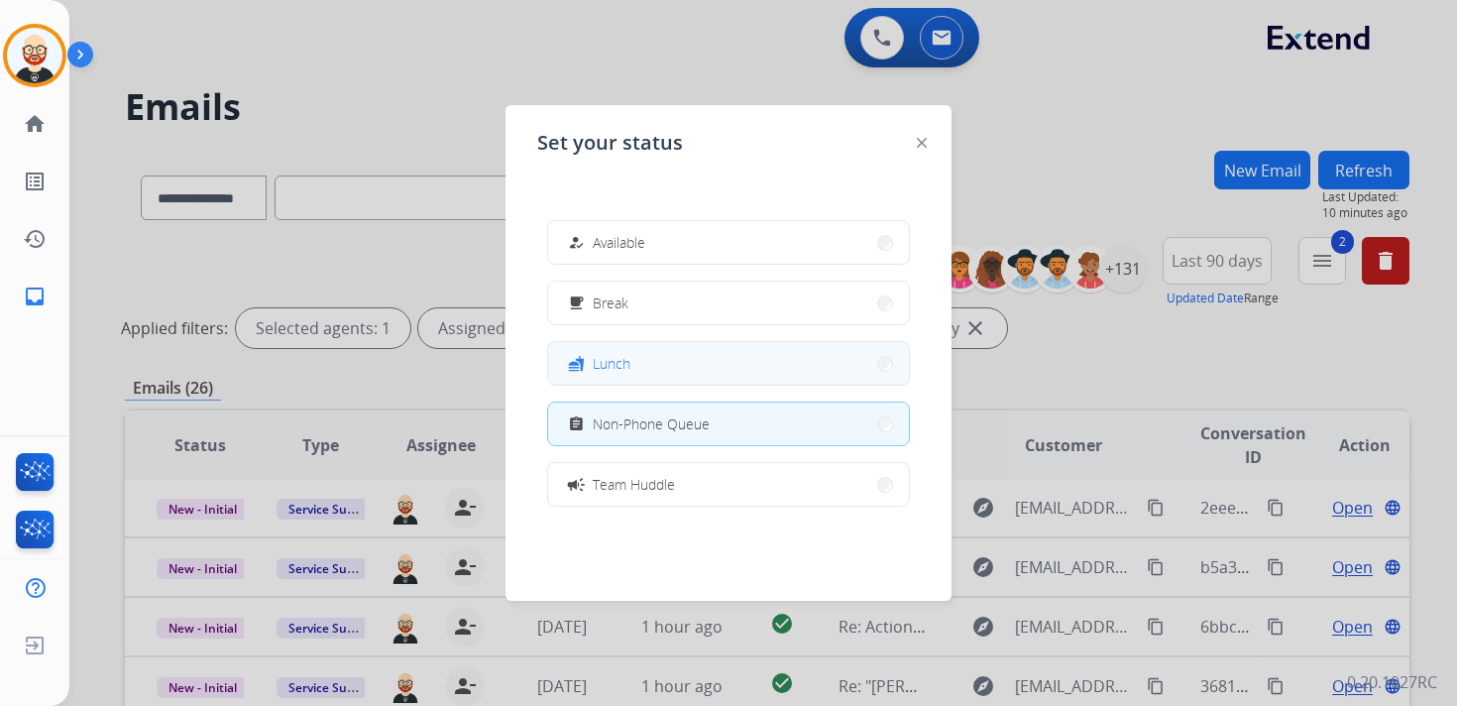
click at [605, 369] on span "Lunch" at bounding box center [612, 363] width 38 height 21
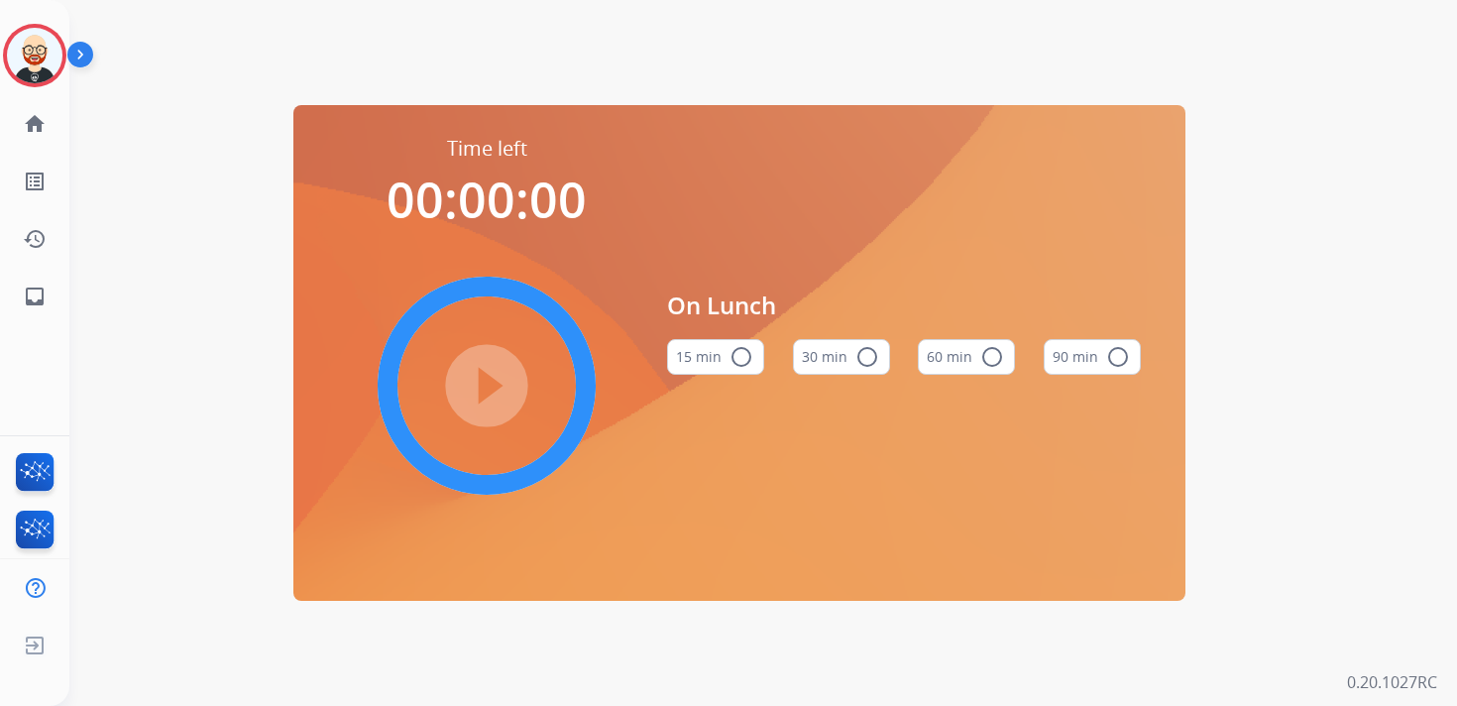
click at [861, 358] on mat-icon "radio_button_unchecked" at bounding box center [868, 357] width 24 height 24
click at [495, 375] on mat-icon "play_circle_filled" at bounding box center [487, 386] width 24 height 24
